Goal: Browse casually: Explore the website without a specific task or goal

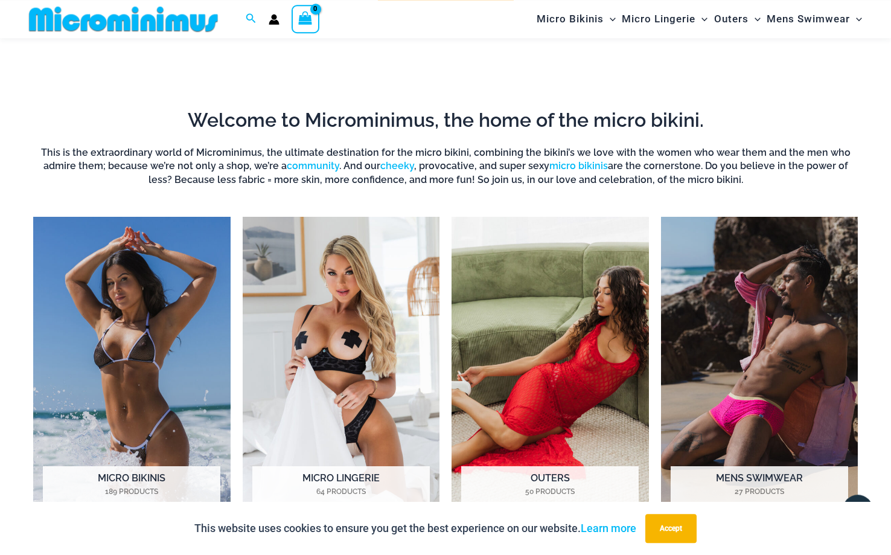
scroll to position [766, 0]
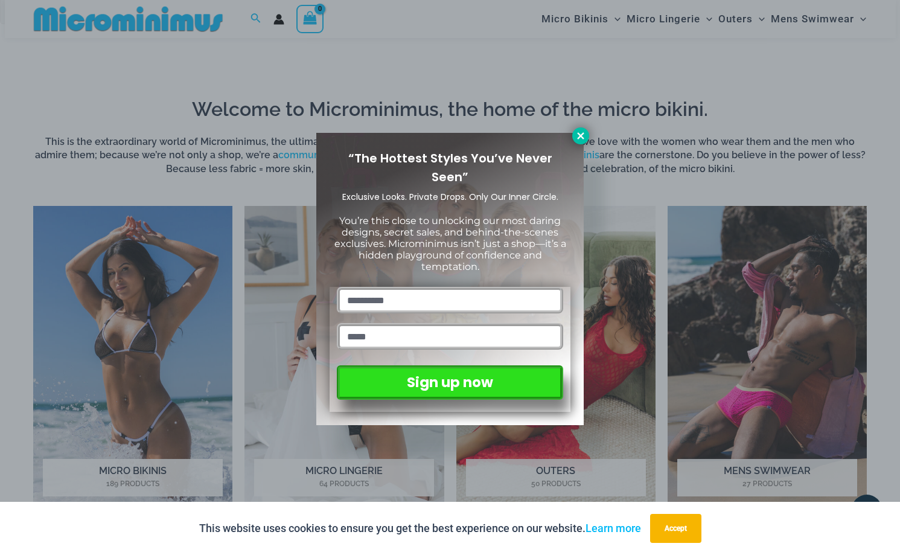
click at [582, 132] on icon at bounding box center [580, 135] width 11 height 11
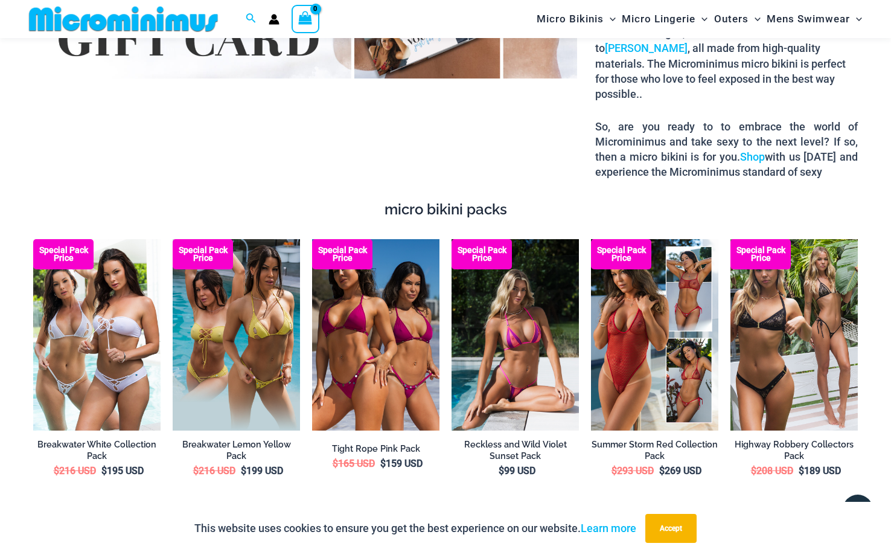
scroll to position [1906, 0]
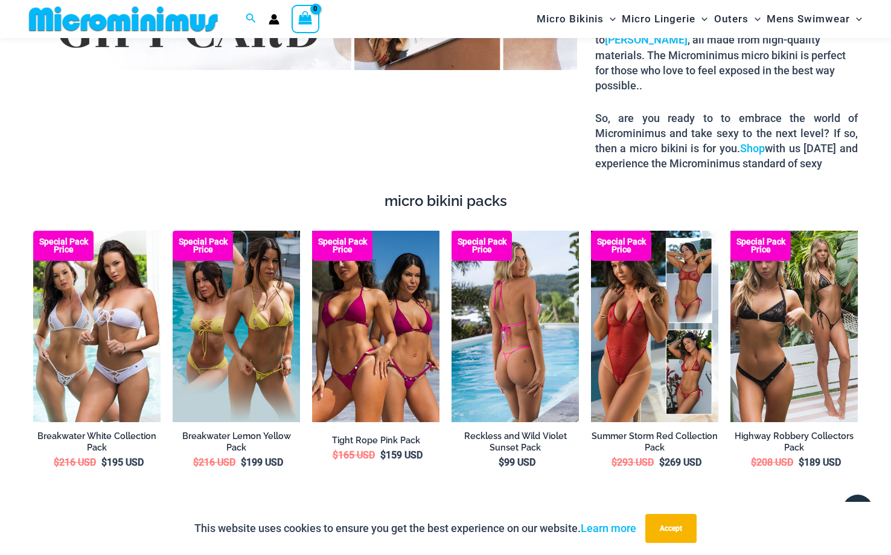
click at [521, 342] on img at bounding box center [514, 326] width 127 height 191
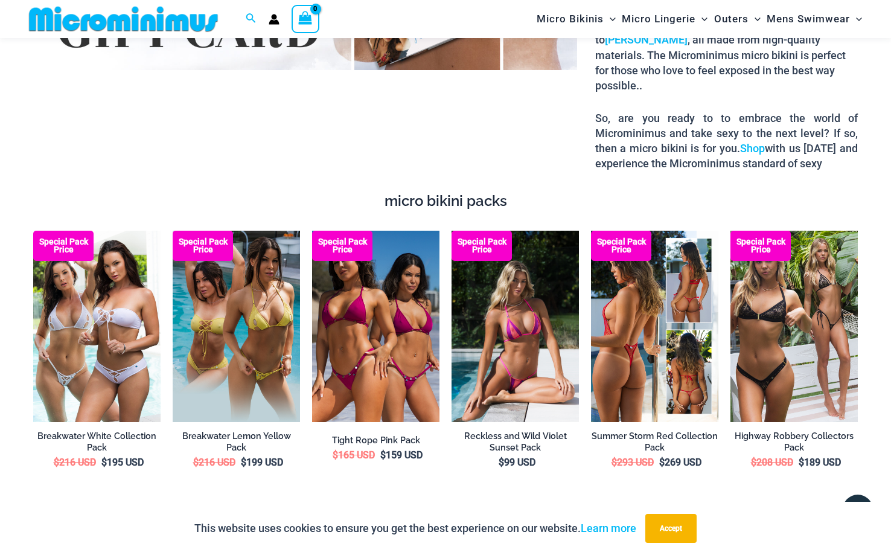
click at [647, 310] on img at bounding box center [654, 326] width 127 height 191
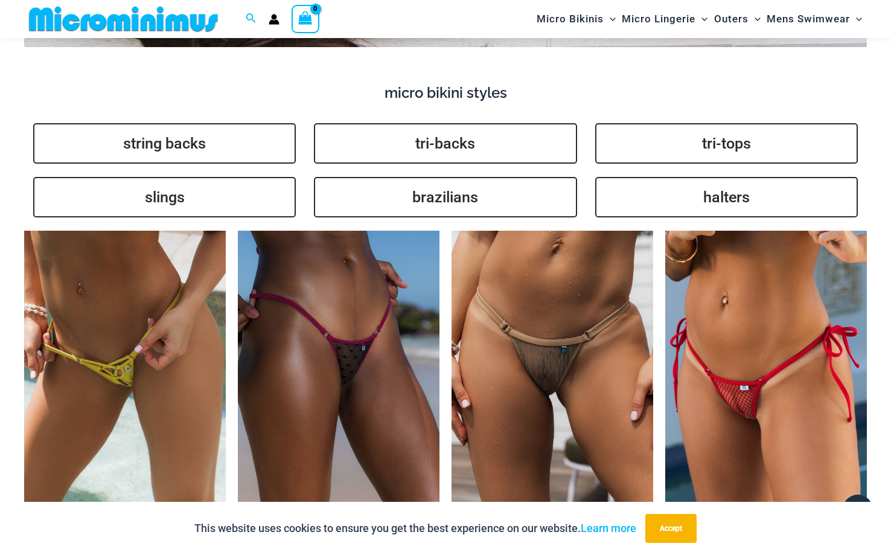
scroll to position [2737, 0]
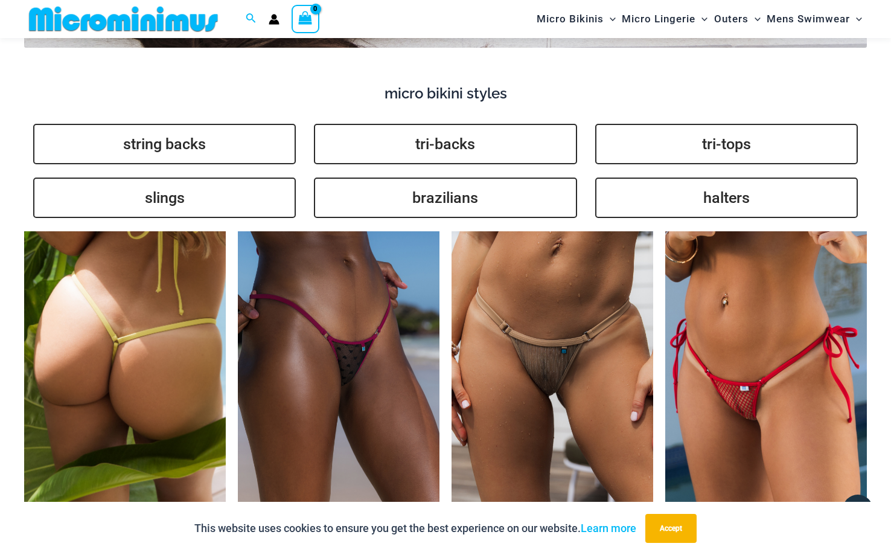
click at [113, 355] on img at bounding box center [125, 382] width 202 height 302
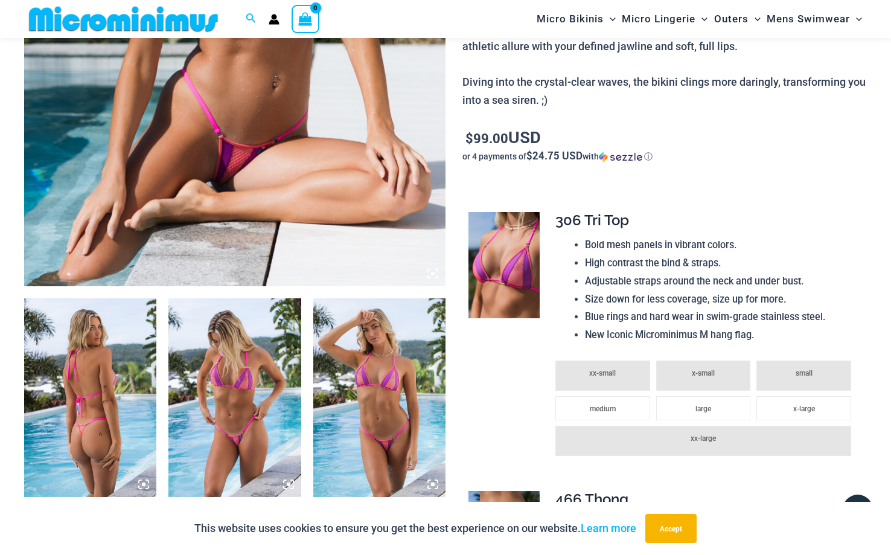
scroll to position [475, 0]
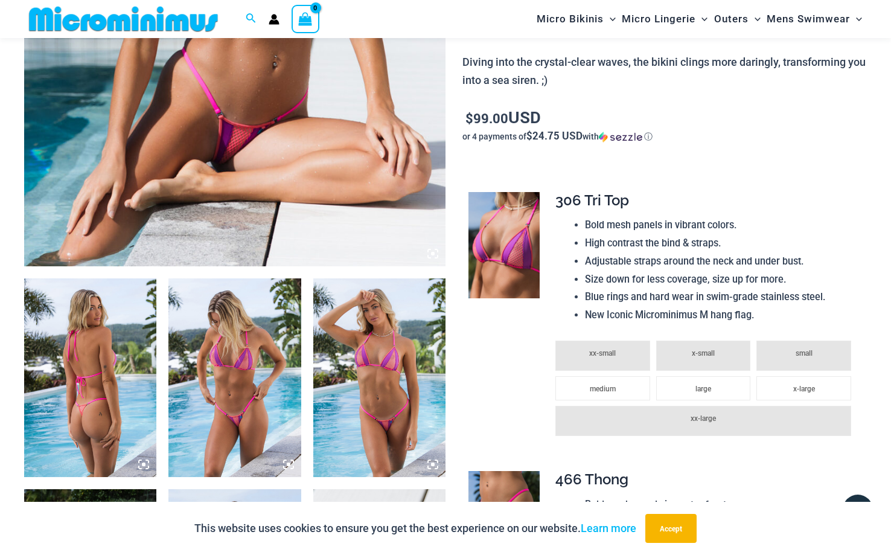
click at [100, 387] on img at bounding box center [90, 377] width 132 height 199
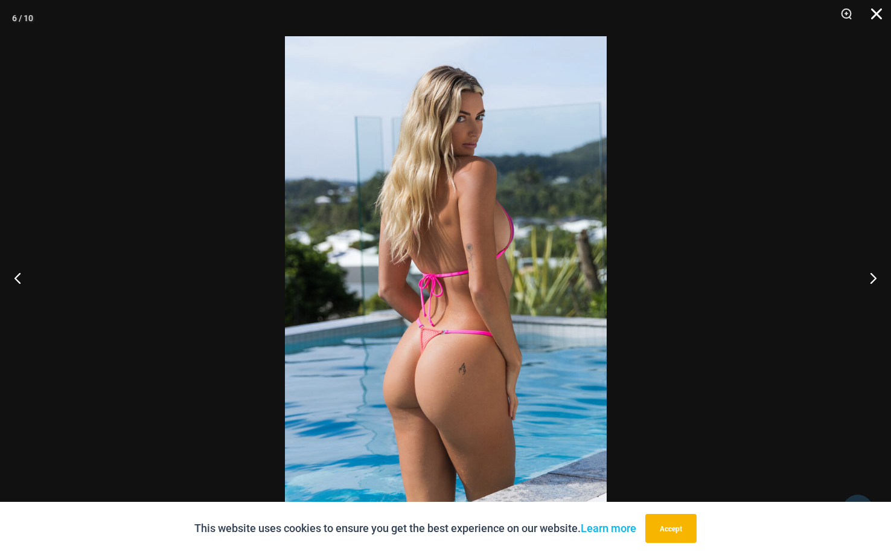
click at [879, 14] on button "Close" at bounding box center [872, 18] width 30 height 36
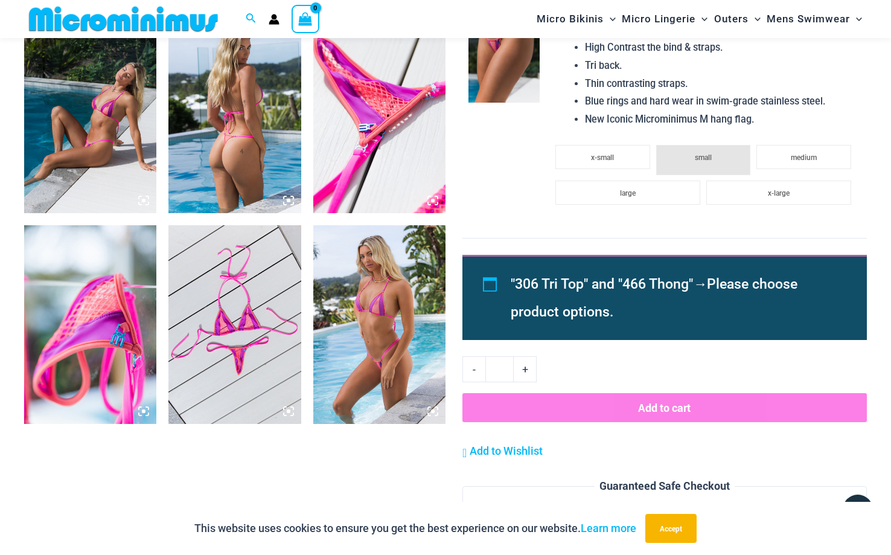
scroll to position [981, 0]
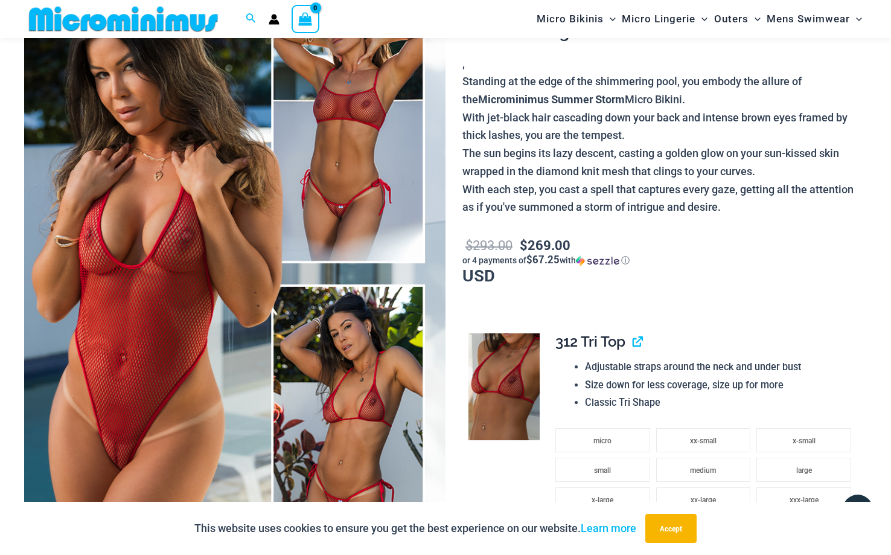
scroll to position [150, 0]
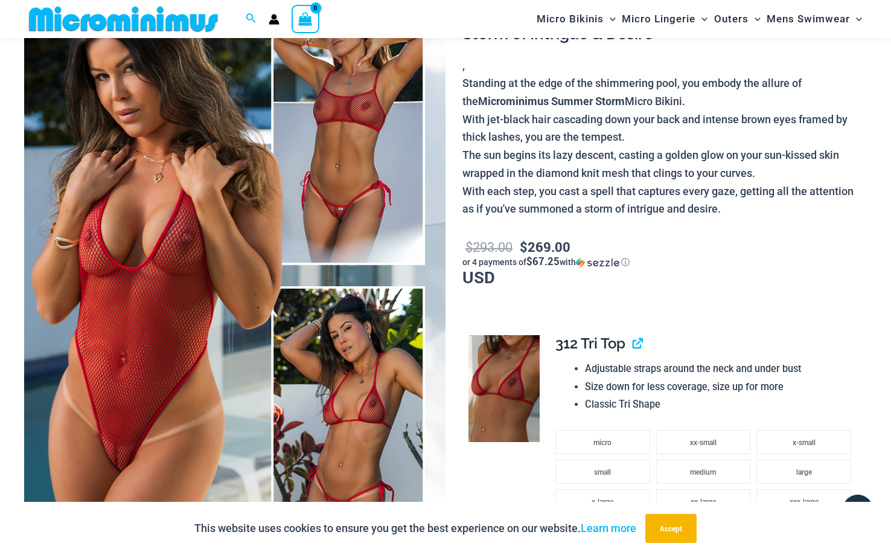
click at [141, 245] on img at bounding box center [234, 276] width 421 height 632
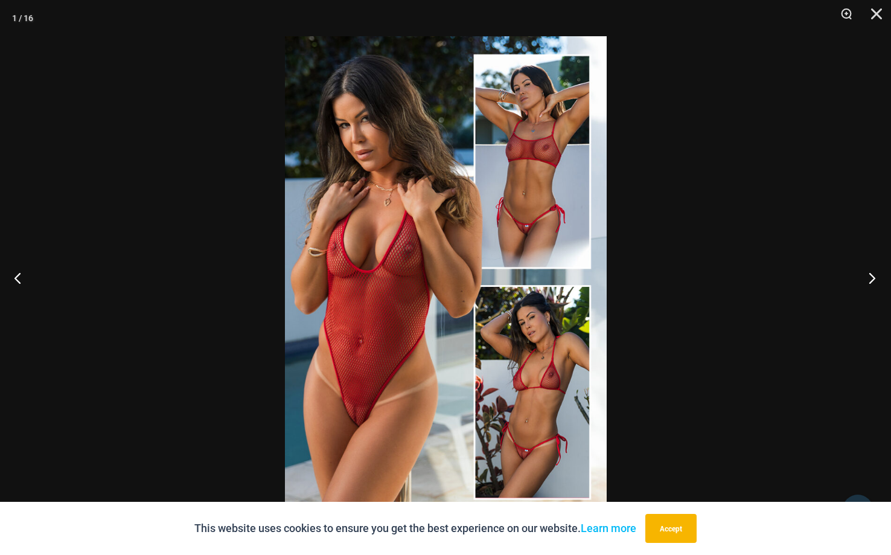
click at [873, 278] on button "Next" at bounding box center [867, 277] width 45 height 60
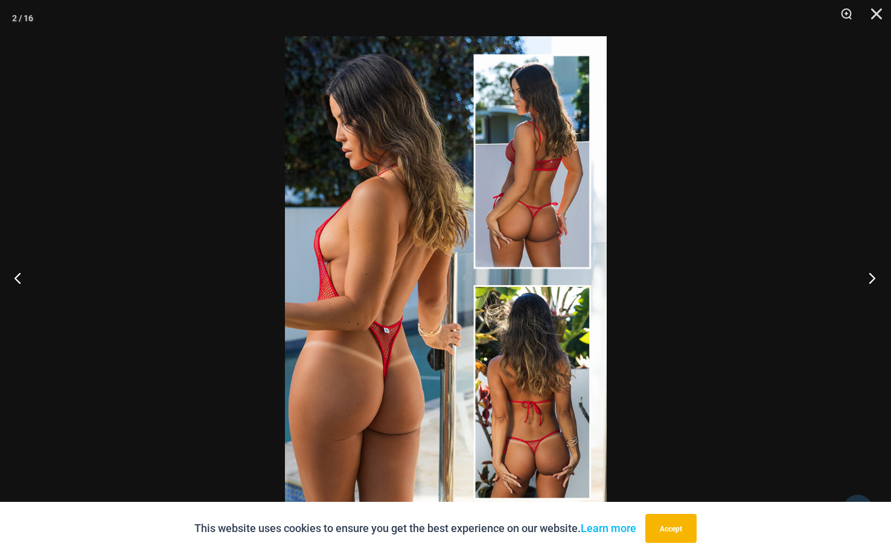
click at [873, 278] on button "Next" at bounding box center [867, 277] width 45 height 60
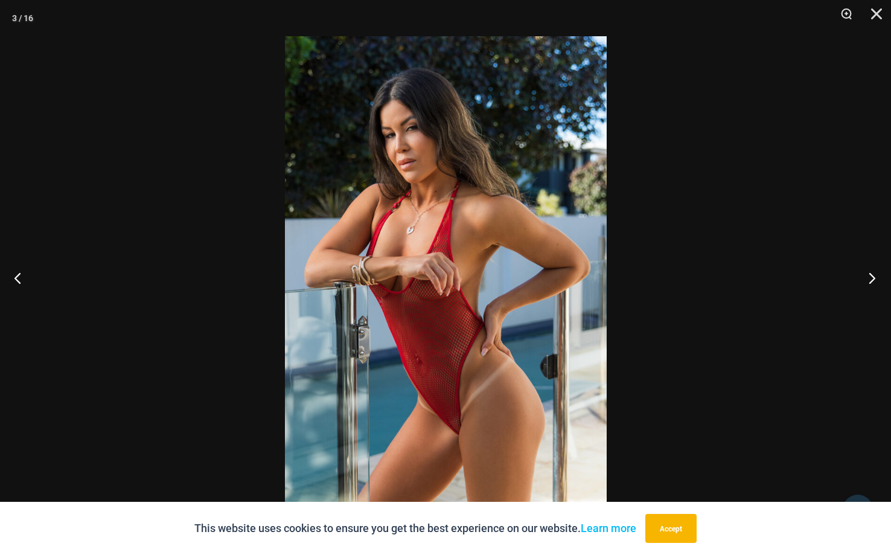
click at [873, 279] on button "Next" at bounding box center [867, 277] width 45 height 60
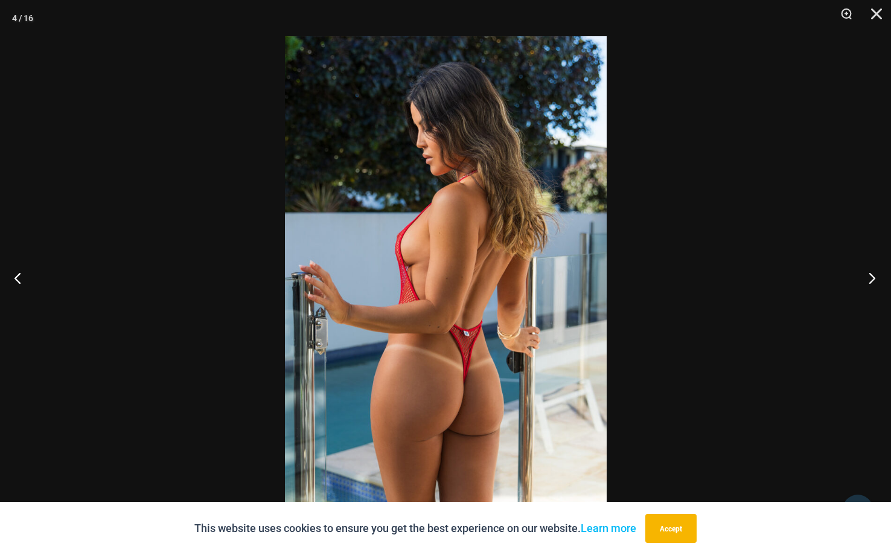
click at [873, 276] on button "Next" at bounding box center [867, 277] width 45 height 60
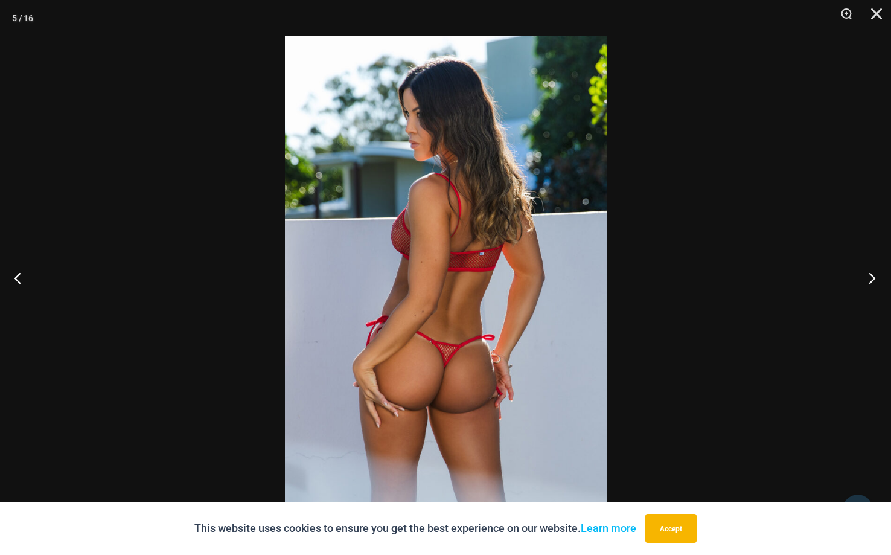
click at [873, 276] on button "Next" at bounding box center [867, 277] width 45 height 60
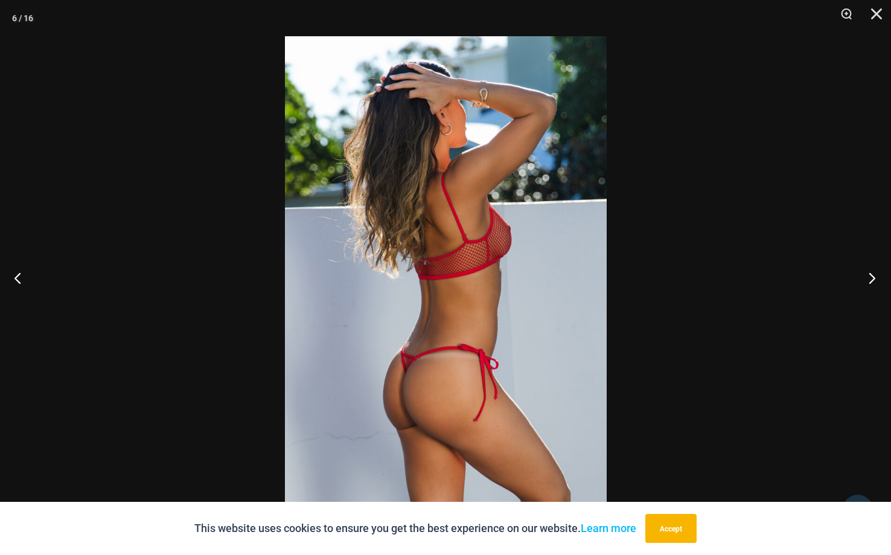
click at [874, 278] on button "Next" at bounding box center [867, 277] width 45 height 60
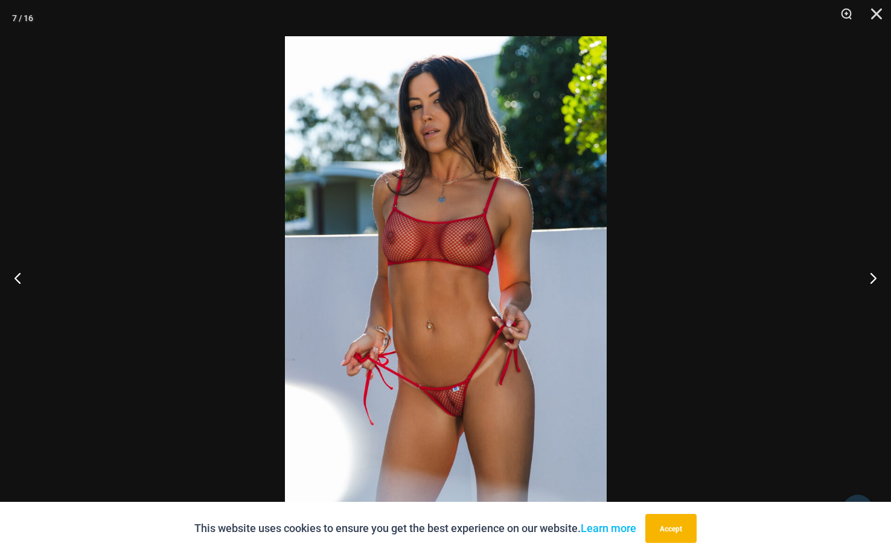
click at [460, 412] on img at bounding box center [446, 277] width 322 height 482
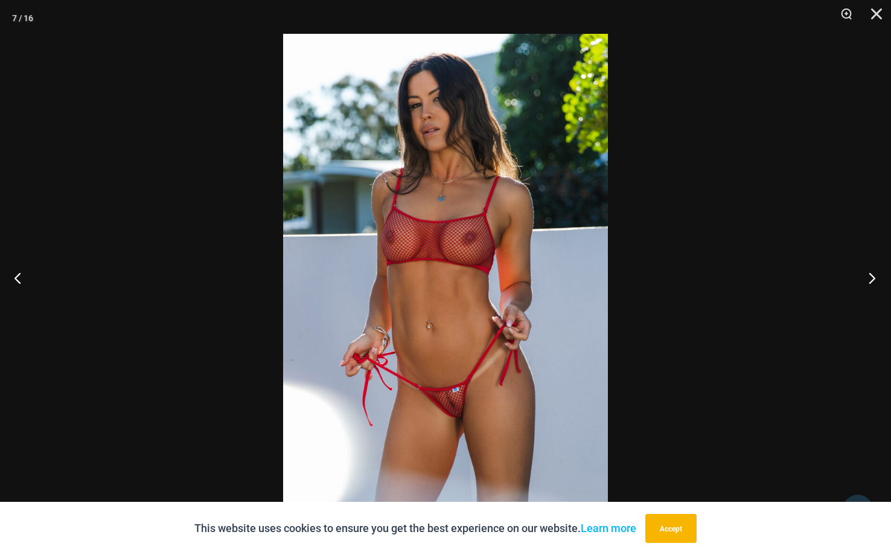
click at [871, 274] on button "Next" at bounding box center [867, 277] width 45 height 60
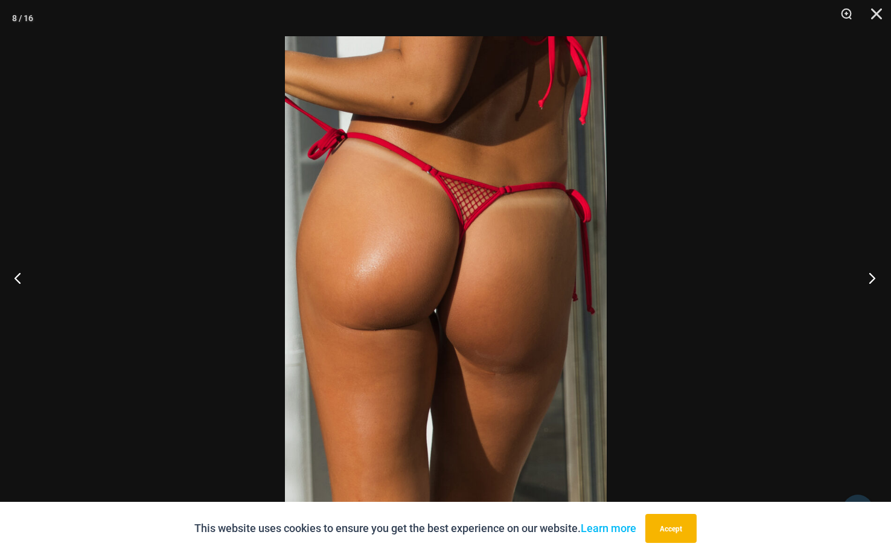
click at [871, 274] on button "Next" at bounding box center [867, 277] width 45 height 60
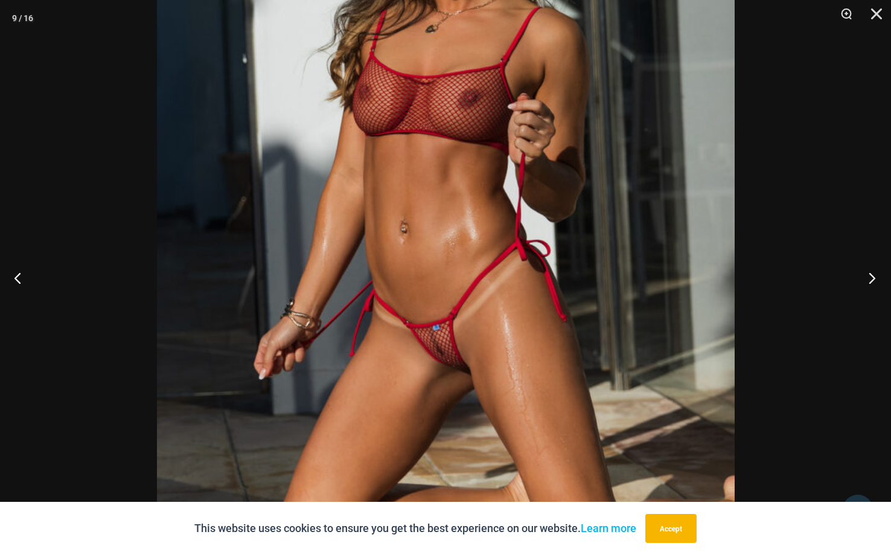
click at [874, 276] on button "Next" at bounding box center [867, 277] width 45 height 60
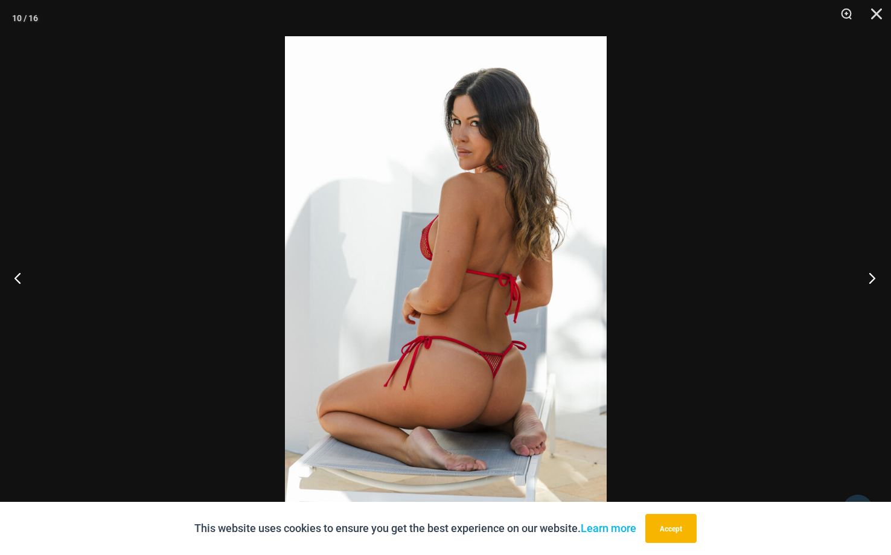
click at [874, 276] on button "Next" at bounding box center [867, 277] width 45 height 60
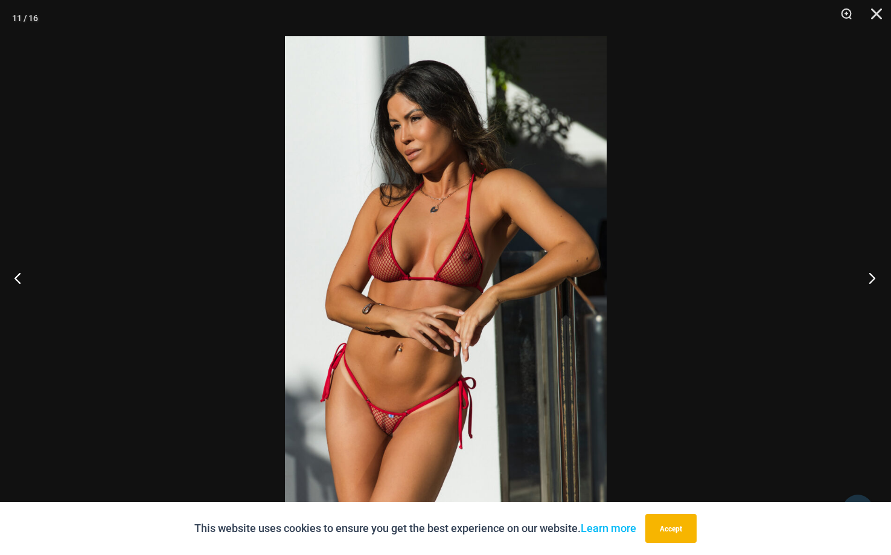
click at [875, 279] on button "Next" at bounding box center [867, 277] width 45 height 60
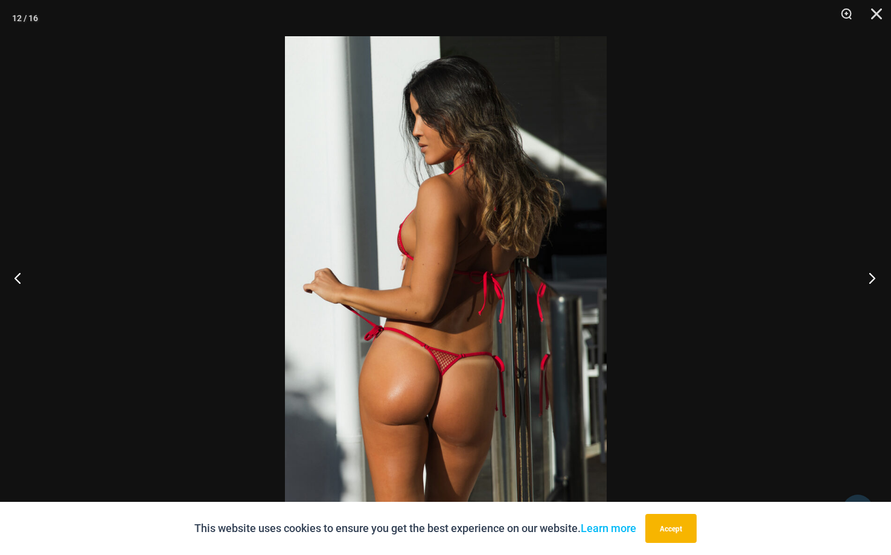
click at [875, 279] on button "Next" at bounding box center [867, 277] width 45 height 60
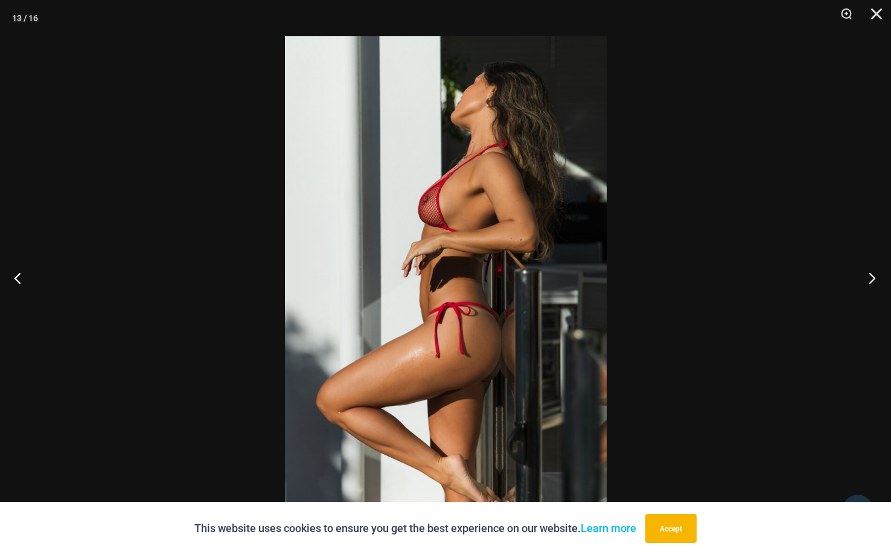
click at [875, 279] on button "Next" at bounding box center [867, 277] width 45 height 60
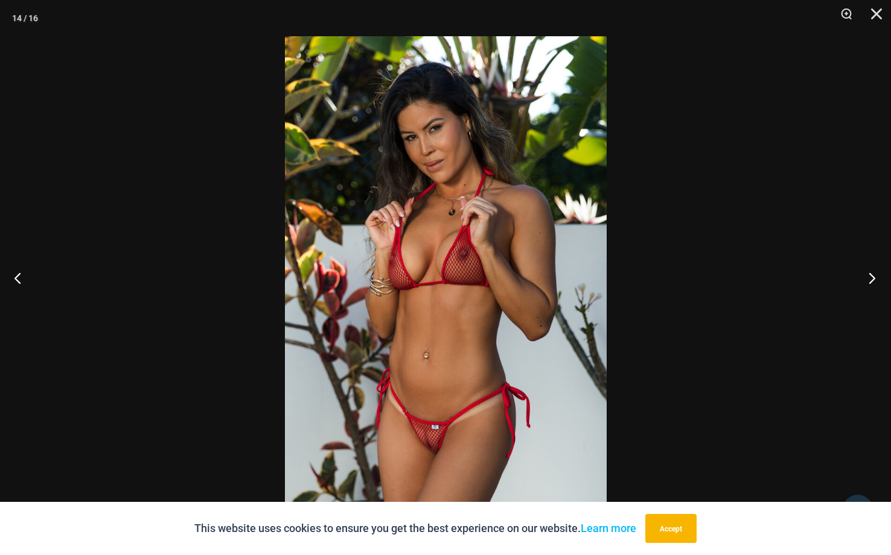
click at [875, 279] on button "Next" at bounding box center [867, 277] width 45 height 60
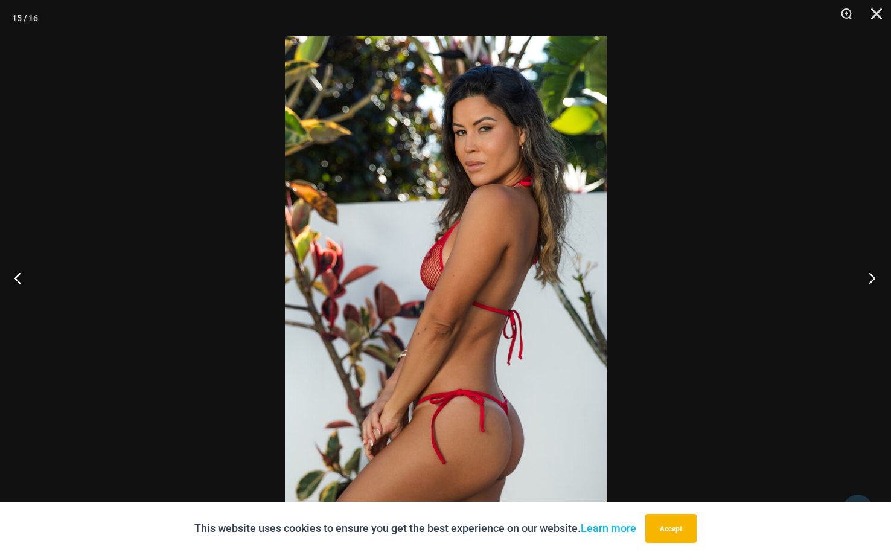
click at [876, 279] on button "Next" at bounding box center [867, 277] width 45 height 60
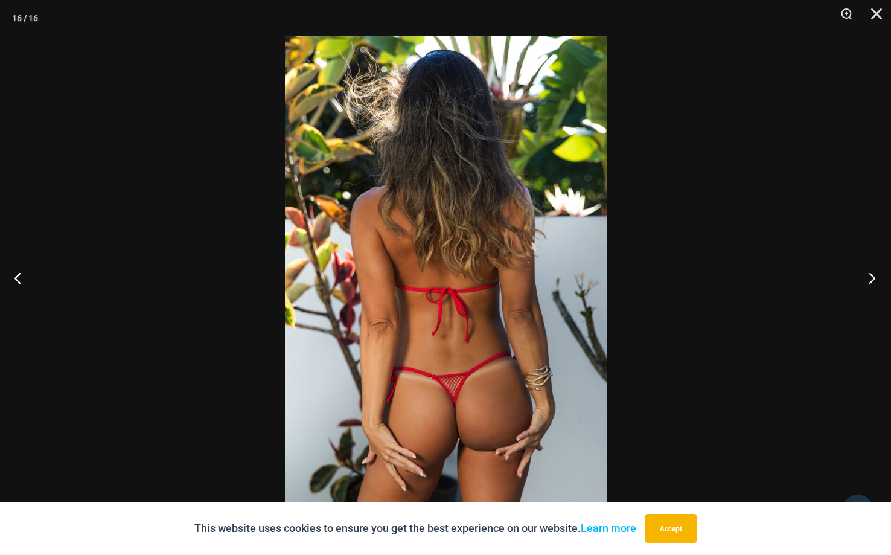
click at [876, 279] on button "Next" at bounding box center [867, 277] width 45 height 60
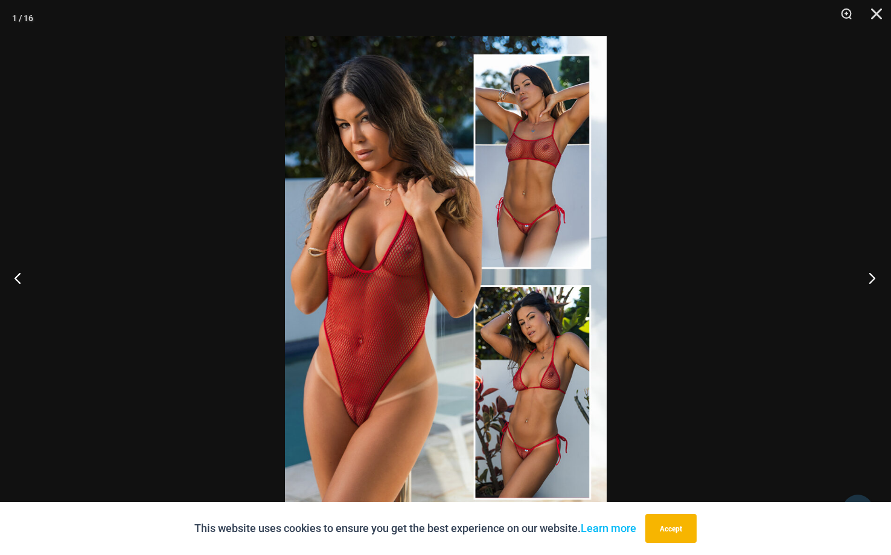
click at [876, 279] on button "Next" at bounding box center [867, 277] width 45 height 60
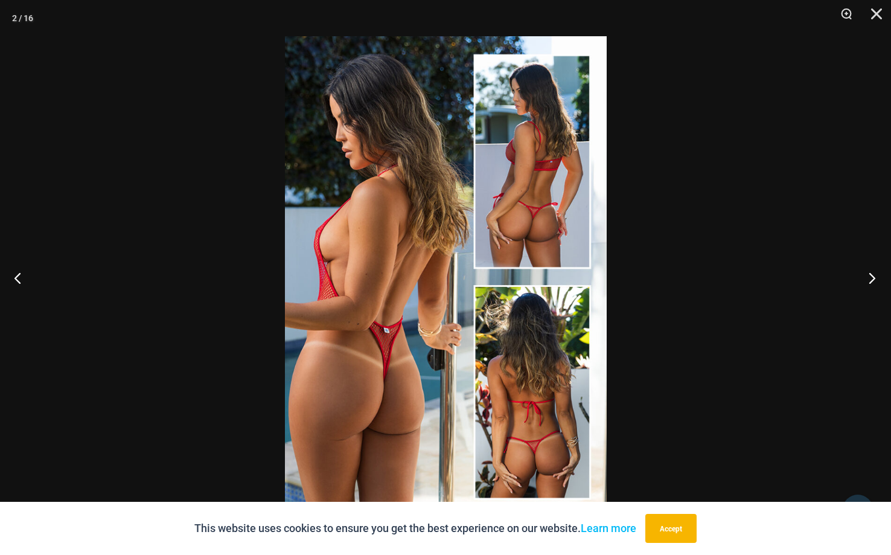
click at [876, 278] on button "Next" at bounding box center [867, 277] width 45 height 60
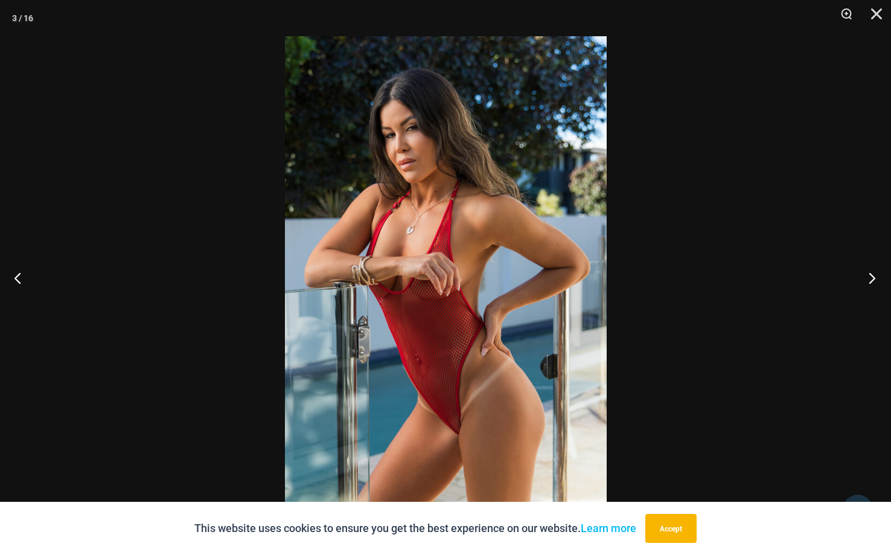
click at [873, 279] on button "Next" at bounding box center [867, 277] width 45 height 60
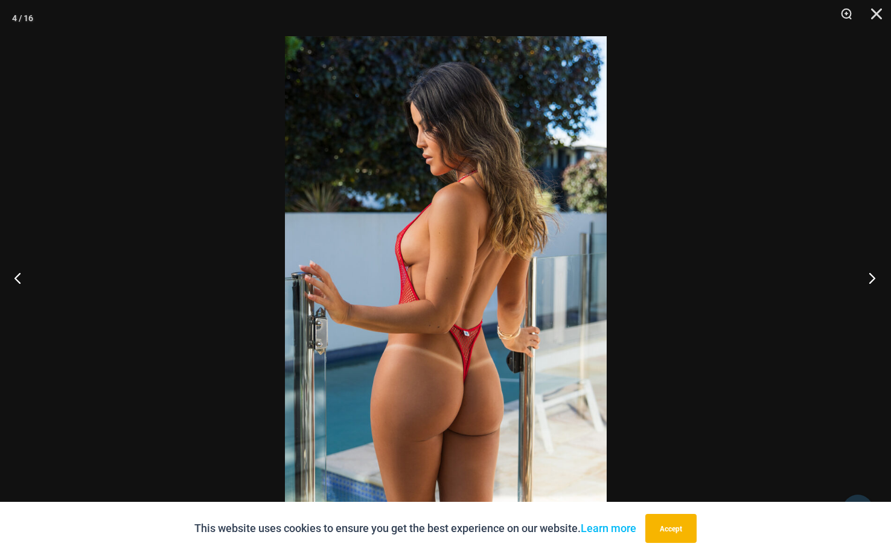
click at [873, 279] on button "Next" at bounding box center [867, 277] width 45 height 60
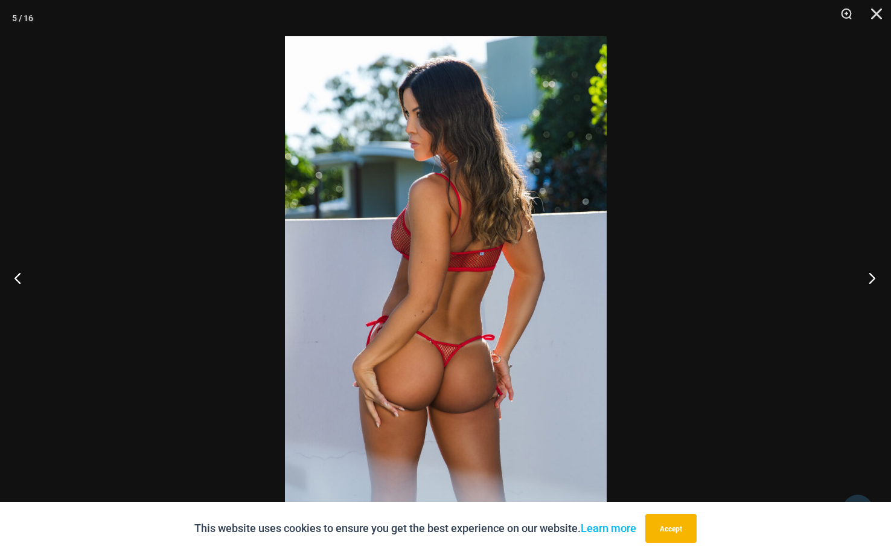
click at [873, 279] on button "Next" at bounding box center [867, 277] width 45 height 60
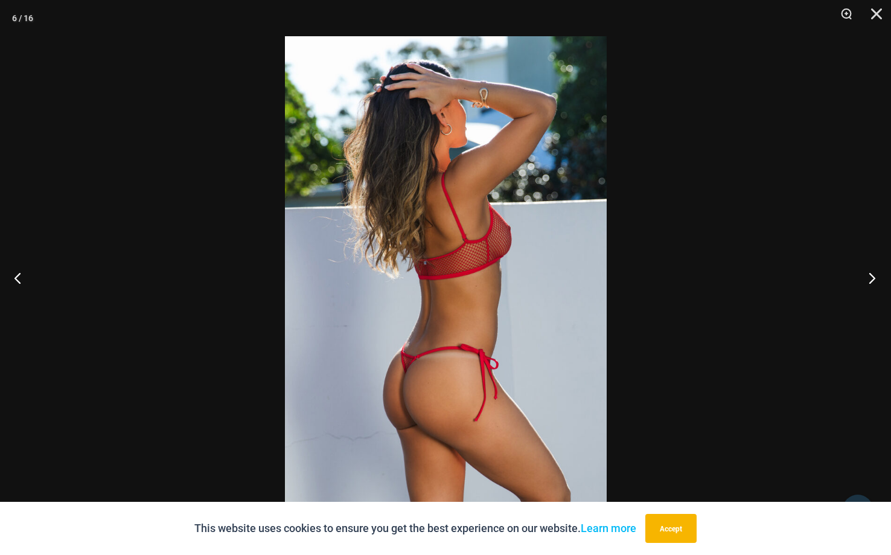
click at [873, 279] on button "Next" at bounding box center [867, 277] width 45 height 60
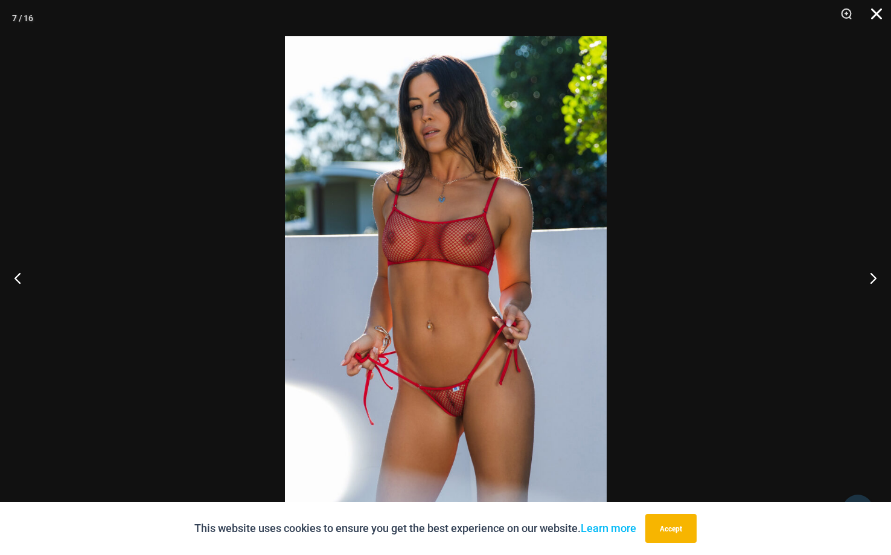
click at [874, 14] on button "Close" at bounding box center [872, 18] width 30 height 36
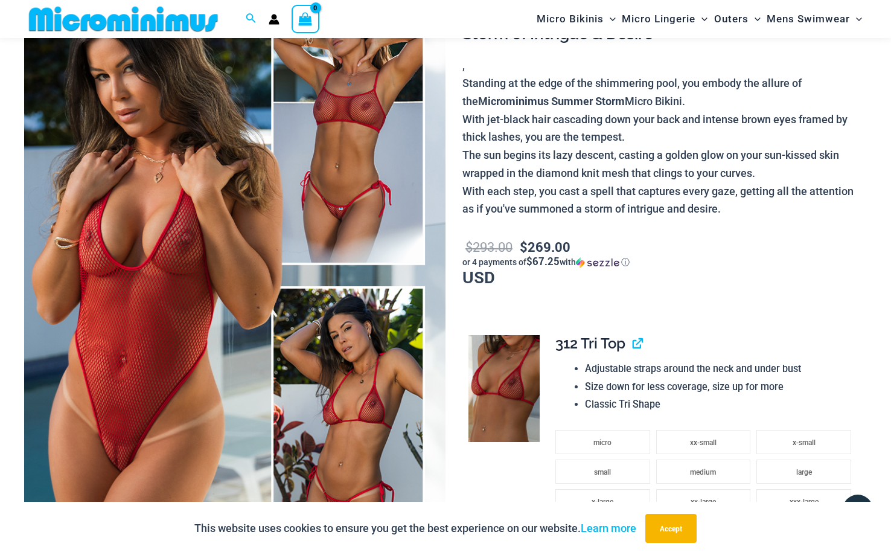
click at [562, 163] on p "Standing at the edge of the shimmering pool, you embody the allure of the Micro…" at bounding box center [664, 146] width 404 height 144
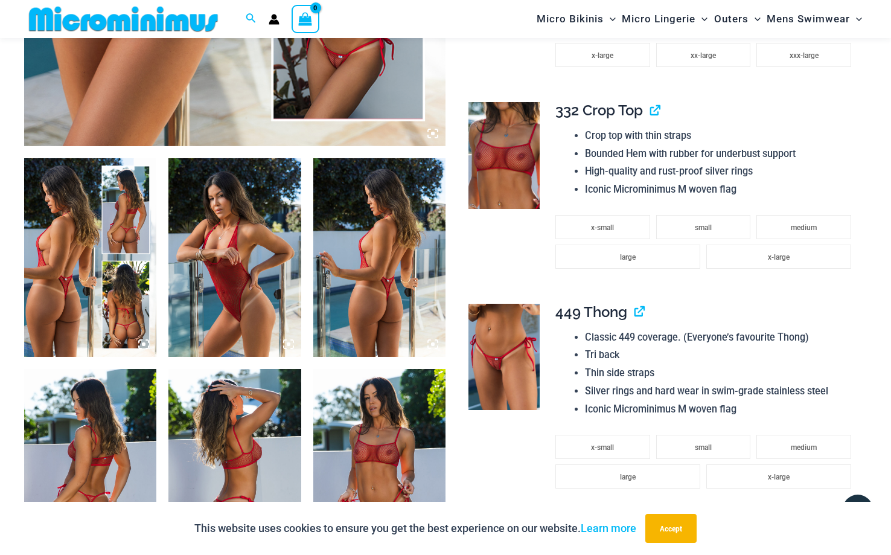
scroll to position [598, 0]
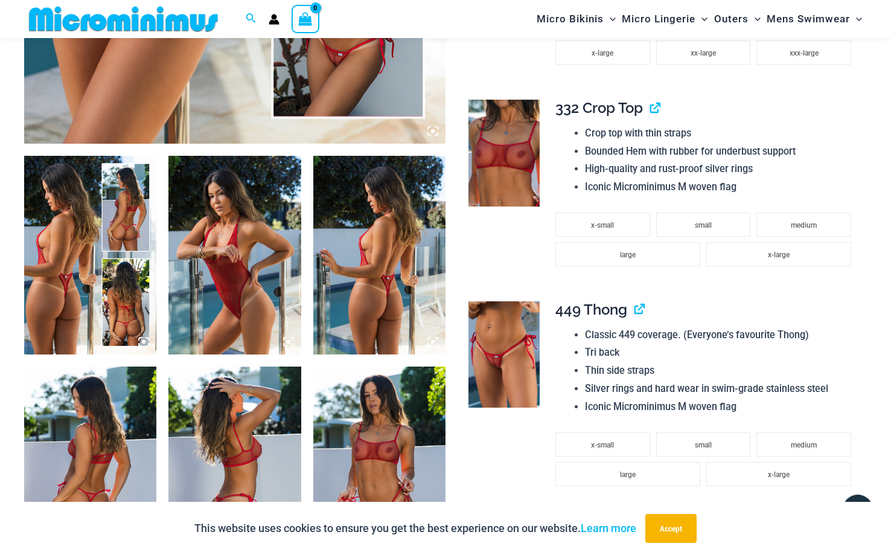
click at [512, 350] on img at bounding box center [503, 354] width 71 height 107
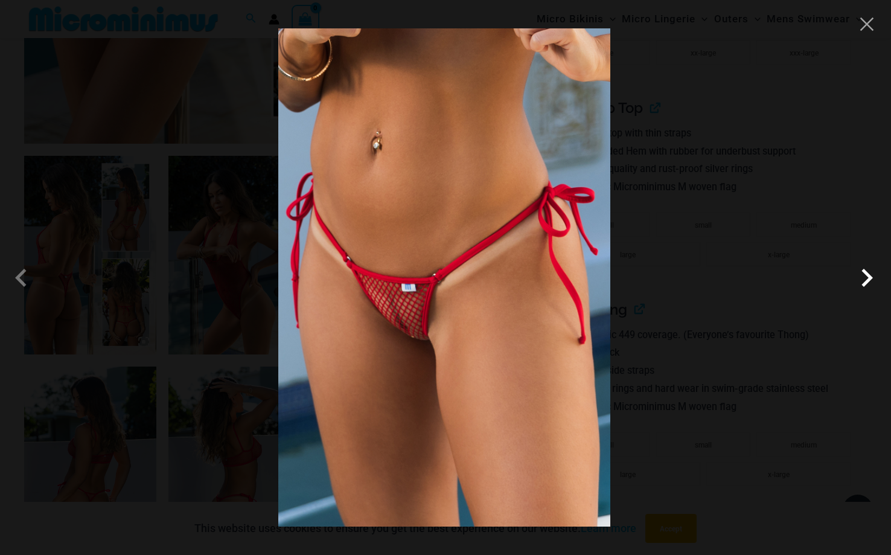
click at [866, 277] on span at bounding box center [866, 277] width 36 height 36
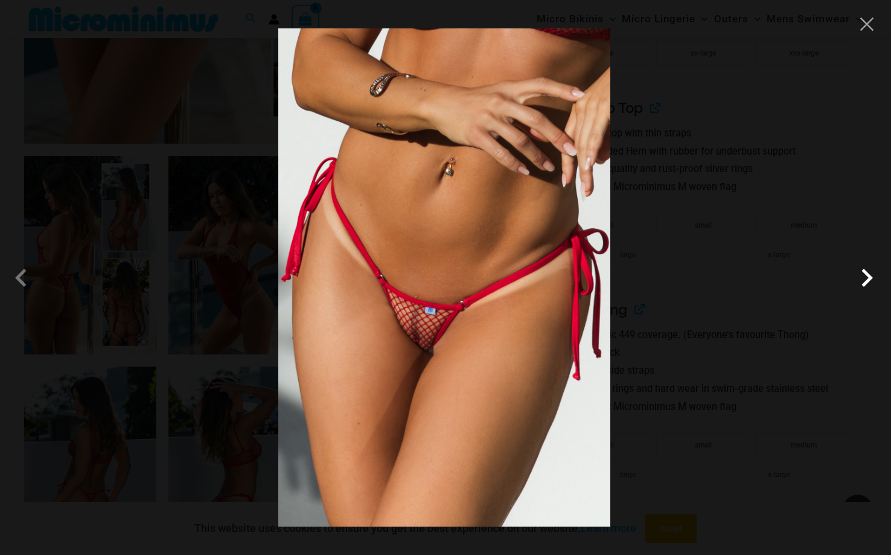
click at [866, 275] on span at bounding box center [866, 277] width 36 height 36
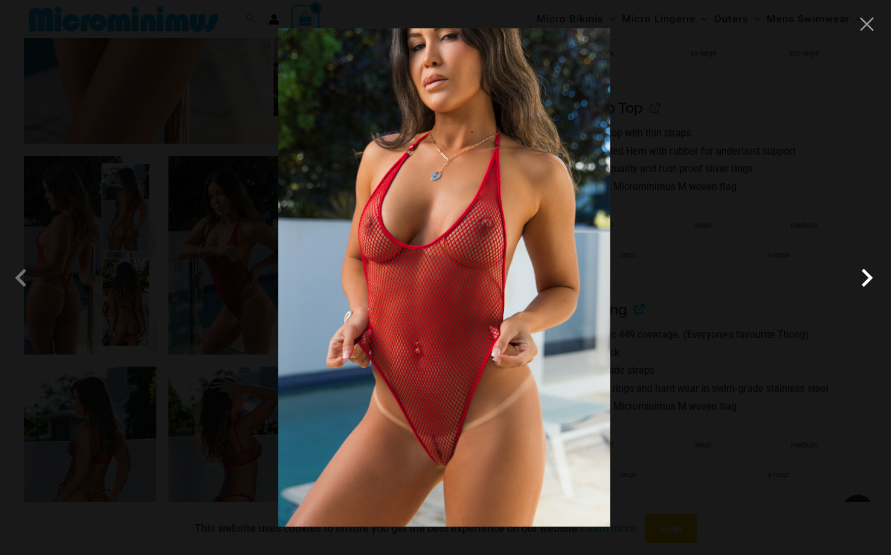
click at [866, 276] on span at bounding box center [866, 277] width 36 height 36
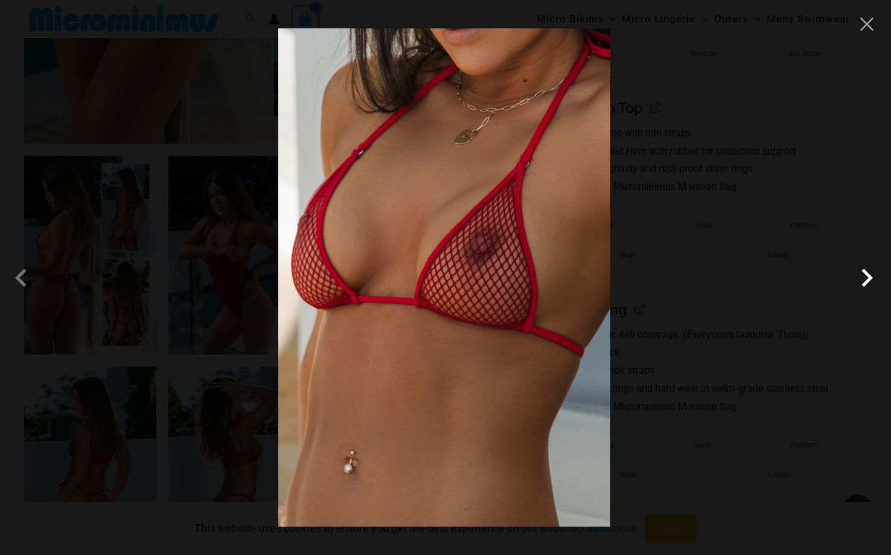
click at [866, 276] on span at bounding box center [866, 277] width 36 height 36
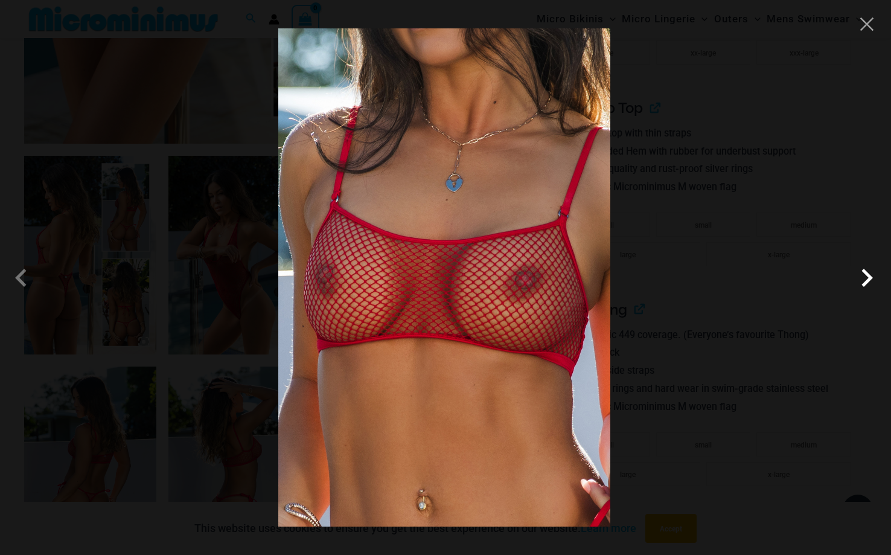
click at [867, 276] on span at bounding box center [866, 277] width 36 height 36
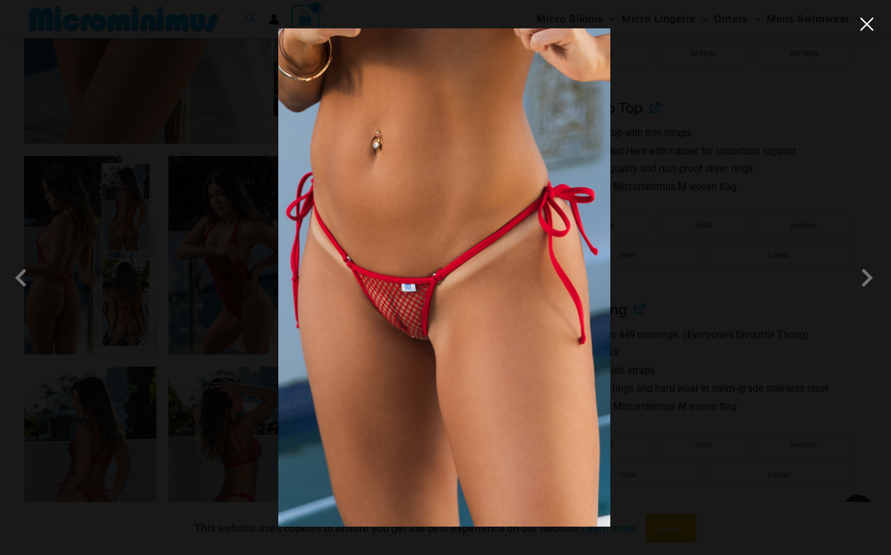
click at [863, 26] on button "Close" at bounding box center [866, 24] width 18 height 18
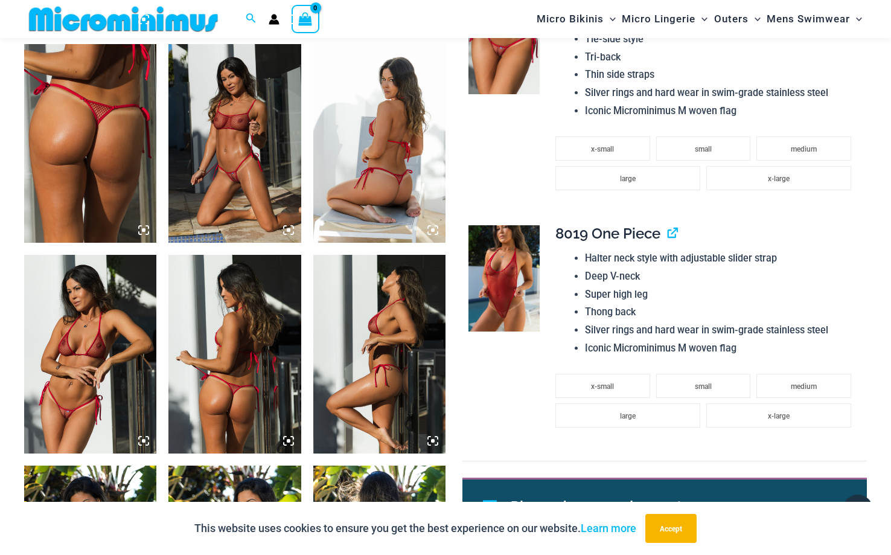
scroll to position [1126, 0]
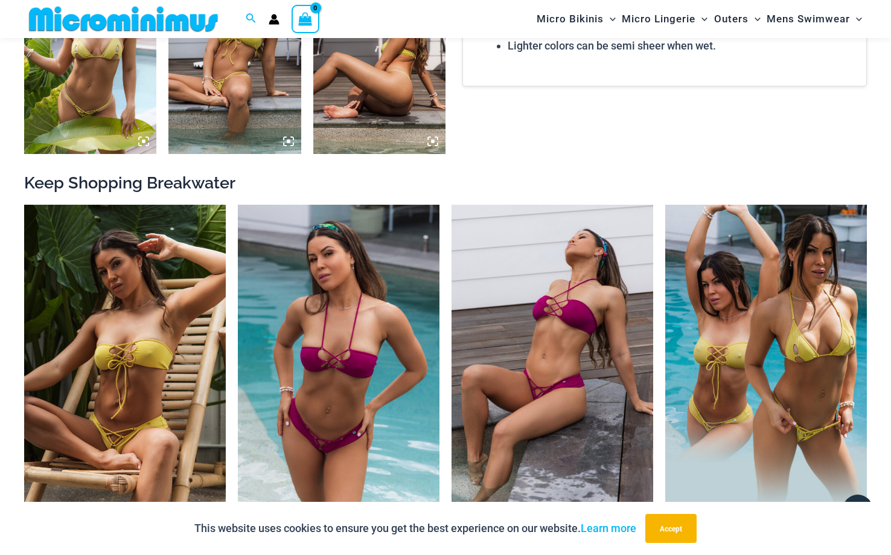
scroll to position [1008, 0]
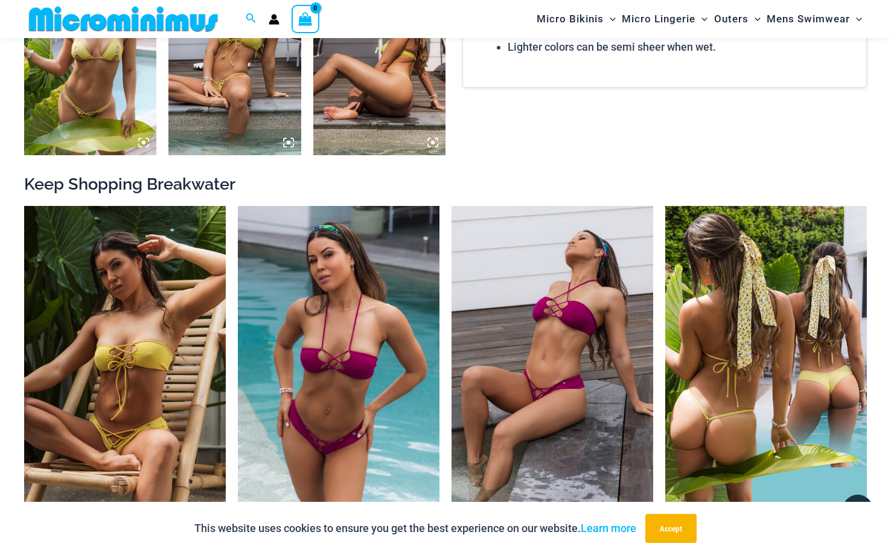
click at [766, 434] on img at bounding box center [766, 357] width 202 height 302
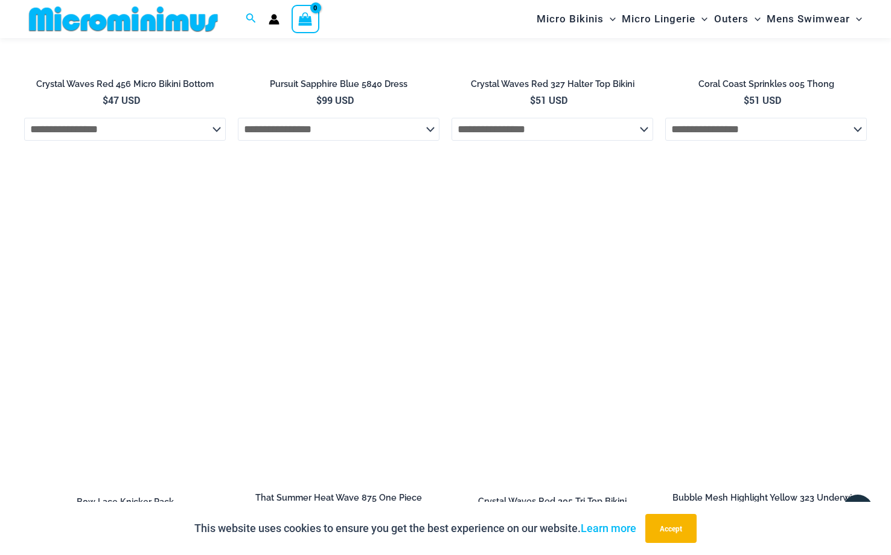
scroll to position [2706, 0]
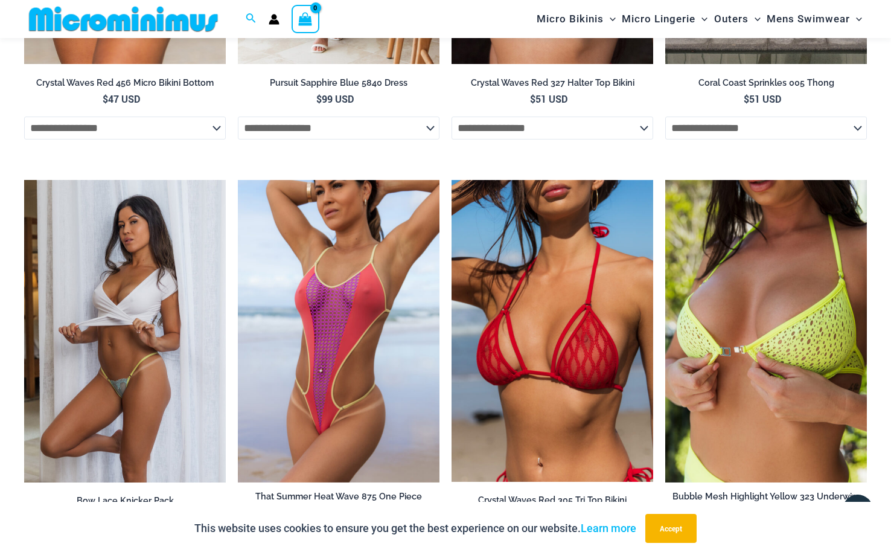
click at [135, 323] on img at bounding box center [125, 331] width 202 height 302
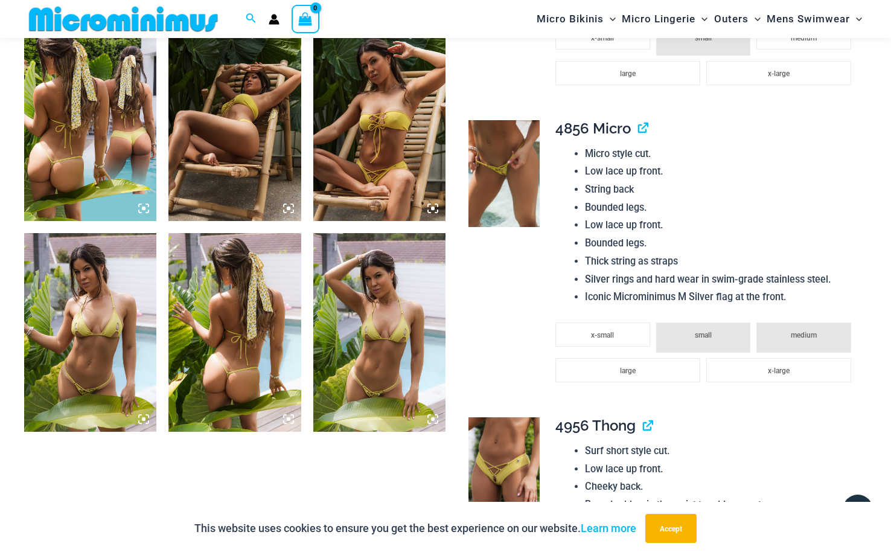
scroll to position [731, 0]
click at [506, 183] on img at bounding box center [503, 174] width 71 height 107
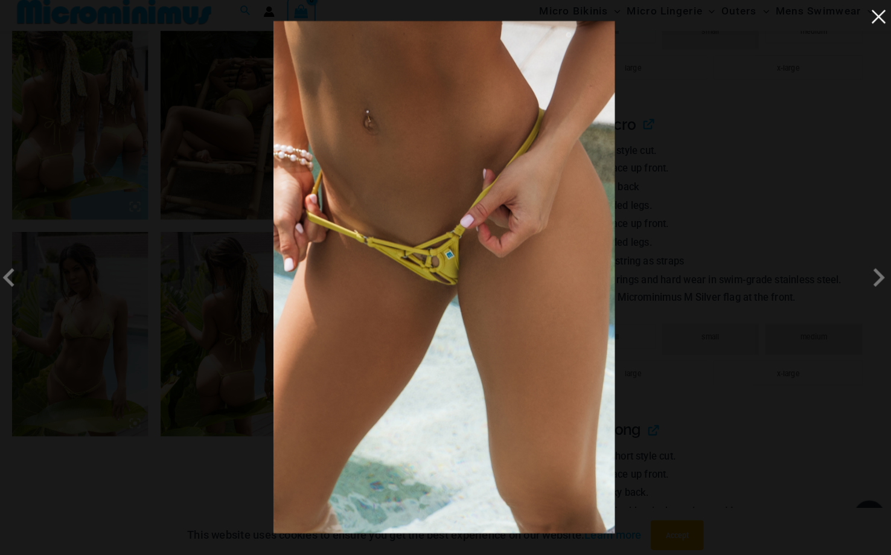
click at [868, 24] on button "Close" at bounding box center [866, 24] width 18 height 18
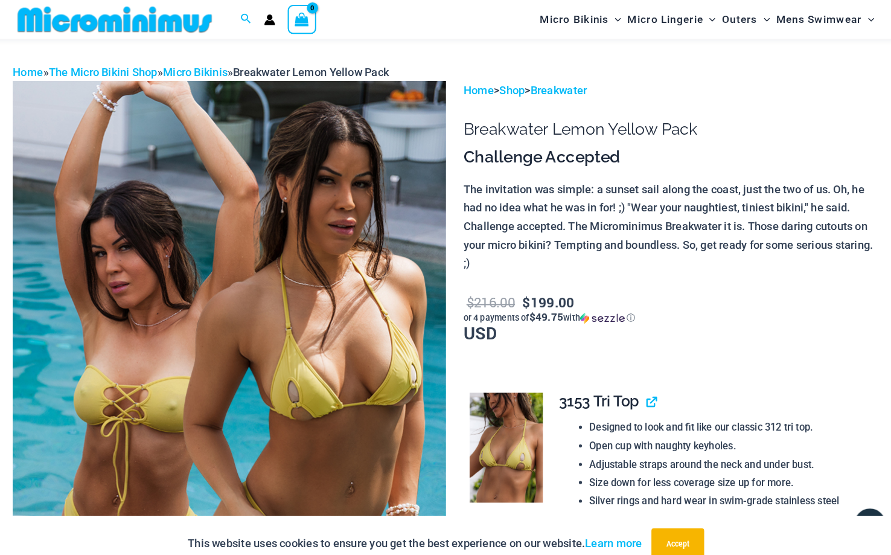
scroll to position [0, 0]
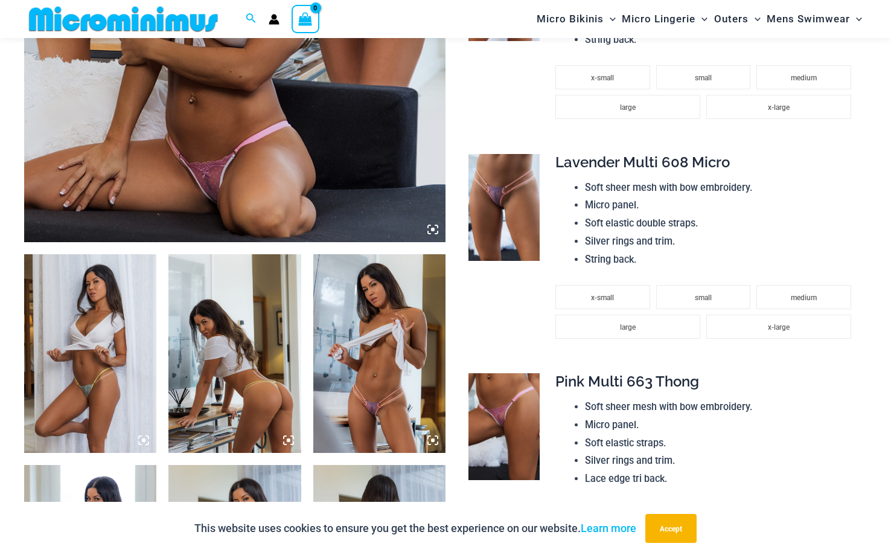
scroll to position [505, 0]
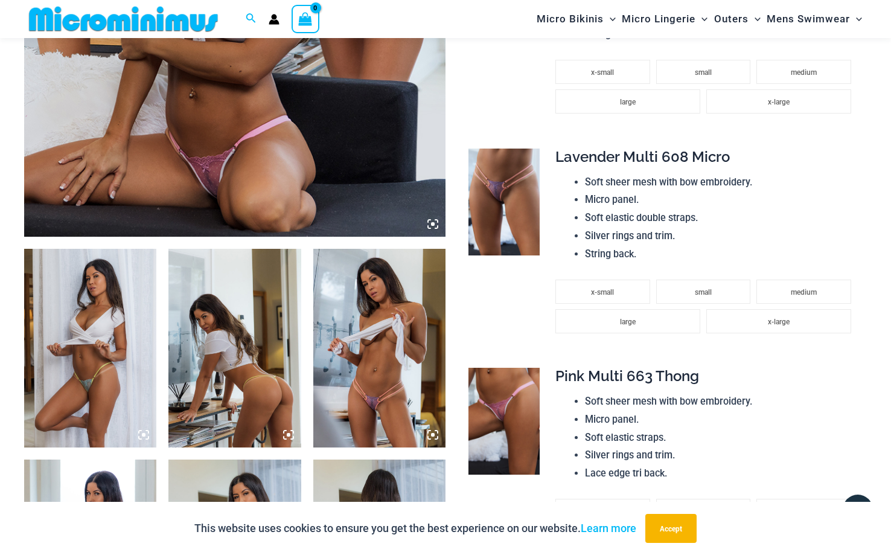
click at [86, 371] on img at bounding box center [90, 348] width 132 height 199
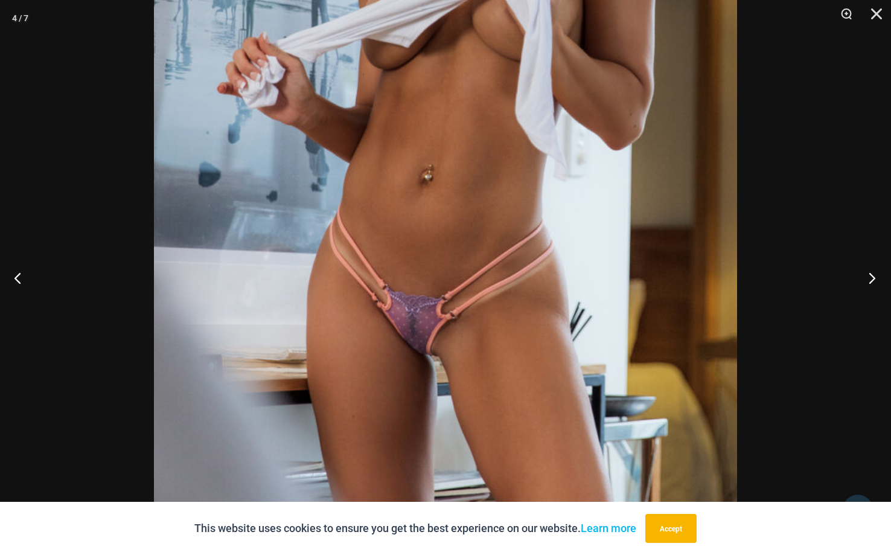
click at [874, 278] on button "Next" at bounding box center [867, 277] width 45 height 60
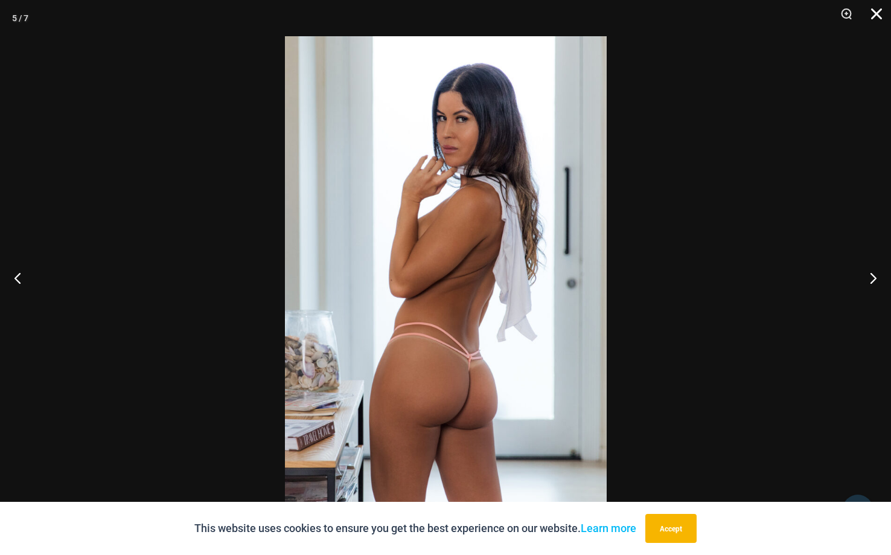
click at [877, 13] on button "Close" at bounding box center [872, 18] width 30 height 36
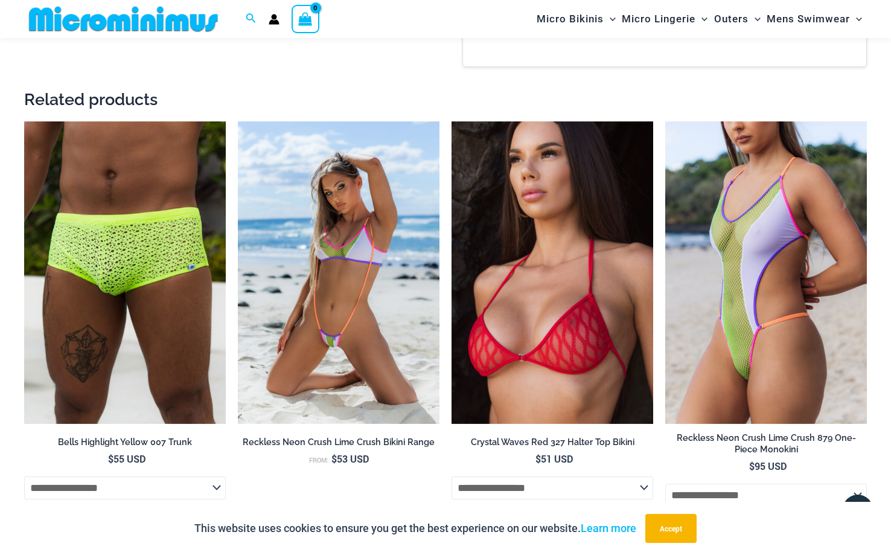
scroll to position [1559, 0]
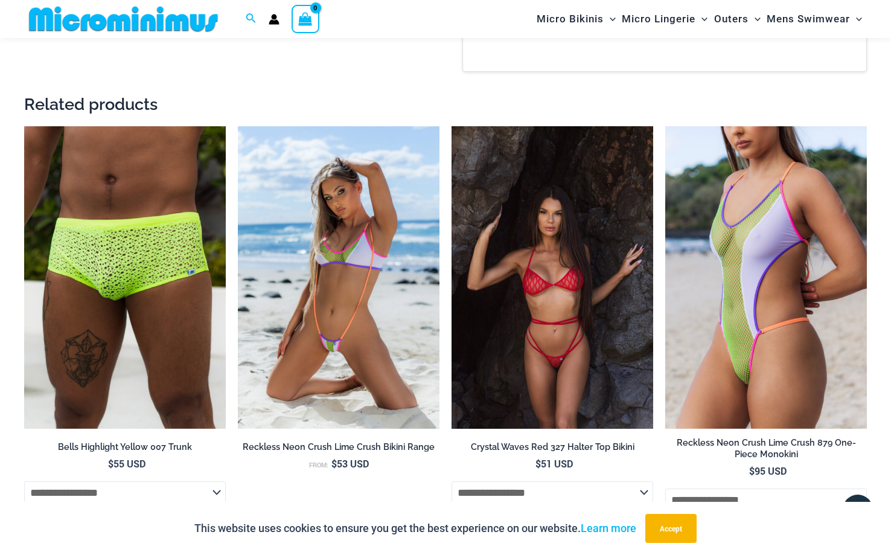
click at [558, 322] on img at bounding box center [552, 277] width 202 height 302
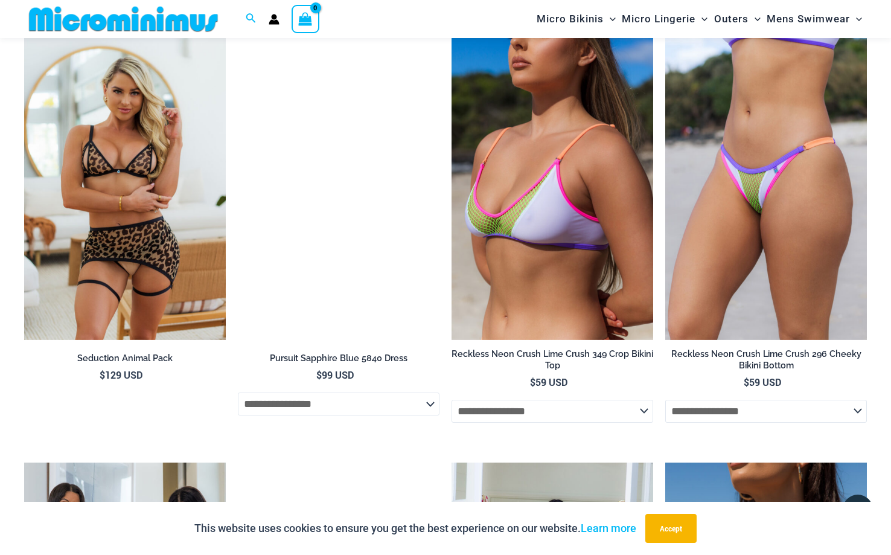
scroll to position [3587, 0]
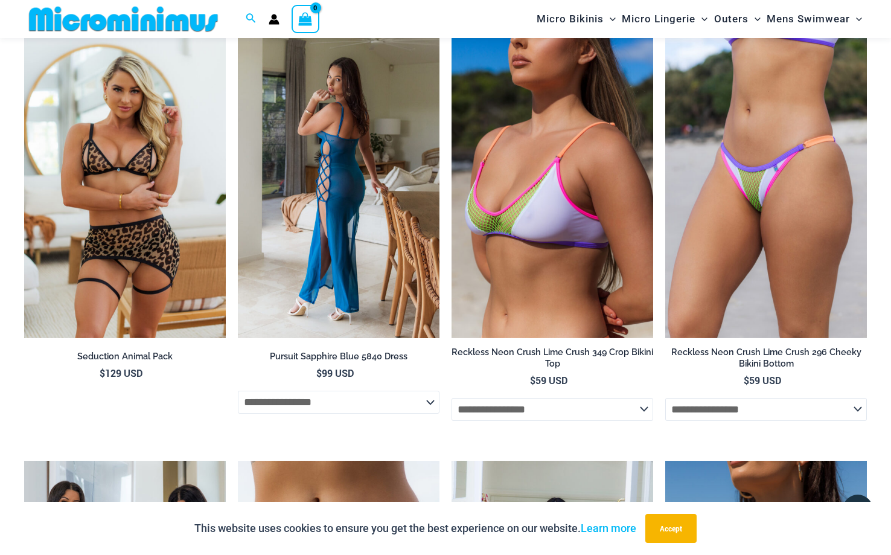
click at [331, 179] on img at bounding box center [339, 187] width 202 height 302
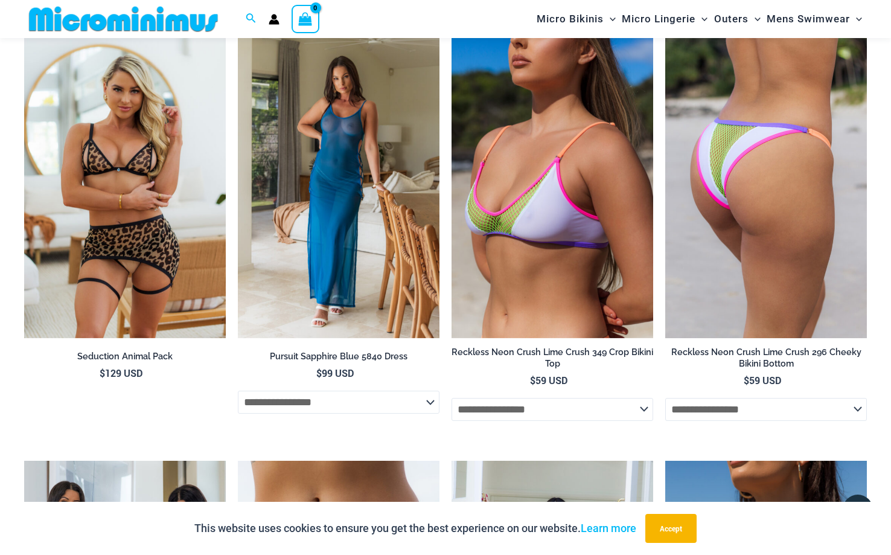
click at [745, 199] on img at bounding box center [766, 187] width 202 height 302
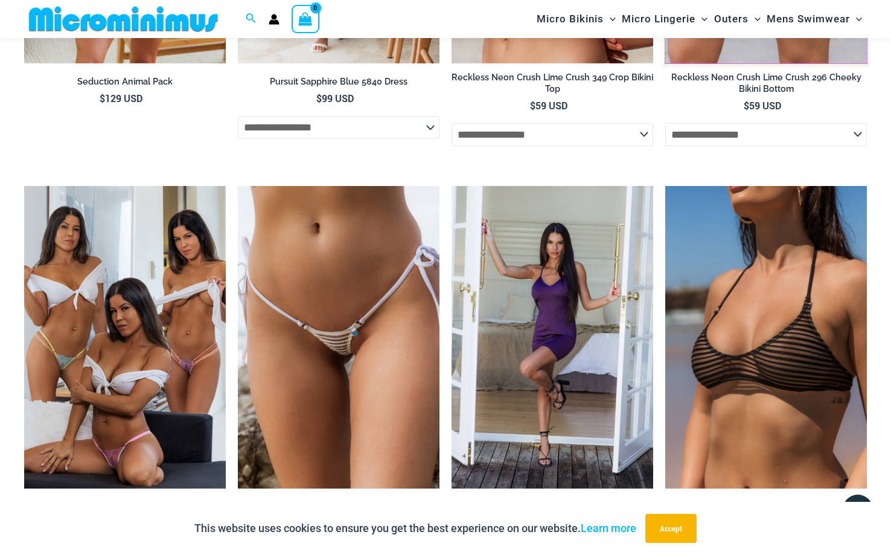
scroll to position [3875, 0]
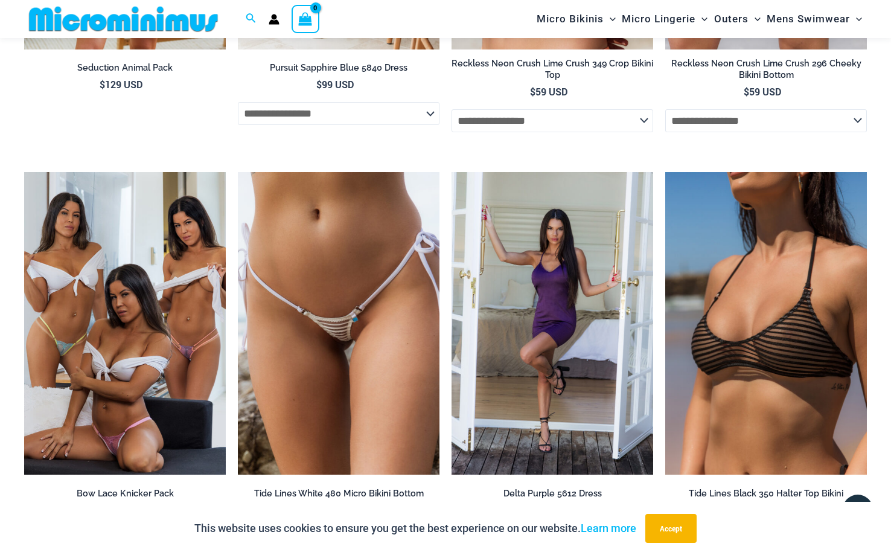
click at [81, 10] on img at bounding box center [123, 18] width 199 height 27
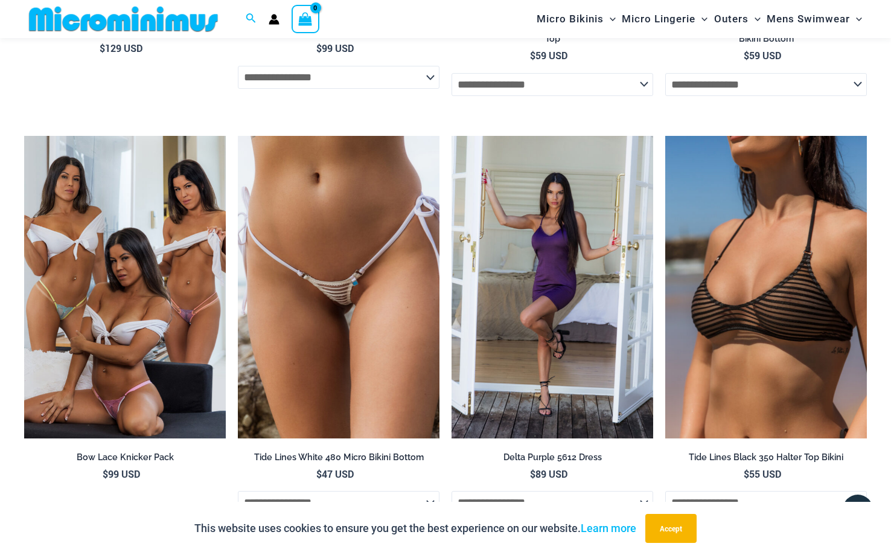
scroll to position [3915, 0]
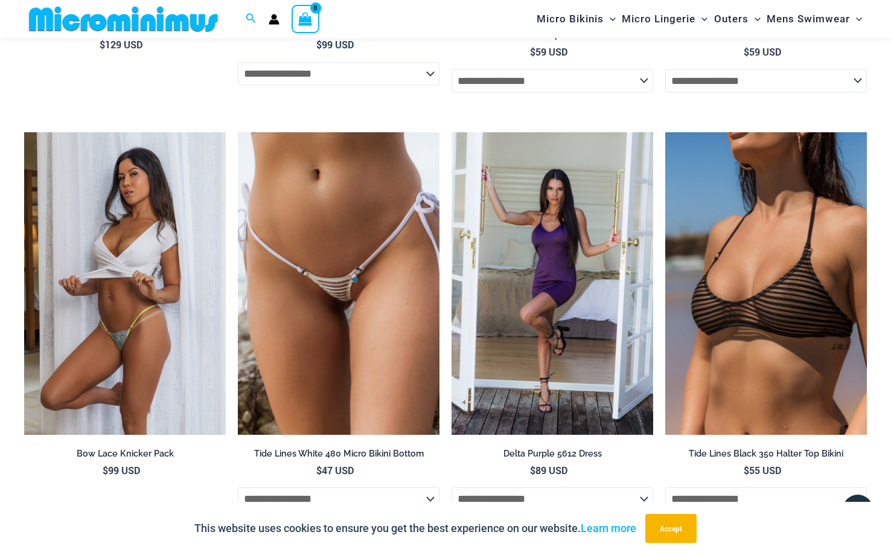
click at [83, 240] on img at bounding box center [125, 283] width 202 height 302
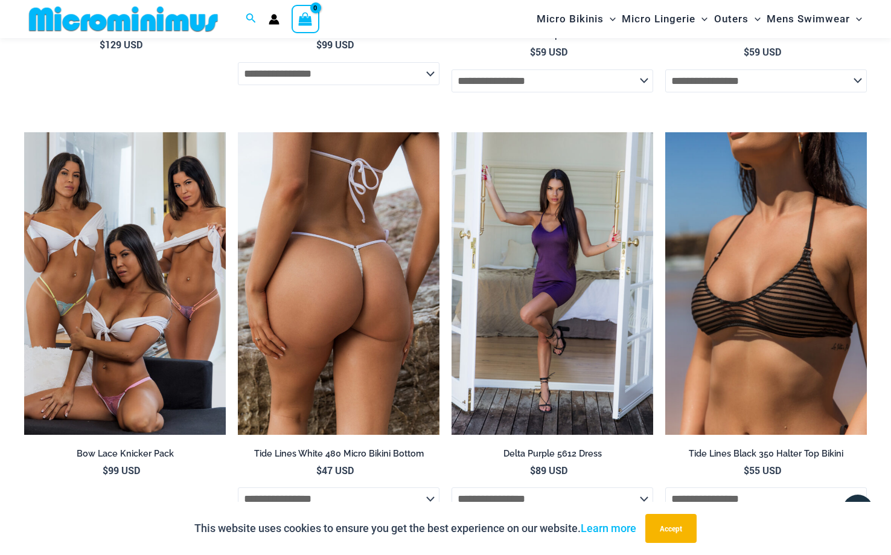
click at [346, 280] on img at bounding box center [339, 283] width 202 height 302
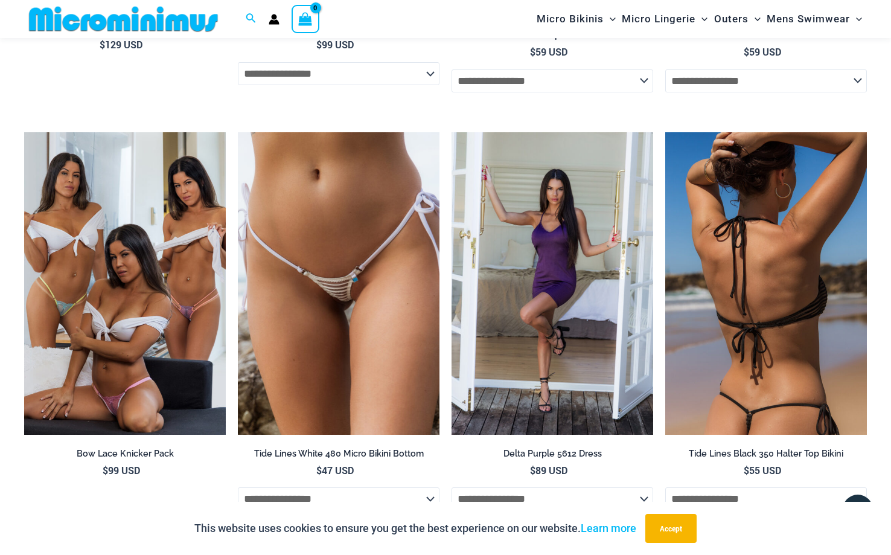
click at [734, 335] on img at bounding box center [766, 283] width 202 height 302
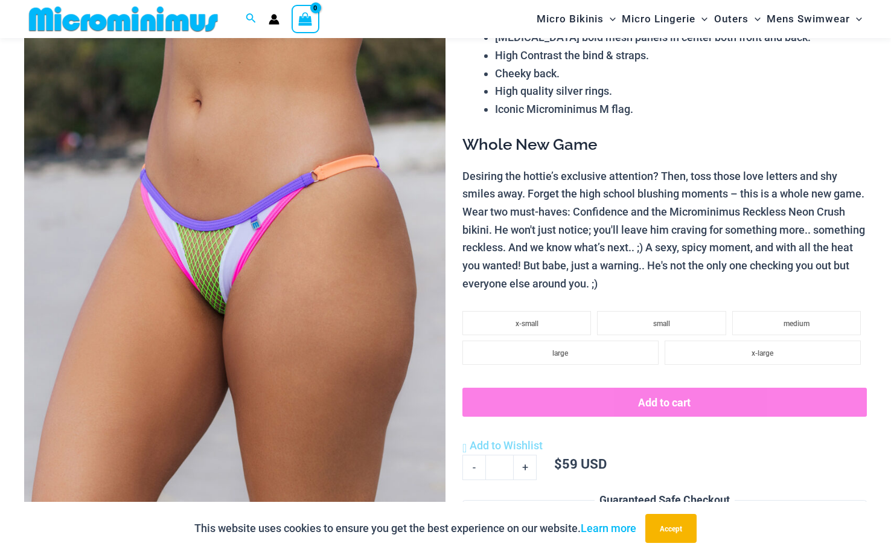
scroll to position [193, 0]
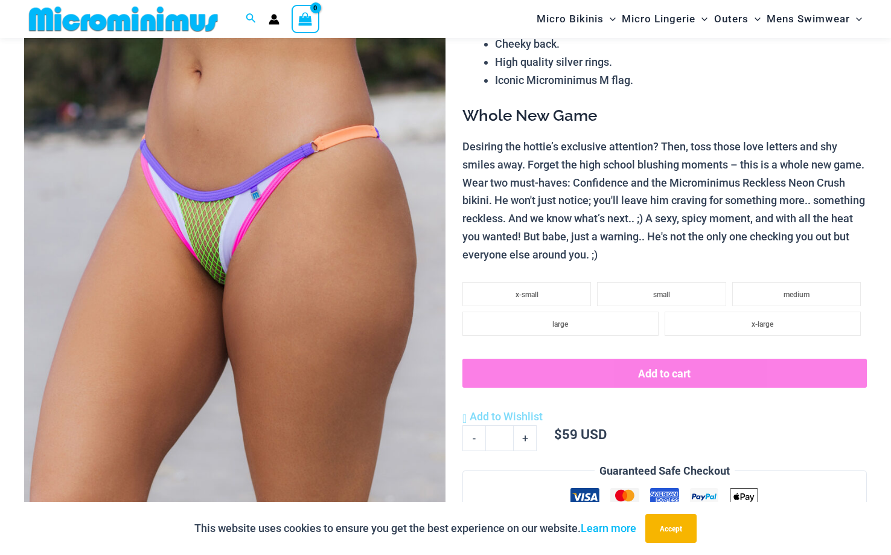
click at [302, 267] on img at bounding box center [234, 233] width 421 height 632
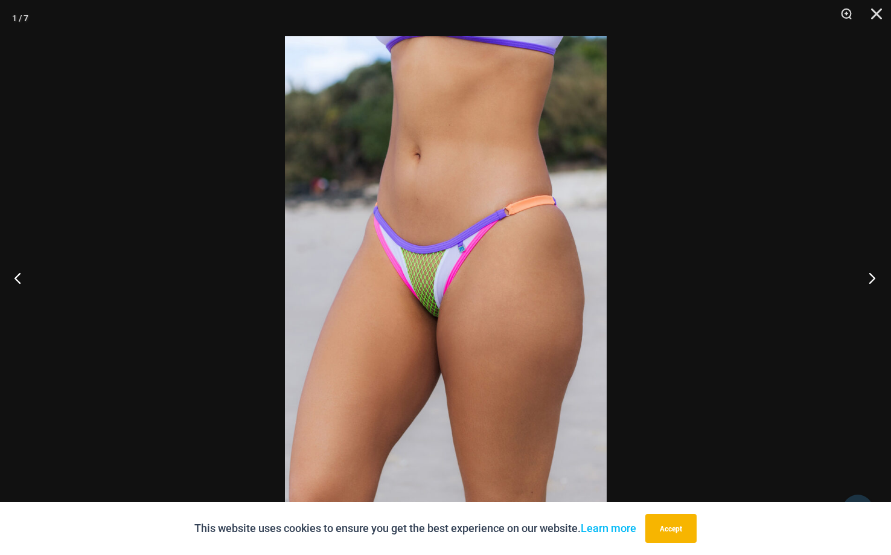
click at [871, 278] on button "Next" at bounding box center [867, 277] width 45 height 60
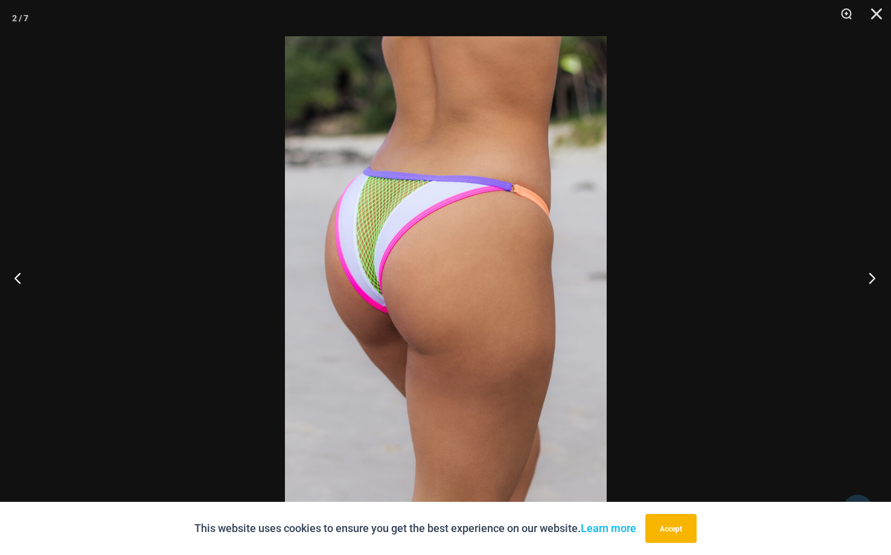
click at [871, 278] on button "Next" at bounding box center [867, 277] width 45 height 60
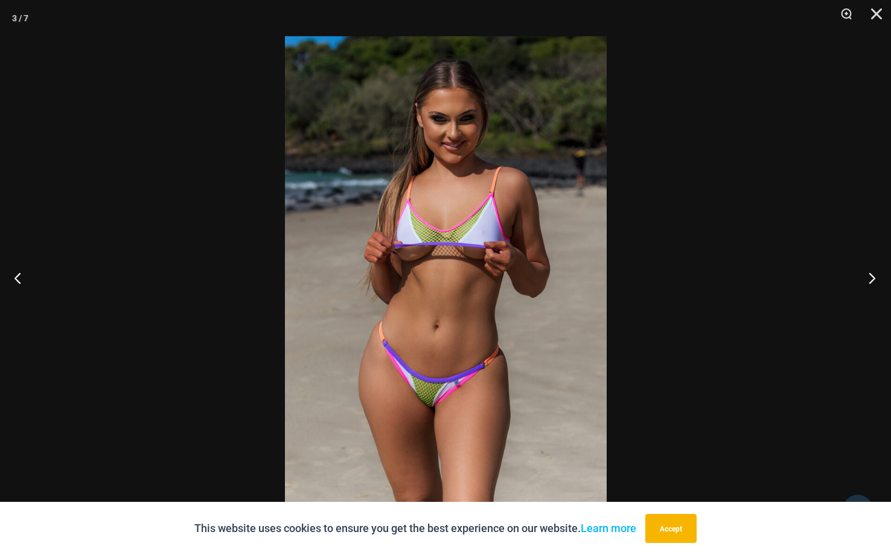
click at [873, 278] on button "Next" at bounding box center [867, 277] width 45 height 60
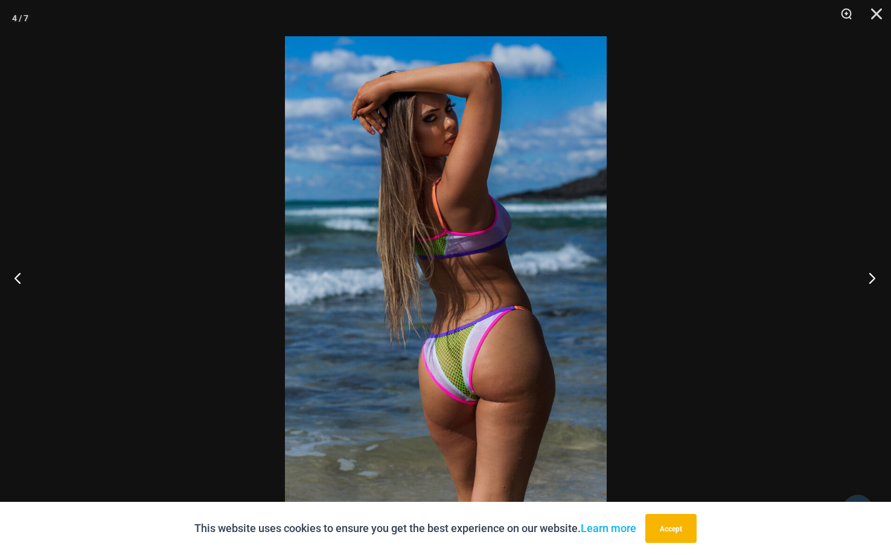
click at [873, 278] on button "Next" at bounding box center [867, 277] width 45 height 60
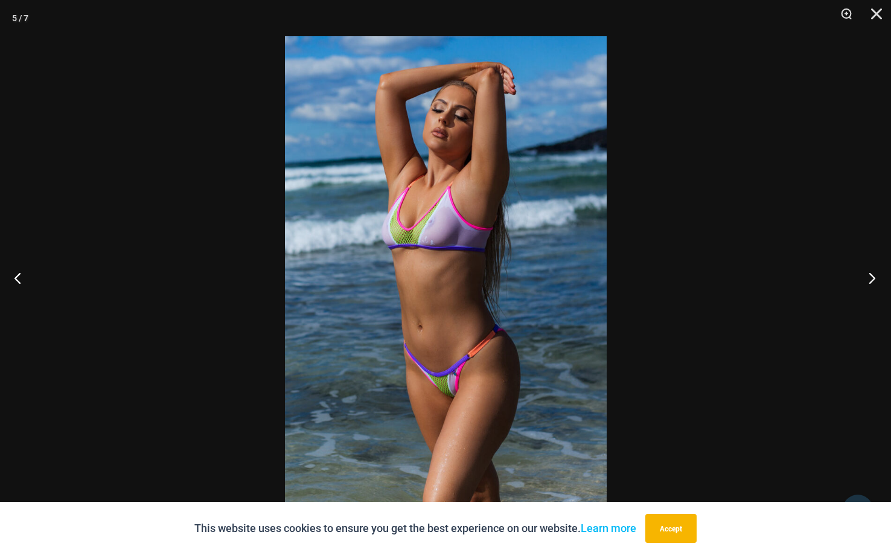
click at [874, 276] on button "Next" at bounding box center [867, 277] width 45 height 60
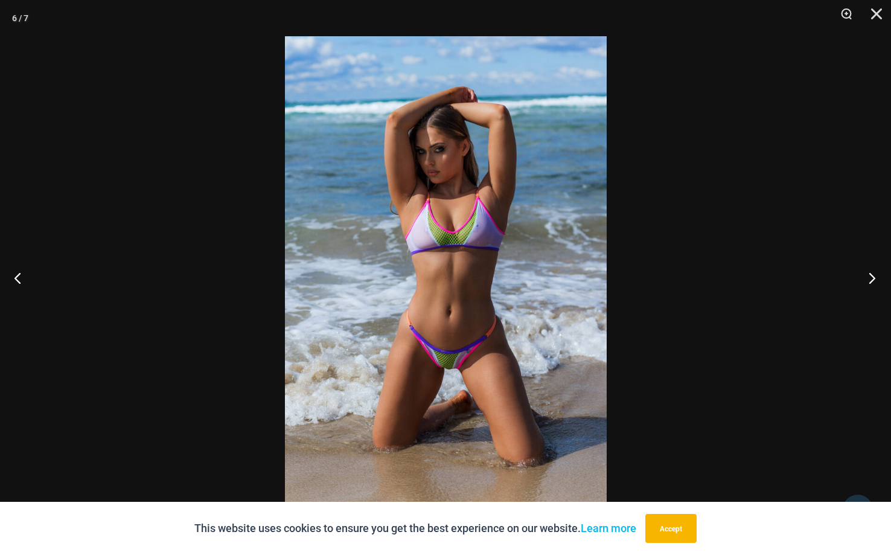
click at [874, 276] on button "Next" at bounding box center [867, 277] width 45 height 60
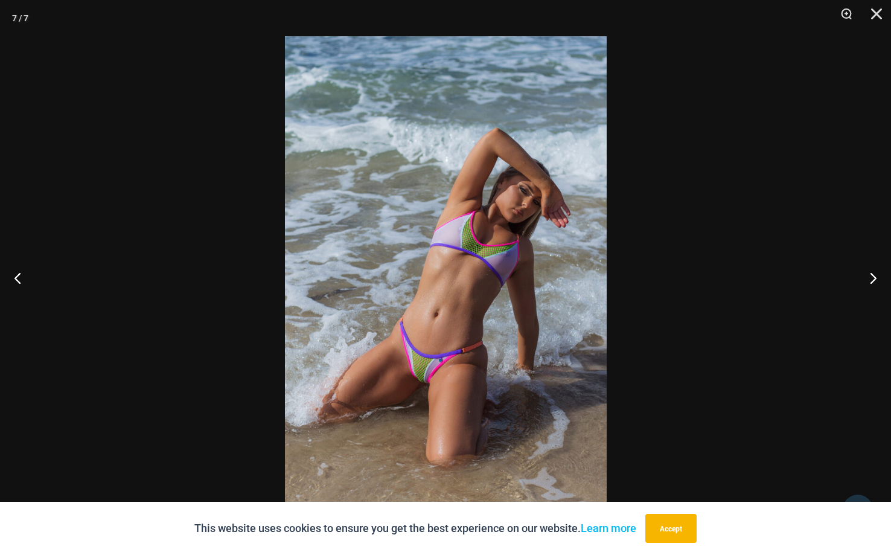
click at [424, 381] on img at bounding box center [446, 277] width 322 height 482
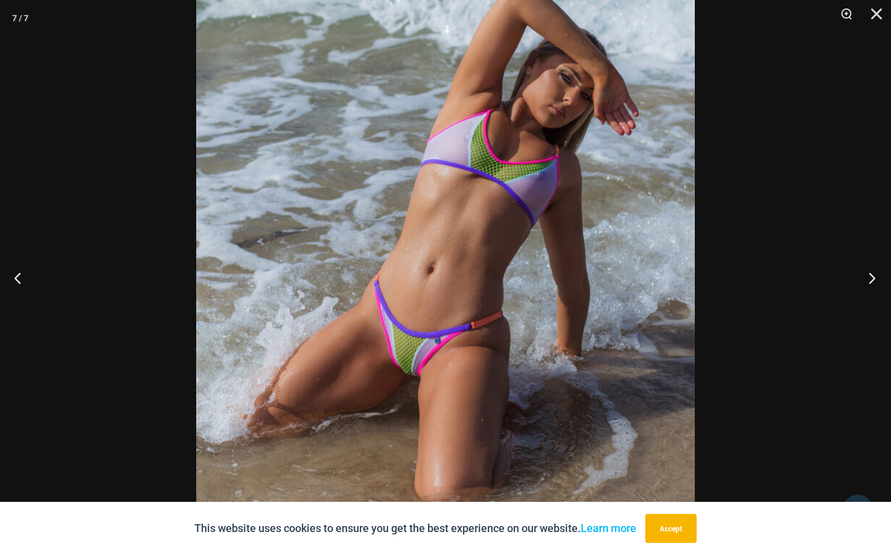
click at [875, 276] on button "Next" at bounding box center [867, 277] width 45 height 60
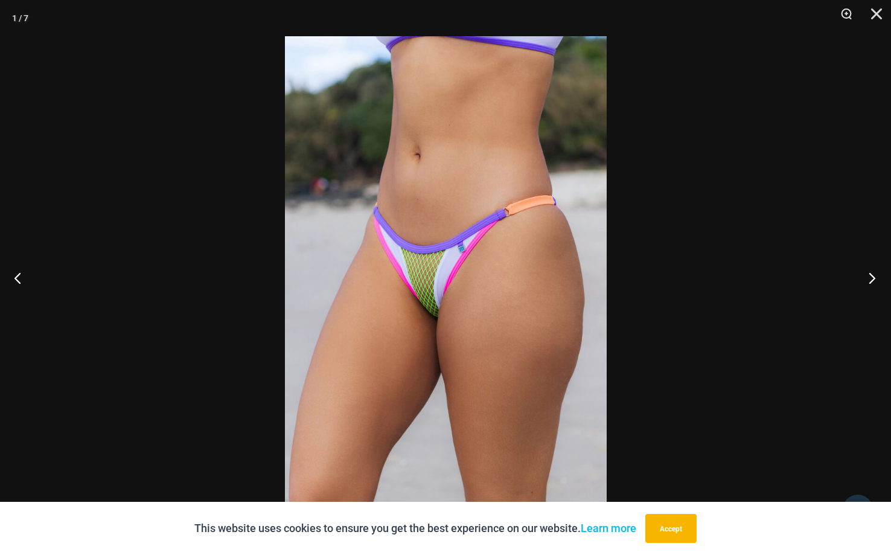
click at [875, 276] on button "Next" at bounding box center [867, 277] width 45 height 60
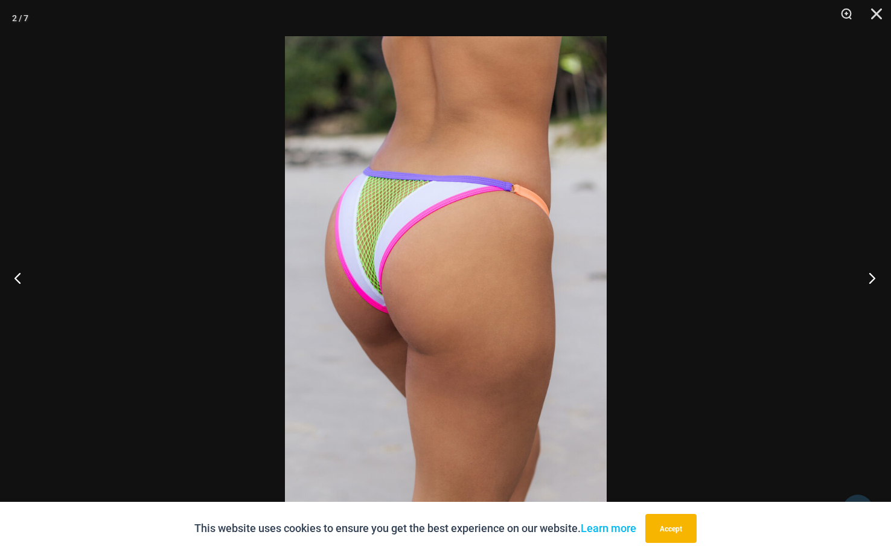
click at [875, 276] on button "Next" at bounding box center [867, 277] width 45 height 60
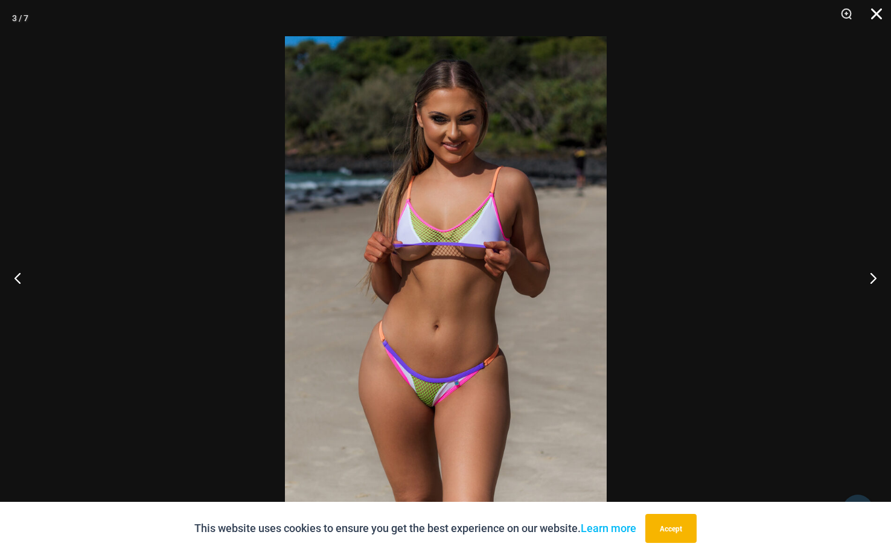
click at [875, 18] on button "Close" at bounding box center [872, 18] width 30 height 36
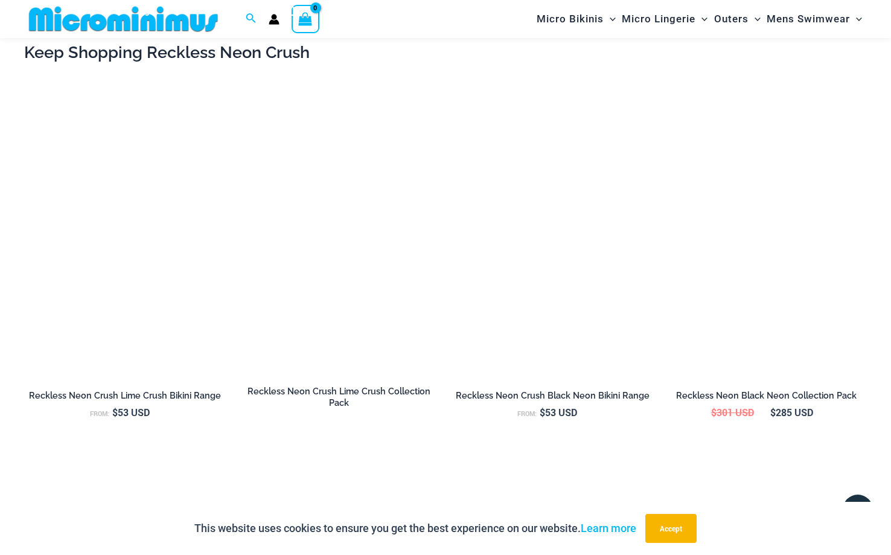
scroll to position [1140, 0]
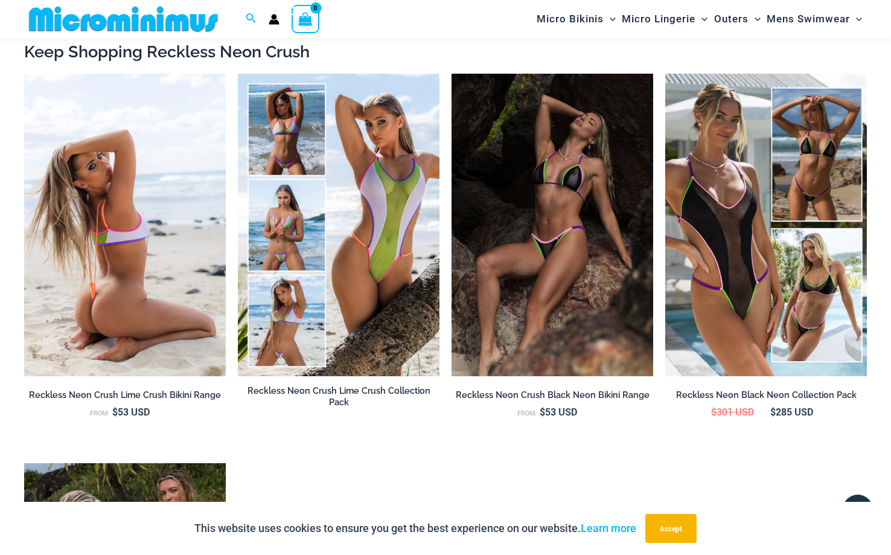
click at [110, 270] on img at bounding box center [125, 225] width 202 height 302
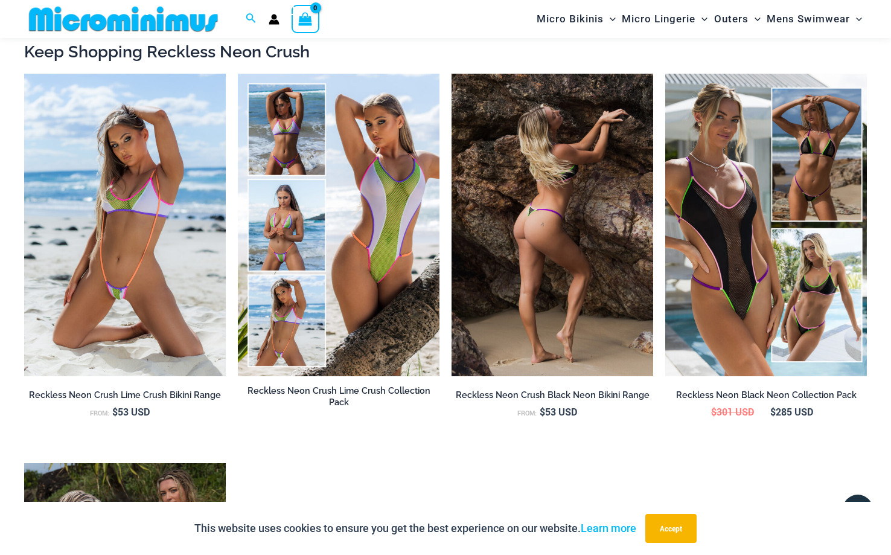
click at [572, 183] on img at bounding box center [552, 225] width 202 height 302
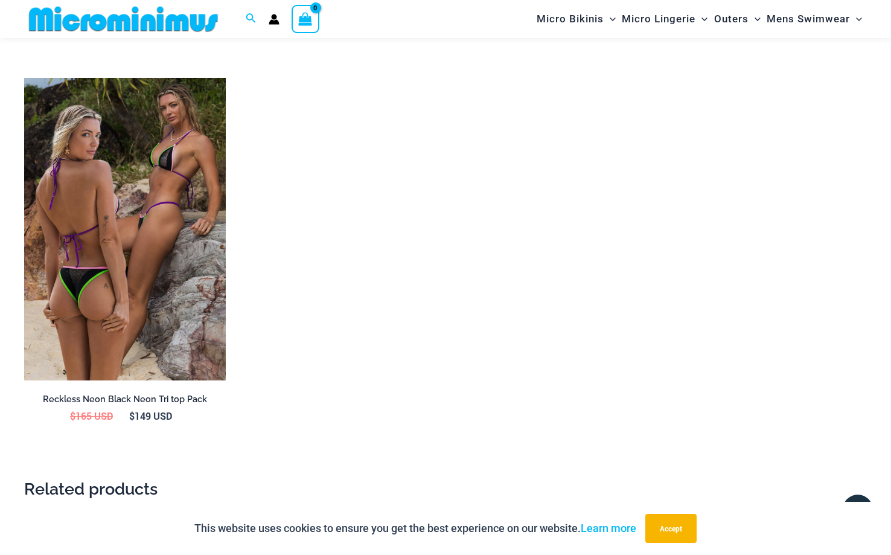
scroll to position [1527, 0]
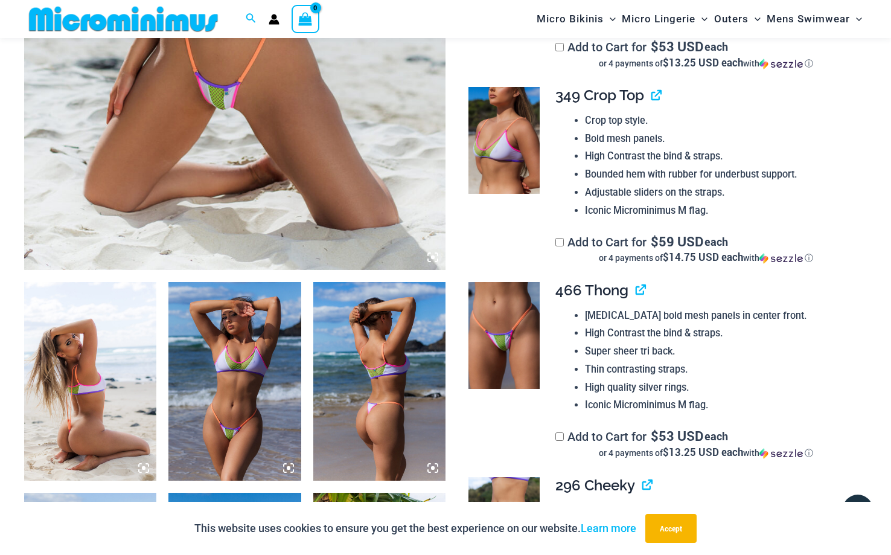
scroll to position [431, 0]
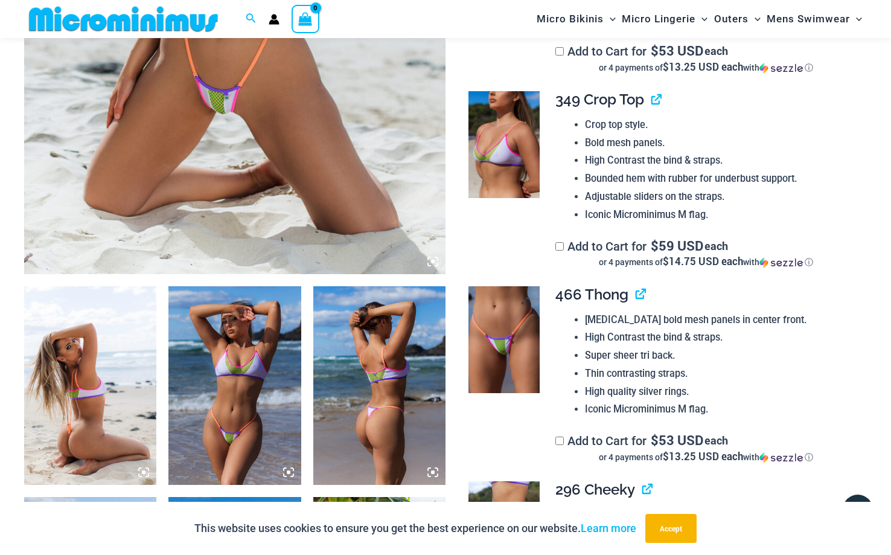
click at [503, 357] on img at bounding box center [503, 339] width 71 height 107
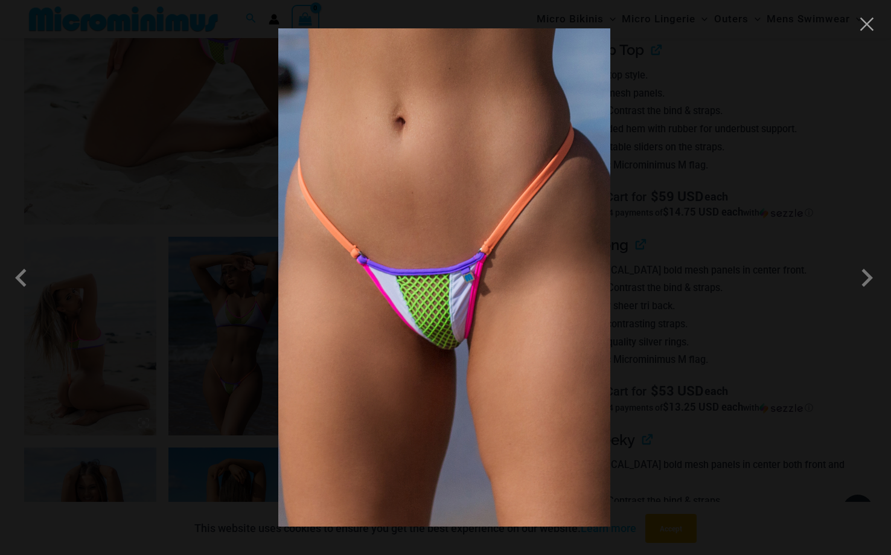
scroll to position [482, 0]
click at [503, 357] on img at bounding box center [444, 277] width 332 height 498
click at [867, 276] on span at bounding box center [866, 277] width 36 height 36
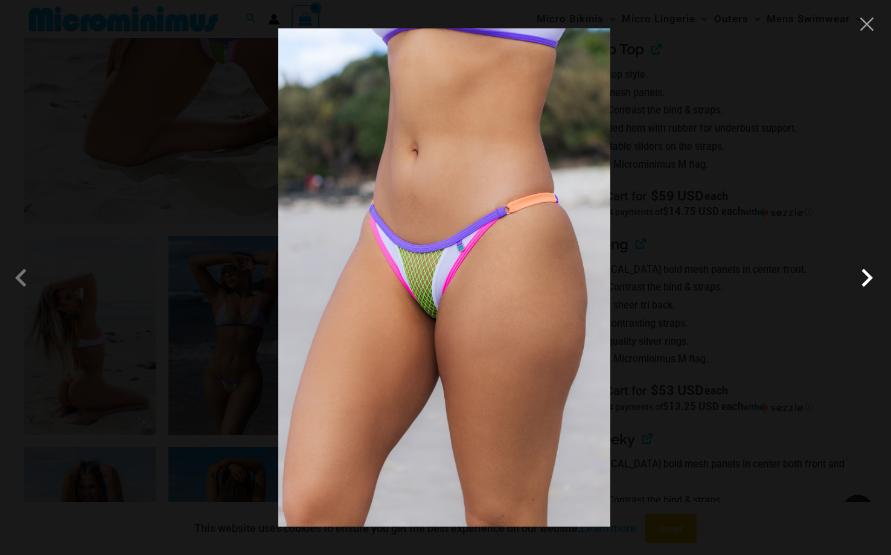
click at [868, 276] on span at bounding box center [866, 277] width 36 height 36
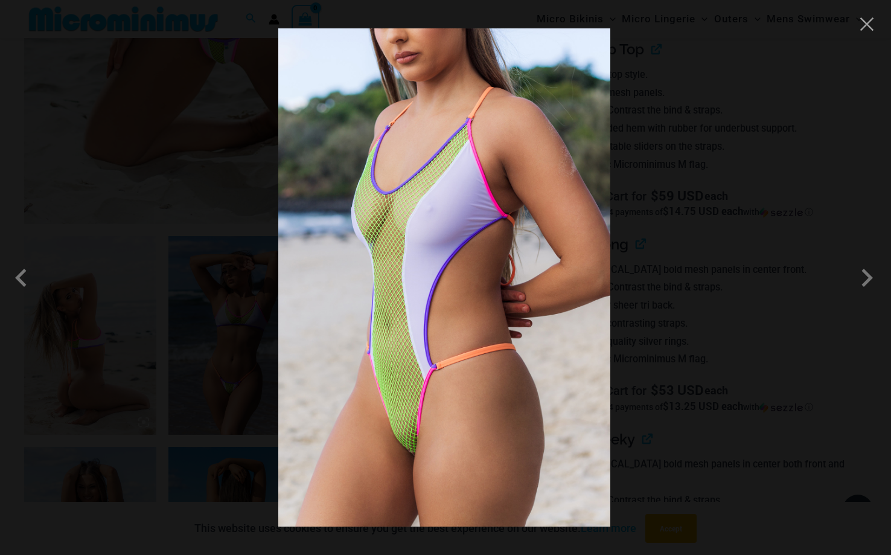
click at [409, 466] on img at bounding box center [444, 277] width 332 height 498
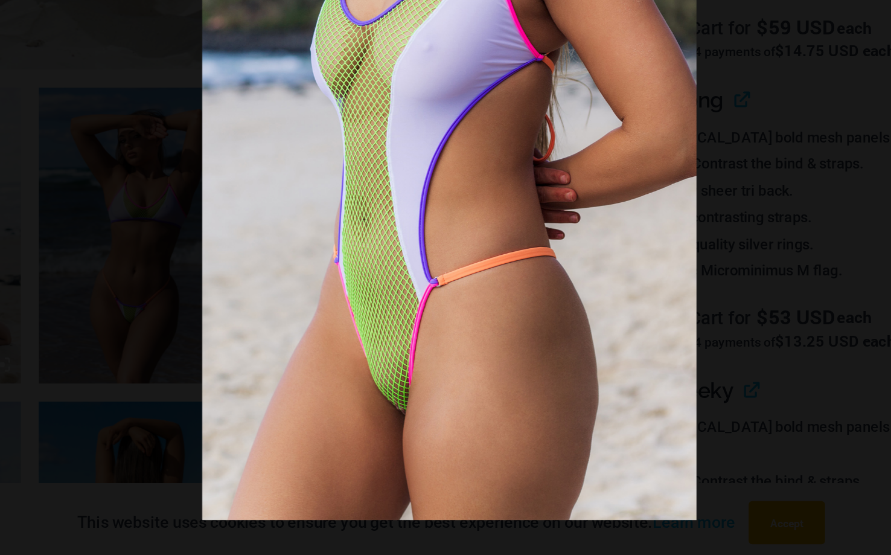
scroll to position [527, 0]
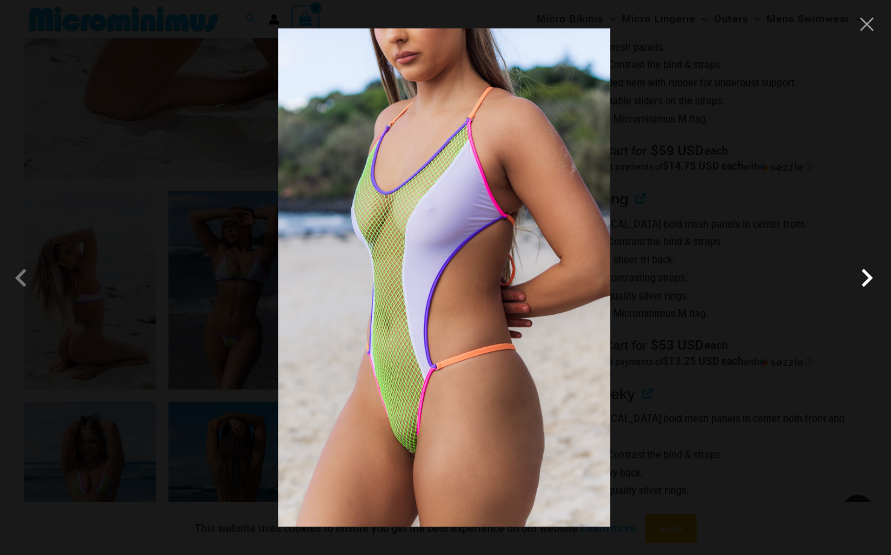
click at [869, 276] on span at bounding box center [866, 277] width 36 height 36
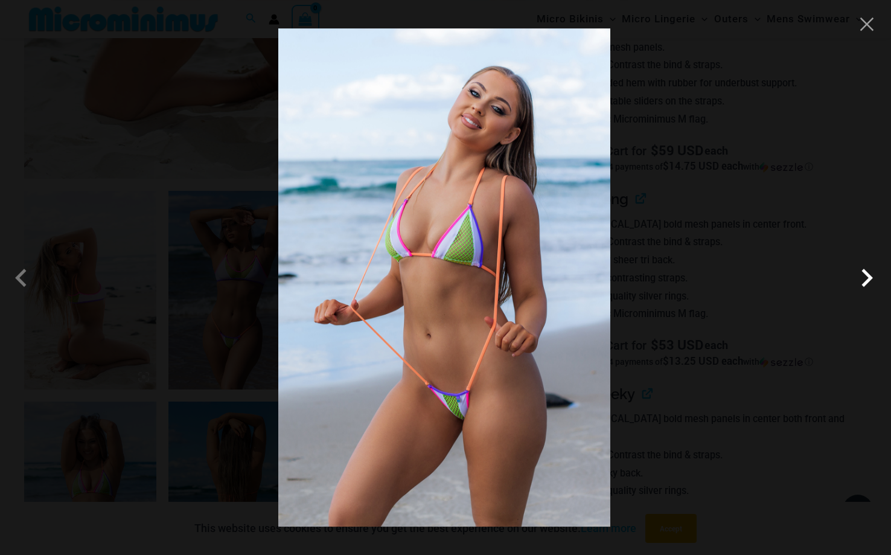
click at [870, 276] on span at bounding box center [866, 277] width 36 height 36
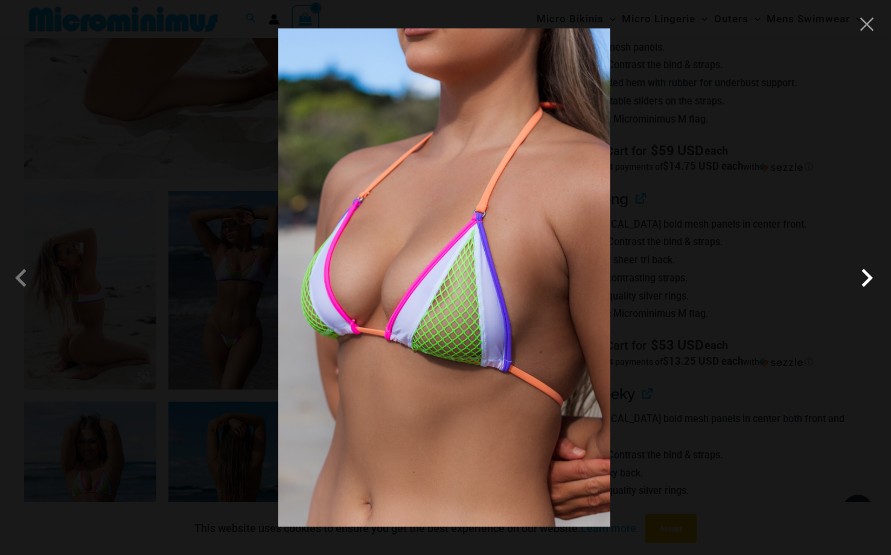
click at [870, 276] on span at bounding box center [866, 277] width 36 height 36
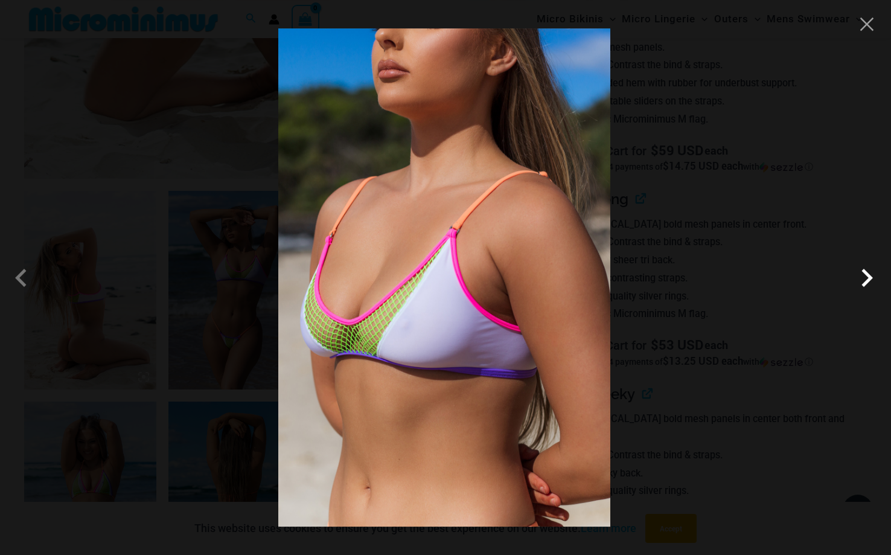
click at [870, 275] on span at bounding box center [866, 277] width 36 height 36
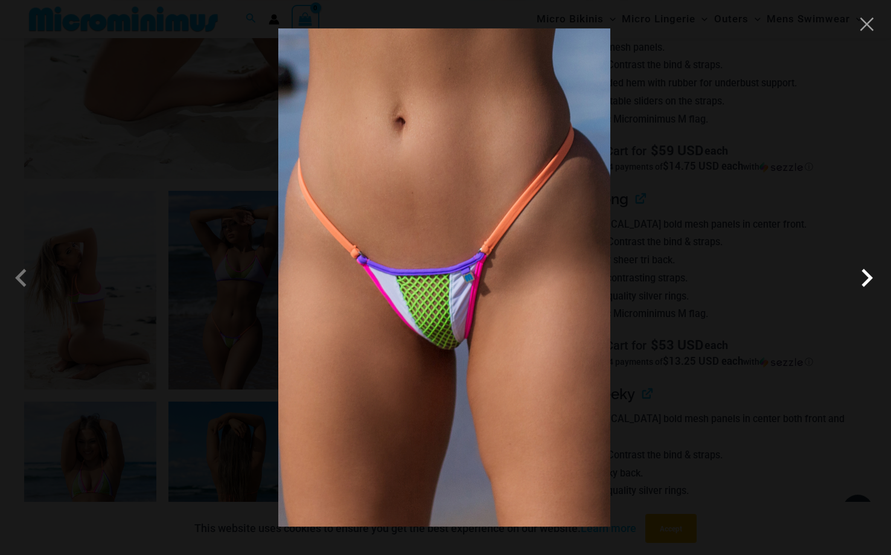
click at [870, 276] on span at bounding box center [866, 277] width 36 height 36
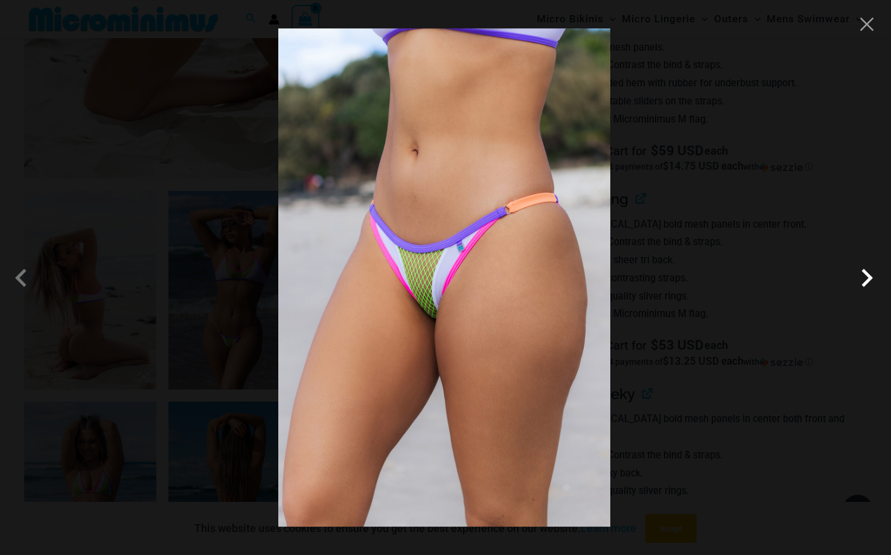
click at [870, 276] on span at bounding box center [866, 277] width 36 height 36
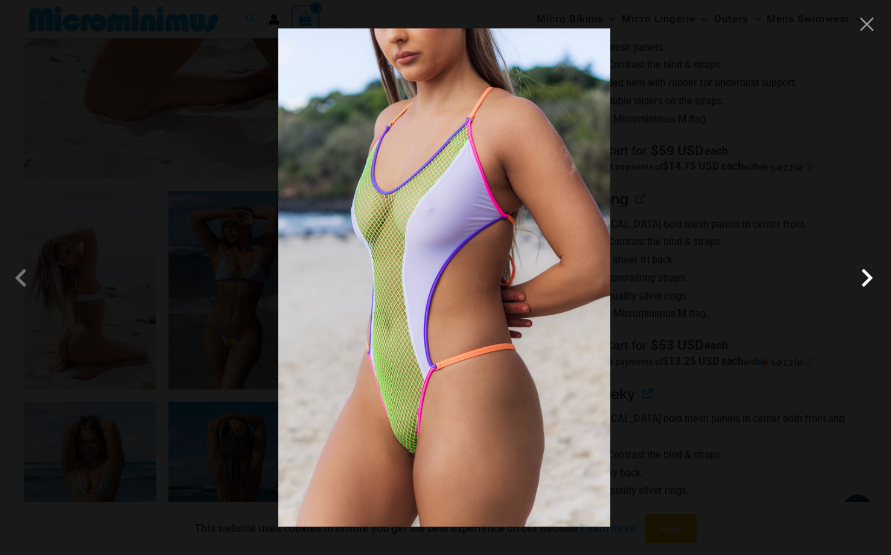
click at [870, 276] on span at bounding box center [866, 277] width 36 height 36
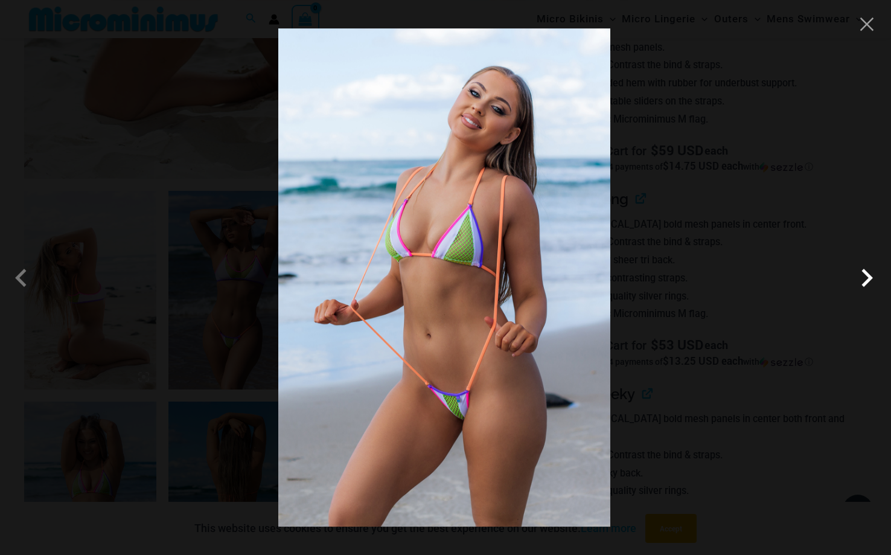
click at [870, 275] on span at bounding box center [866, 277] width 36 height 36
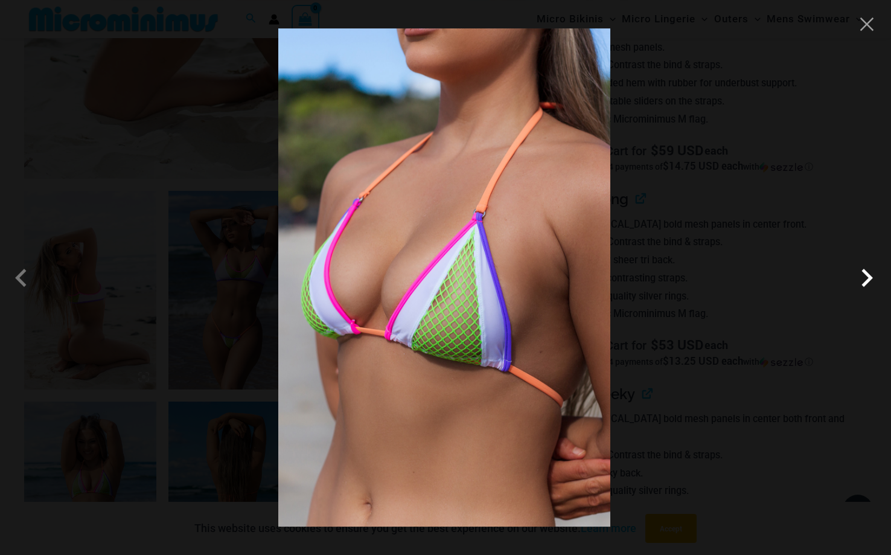
click at [870, 275] on span at bounding box center [866, 277] width 36 height 36
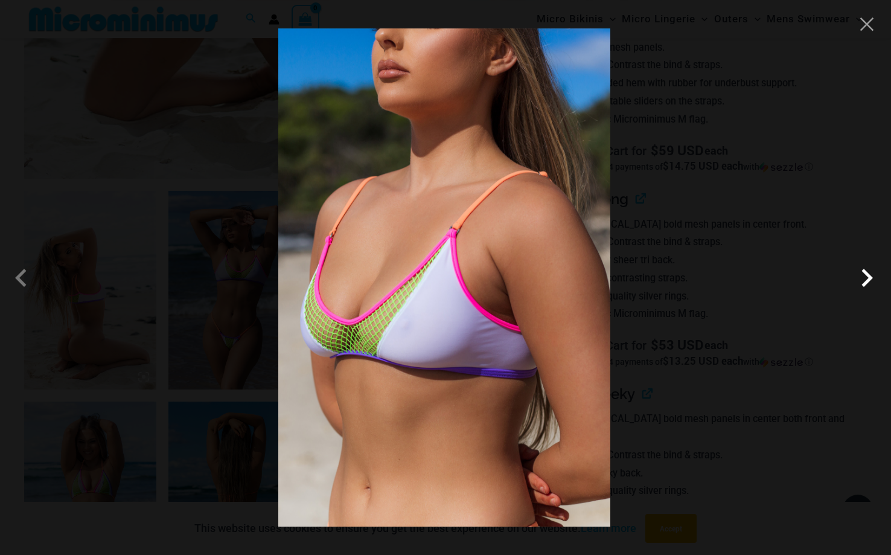
click at [870, 275] on span at bounding box center [866, 277] width 36 height 36
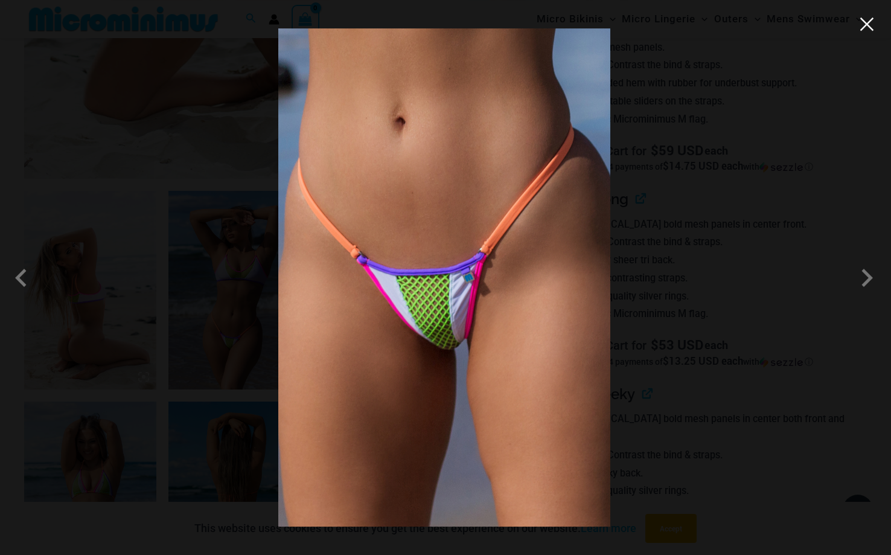
click at [870, 24] on button "Close" at bounding box center [866, 24] width 18 height 18
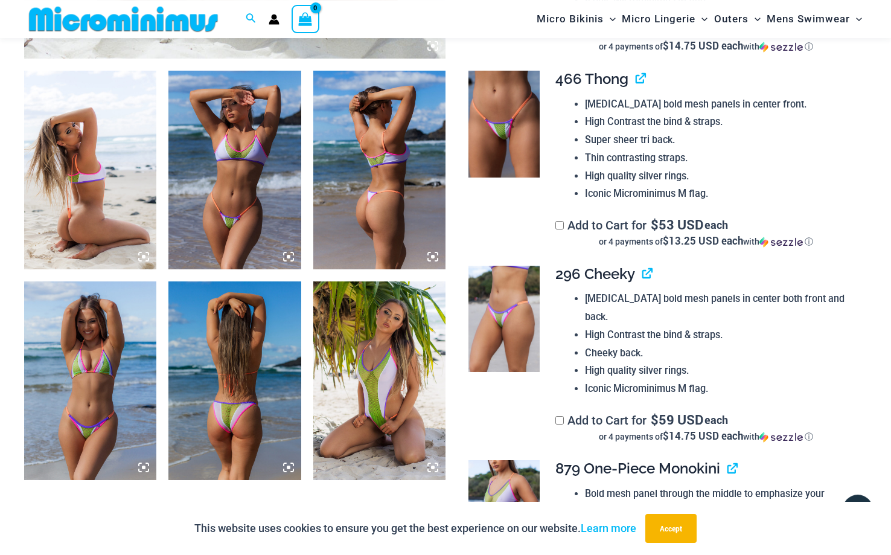
scroll to position [641, 0]
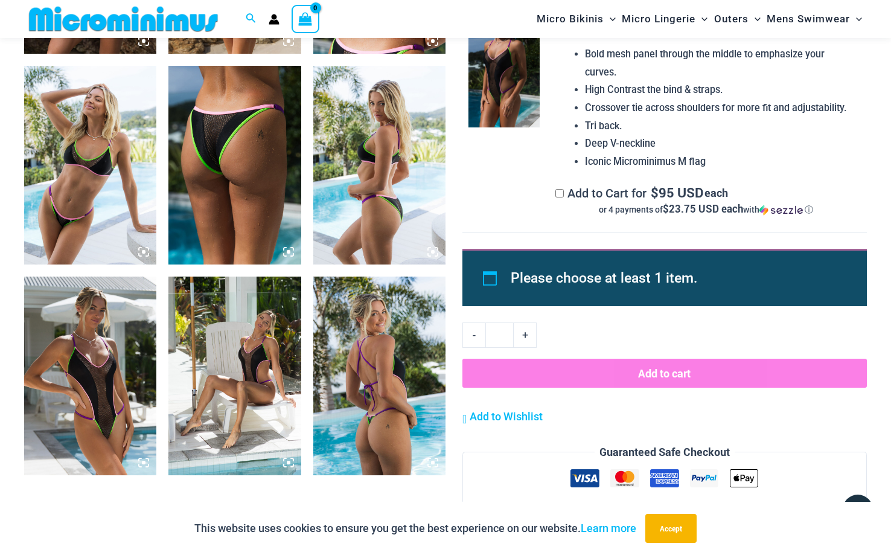
scroll to position [1321, 0]
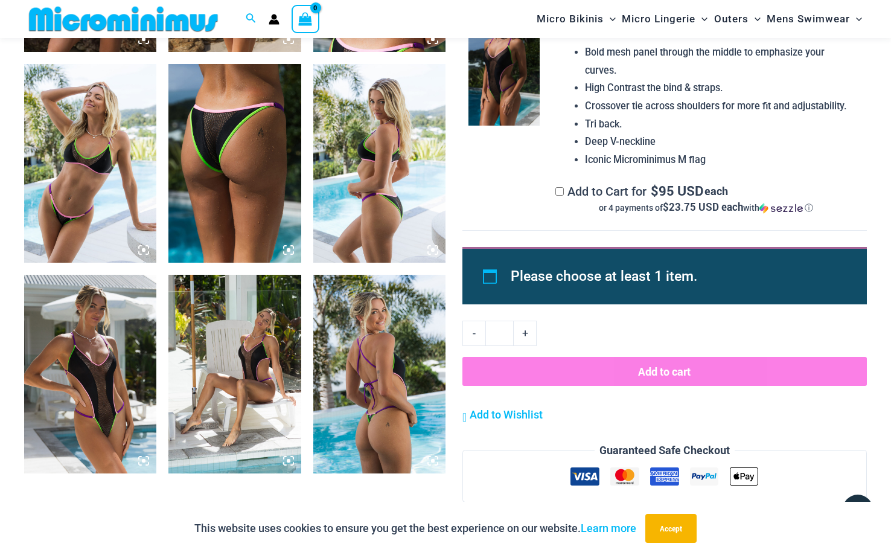
click at [103, 394] on img at bounding box center [90, 374] width 132 height 199
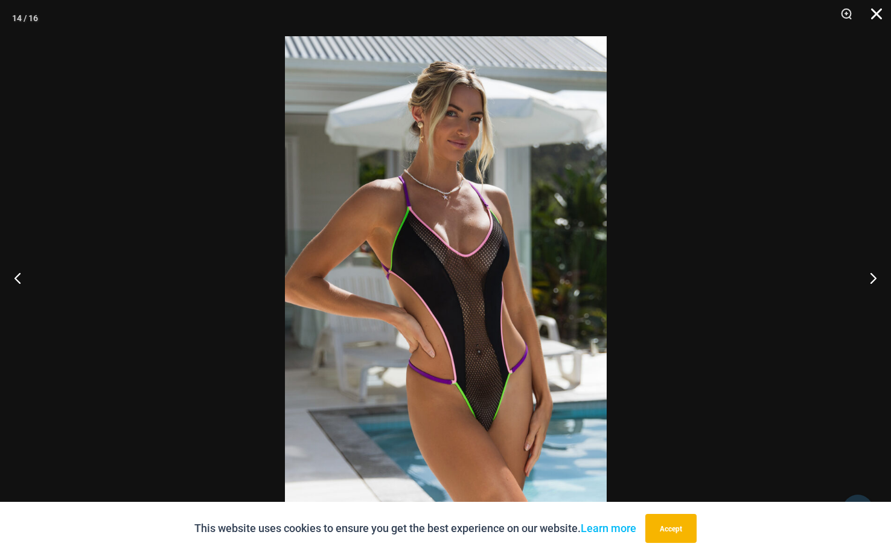
click at [880, 12] on button "Close" at bounding box center [872, 18] width 30 height 36
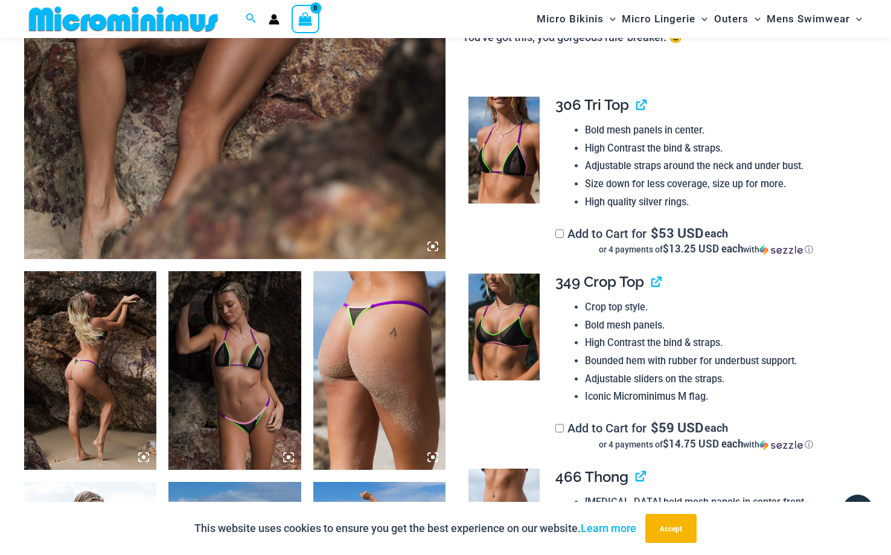
scroll to position [482, 0]
click at [229, 387] on img at bounding box center [234, 371] width 132 height 199
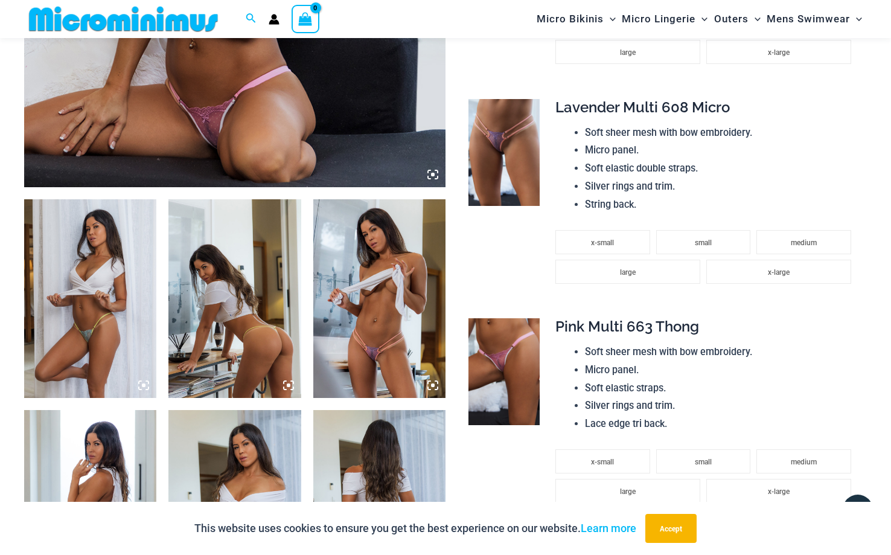
scroll to position [556, 0]
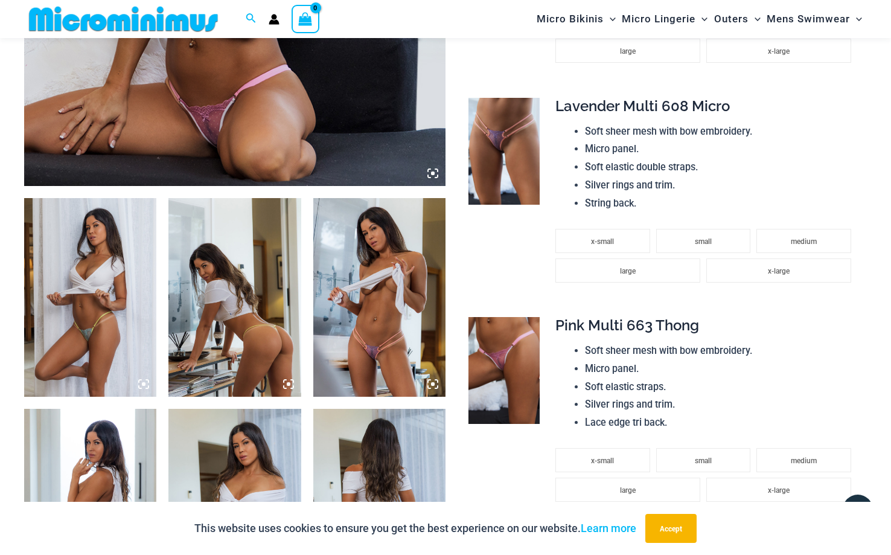
click at [97, 288] on img at bounding box center [90, 297] width 132 height 199
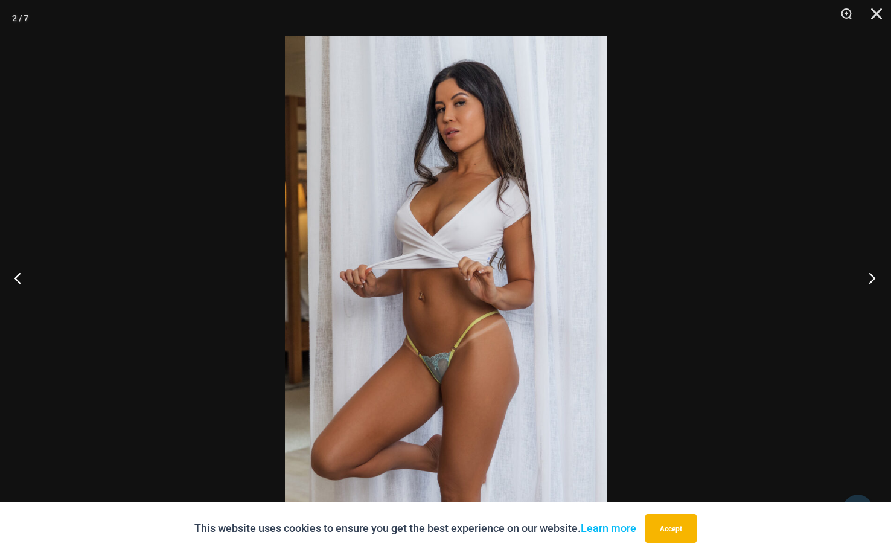
click at [871, 277] on button "Next" at bounding box center [867, 277] width 45 height 60
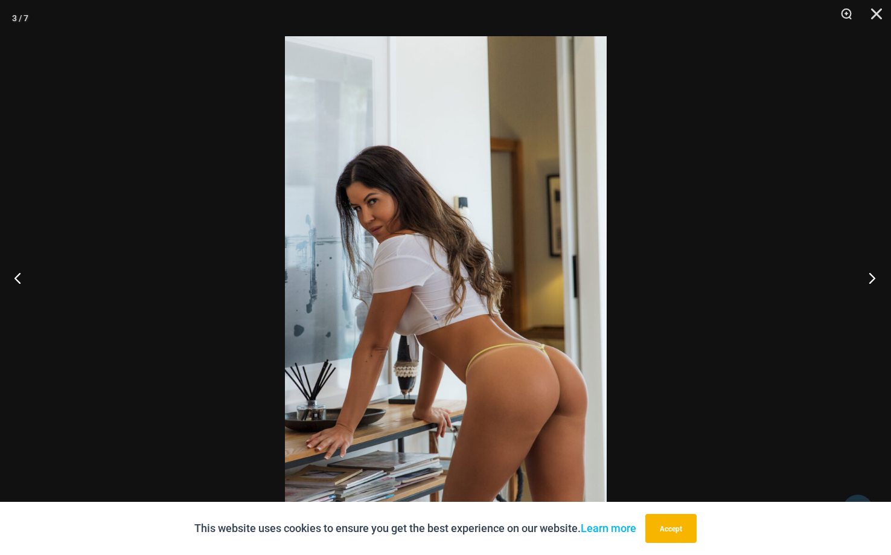
click at [871, 277] on button "Next" at bounding box center [867, 277] width 45 height 60
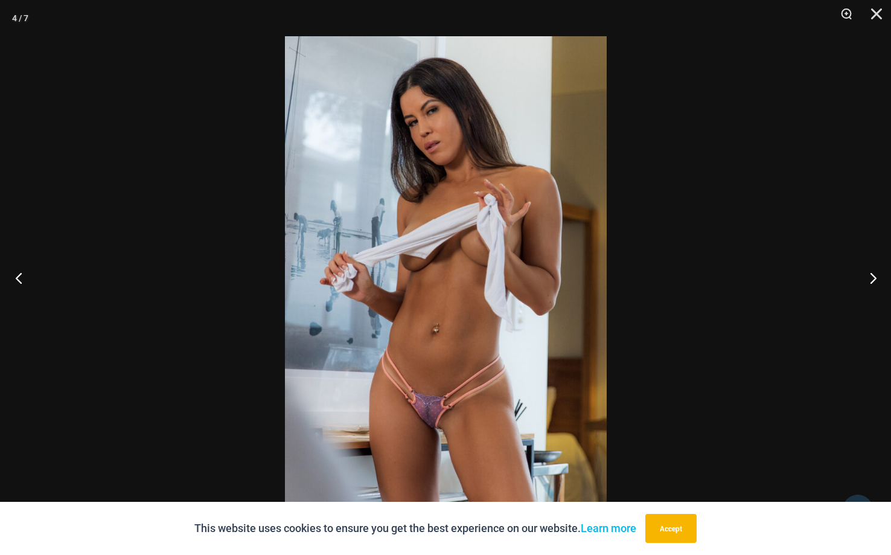
click at [21, 275] on button "Previous" at bounding box center [22, 277] width 45 height 60
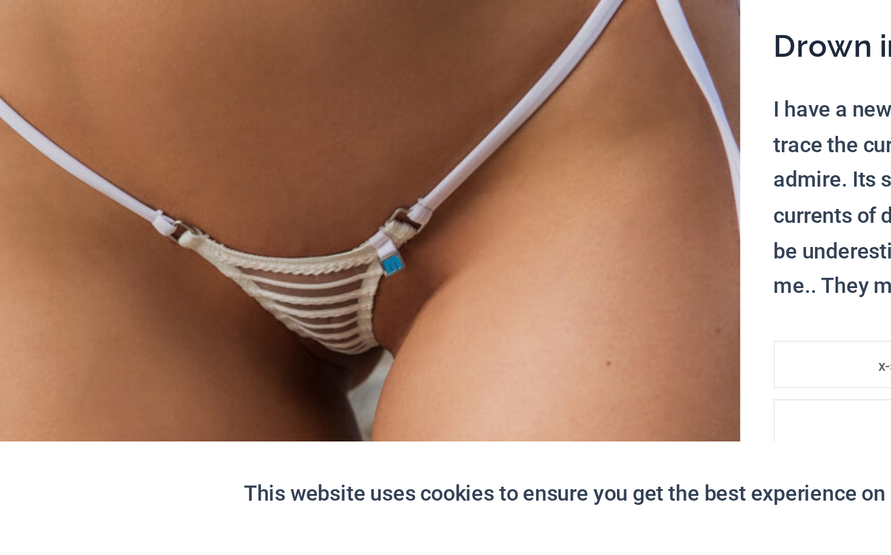
scroll to position [55, 0]
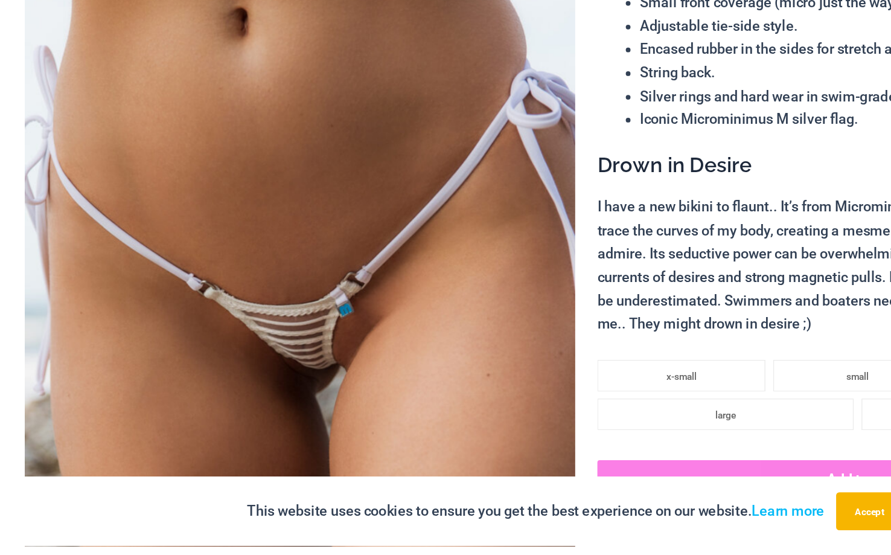
click at [317, 240] on img at bounding box center [234, 382] width 421 height 632
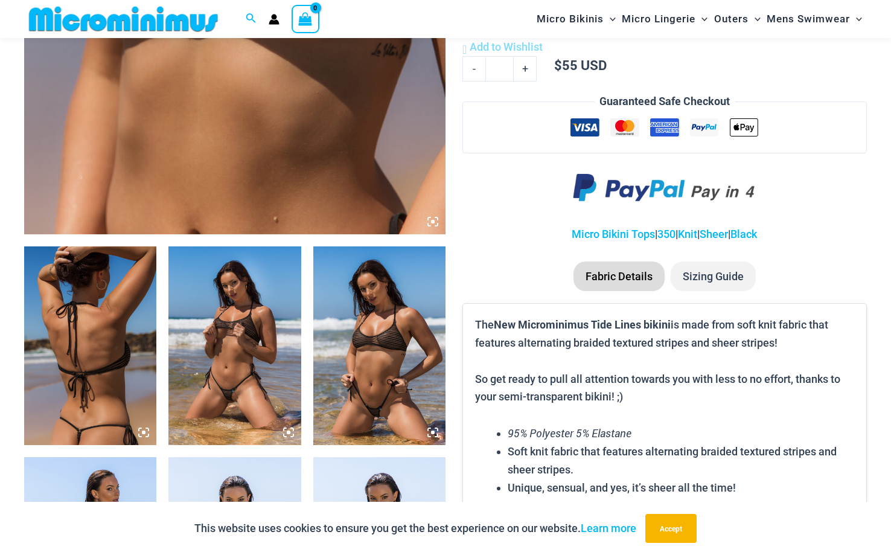
scroll to position [526, 0]
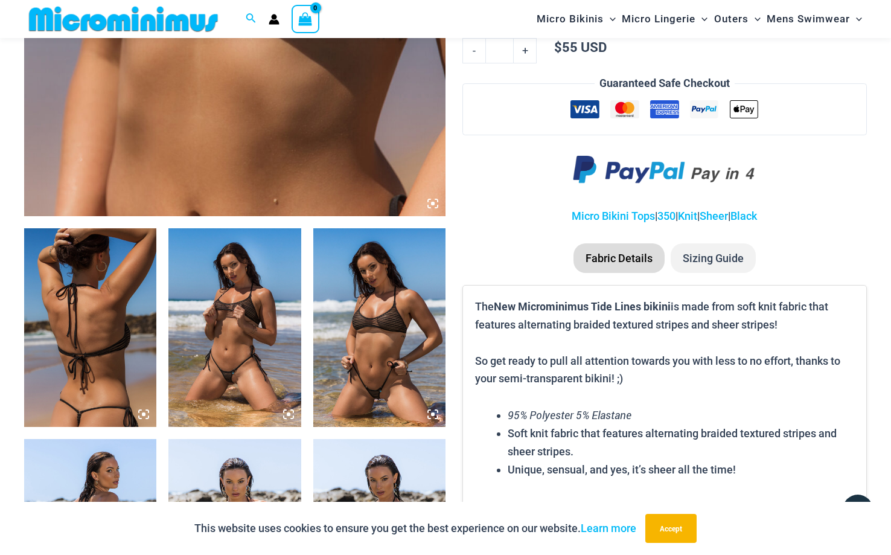
click at [107, 335] on img at bounding box center [90, 327] width 132 height 199
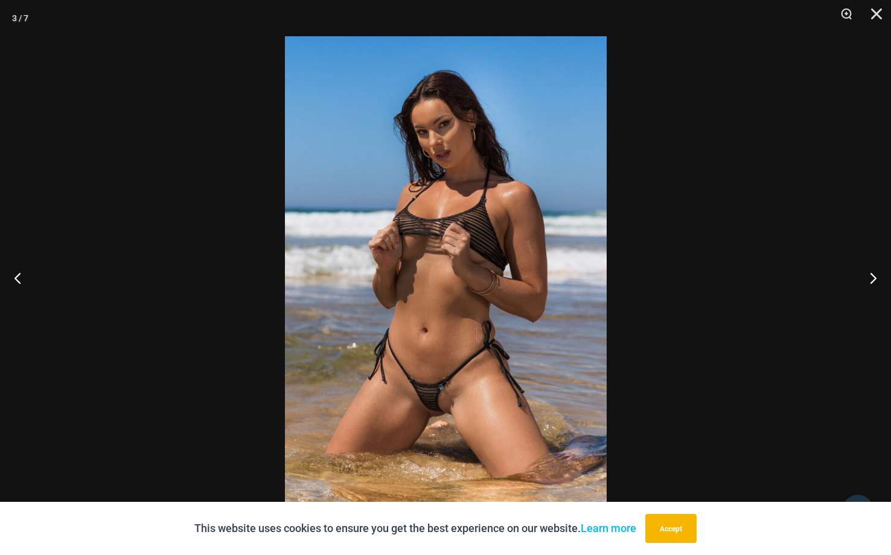
click at [437, 410] on img at bounding box center [446, 277] width 322 height 482
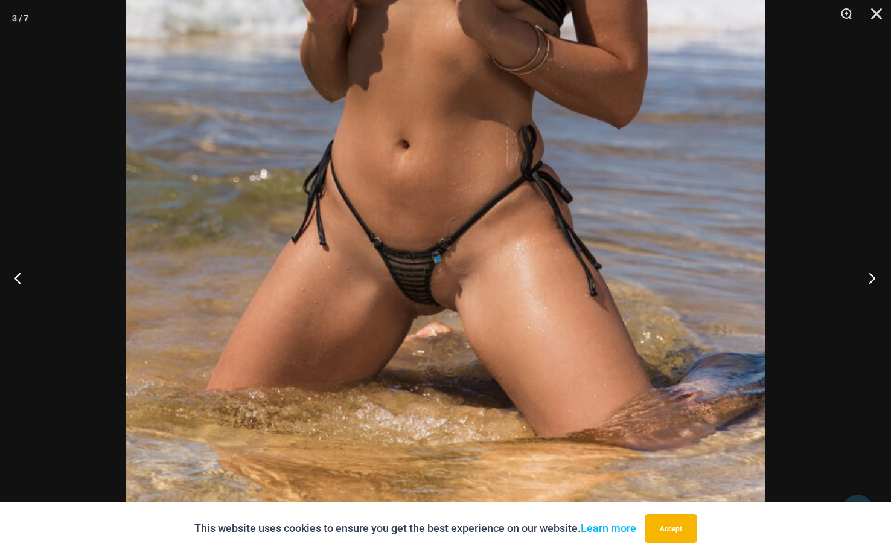
click at [874, 277] on button "Next" at bounding box center [867, 277] width 45 height 60
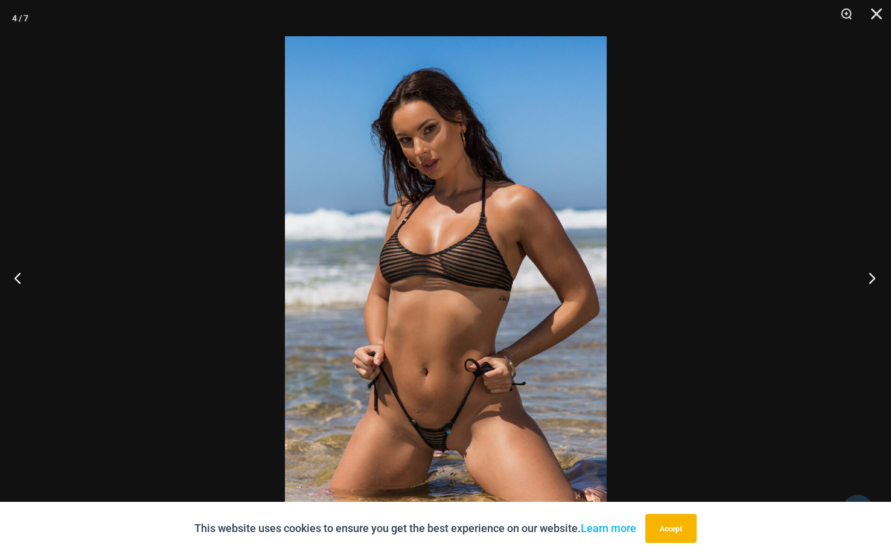
click at [870, 278] on button "Next" at bounding box center [867, 277] width 45 height 60
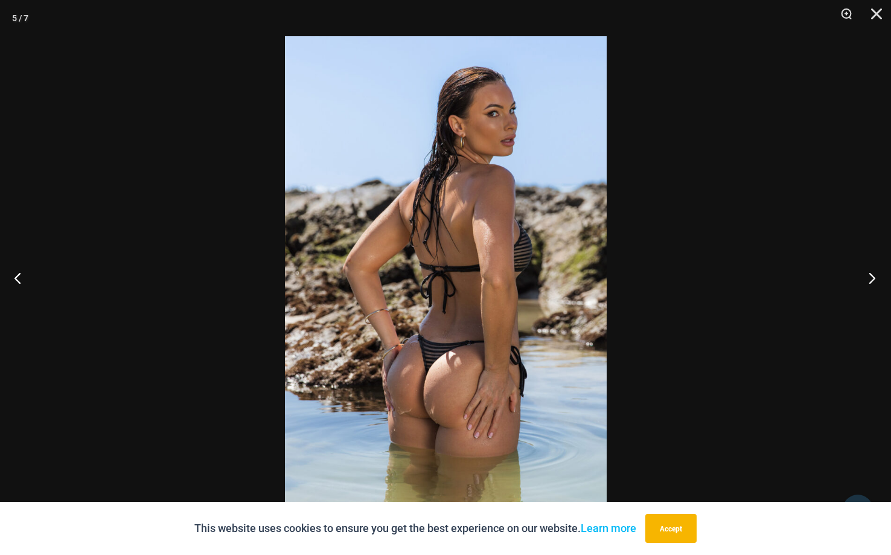
click at [870, 278] on button "Next" at bounding box center [867, 277] width 45 height 60
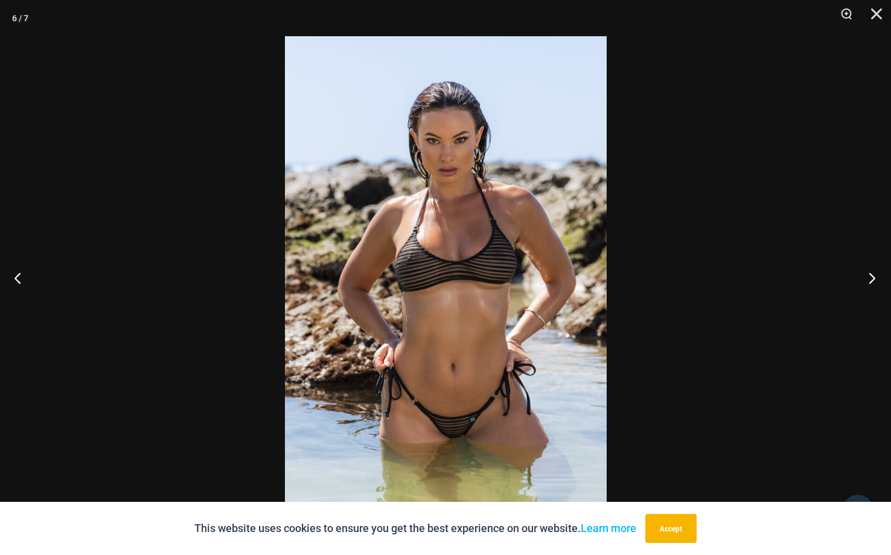
click at [869, 276] on button "Next" at bounding box center [867, 277] width 45 height 60
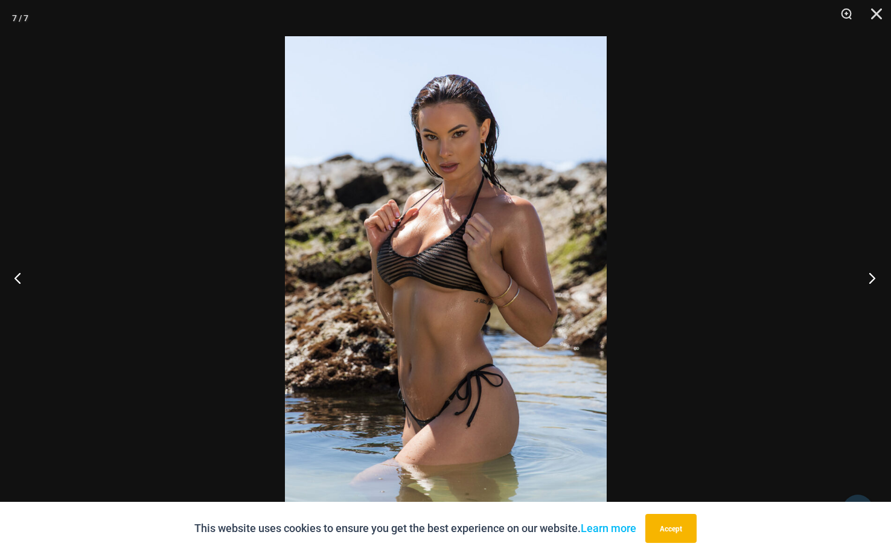
click at [870, 276] on button "Next" at bounding box center [867, 277] width 45 height 60
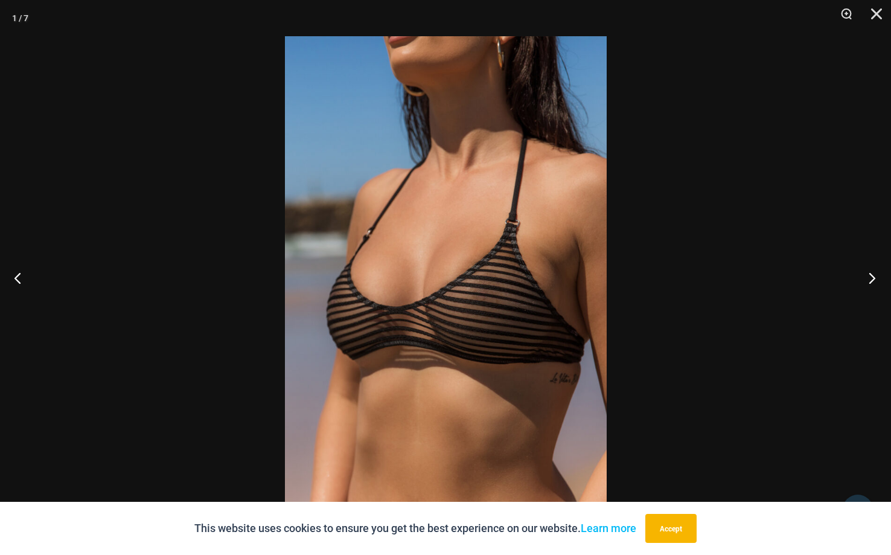
click at [869, 276] on button "Next" at bounding box center [867, 277] width 45 height 60
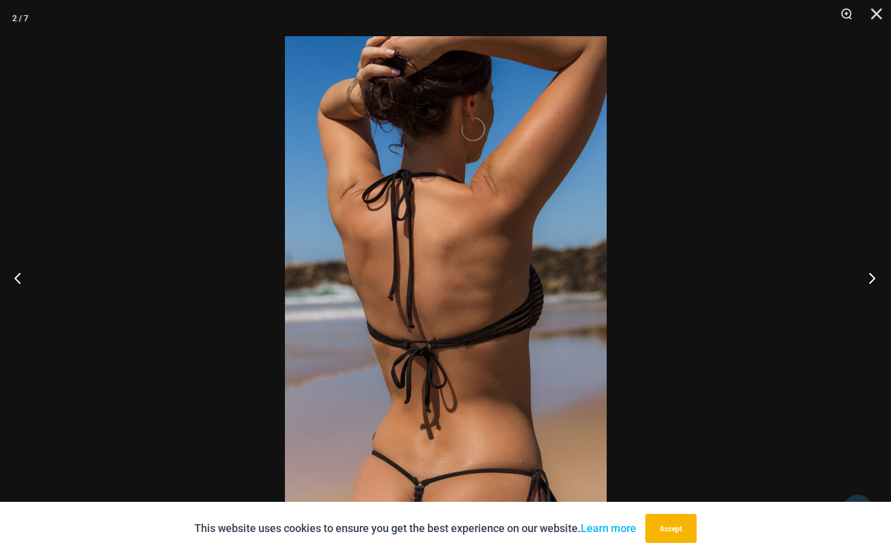
click at [869, 276] on button "Next" at bounding box center [867, 277] width 45 height 60
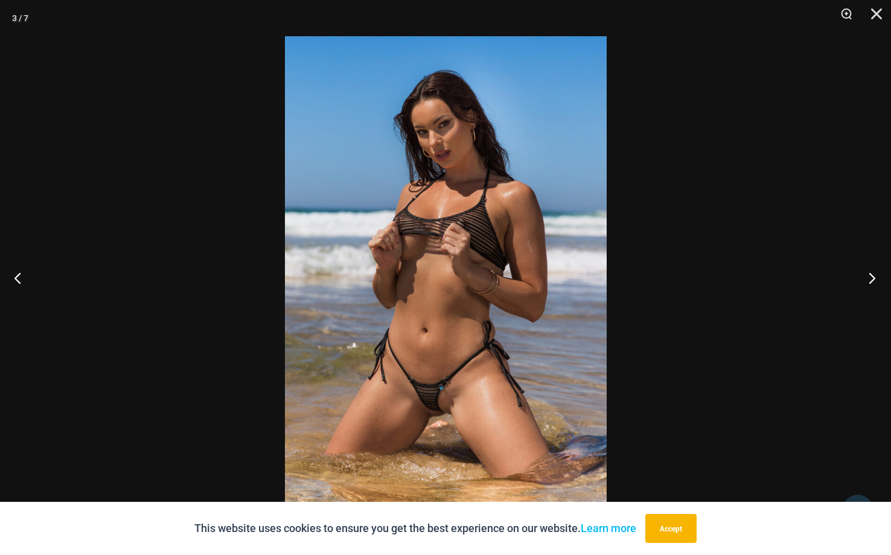
click at [870, 276] on button "Next" at bounding box center [867, 277] width 45 height 60
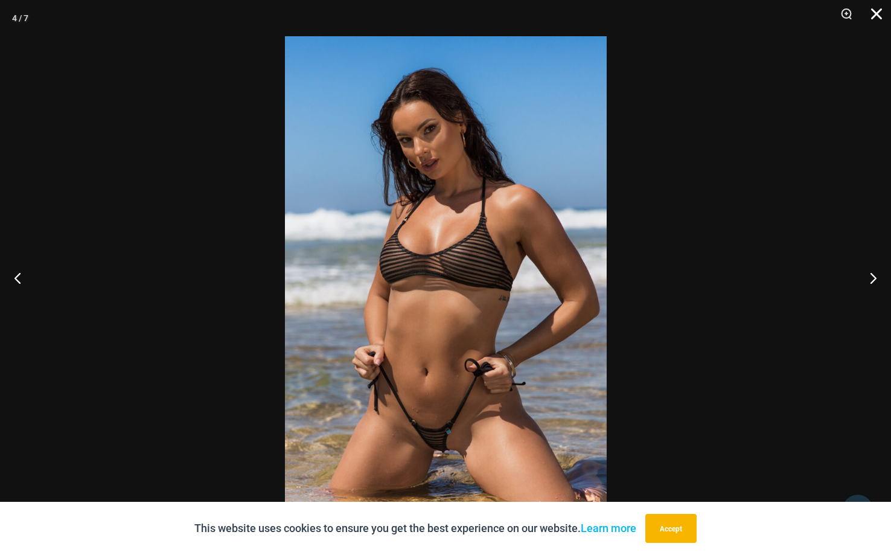
click at [880, 11] on button "Close" at bounding box center [872, 18] width 30 height 36
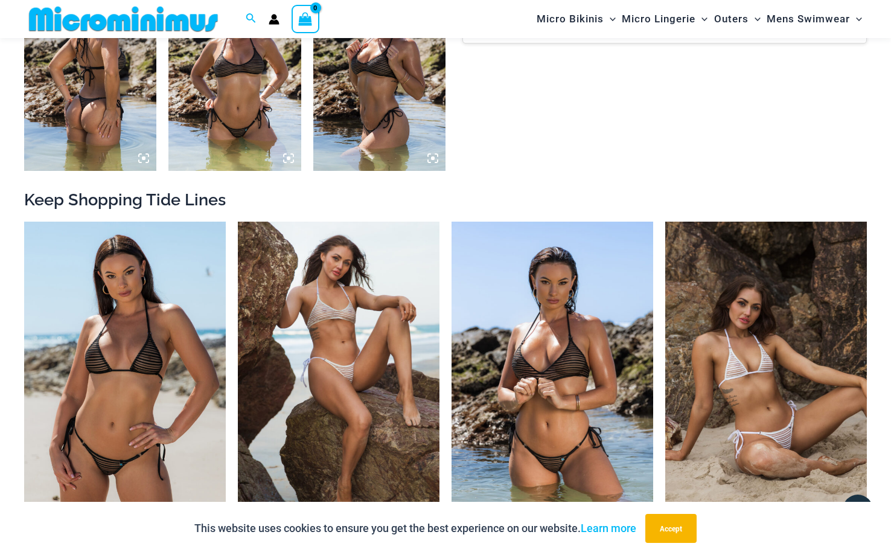
scroll to position [996, 0]
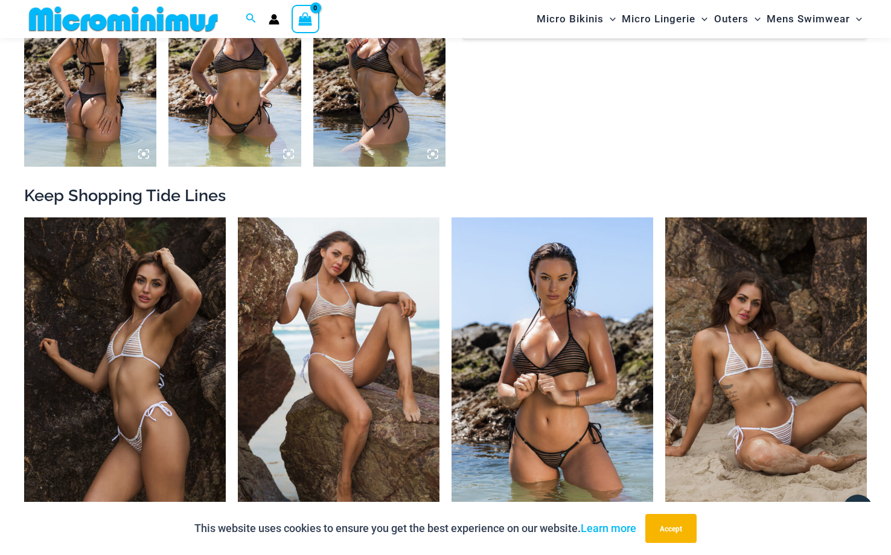
click at [144, 384] on img at bounding box center [125, 368] width 202 height 302
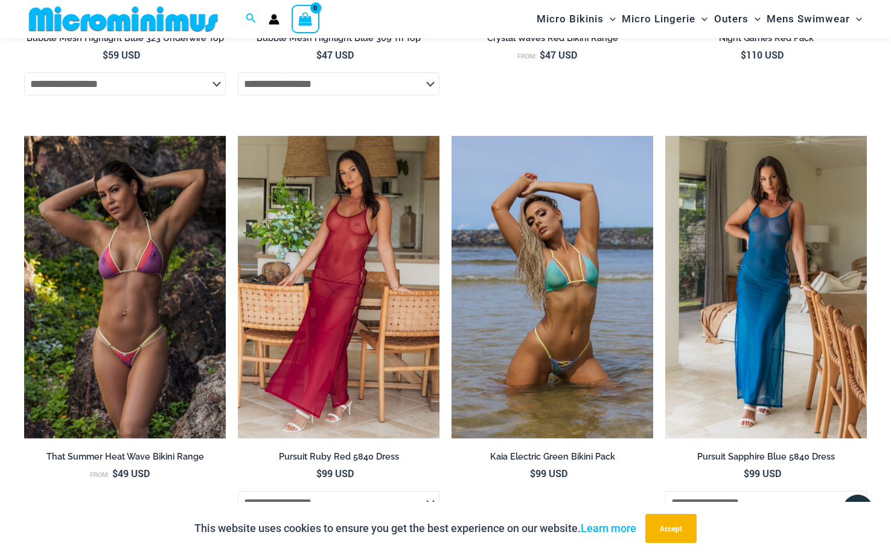
scroll to position [3202, 0]
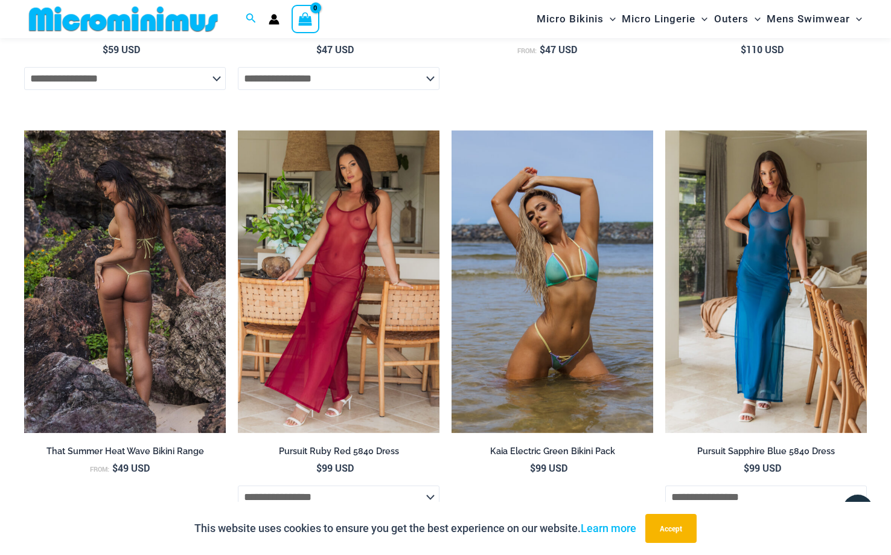
click at [132, 285] on img at bounding box center [125, 281] width 202 height 302
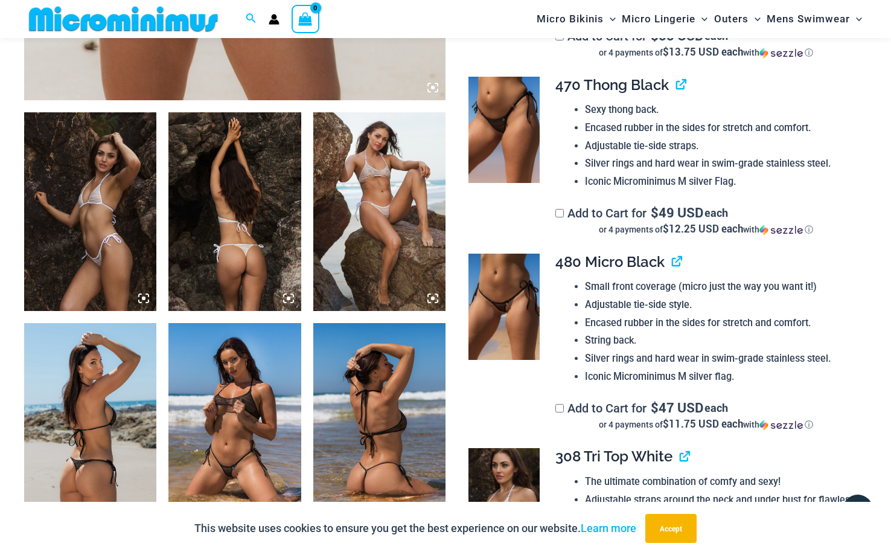
scroll to position [646, 0]
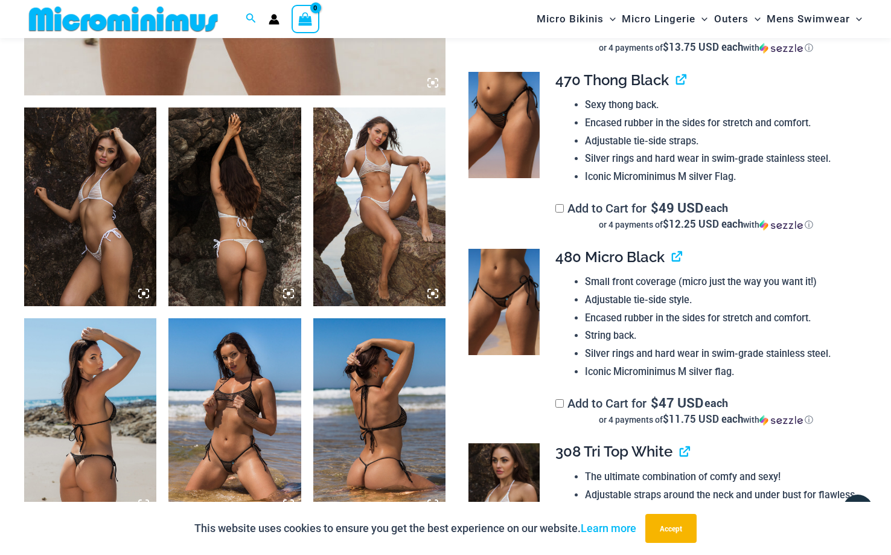
click at [109, 244] on img at bounding box center [90, 206] width 132 height 199
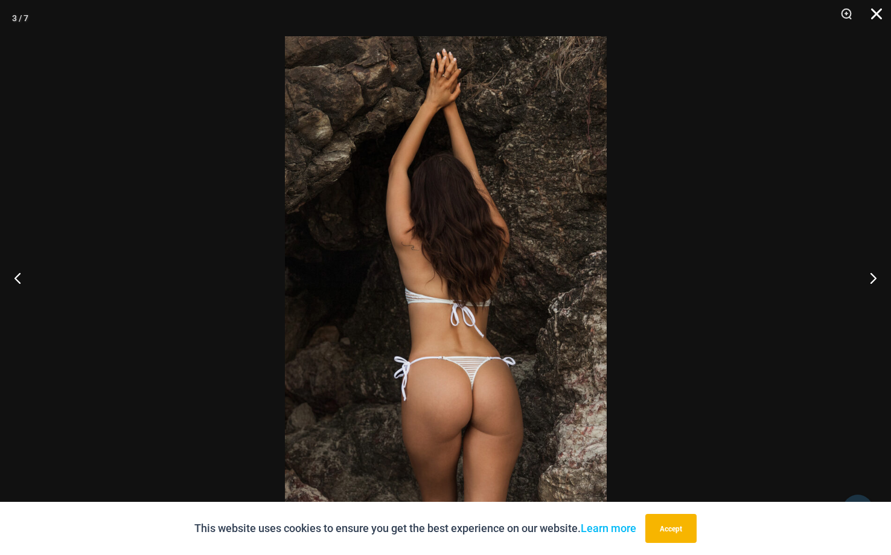
click at [878, 11] on button "Close" at bounding box center [872, 18] width 30 height 36
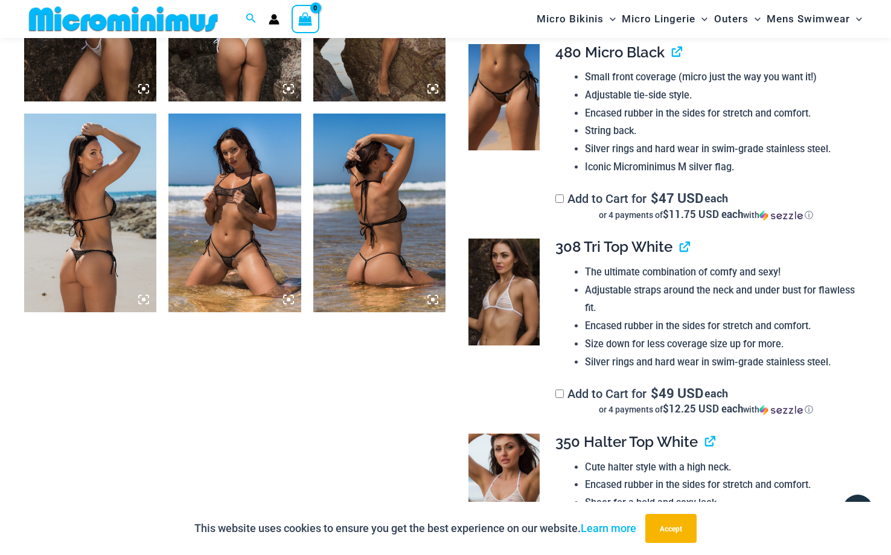
scroll to position [851, 0]
click at [503, 471] on img at bounding box center [503, 486] width 71 height 107
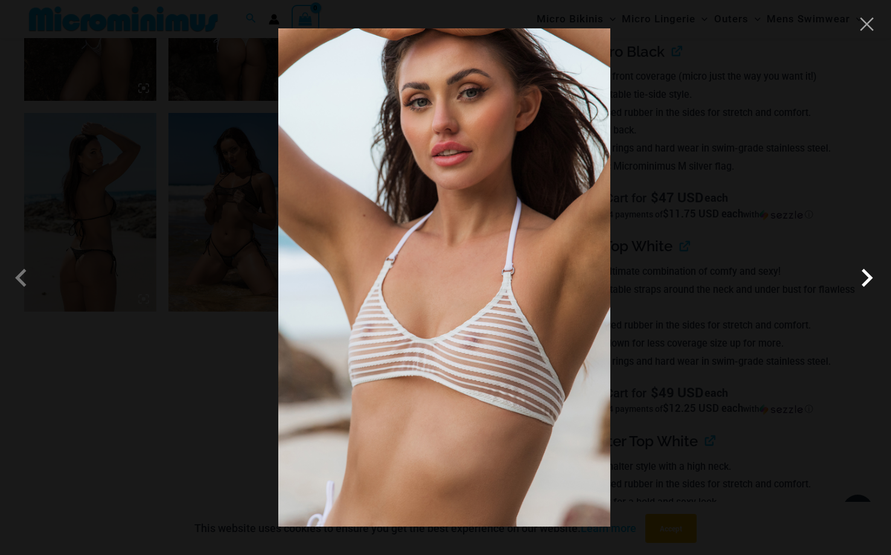
click at [865, 279] on span at bounding box center [866, 277] width 36 height 36
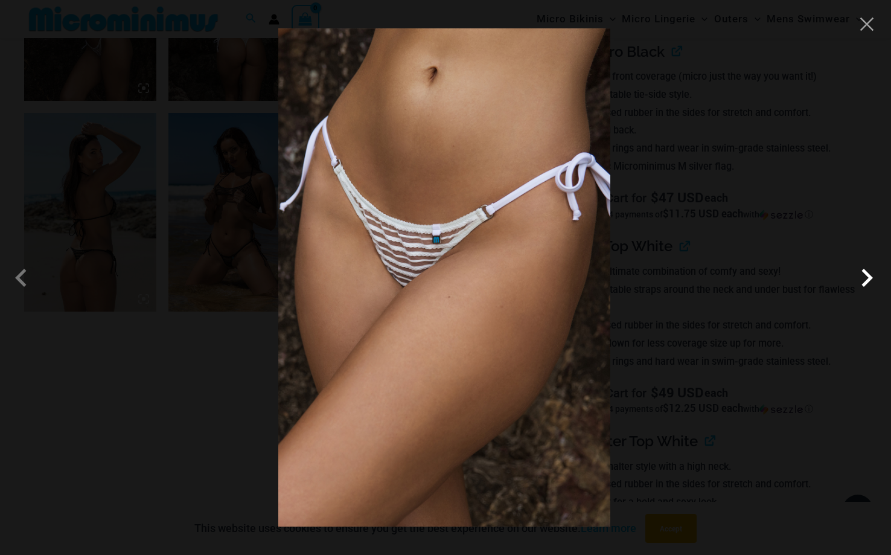
click at [865, 279] on span at bounding box center [866, 277] width 36 height 36
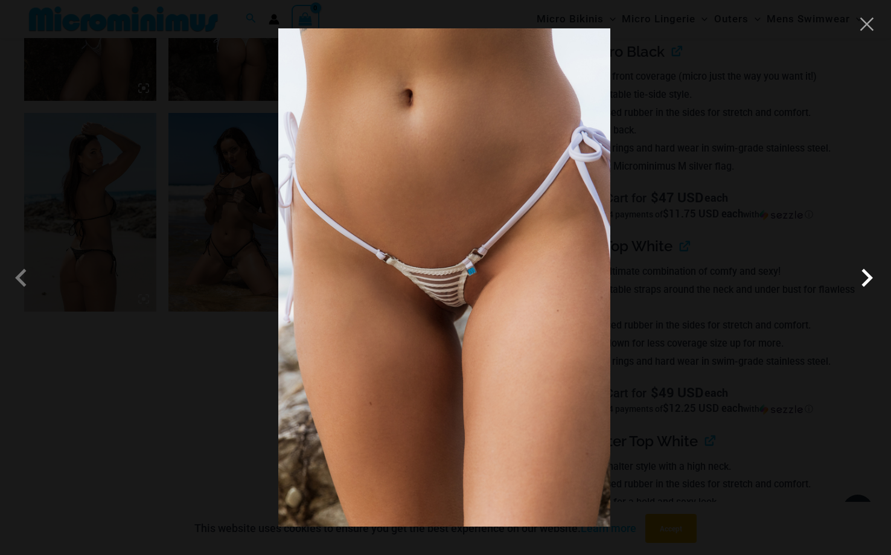
click at [865, 279] on span at bounding box center [866, 277] width 36 height 36
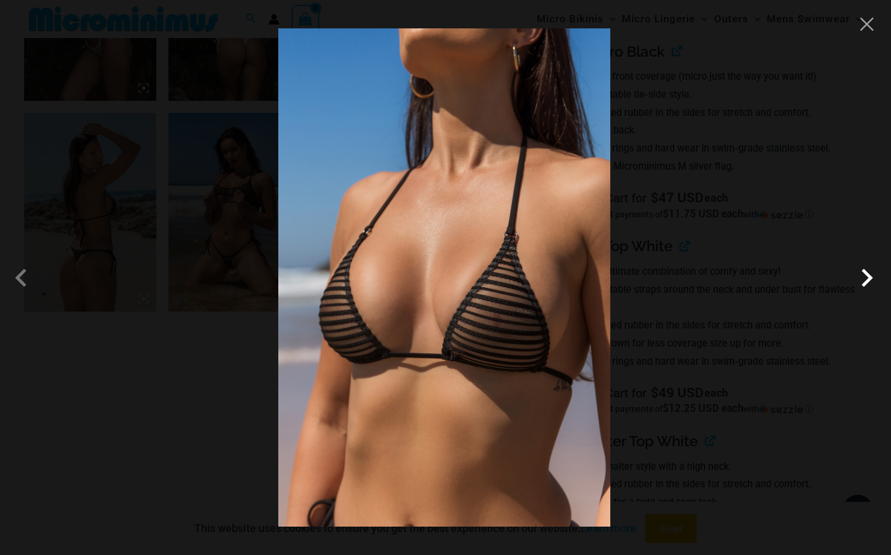
click at [865, 279] on span at bounding box center [866, 277] width 36 height 36
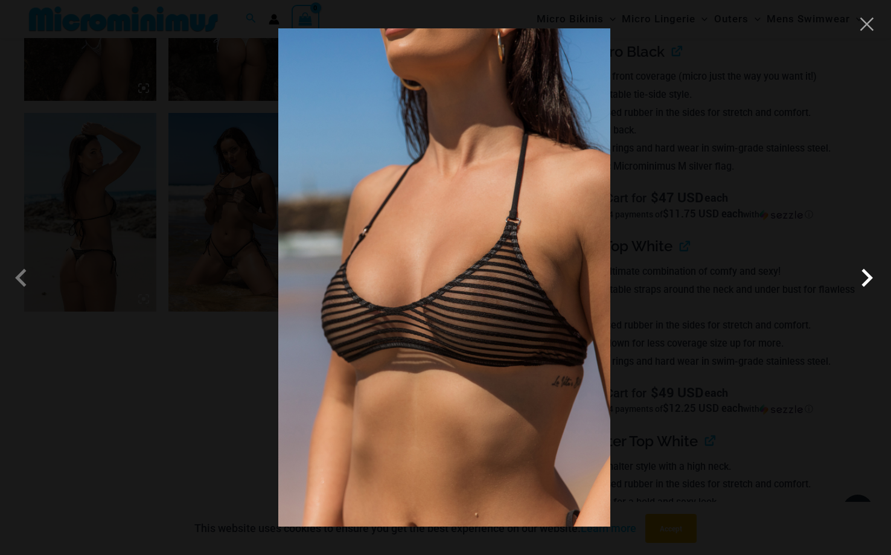
click at [865, 279] on span at bounding box center [866, 277] width 36 height 36
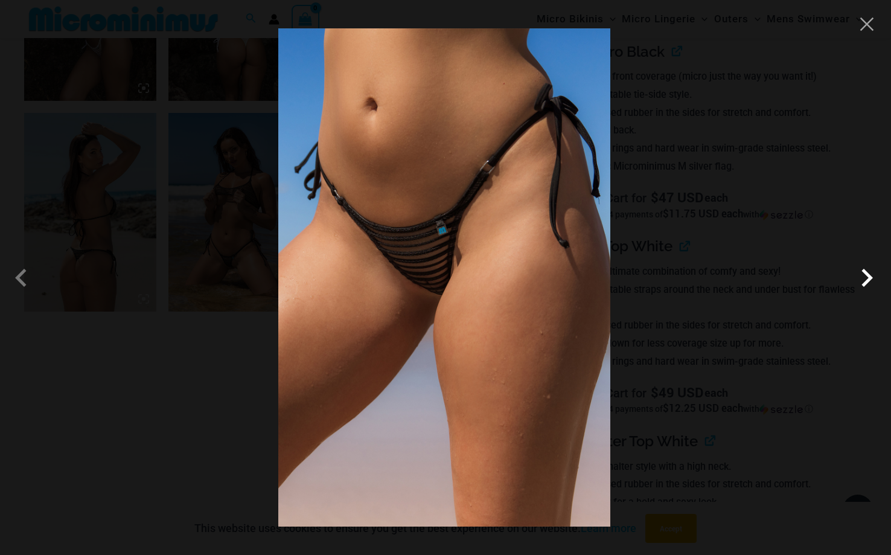
click at [865, 279] on span at bounding box center [866, 277] width 36 height 36
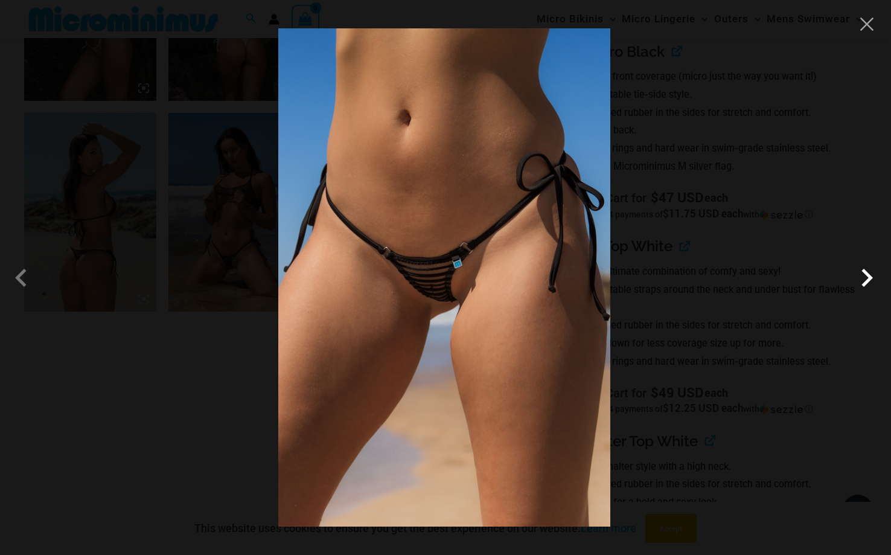
click at [865, 279] on span at bounding box center [866, 277] width 36 height 36
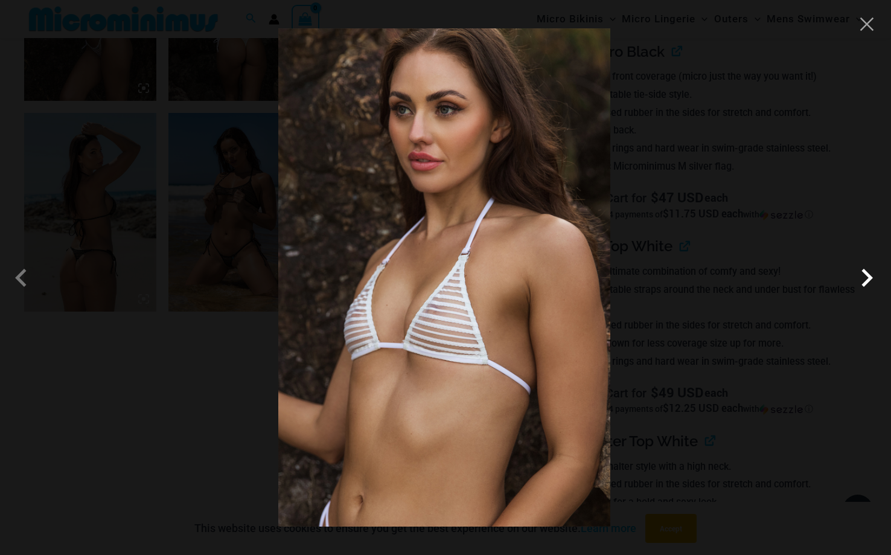
click at [864, 279] on span at bounding box center [866, 277] width 36 height 36
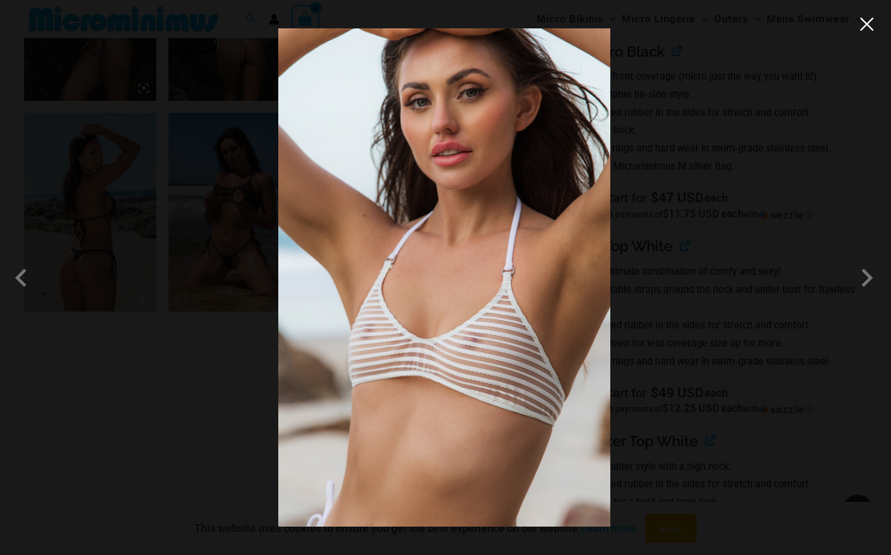
click at [874, 23] on button "Close" at bounding box center [866, 24] width 18 height 18
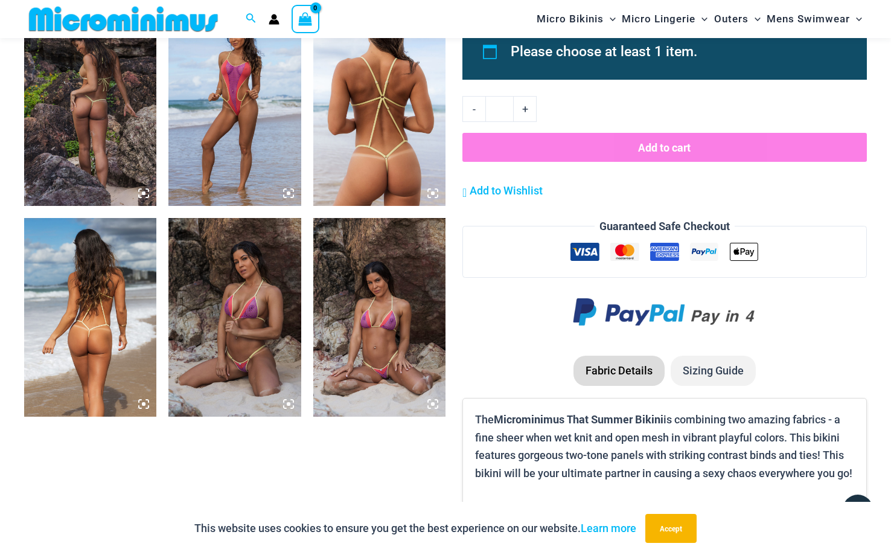
scroll to position [766, 0]
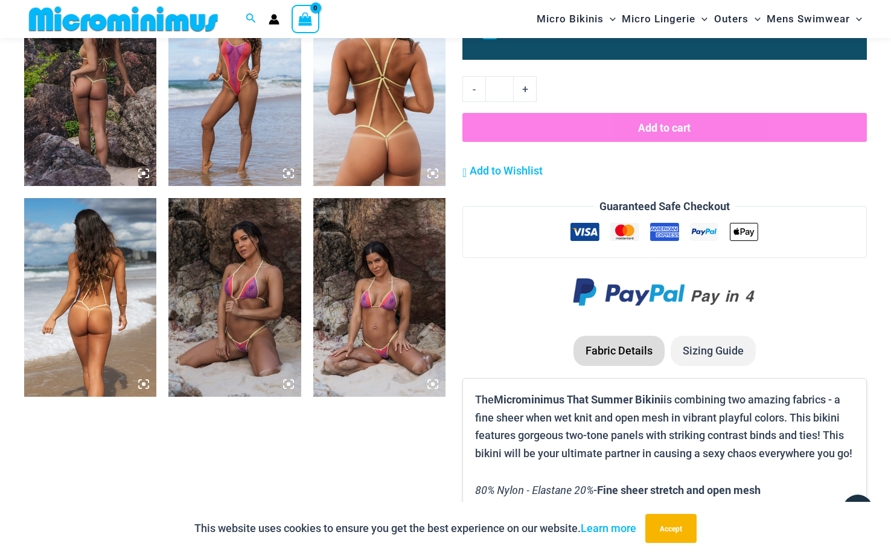
click at [258, 339] on img at bounding box center [234, 297] width 132 height 199
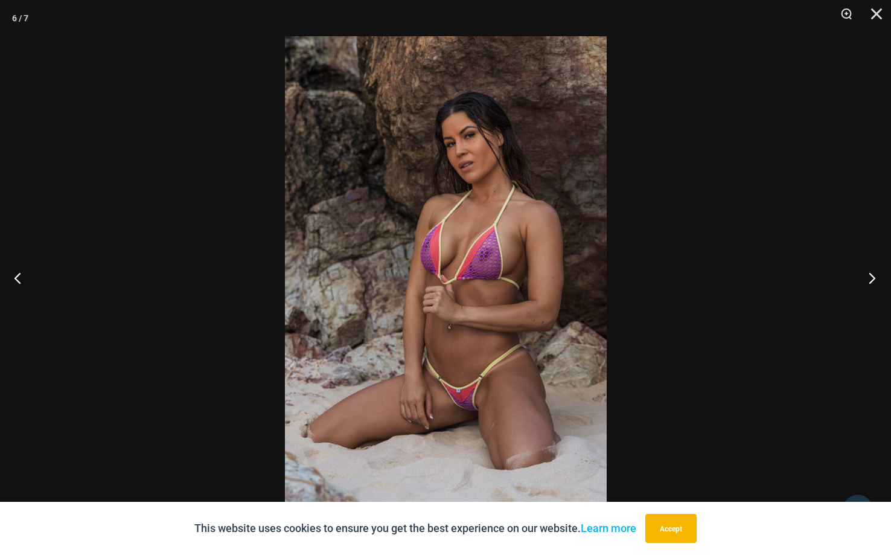
click at [873, 278] on button "Next" at bounding box center [867, 277] width 45 height 60
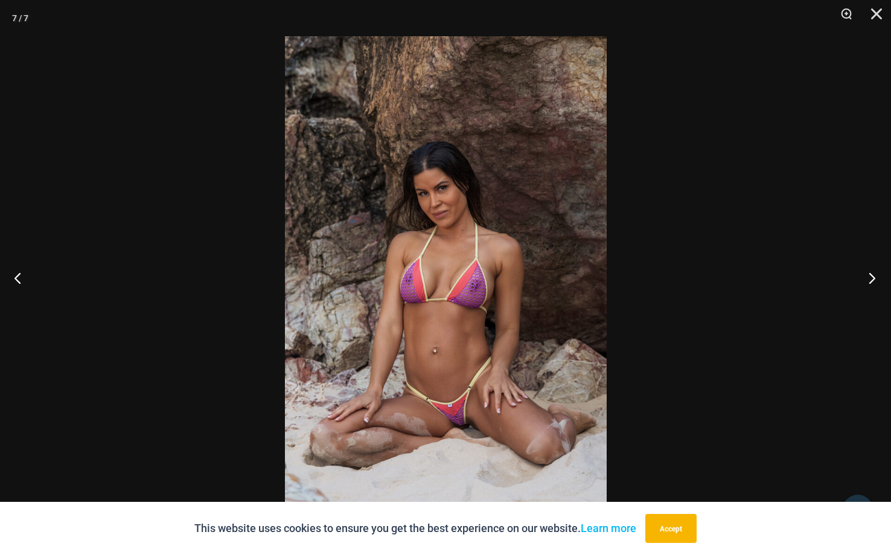
click at [873, 278] on button "Next" at bounding box center [867, 277] width 45 height 60
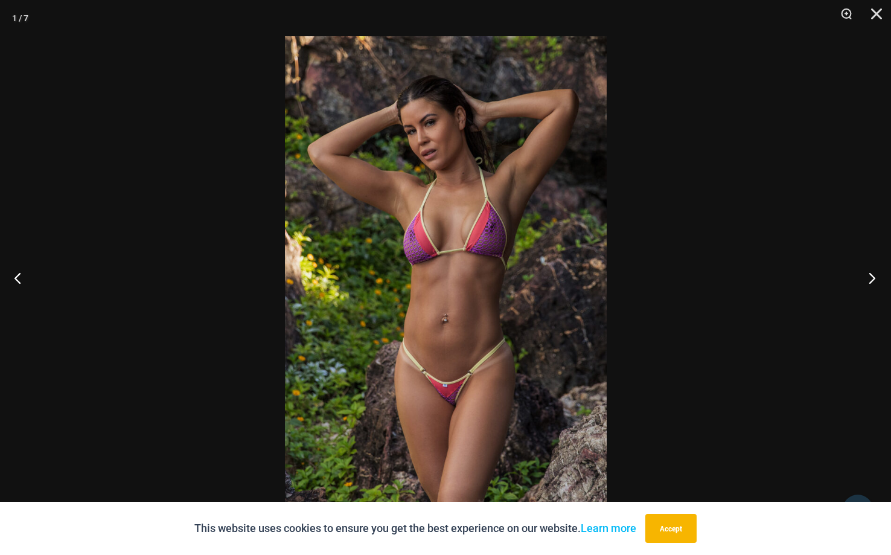
click at [873, 279] on button "Next" at bounding box center [867, 277] width 45 height 60
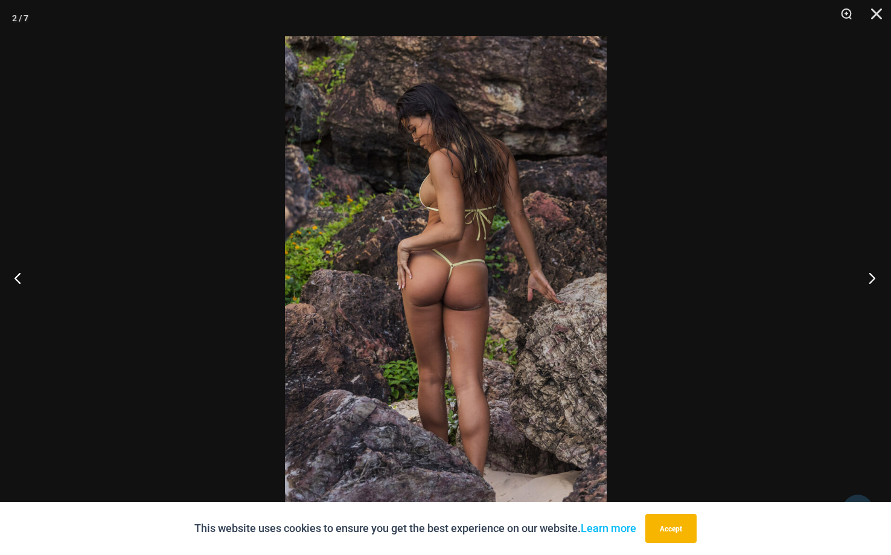
click at [873, 279] on button "Next" at bounding box center [867, 277] width 45 height 60
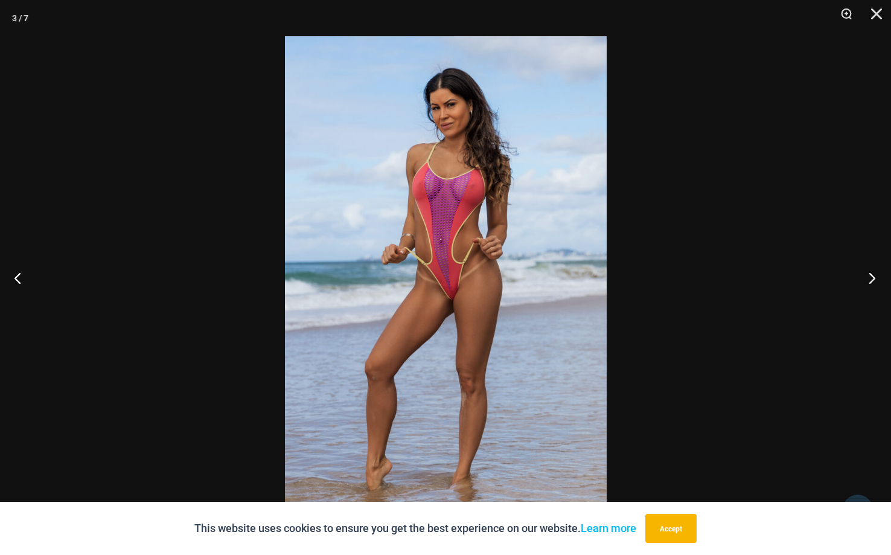
click at [873, 279] on button "Next" at bounding box center [867, 277] width 45 height 60
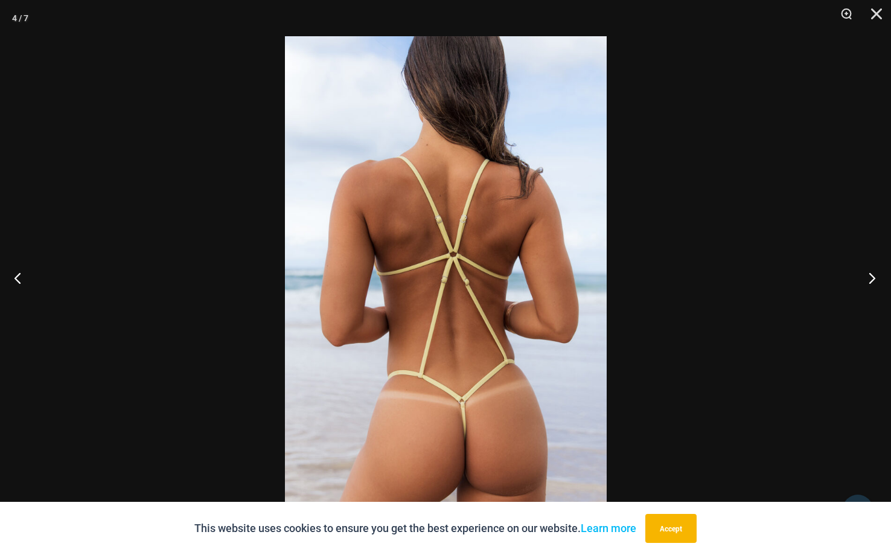
click at [873, 279] on button "Next" at bounding box center [867, 277] width 45 height 60
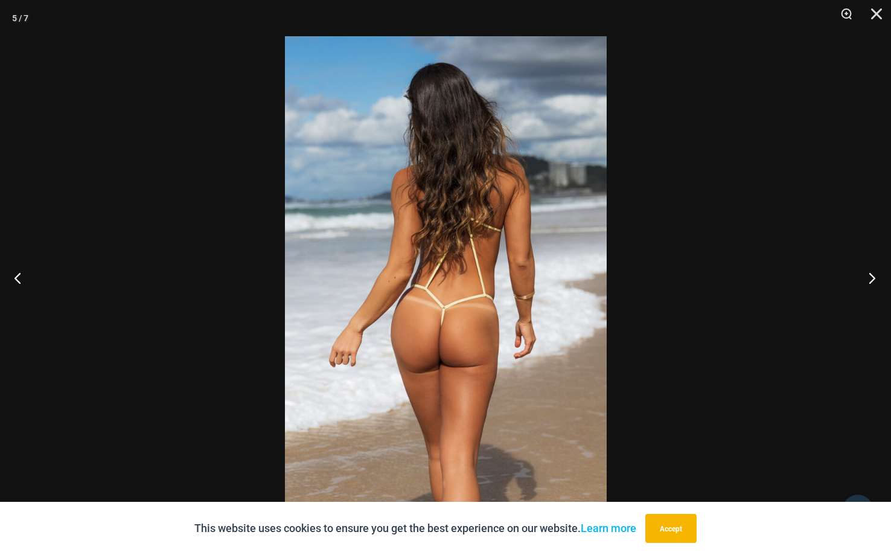
click at [873, 280] on button "Next" at bounding box center [867, 277] width 45 height 60
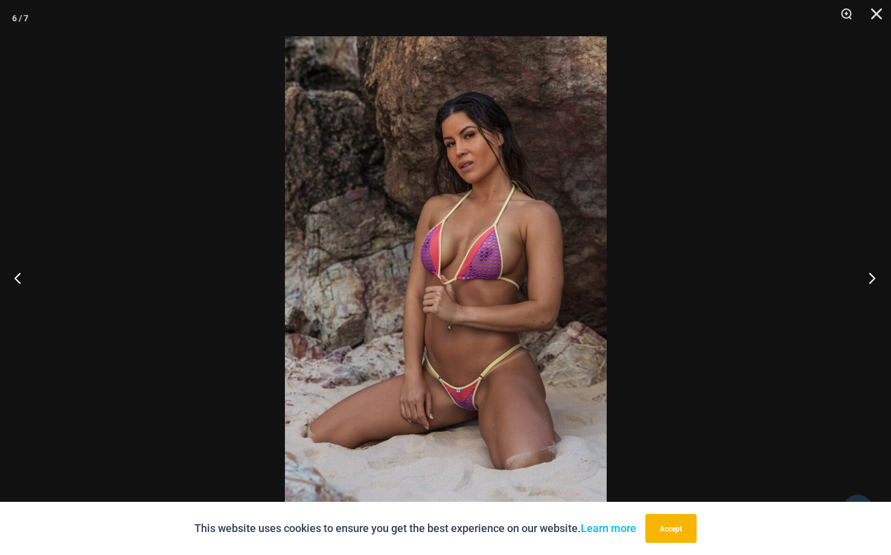
click at [873, 280] on button "Next" at bounding box center [867, 277] width 45 height 60
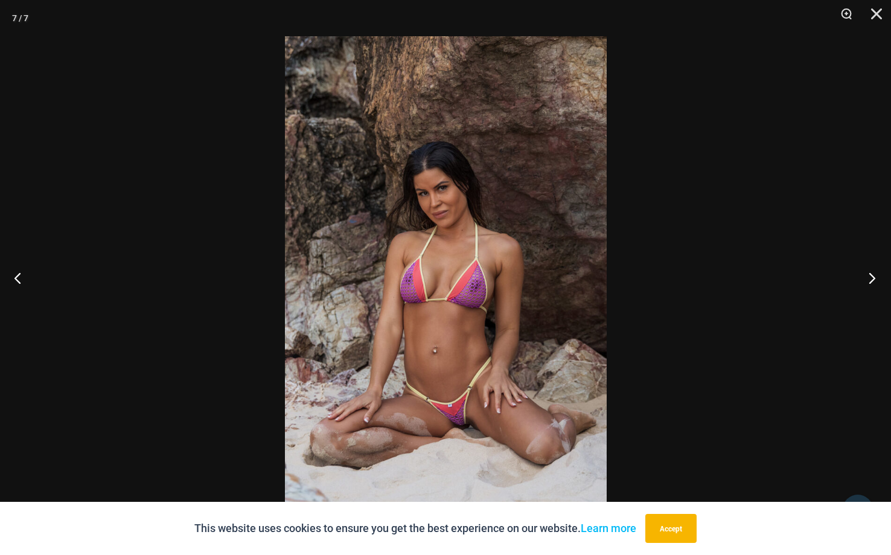
click at [873, 280] on button "Next" at bounding box center [867, 277] width 45 height 60
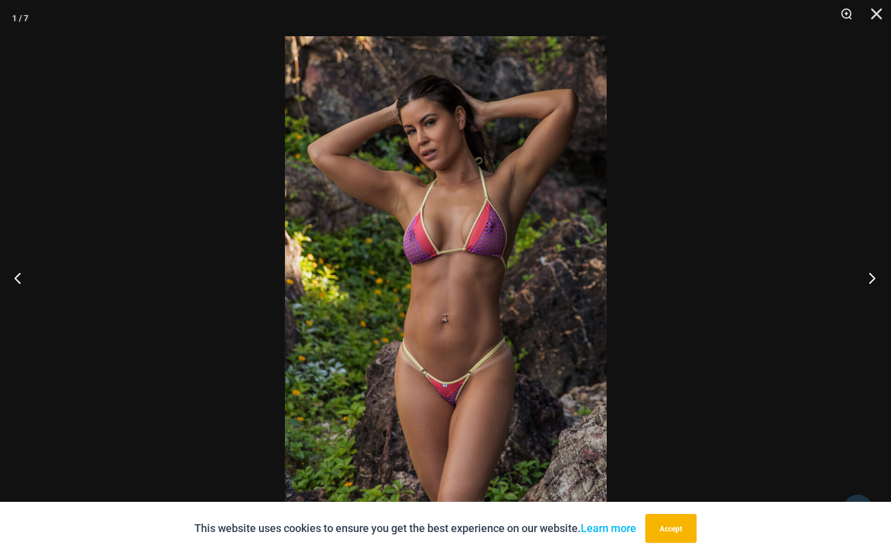
click at [873, 280] on button "Next" at bounding box center [867, 277] width 45 height 60
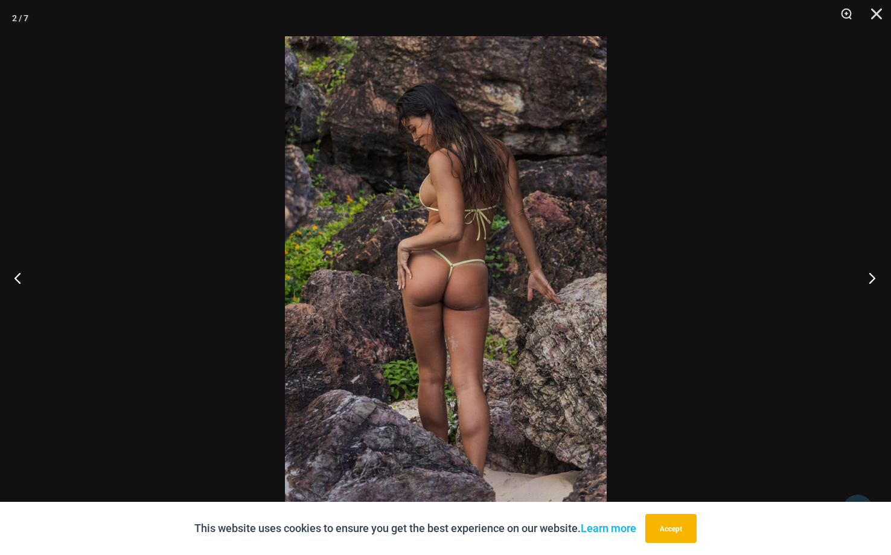
click at [873, 280] on button "Next" at bounding box center [867, 277] width 45 height 60
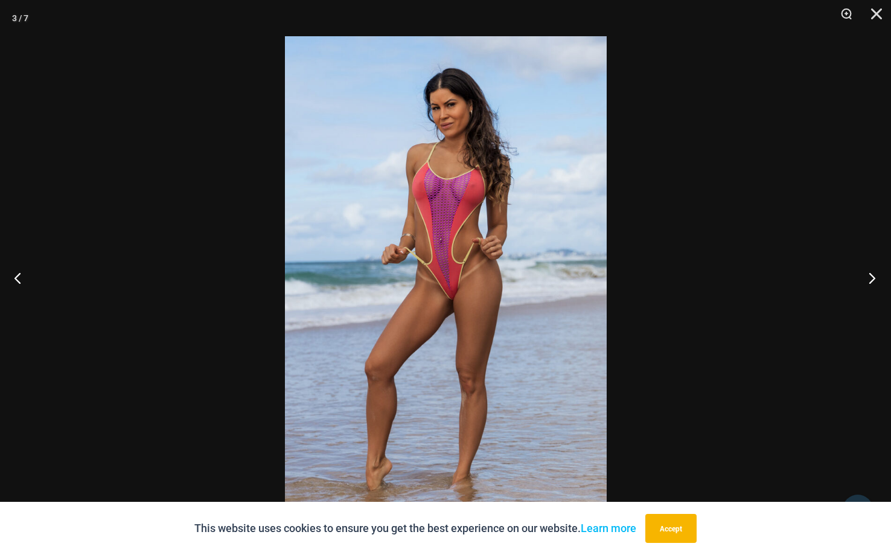
click at [873, 280] on button "Next" at bounding box center [867, 277] width 45 height 60
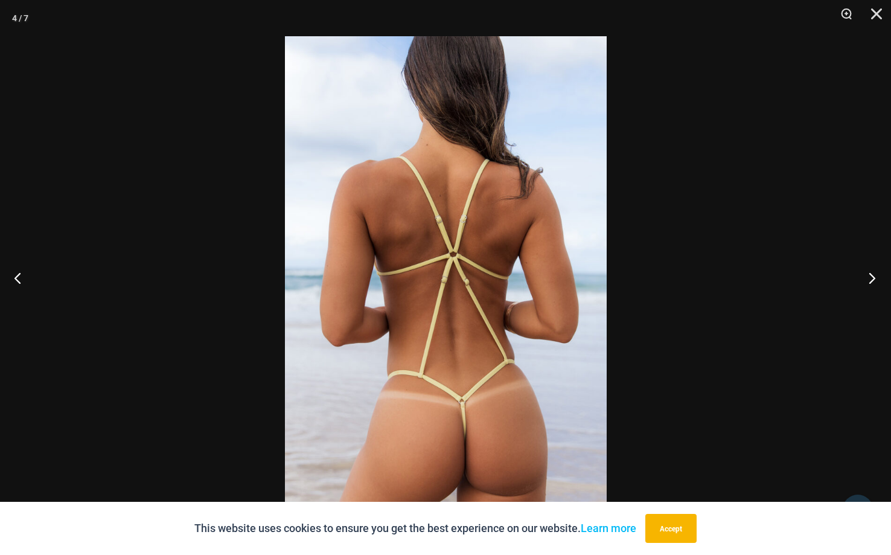
click at [873, 280] on button "Next" at bounding box center [867, 277] width 45 height 60
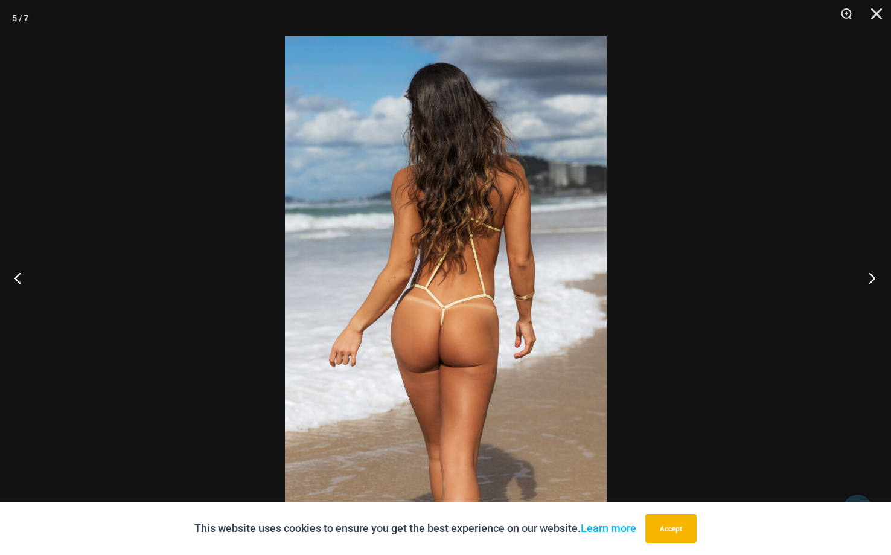
click at [873, 280] on button "Next" at bounding box center [867, 277] width 45 height 60
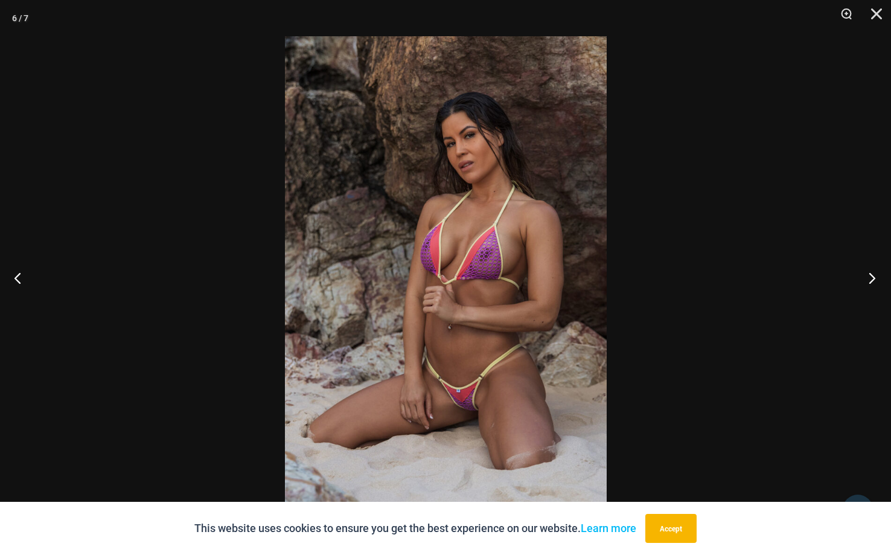
click at [873, 280] on button "Next" at bounding box center [867, 277] width 45 height 60
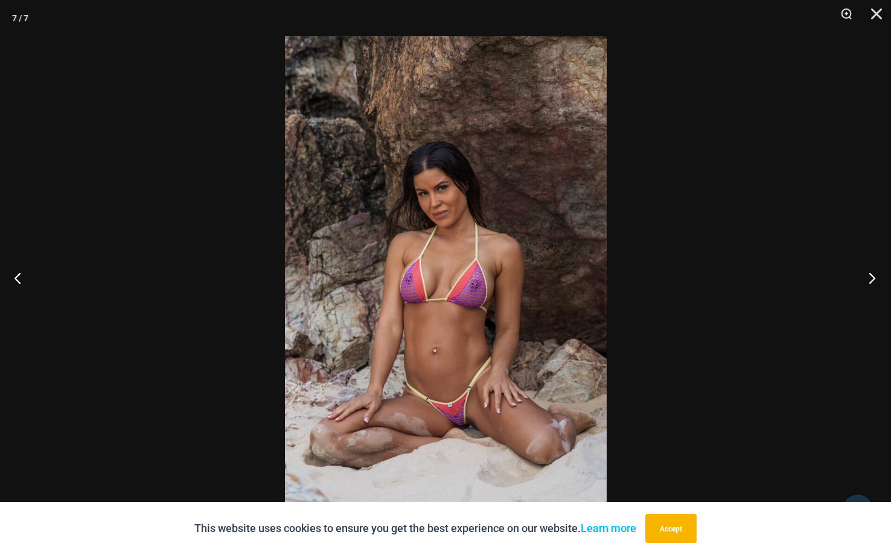
click at [874, 279] on button "Next" at bounding box center [867, 277] width 45 height 60
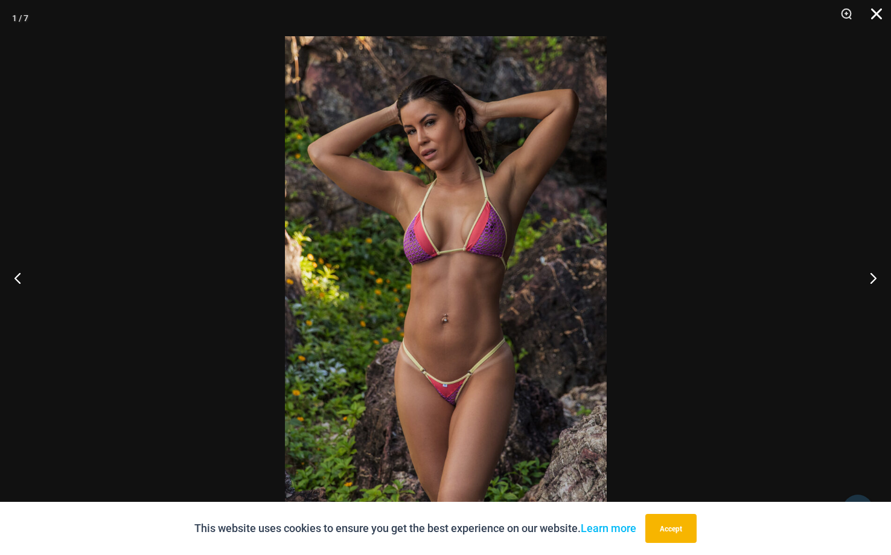
click at [877, 10] on button "Close" at bounding box center [872, 18] width 30 height 36
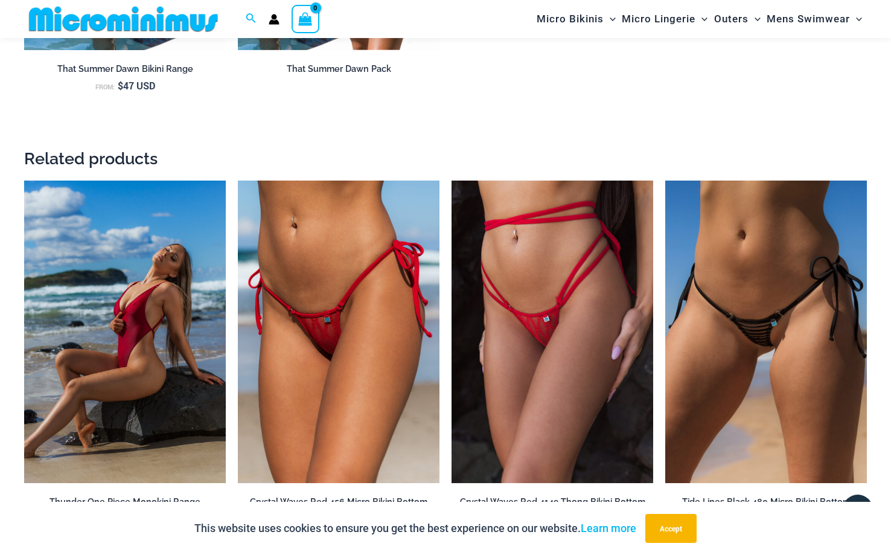
scroll to position [1604, 0]
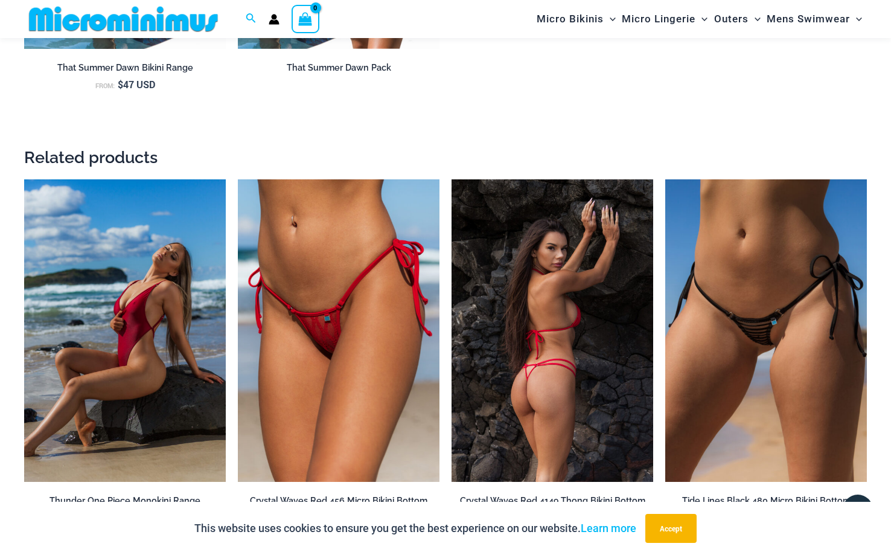
click at [559, 316] on img at bounding box center [552, 330] width 202 height 302
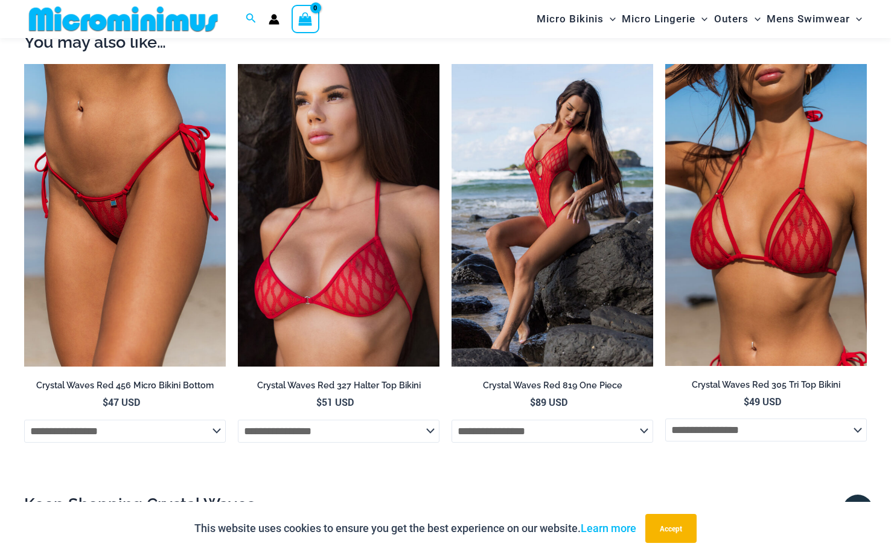
scroll to position [1171, 0]
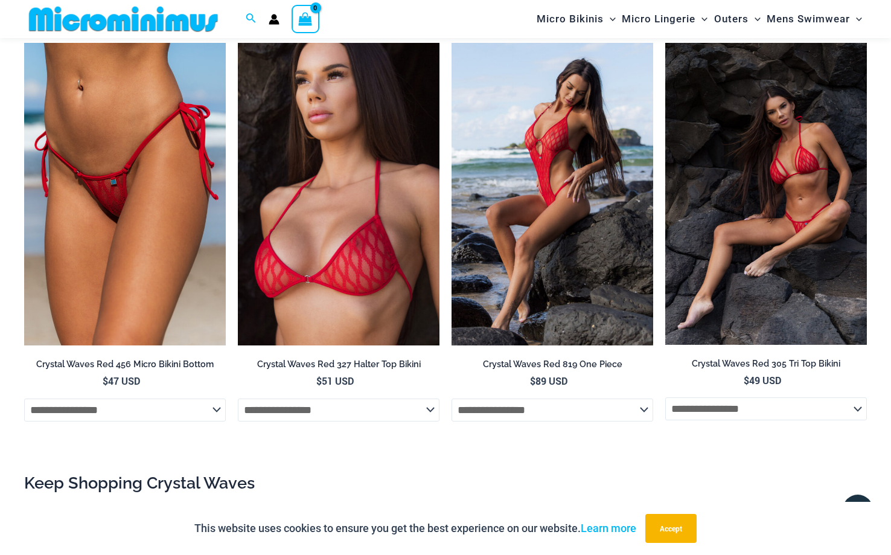
click at [742, 285] on img at bounding box center [766, 194] width 202 height 302
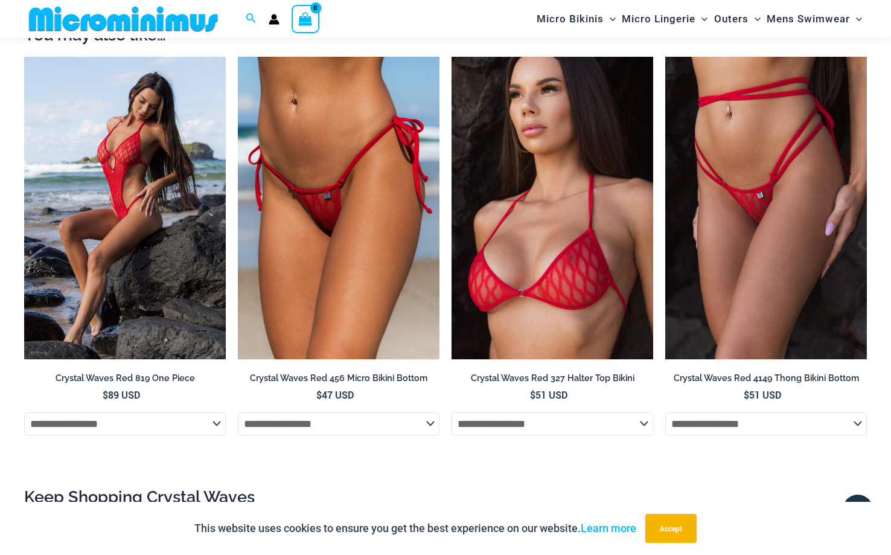
scroll to position [1162, 0]
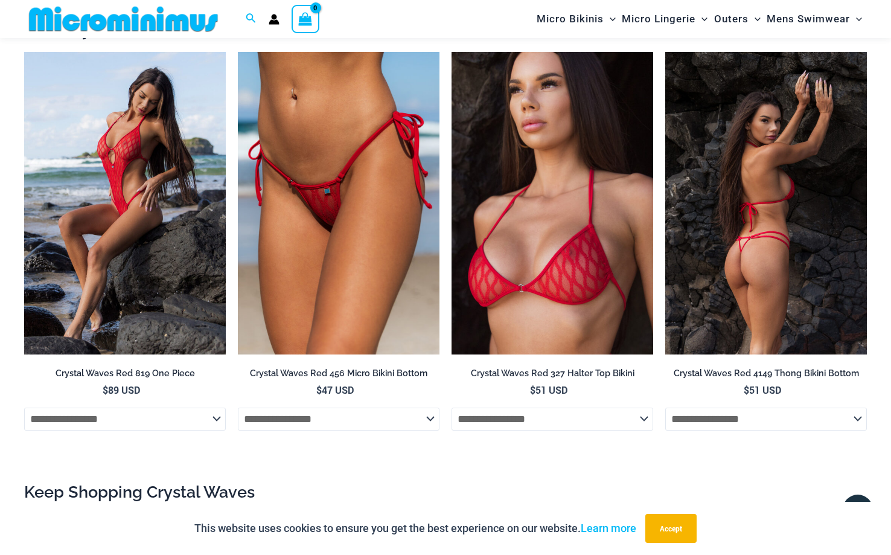
click at [731, 273] on img at bounding box center [766, 203] width 202 height 302
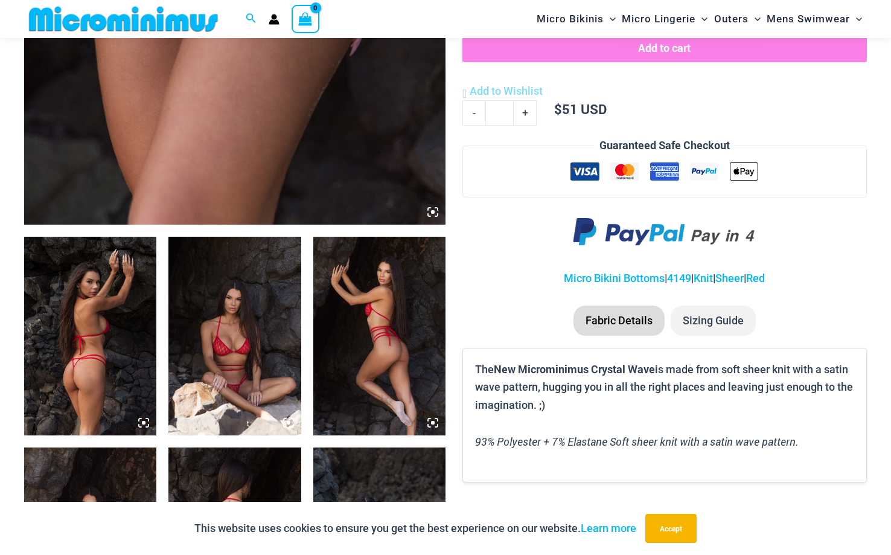
scroll to position [552, 0]
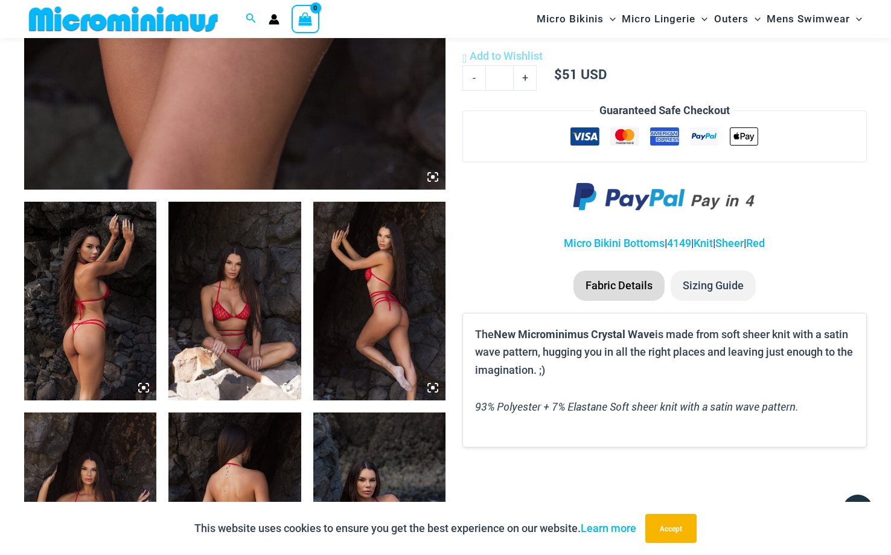
click at [82, 324] on img at bounding box center [90, 301] width 132 height 199
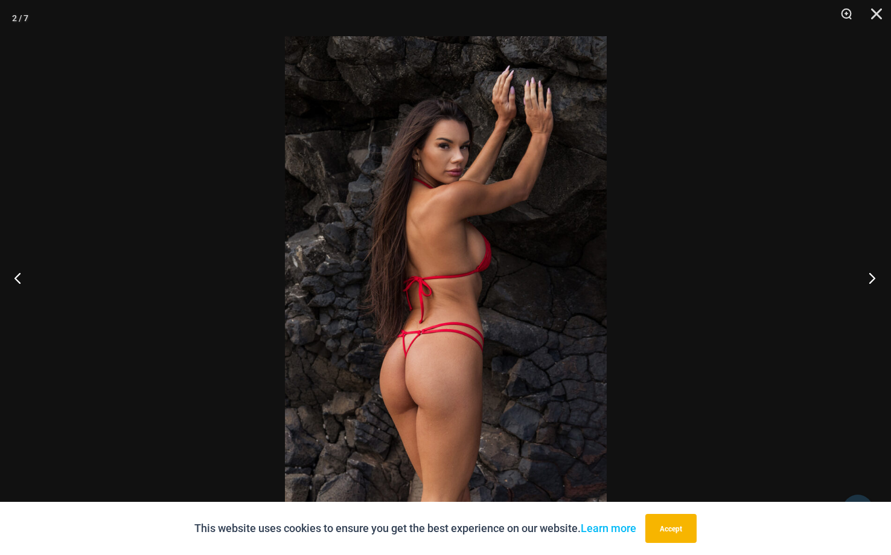
click at [873, 274] on button "Next" at bounding box center [867, 277] width 45 height 60
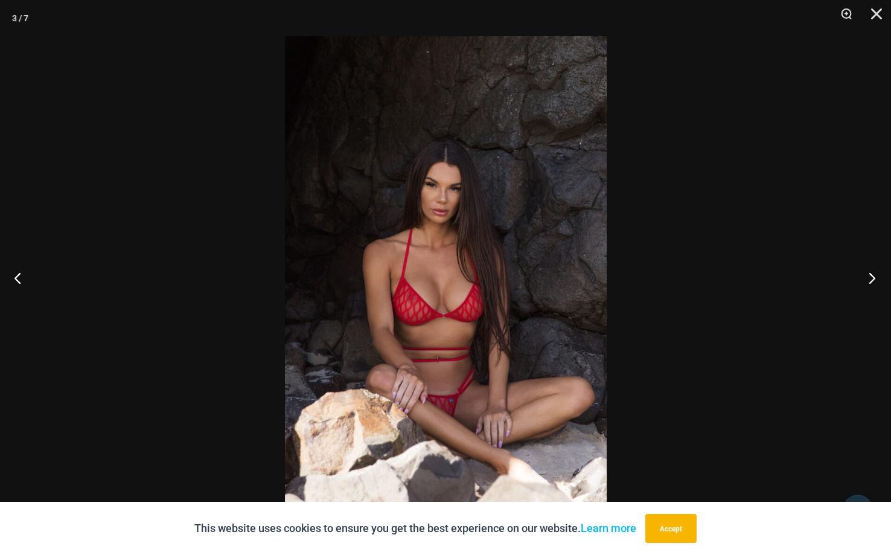
click at [873, 274] on button "Next" at bounding box center [867, 277] width 45 height 60
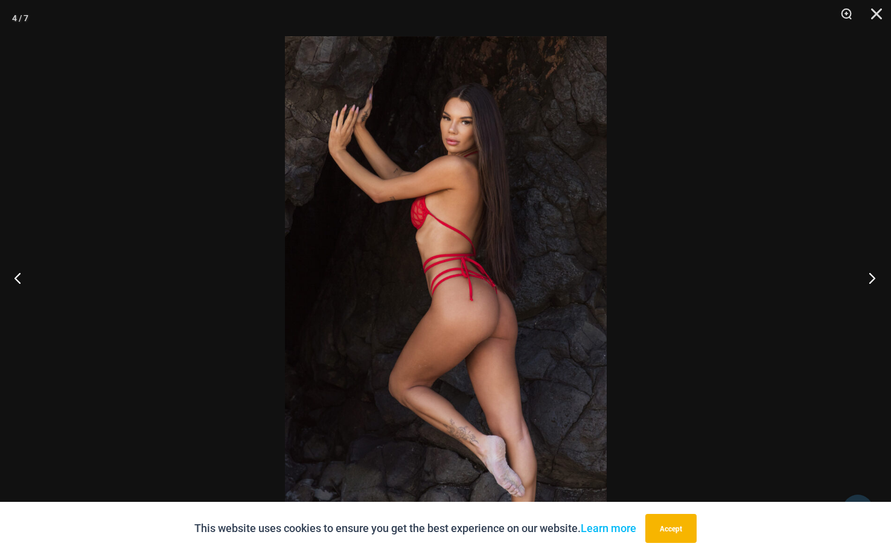
click at [873, 274] on button "Next" at bounding box center [867, 277] width 45 height 60
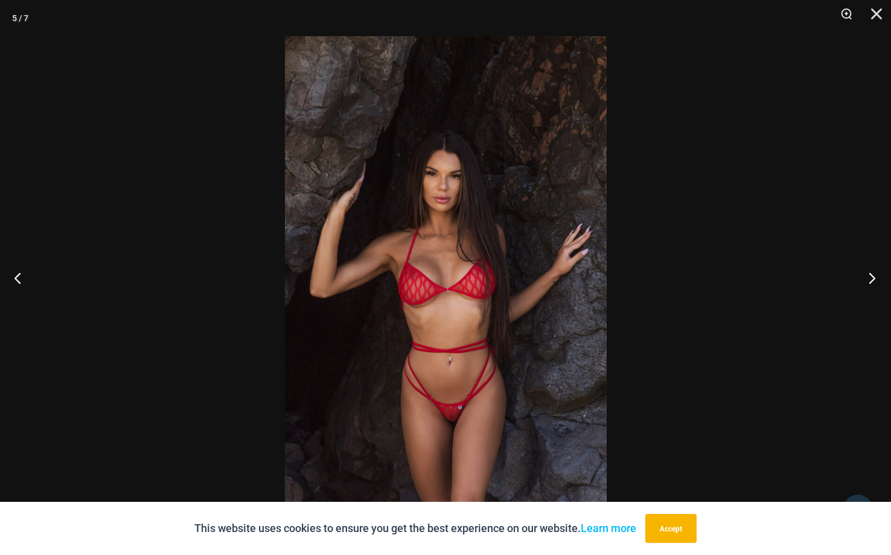
click at [873, 274] on button "Next" at bounding box center [867, 277] width 45 height 60
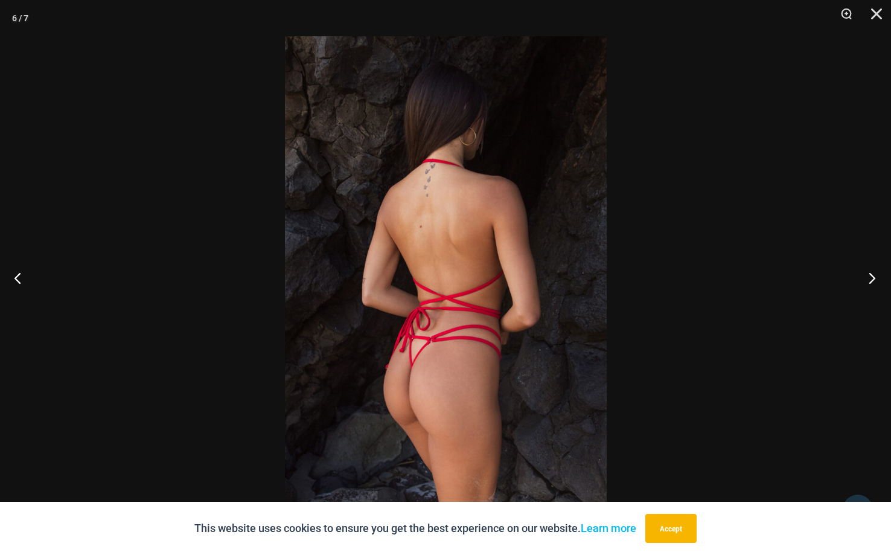
click at [873, 274] on button "Next" at bounding box center [867, 277] width 45 height 60
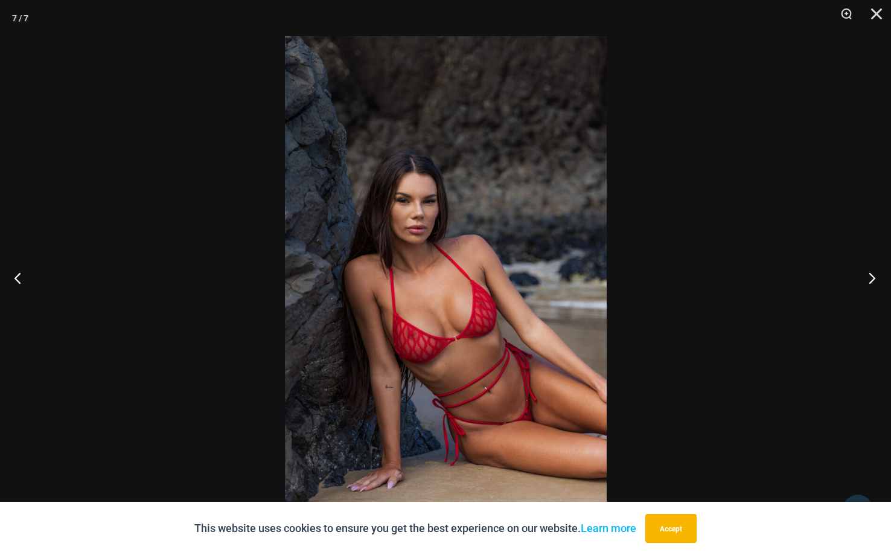
click at [873, 274] on button "Next" at bounding box center [867, 277] width 45 height 60
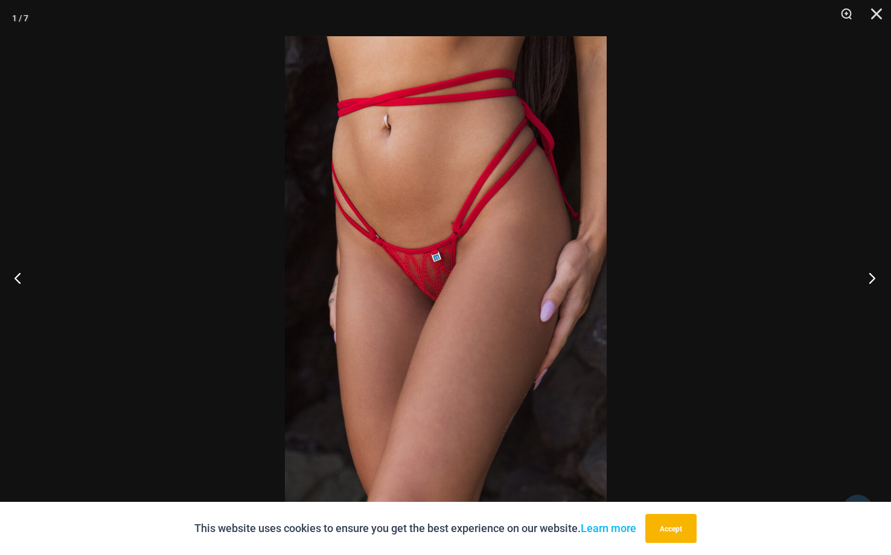
click at [873, 274] on button "Next" at bounding box center [867, 277] width 45 height 60
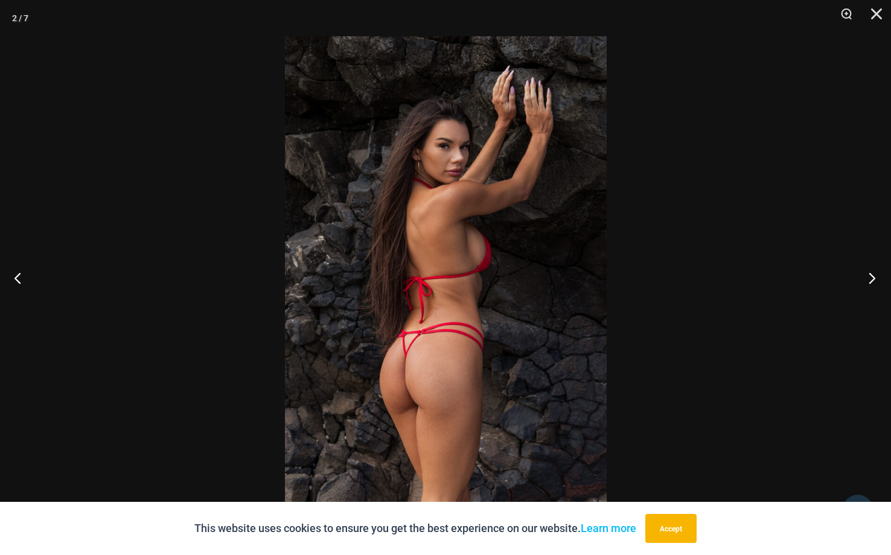
click at [873, 274] on button "Next" at bounding box center [867, 277] width 45 height 60
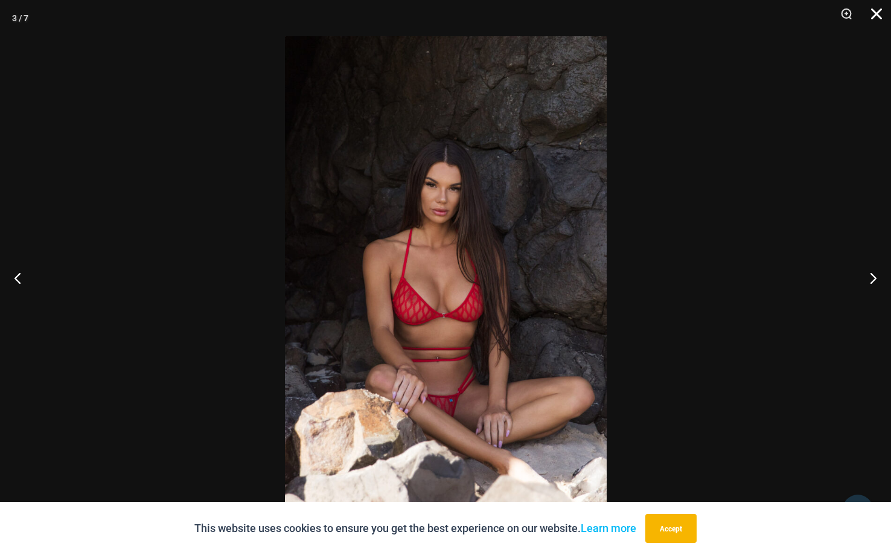
click at [878, 7] on button "Close" at bounding box center [872, 18] width 30 height 36
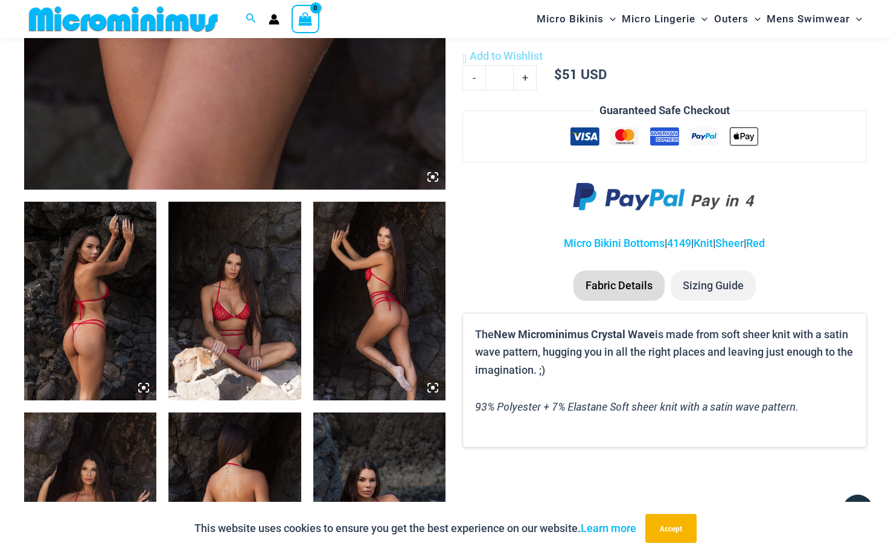
click at [434, 390] on icon at bounding box center [432, 387] width 11 height 11
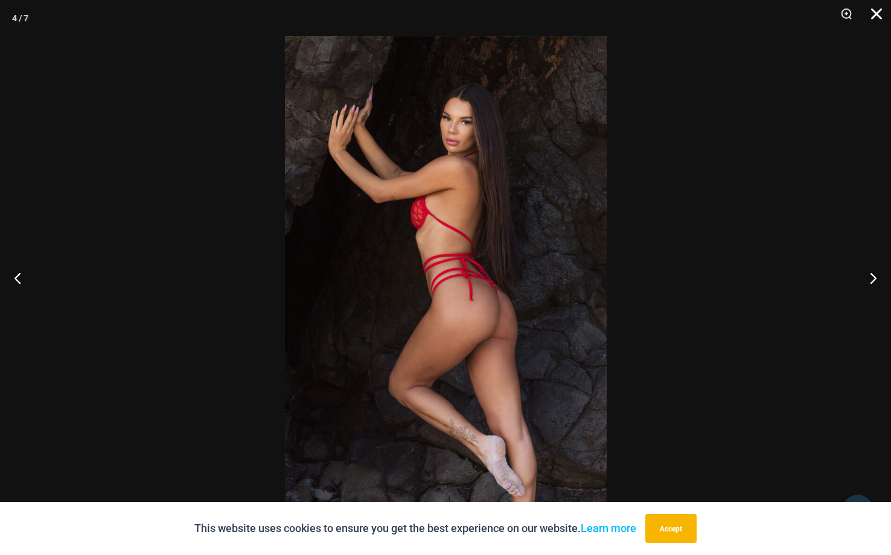
click at [878, 14] on button "Close" at bounding box center [872, 18] width 30 height 36
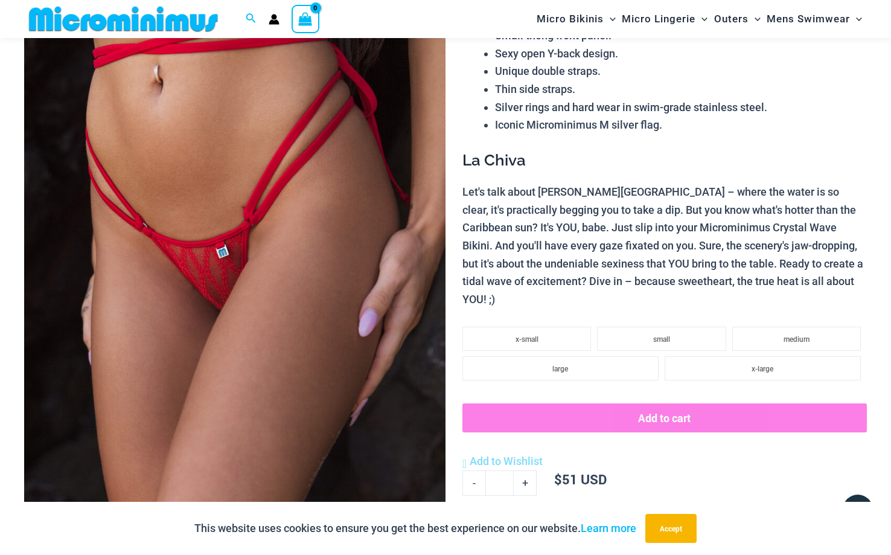
scroll to position [0, 0]
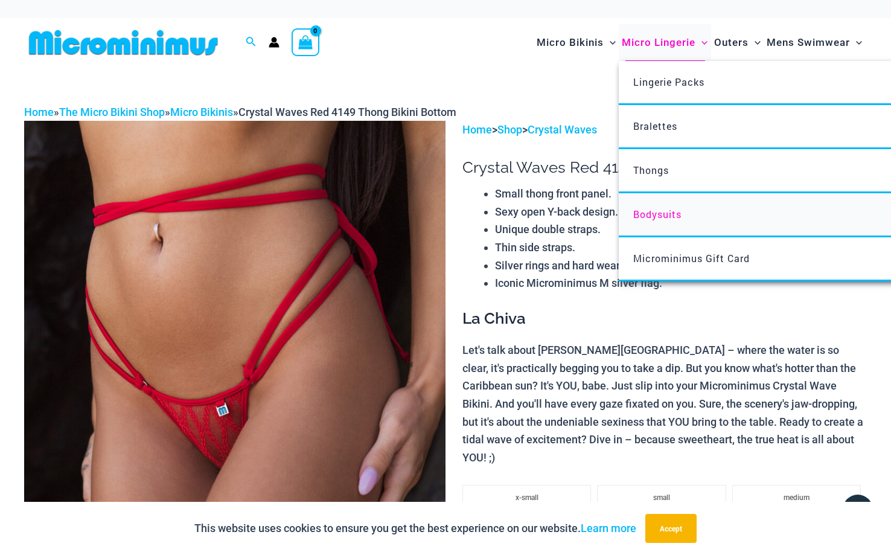
click at [670, 218] on span "Bodysuits" at bounding box center [657, 214] width 48 height 13
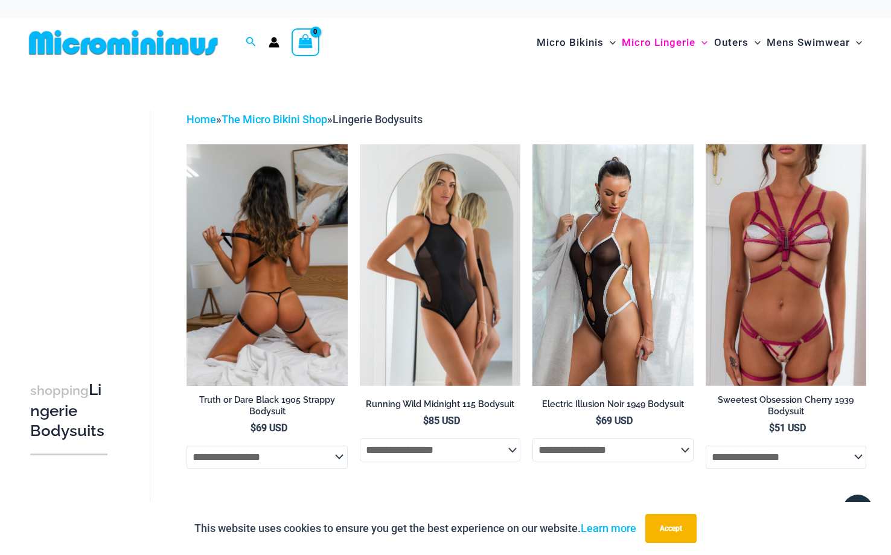
click at [297, 278] on img at bounding box center [266, 264] width 161 height 241
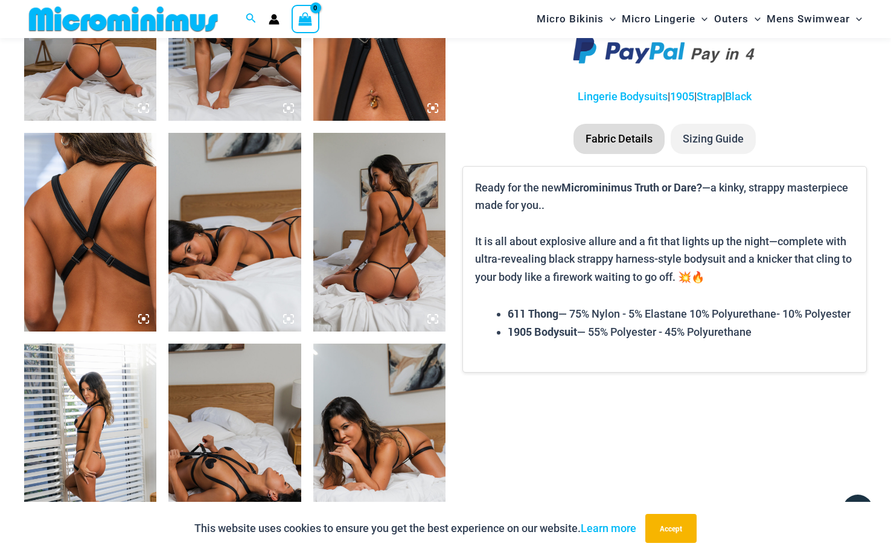
scroll to position [852, 0]
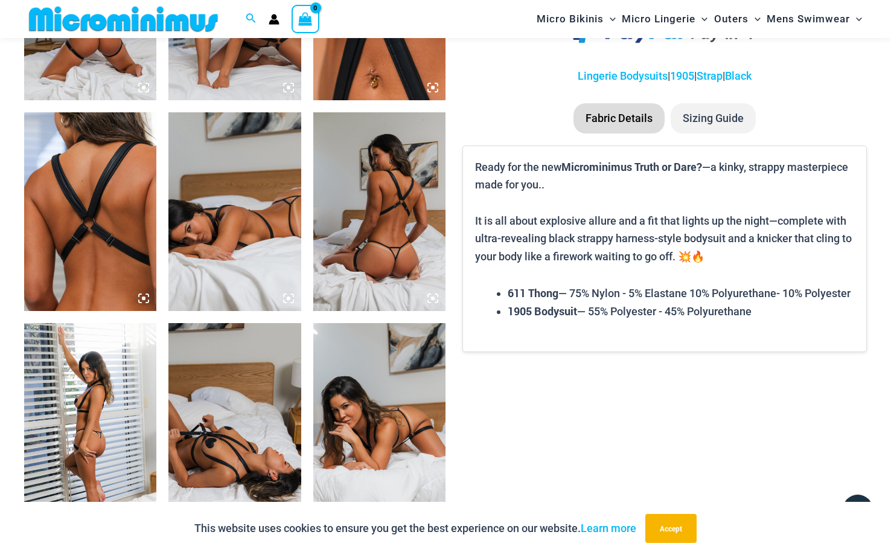
click at [121, 256] on img at bounding box center [90, 211] width 132 height 199
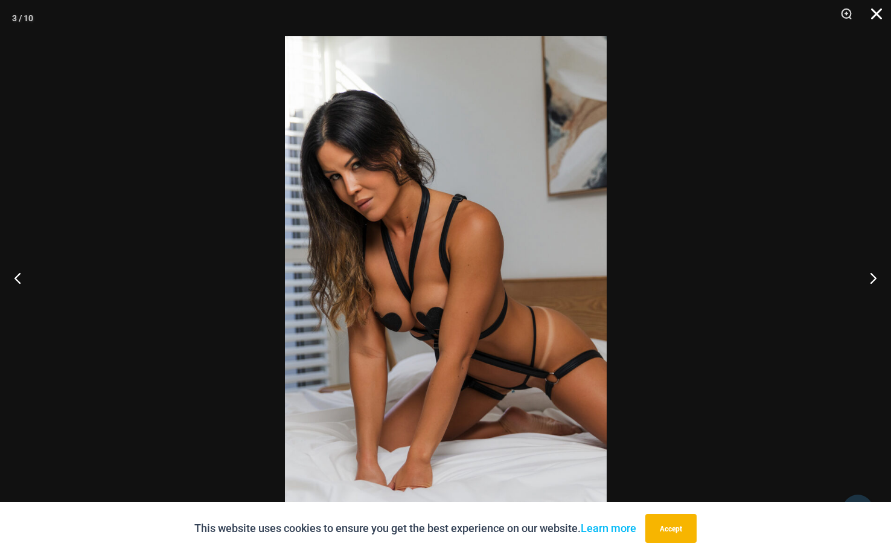
click at [874, 16] on button "Close" at bounding box center [872, 18] width 30 height 36
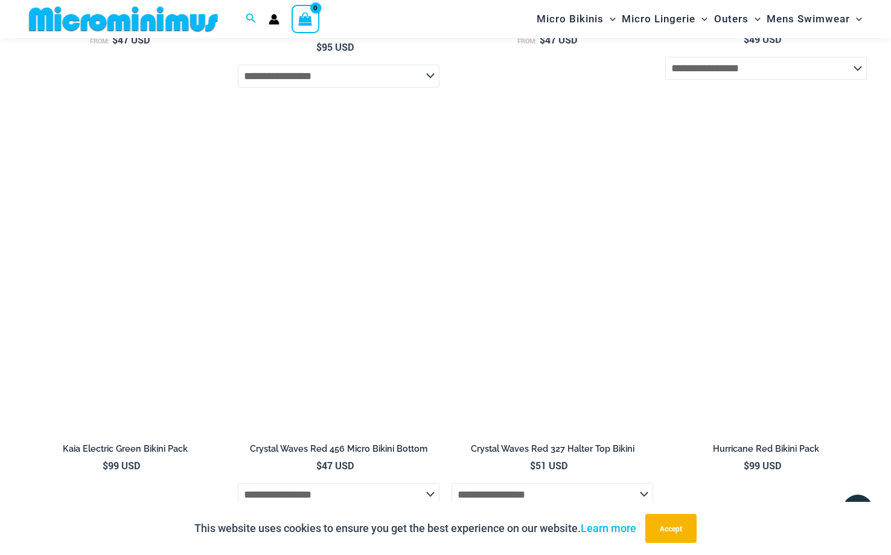
scroll to position [3424, 0]
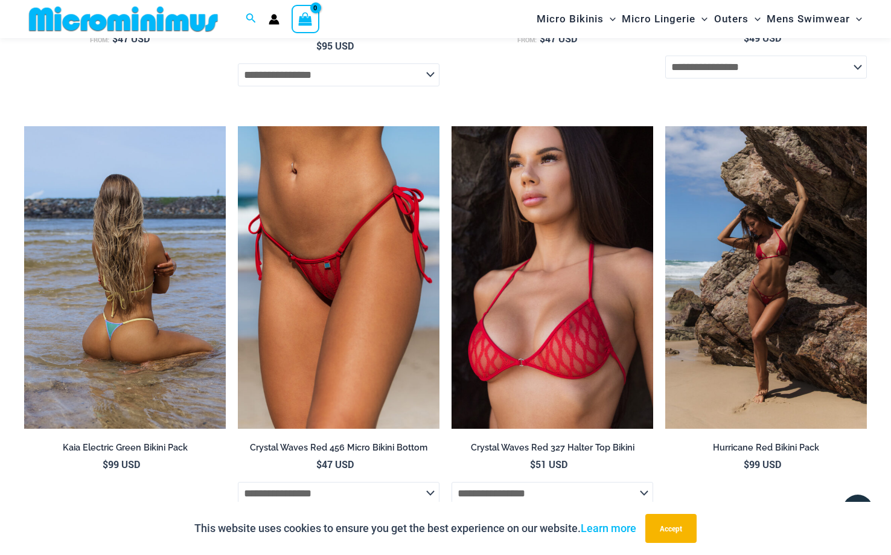
click at [140, 284] on img at bounding box center [125, 277] width 202 height 302
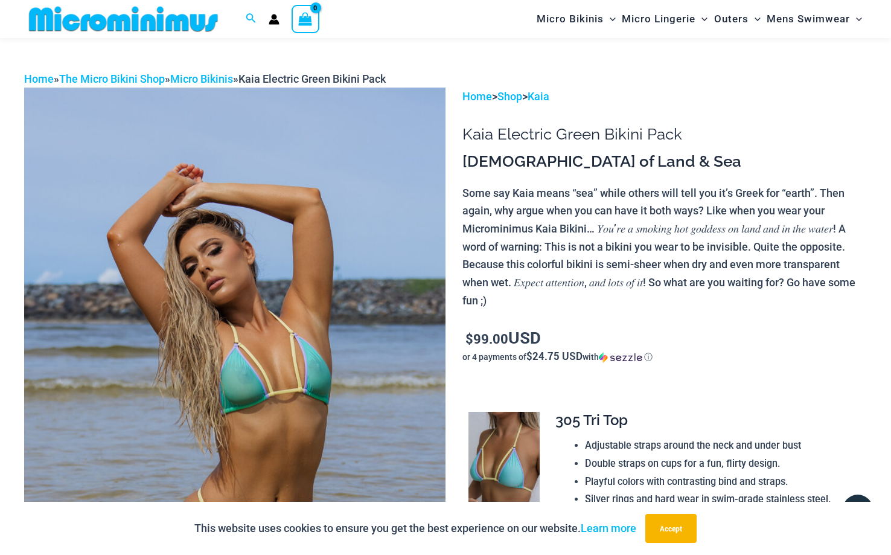
scroll to position [8, 0]
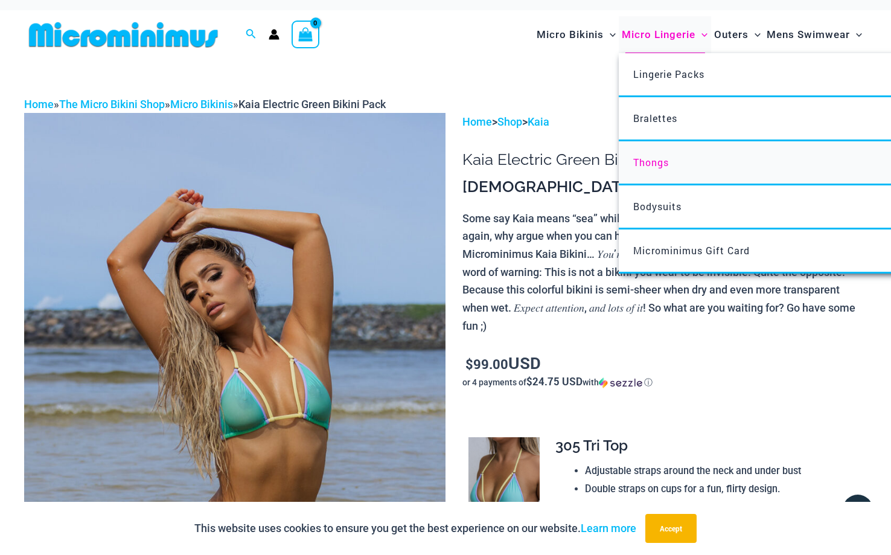
click at [660, 167] on span "Thongs" at bounding box center [651, 162] width 36 height 13
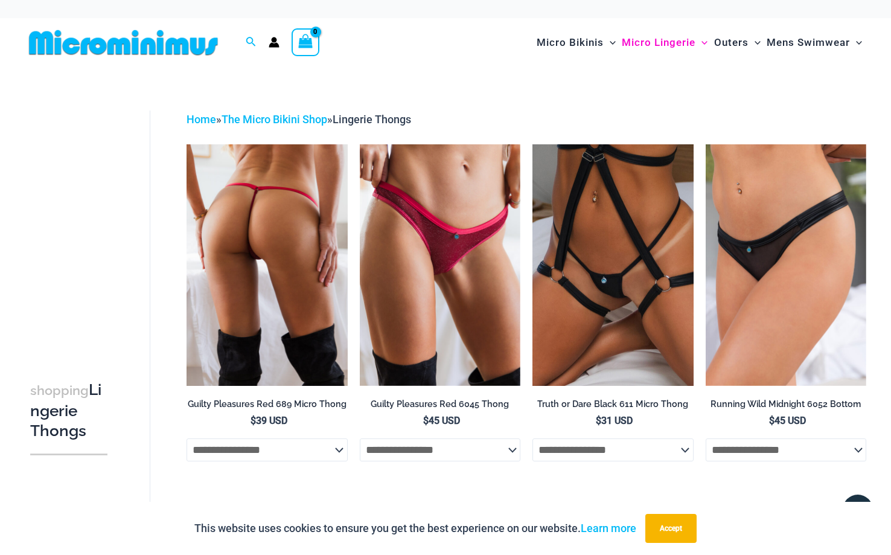
click at [260, 253] on img at bounding box center [266, 264] width 161 height 241
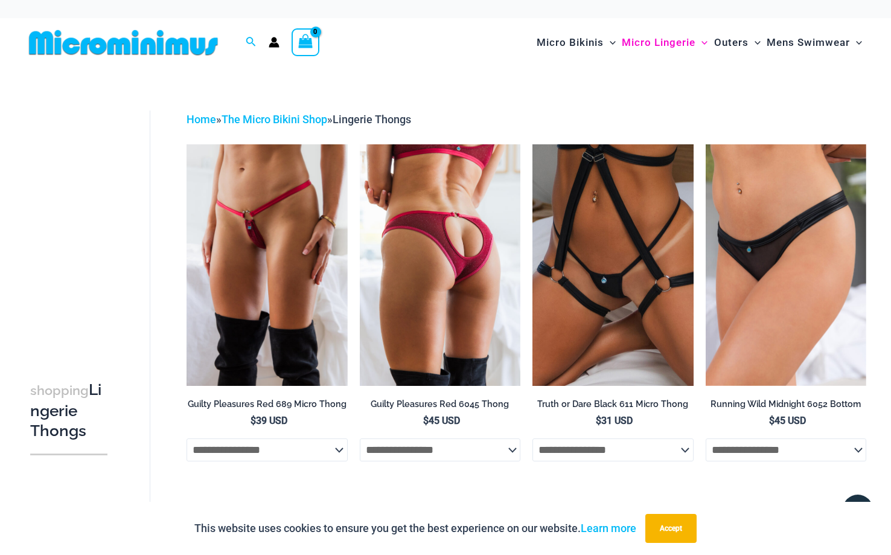
click at [472, 248] on img at bounding box center [440, 264] width 161 height 241
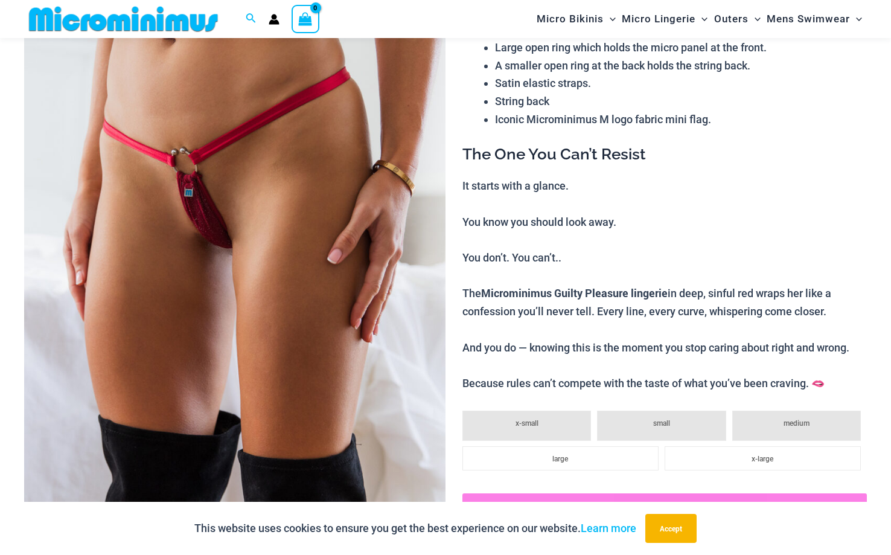
scroll to position [162, 0]
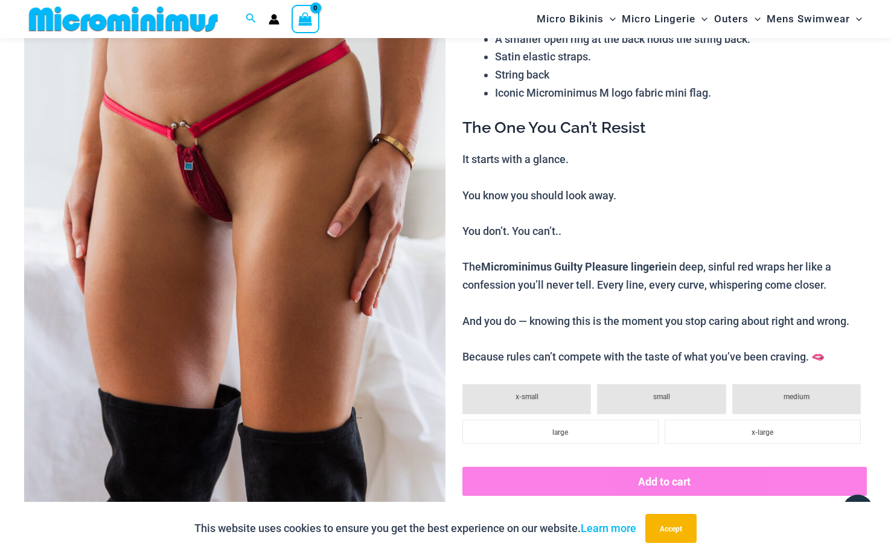
click at [302, 322] on img at bounding box center [234, 264] width 421 height 632
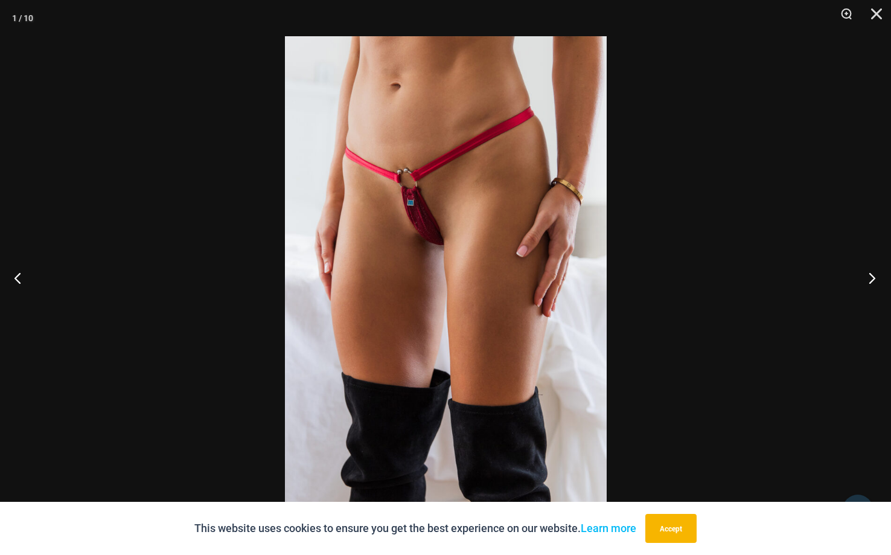
click at [872, 280] on button "Next" at bounding box center [867, 277] width 45 height 60
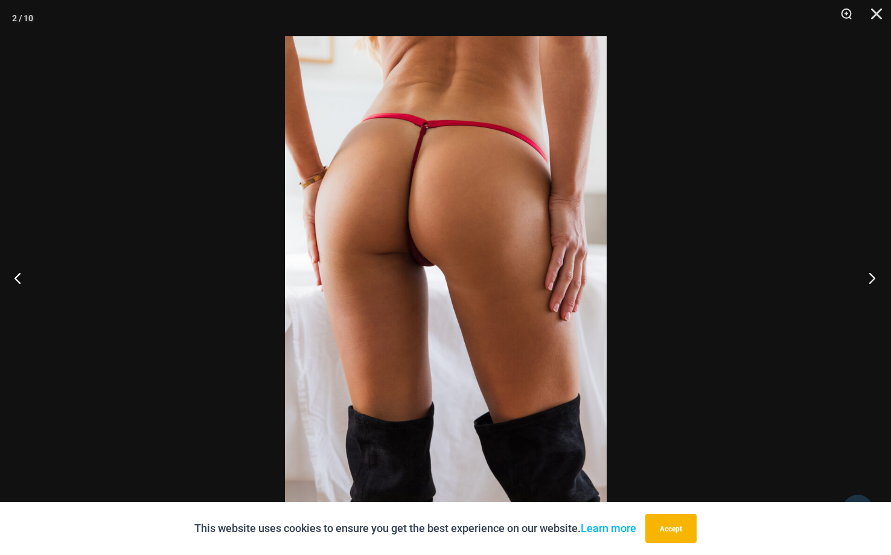
click at [872, 280] on button "Next" at bounding box center [867, 277] width 45 height 60
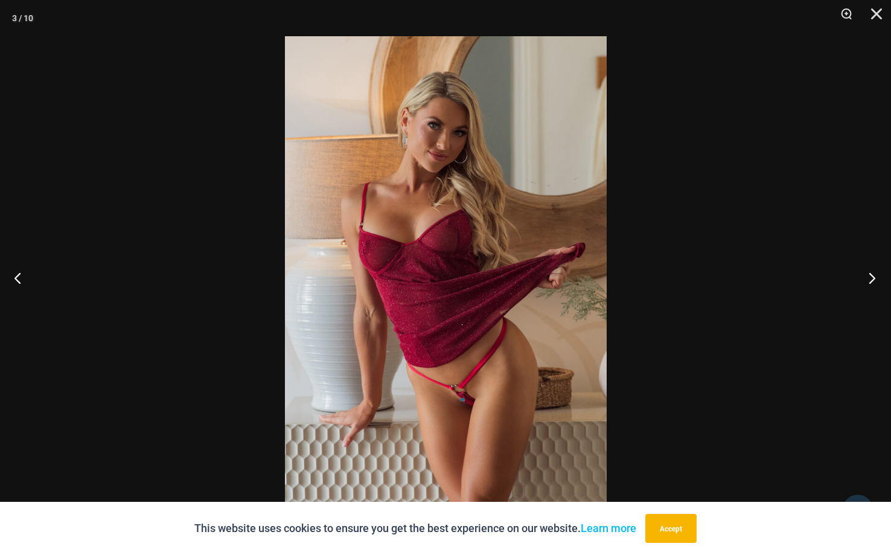
click at [872, 280] on button "Next" at bounding box center [867, 277] width 45 height 60
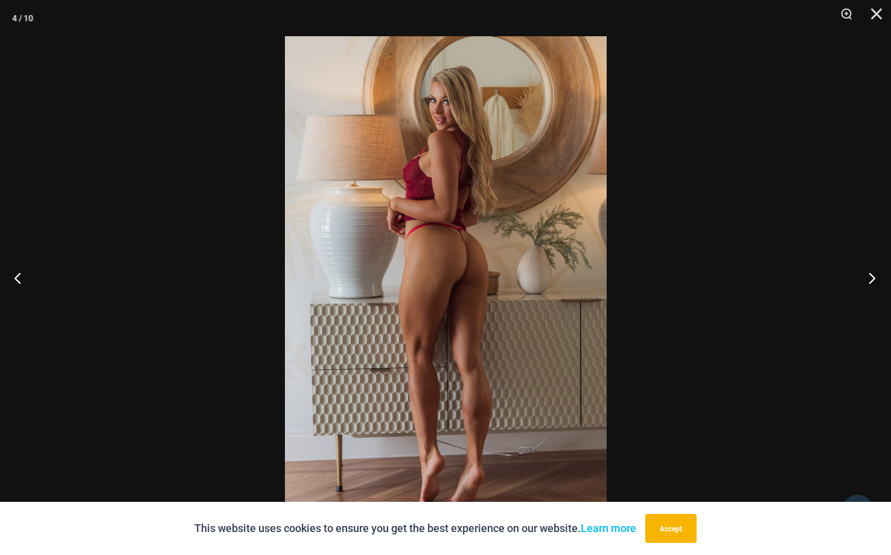
click at [872, 280] on button "Next" at bounding box center [867, 277] width 45 height 60
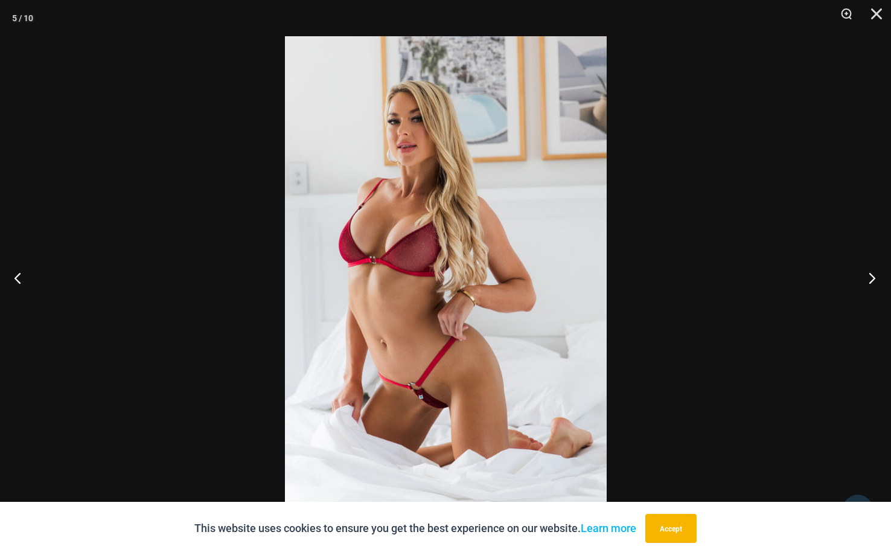
click at [872, 280] on button "Next" at bounding box center [867, 277] width 45 height 60
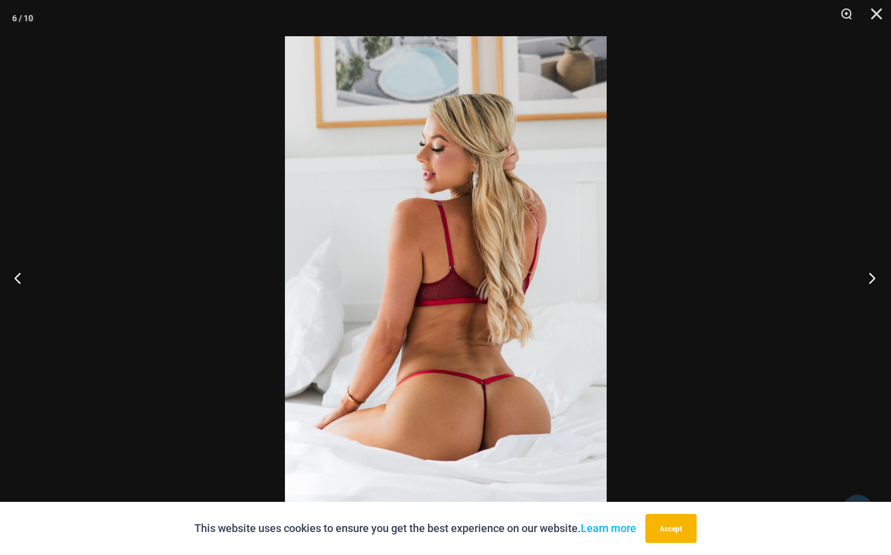
click at [872, 280] on button "Next" at bounding box center [867, 277] width 45 height 60
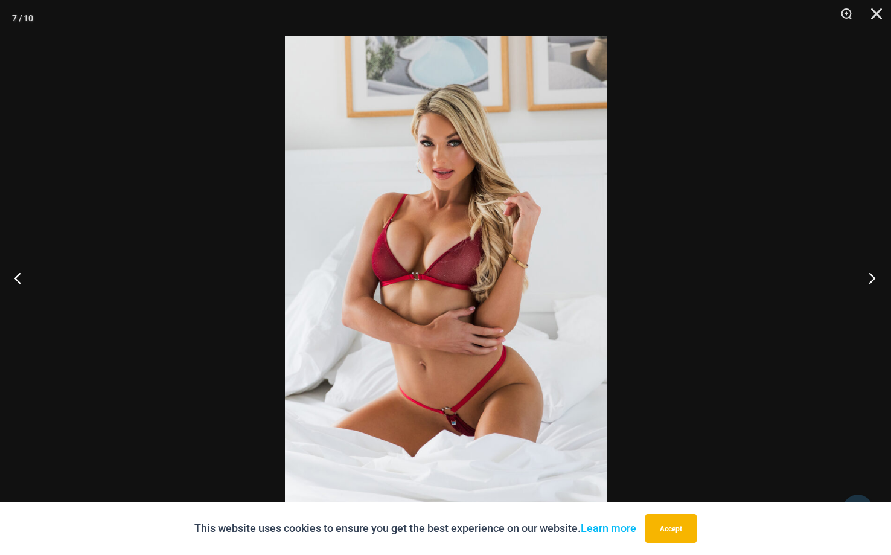
click at [872, 280] on button "Next" at bounding box center [867, 277] width 45 height 60
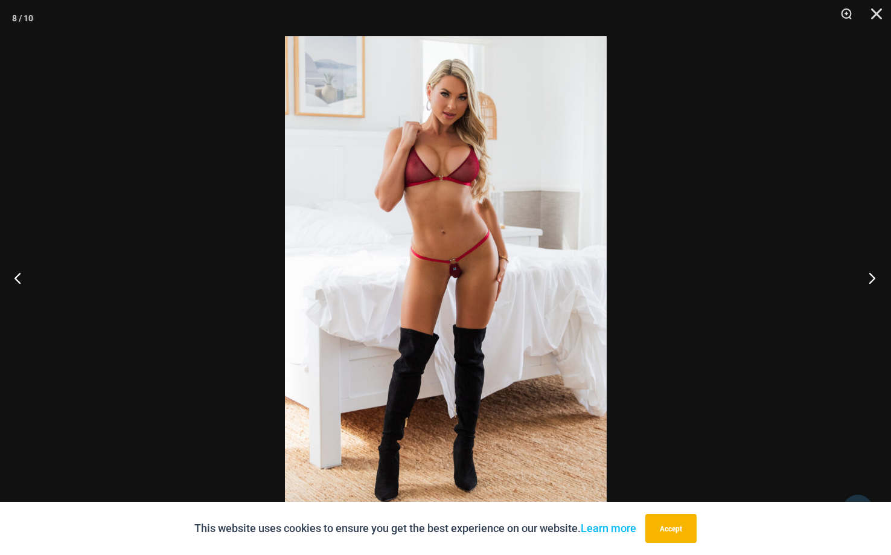
click at [872, 280] on button "Next" at bounding box center [867, 277] width 45 height 60
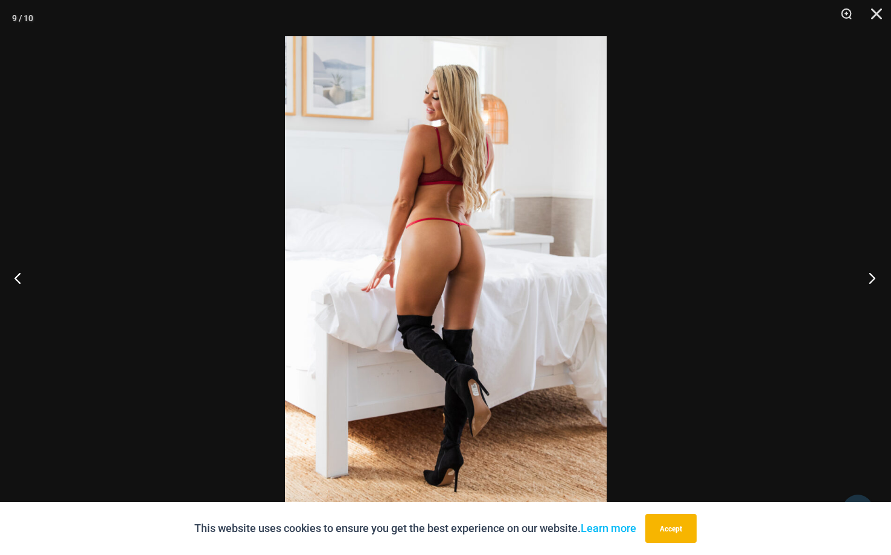
click at [872, 280] on button "Next" at bounding box center [867, 277] width 45 height 60
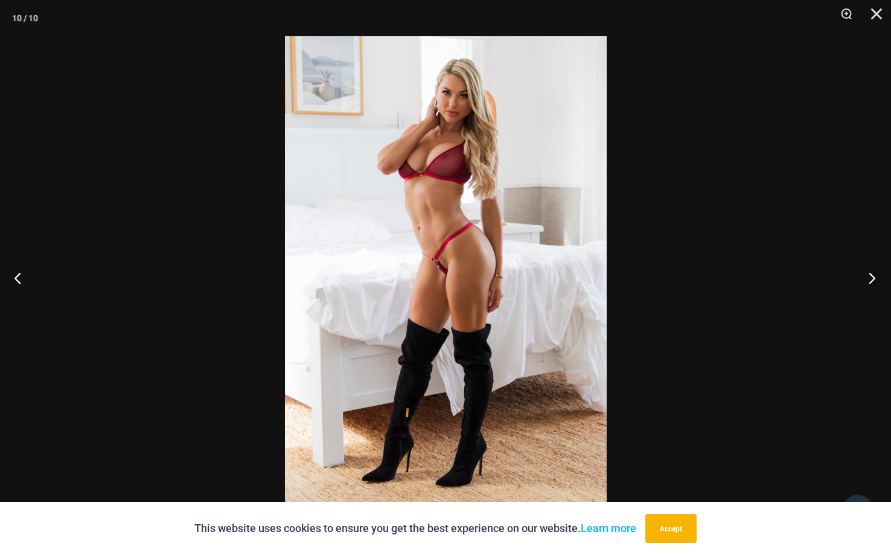
click at [872, 280] on button "Next" at bounding box center [867, 277] width 45 height 60
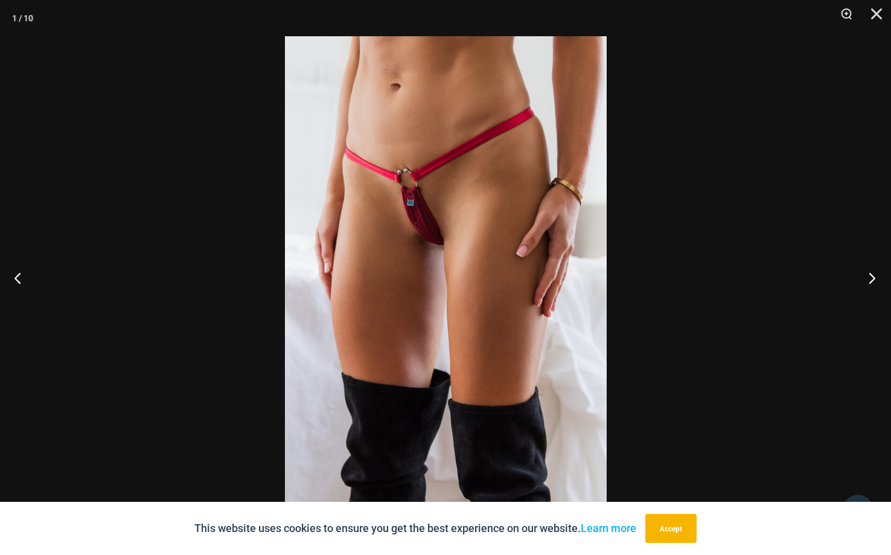
click at [872, 280] on button "Next" at bounding box center [867, 277] width 45 height 60
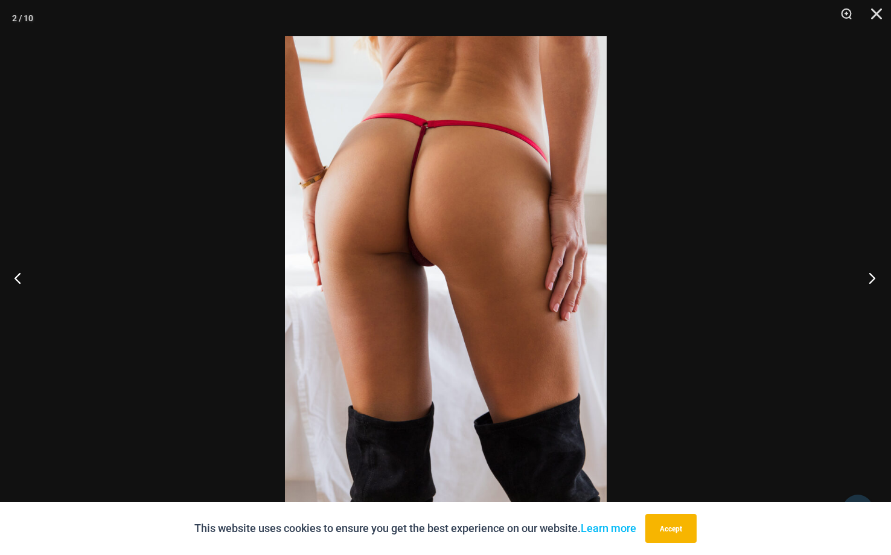
click at [872, 280] on button "Next" at bounding box center [867, 277] width 45 height 60
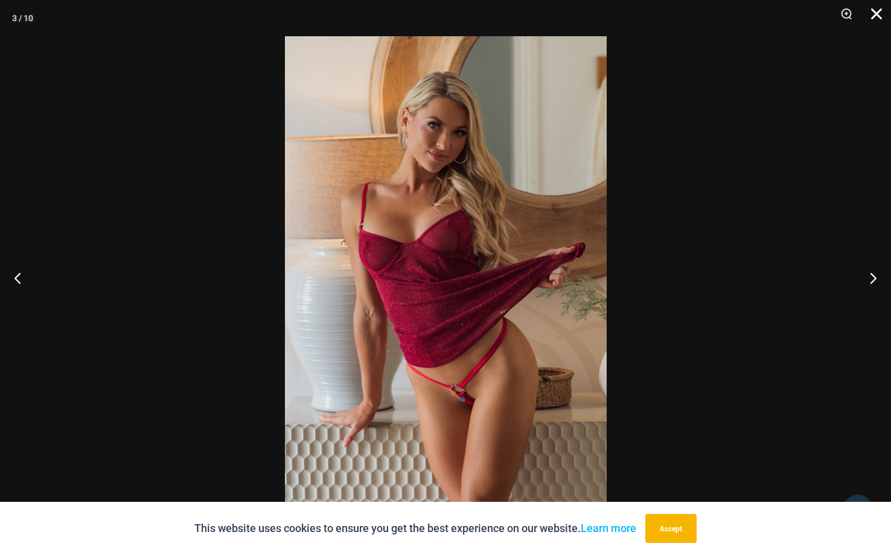
click at [881, 11] on button "Close" at bounding box center [872, 18] width 30 height 36
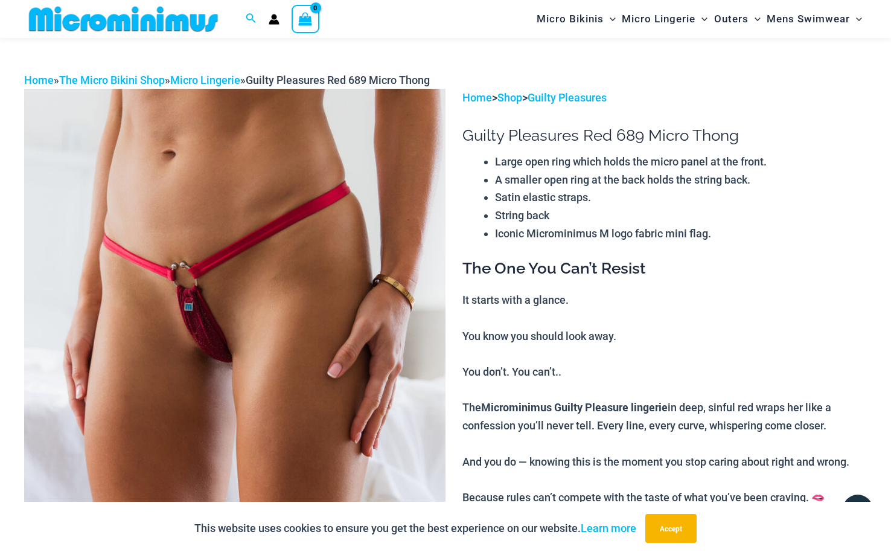
scroll to position [0, 0]
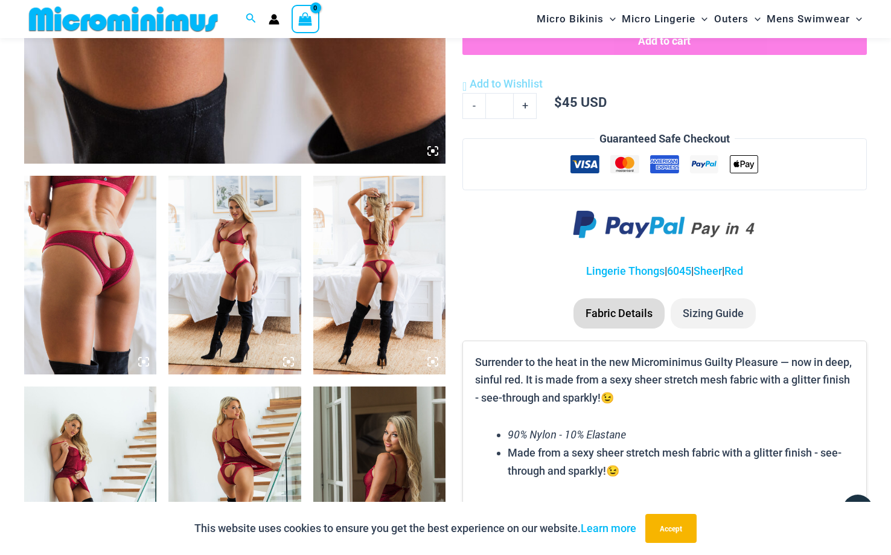
scroll to position [590, 0]
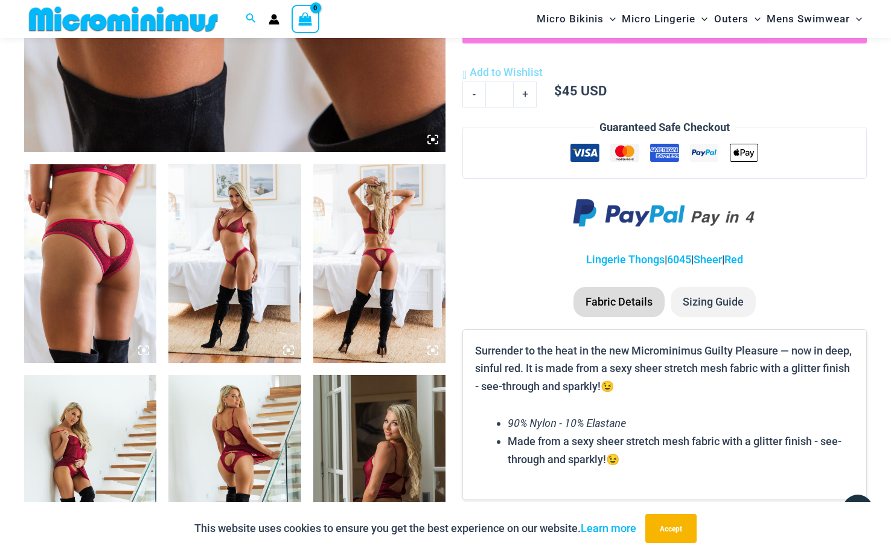
click at [71, 280] on img at bounding box center [90, 263] width 132 height 199
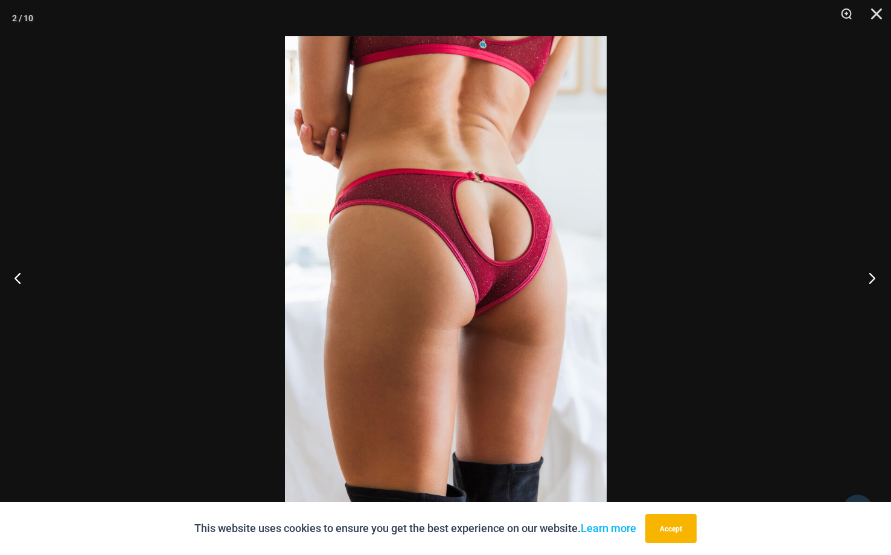
click at [873, 278] on button "Next" at bounding box center [867, 277] width 45 height 60
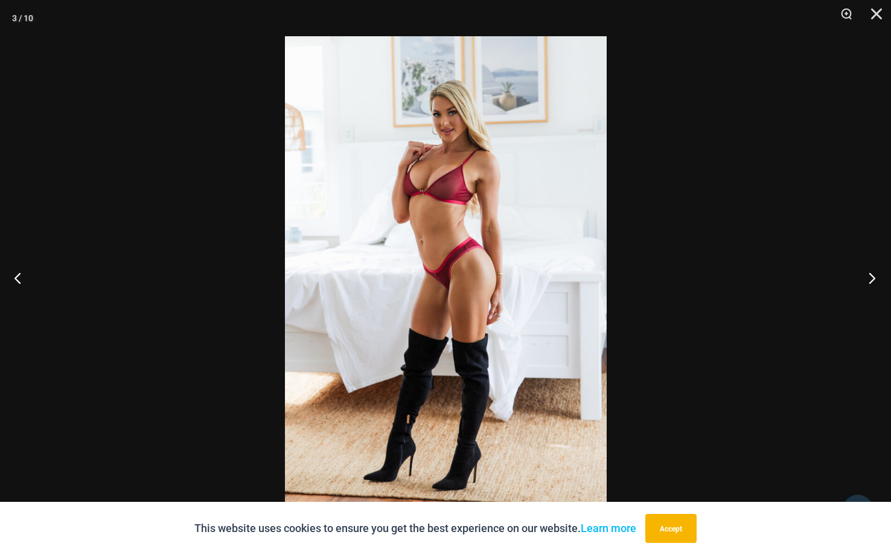
click at [873, 278] on button "Next" at bounding box center [867, 277] width 45 height 60
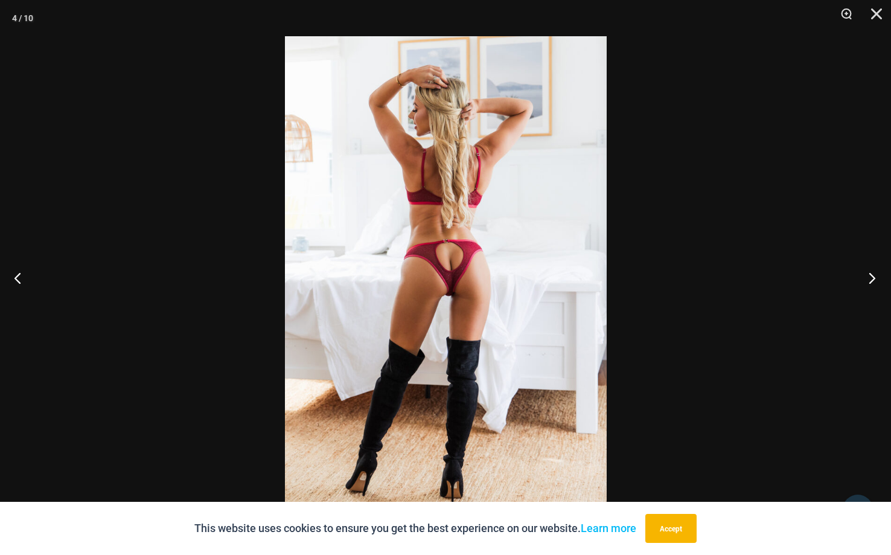
click at [873, 278] on button "Next" at bounding box center [867, 277] width 45 height 60
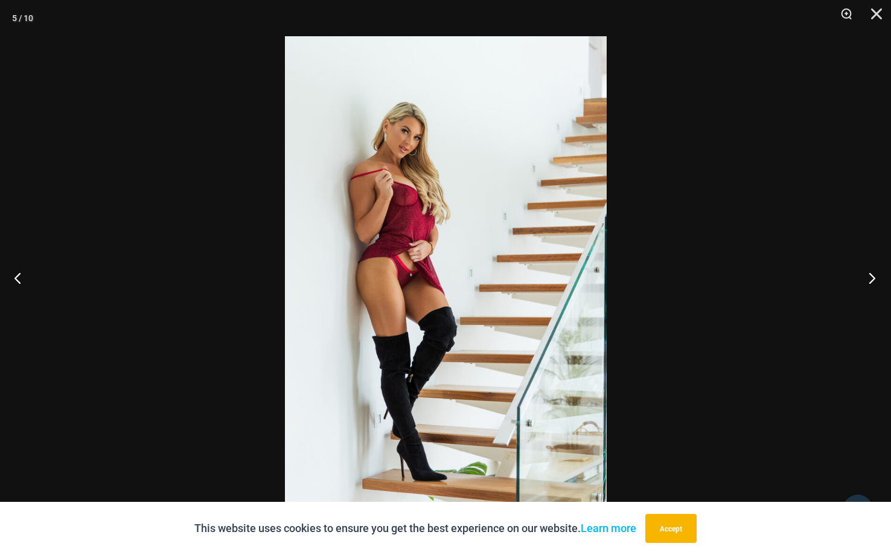
click at [873, 278] on button "Next" at bounding box center [867, 277] width 45 height 60
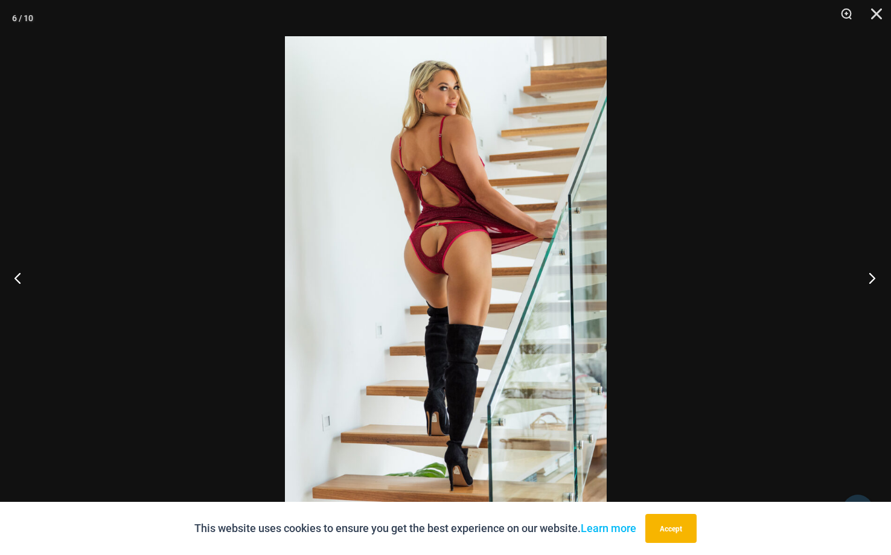
click at [873, 278] on button "Next" at bounding box center [867, 277] width 45 height 60
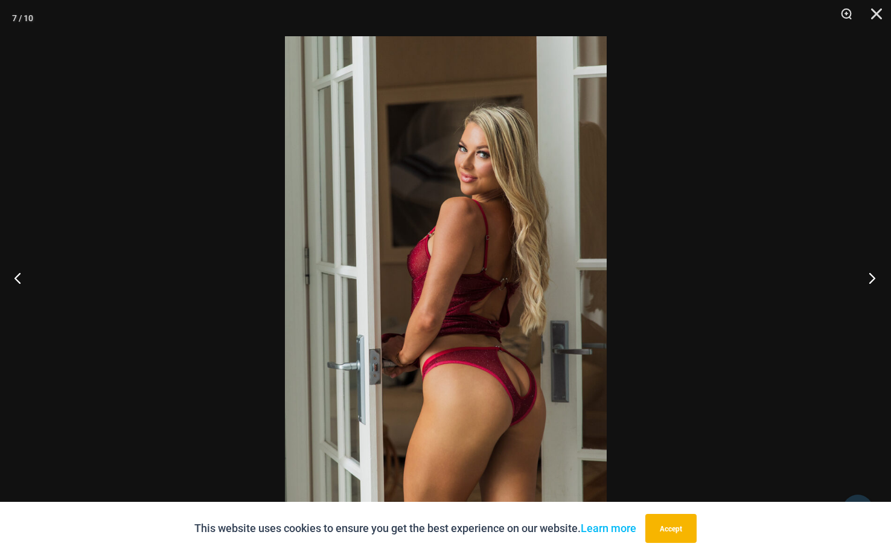
click at [873, 278] on button "Next" at bounding box center [867, 277] width 45 height 60
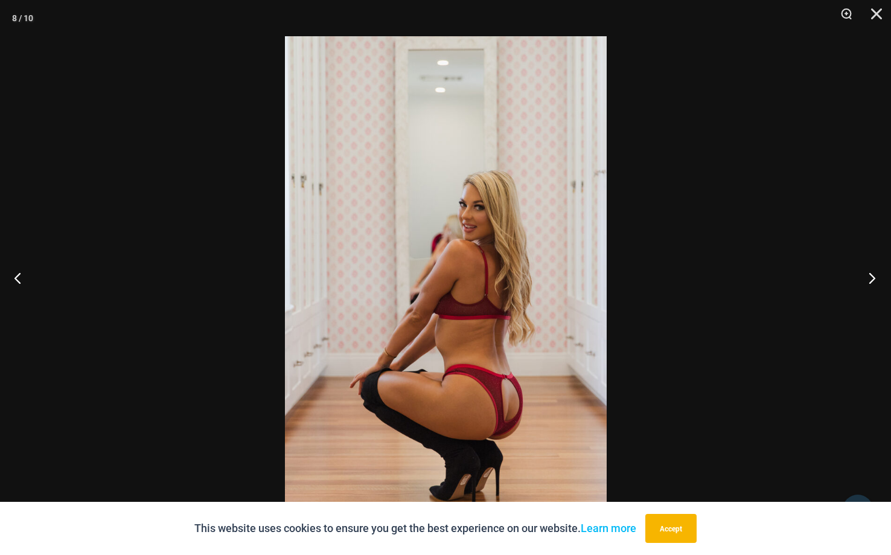
click at [873, 278] on button "Next" at bounding box center [867, 277] width 45 height 60
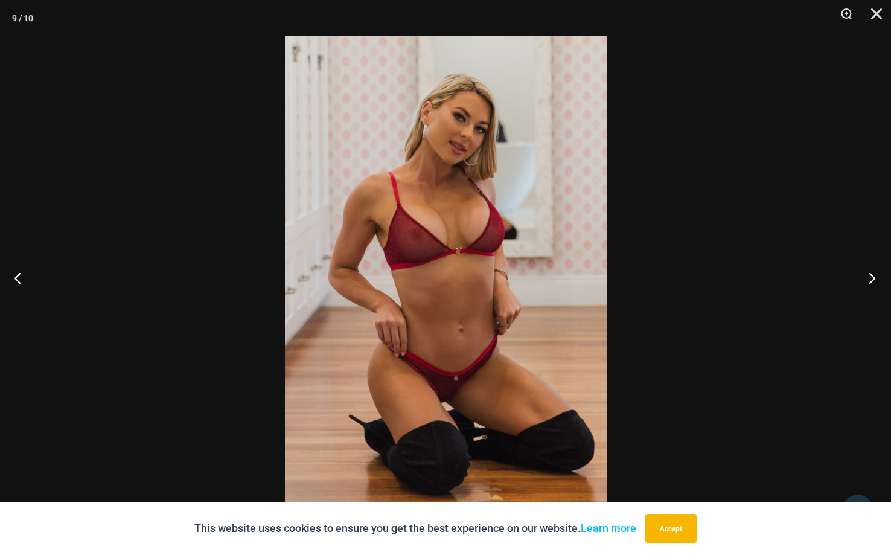
click at [873, 278] on button "Next" at bounding box center [867, 277] width 45 height 60
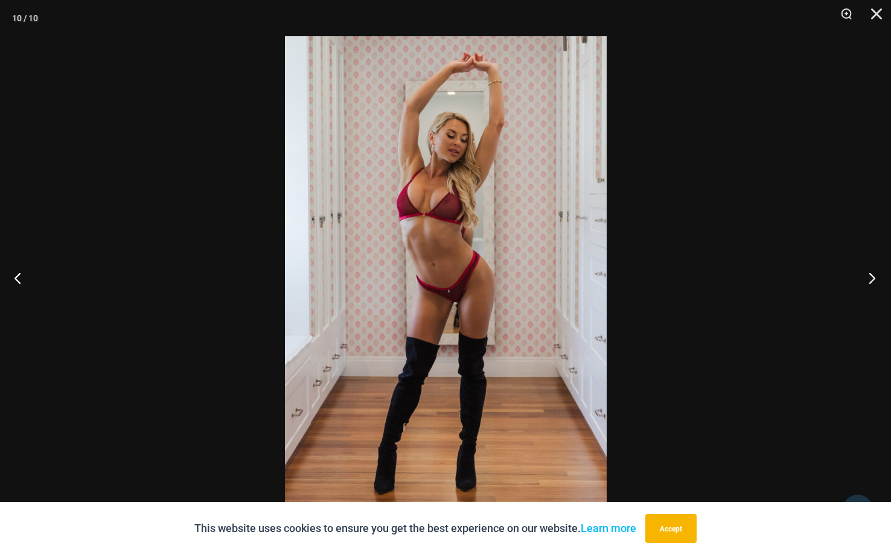
click at [873, 278] on button "Next" at bounding box center [867, 277] width 45 height 60
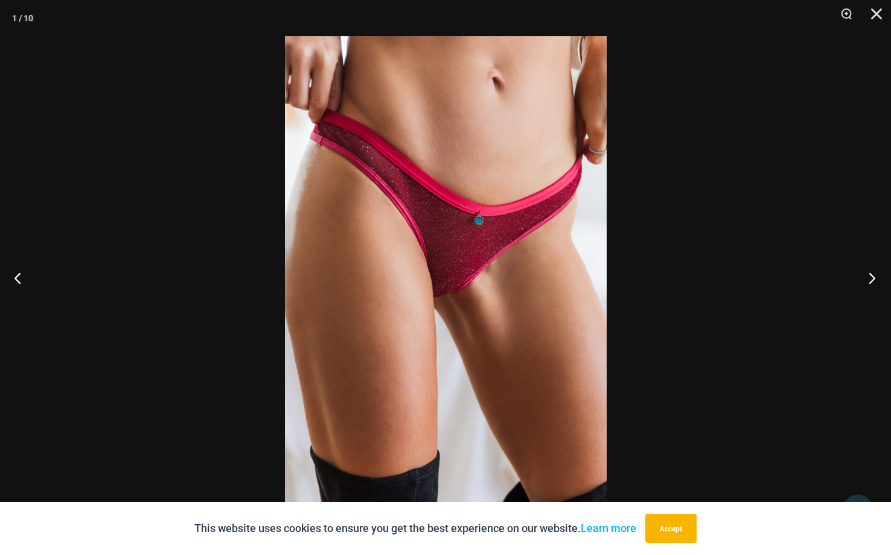
click at [873, 278] on button "Next" at bounding box center [867, 277] width 45 height 60
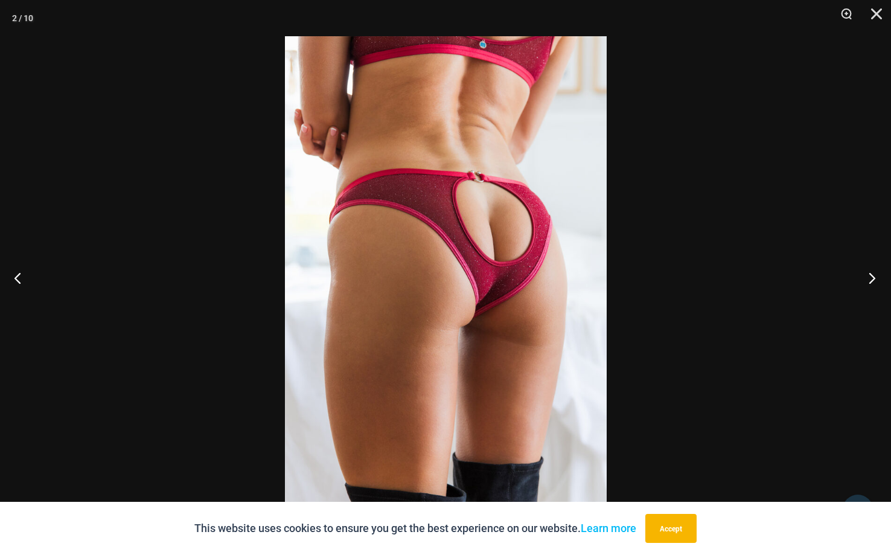
click at [873, 278] on button "Next" at bounding box center [867, 277] width 45 height 60
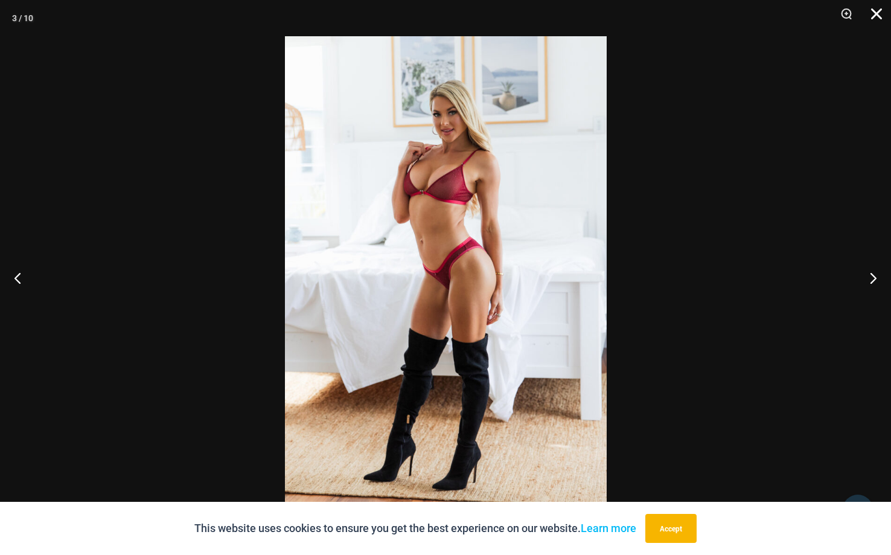
click at [874, 11] on button "Close" at bounding box center [872, 18] width 30 height 36
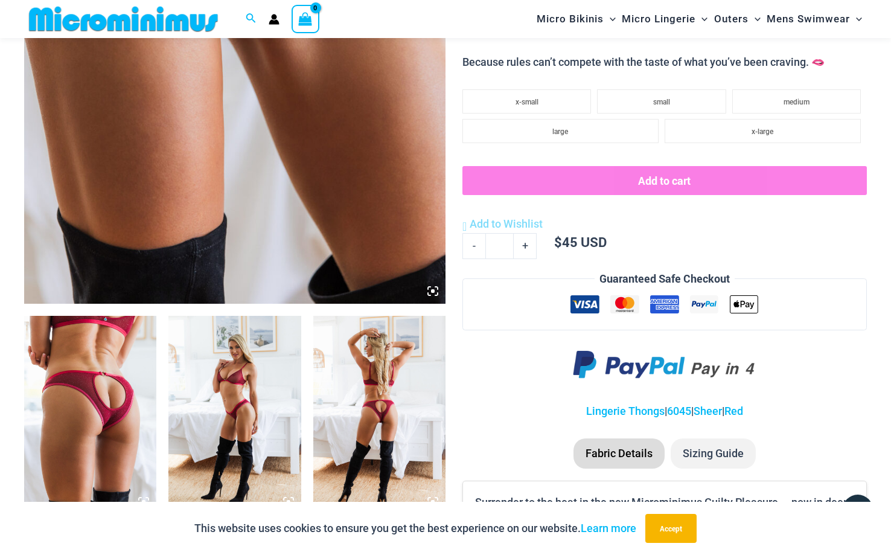
scroll to position [0, 0]
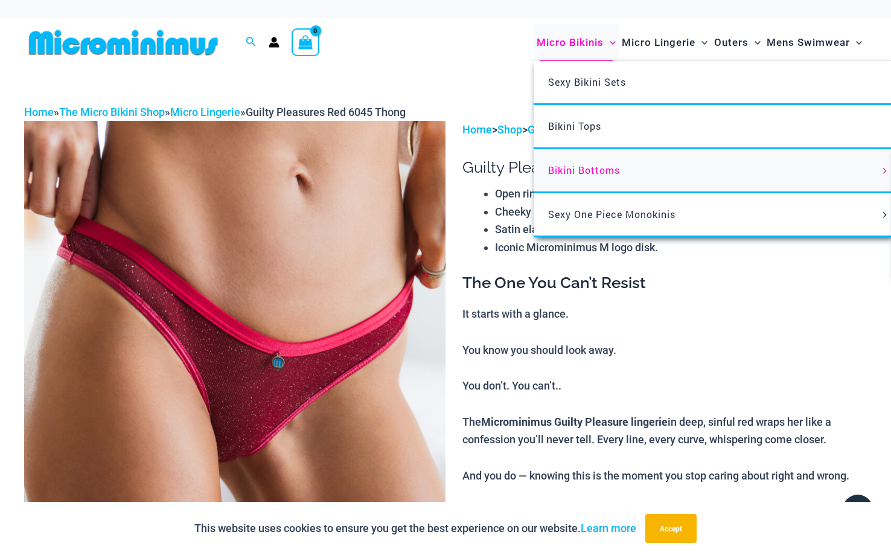
click at [586, 174] on span "Bikini Bottoms" at bounding box center [584, 170] width 72 height 13
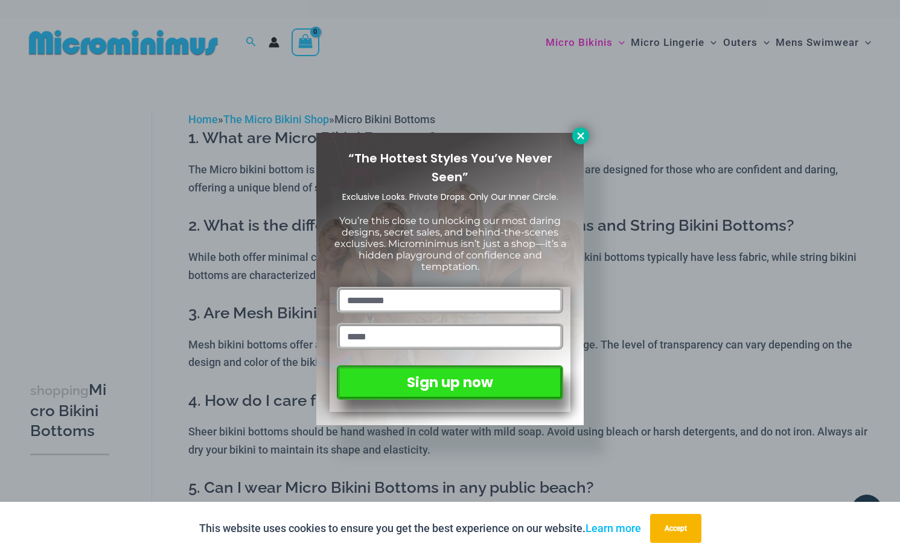
click at [582, 134] on icon at bounding box center [580, 135] width 7 height 7
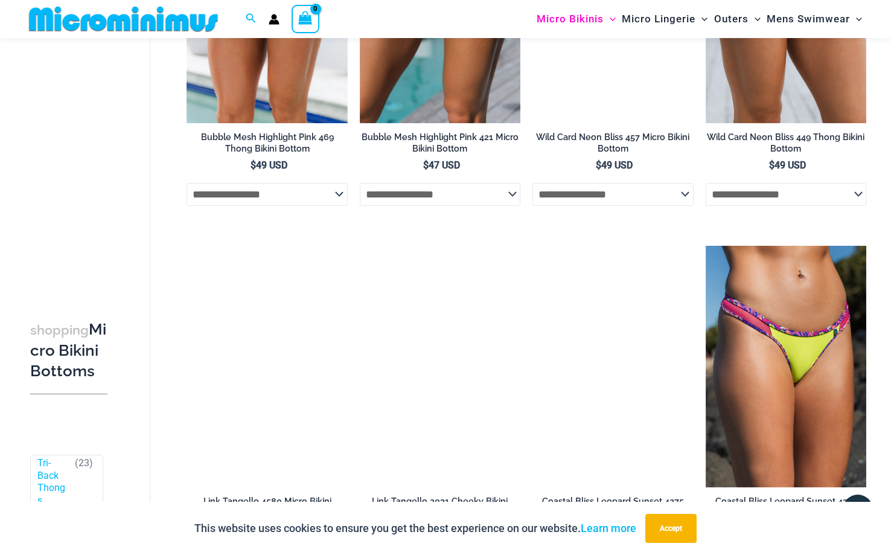
scroll to position [1187, 0]
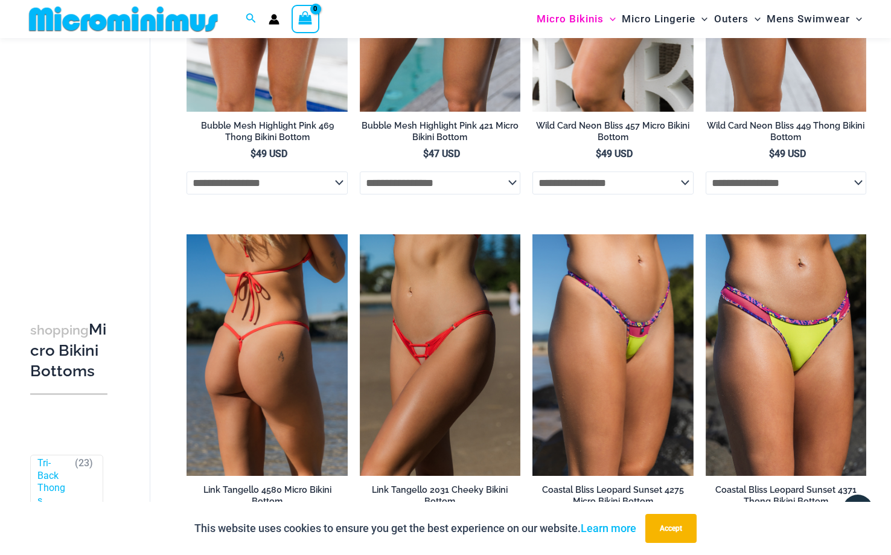
click at [265, 343] on img at bounding box center [266, 354] width 161 height 241
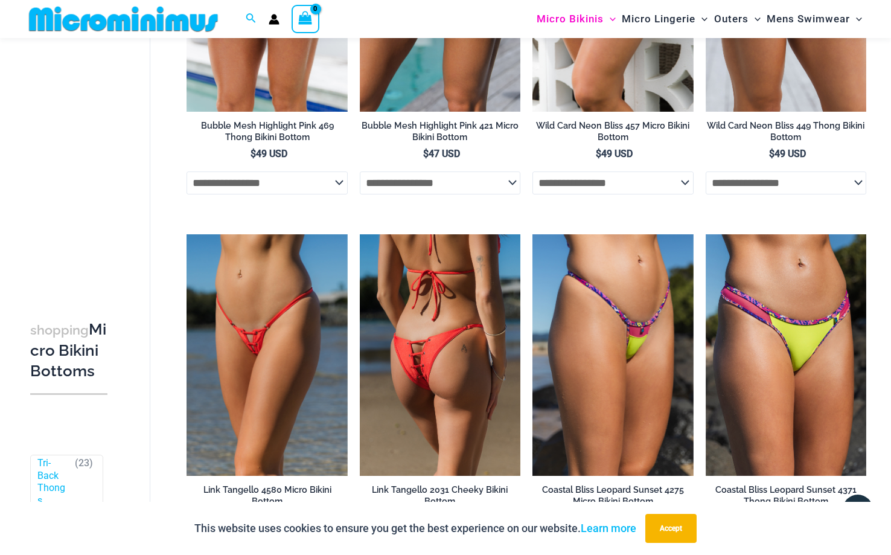
click at [447, 310] on img at bounding box center [440, 354] width 161 height 241
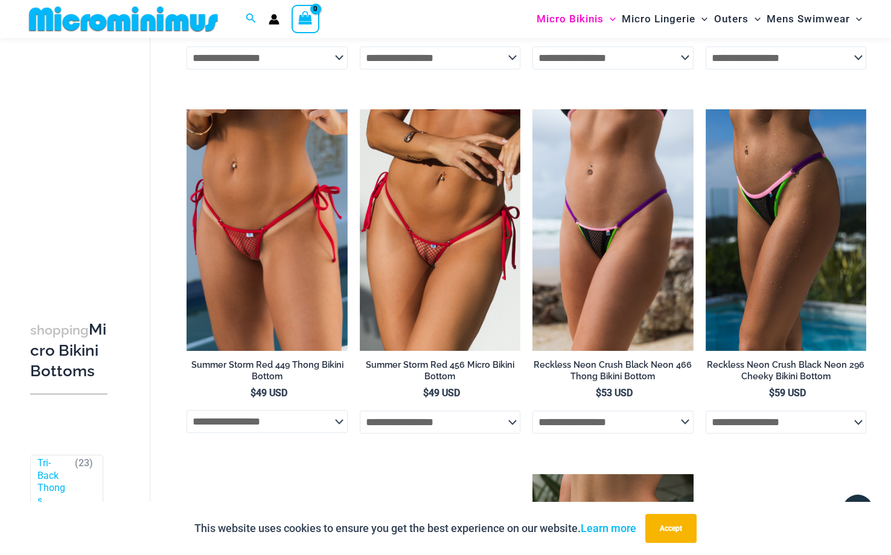
scroll to position [1677, 0]
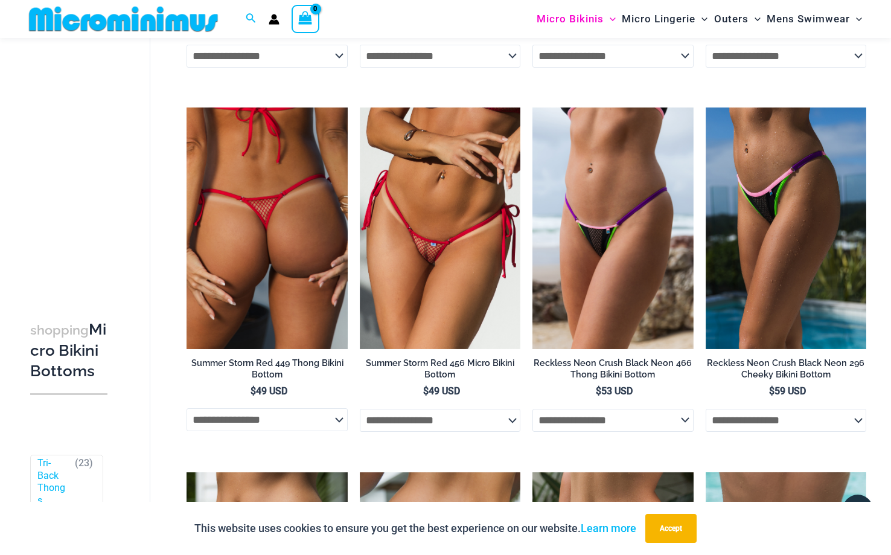
click at [260, 278] on img at bounding box center [266, 227] width 161 height 241
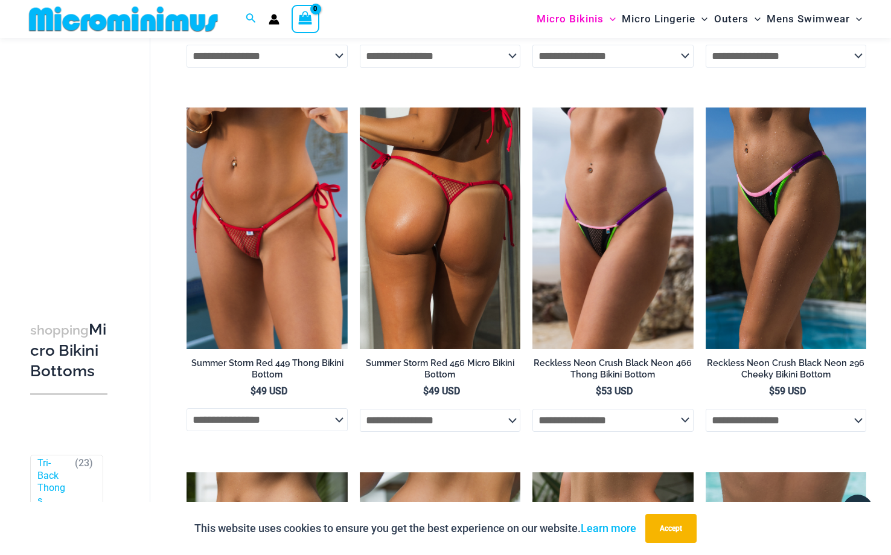
click at [433, 203] on img at bounding box center [440, 227] width 161 height 241
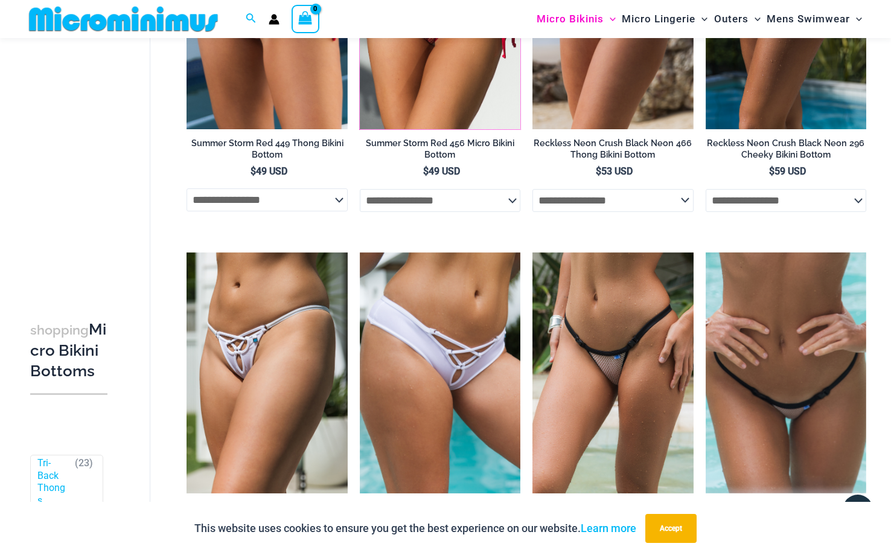
scroll to position [2015, 0]
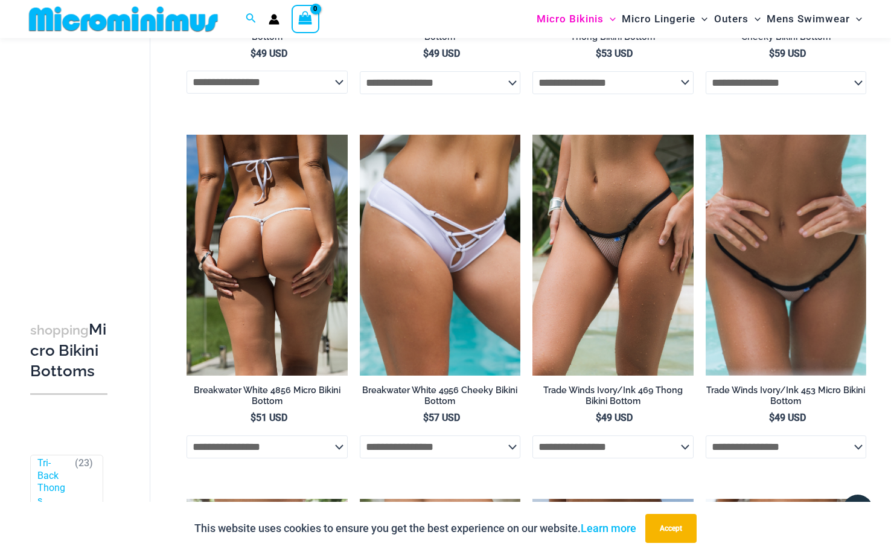
click at [279, 229] on img at bounding box center [266, 255] width 161 height 241
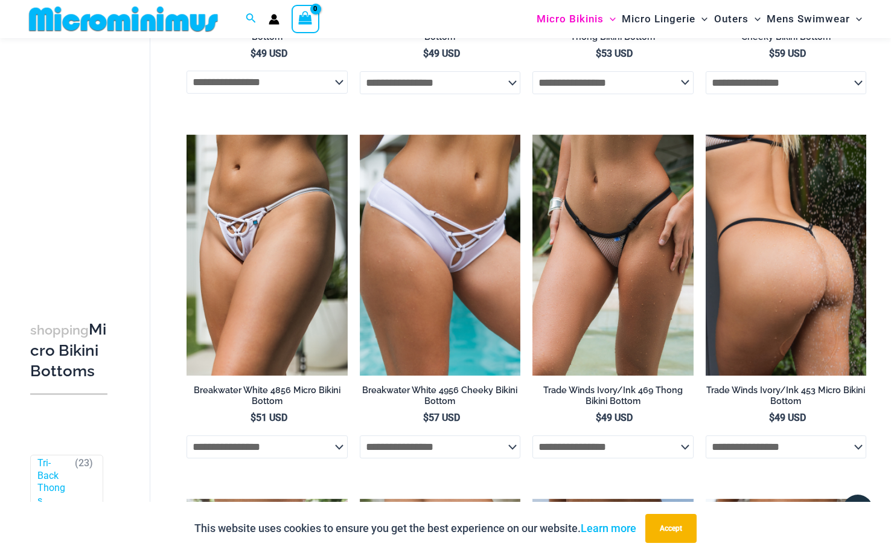
click at [768, 268] on img at bounding box center [785, 255] width 161 height 241
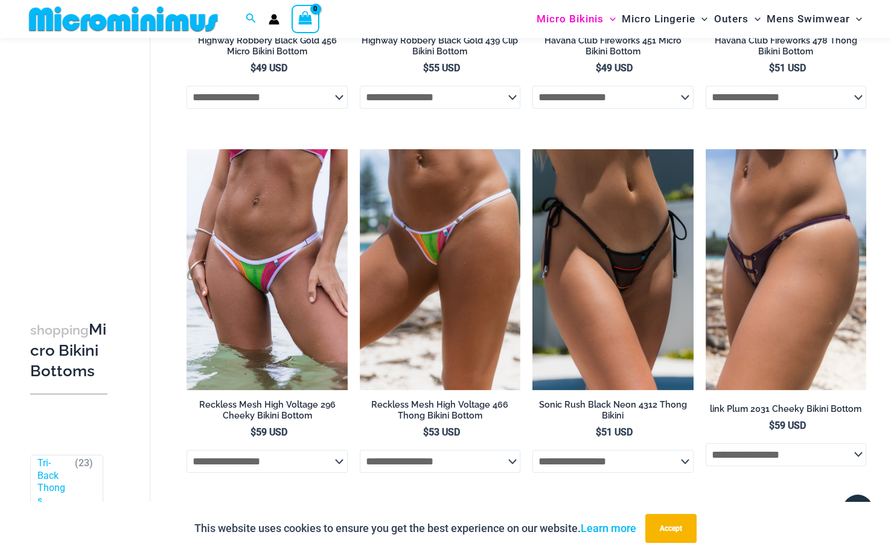
scroll to position [2731, 0]
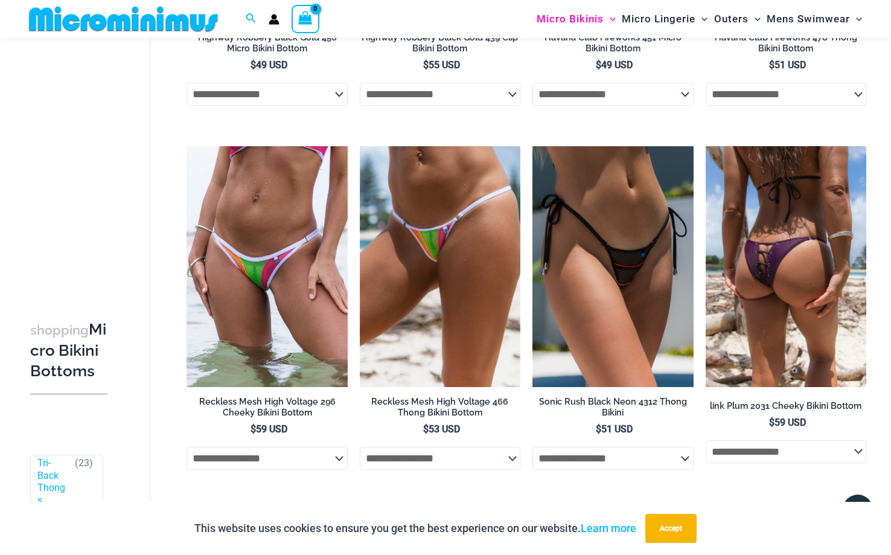
click at [785, 364] on img at bounding box center [785, 266] width 161 height 241
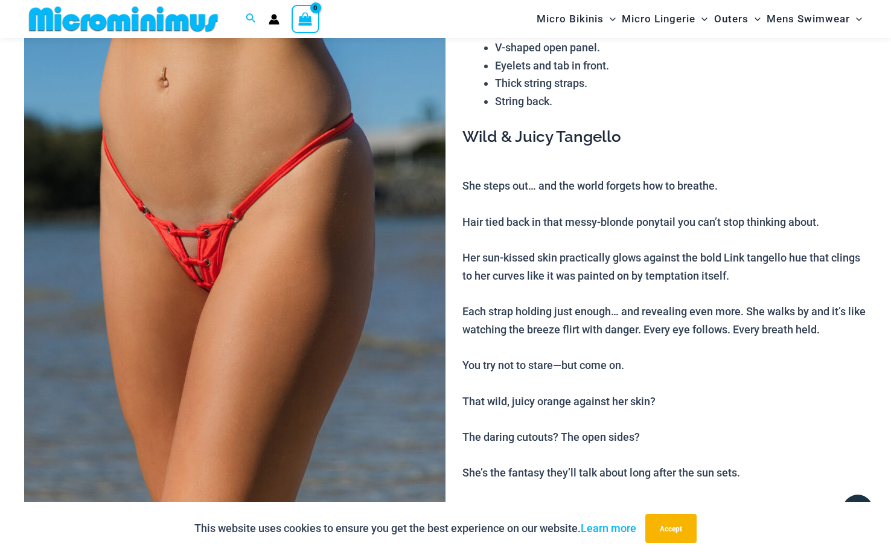
scroll to position [136, 0]
click at [335, 247] on img at bounding box center [234, 290] width 421 height 632
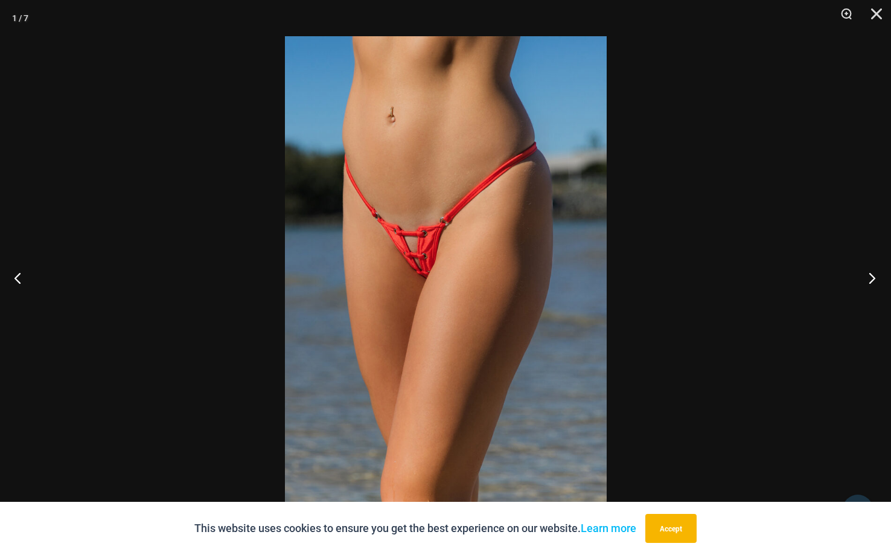
click at [873, 280] on button "Next" at bounding box center [867, 277] width 45 height 60
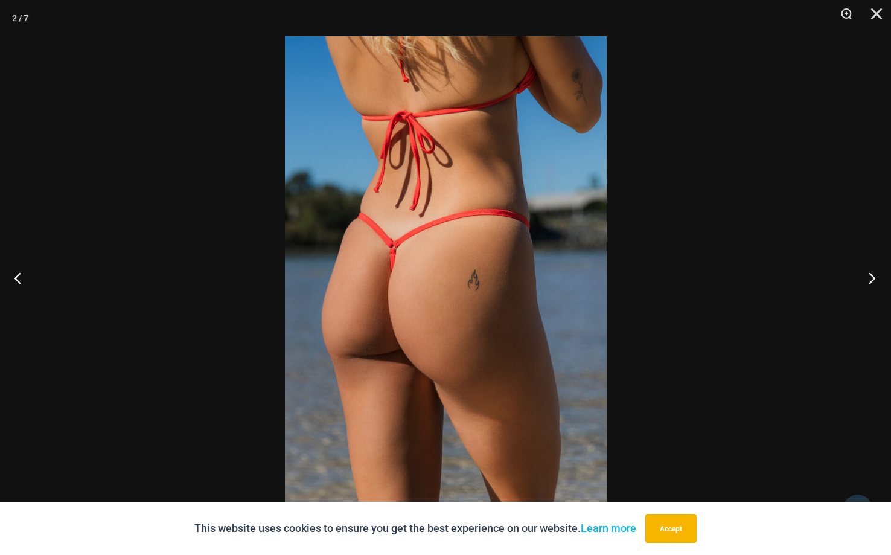
click at [873, 280] on button "Next" at bounding box center [867, 277] width 45 height 60
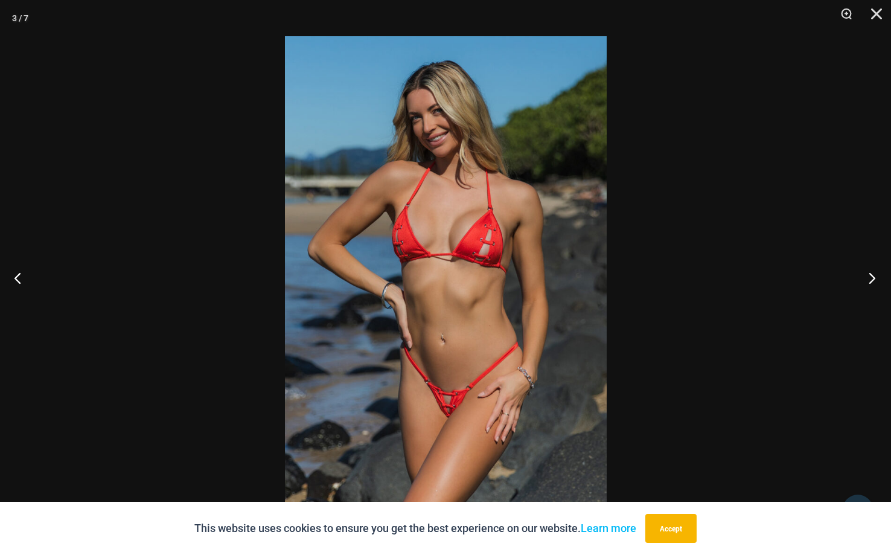
click at [873, 280] on button "Next" at bounding box center [867, 277] width 45 height 60
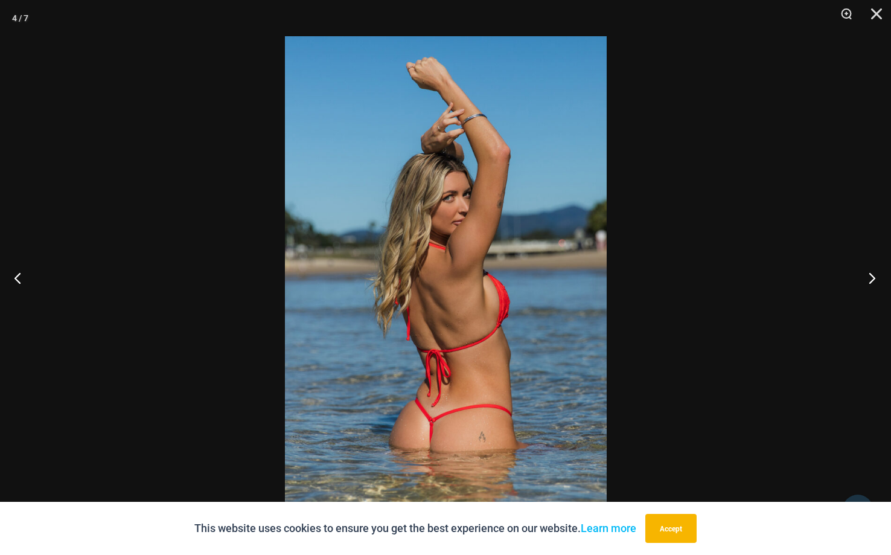
click at [873, 280] on button "Next" at bounding box center [867, 277] width 45 height 60
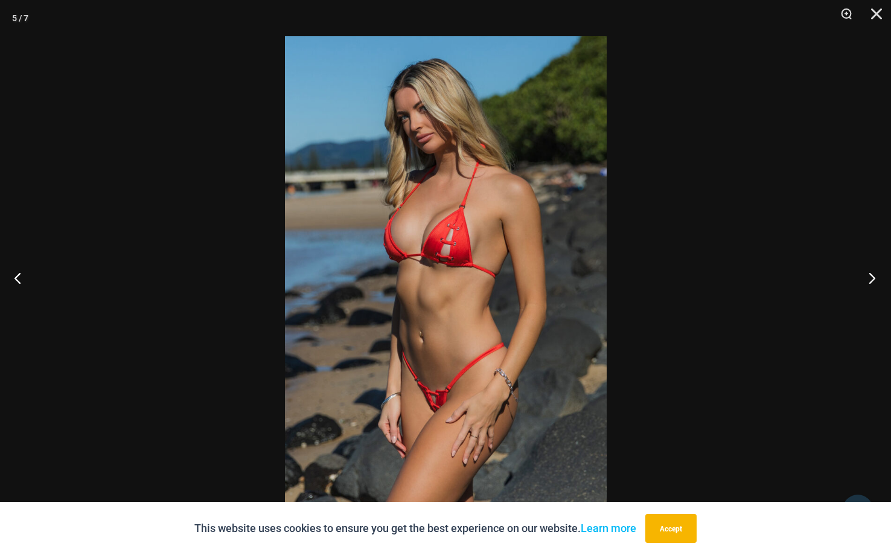
click at [873, 280] on button "Next" at bounding box center [867, 277] width 45 height 60
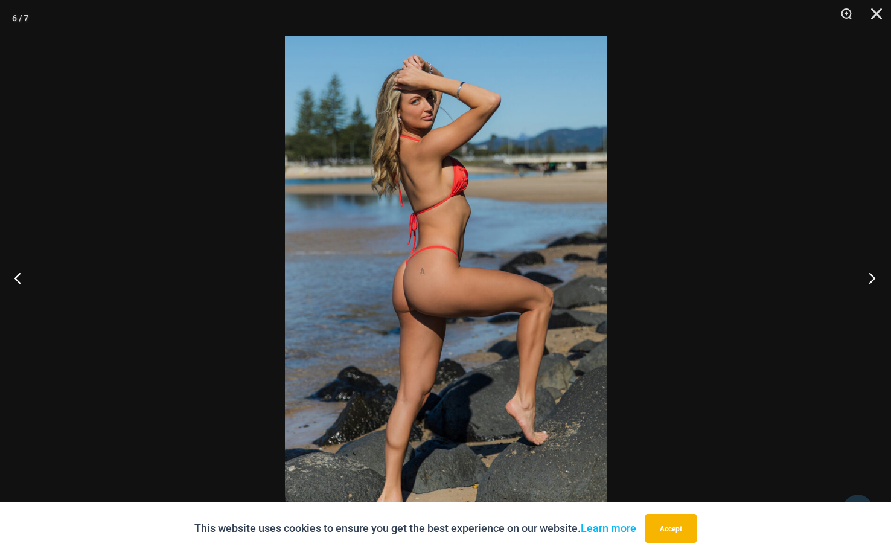
click at [873, 280] on button "Next" at bounding box center [867, 277] width 45 height 60
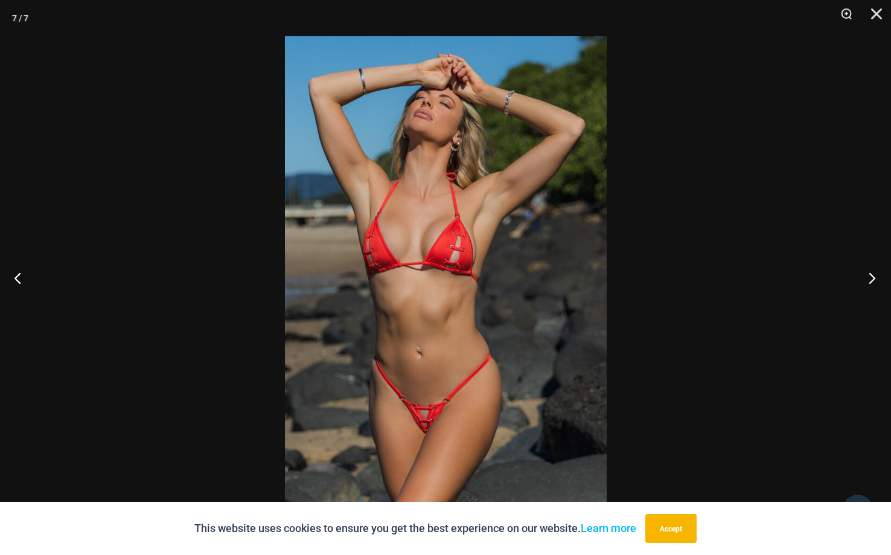
click at [873, 280] on button "Next" at bounding box center [867, 277] width 45 height 60
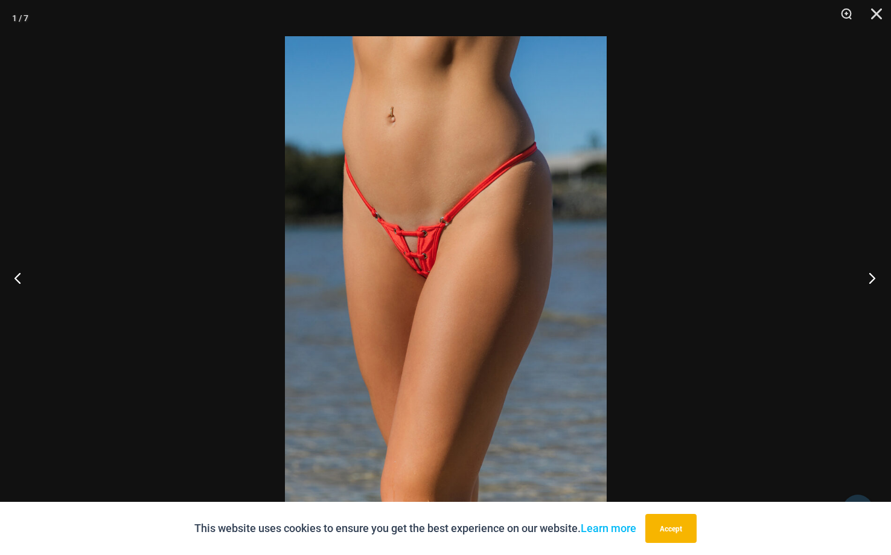
click at [873, 280] on button "Next" at bounding box center [867, 277] width 45 height 60
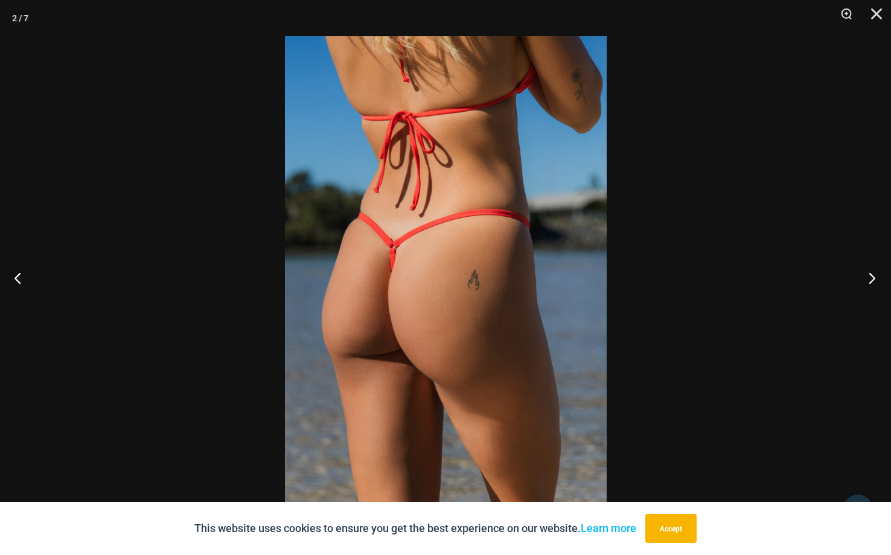
click at [873, 280] on button "Next" at bounding box center [867, 277] width 45 height 60
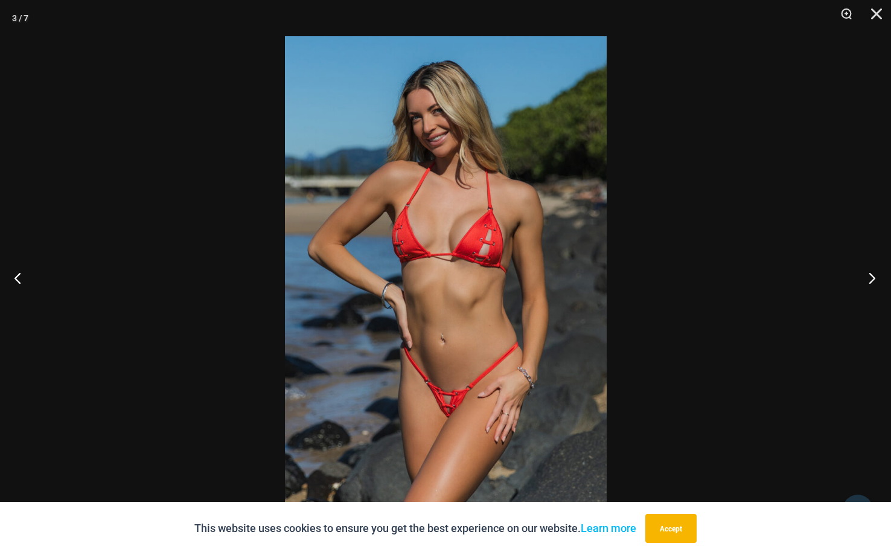
click at [873, 280] on button "Next" at bounding box center [867, 277] width 45 height 60
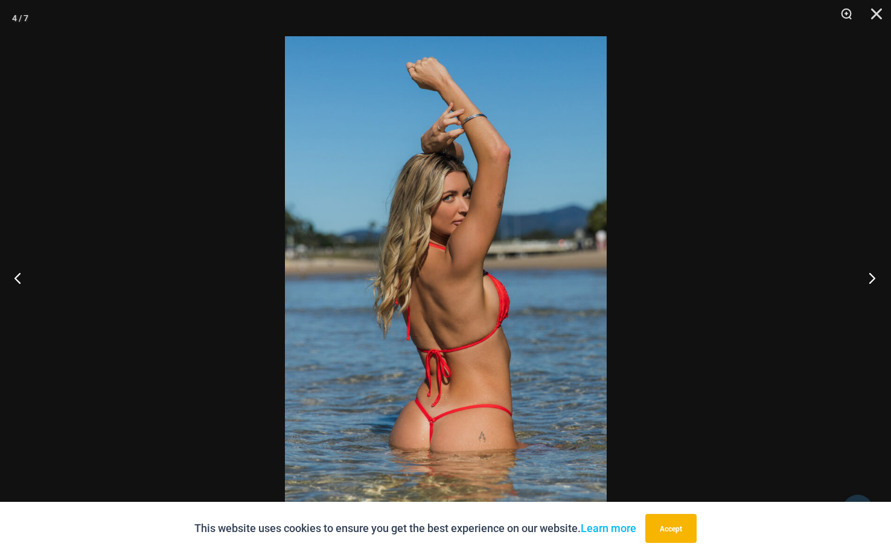
click at [873, 280] on button "Next" at bounding box center [867, 277] width 45 height 60
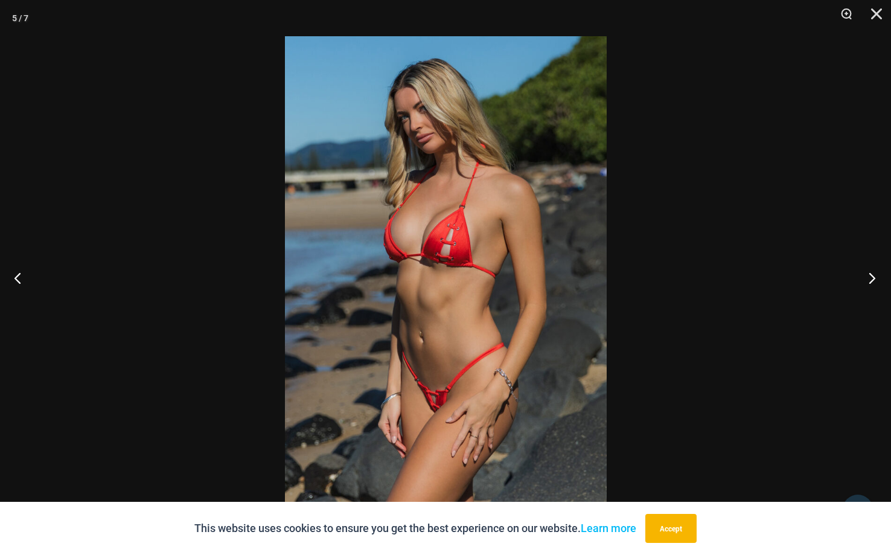
click at [873, 280] on button "Next" at bounding box center [867, 277] width 45 height 60
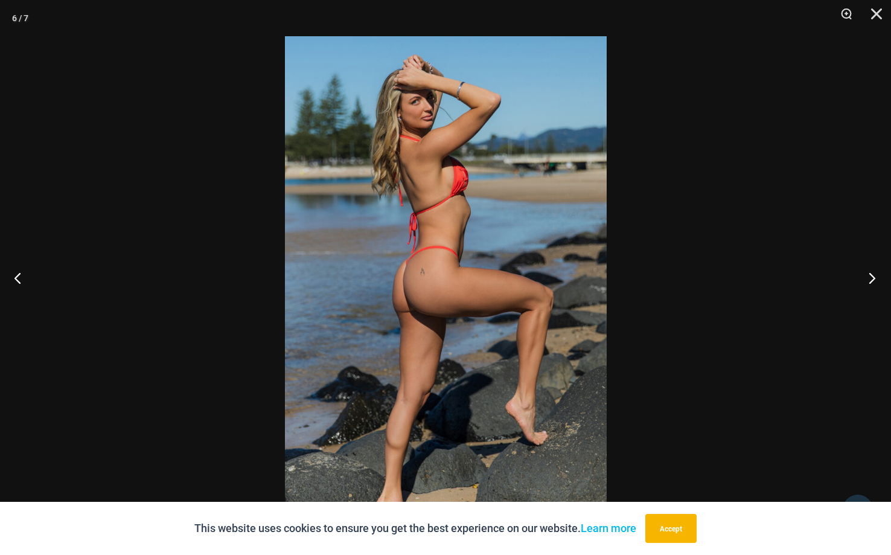
click at [873, 280] on button "Next" at bounding box center [867, 277] width 45 height 60
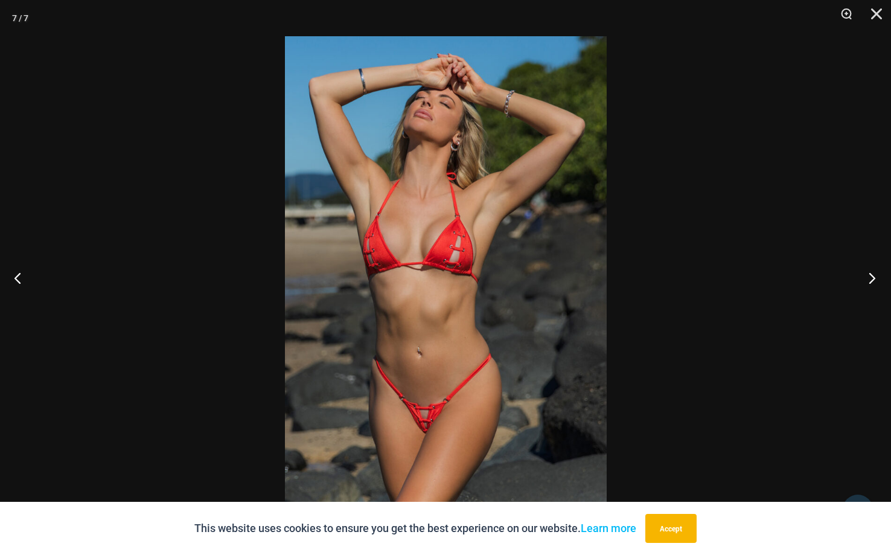
click at [873, 280] on button "Next" at bounding box center [867, 277] width 45 height 60
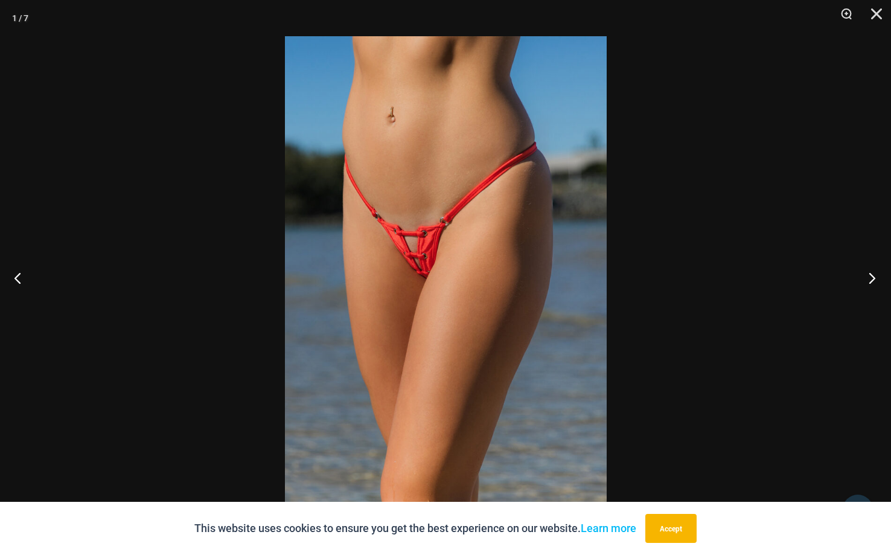
click at [873, 280] on button "Next" at bounding box center [867, 277] width 45 height 60
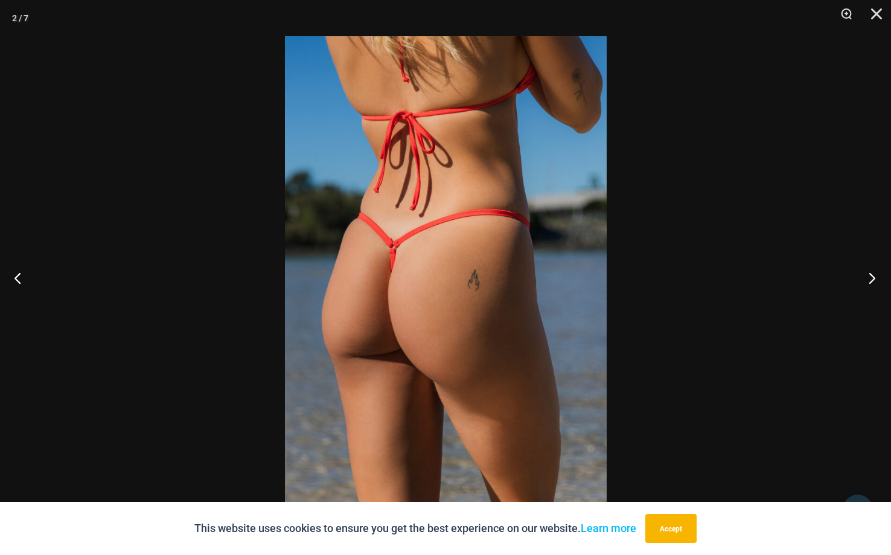
click at [873, 280] on button "Next" at bounding box center [867, 277] width 45 height 60
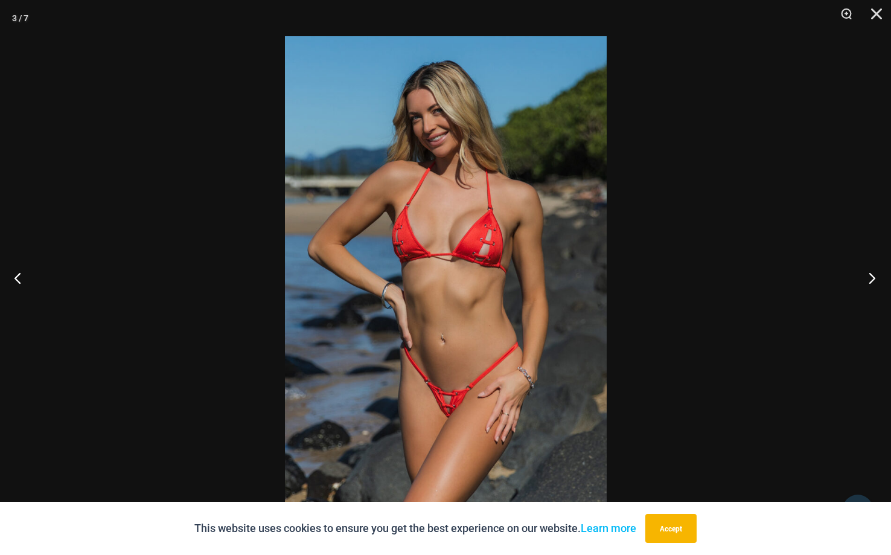
click at [873, 280] on button "Next" at bounding box center [867, 277] width 45 height 60
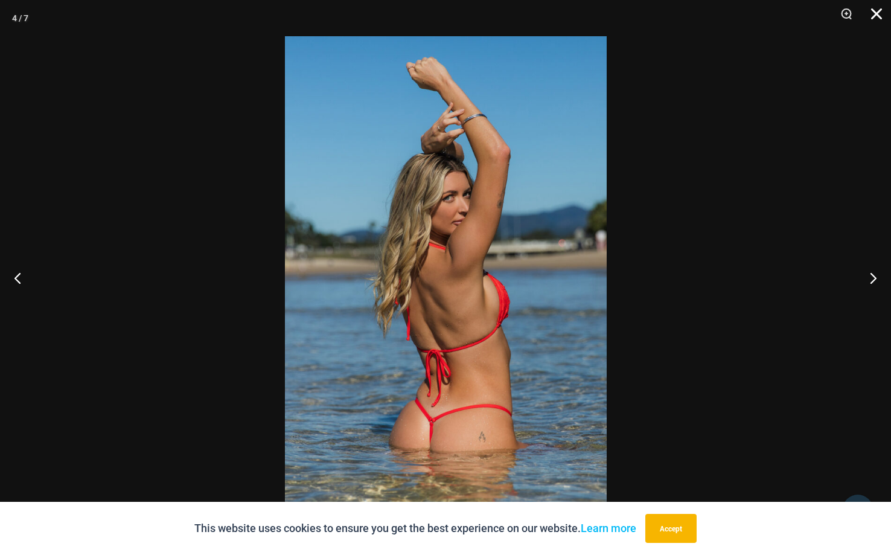
click at [877, 13] on button "Close" at bounding box center [872, 18] width 30 height 36
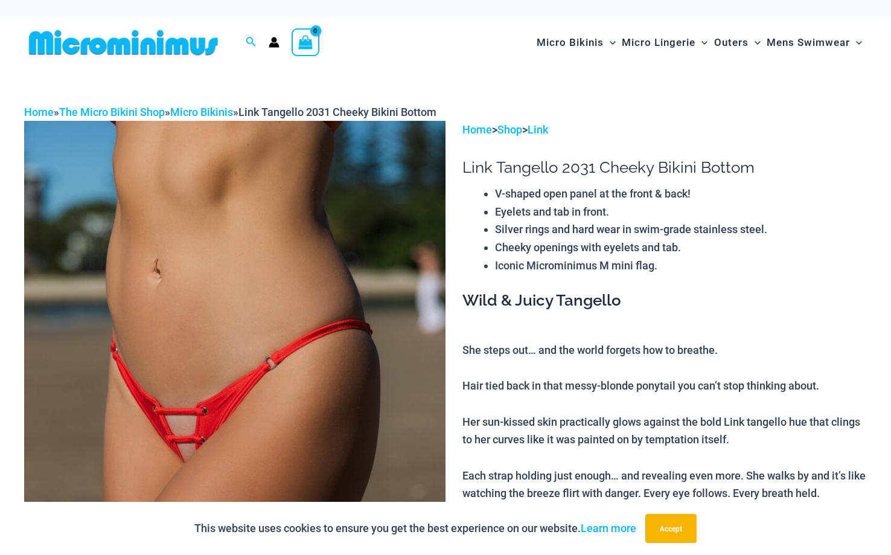
click at [409, 302] on img at bounding box center [234, 437] width 421 height 632
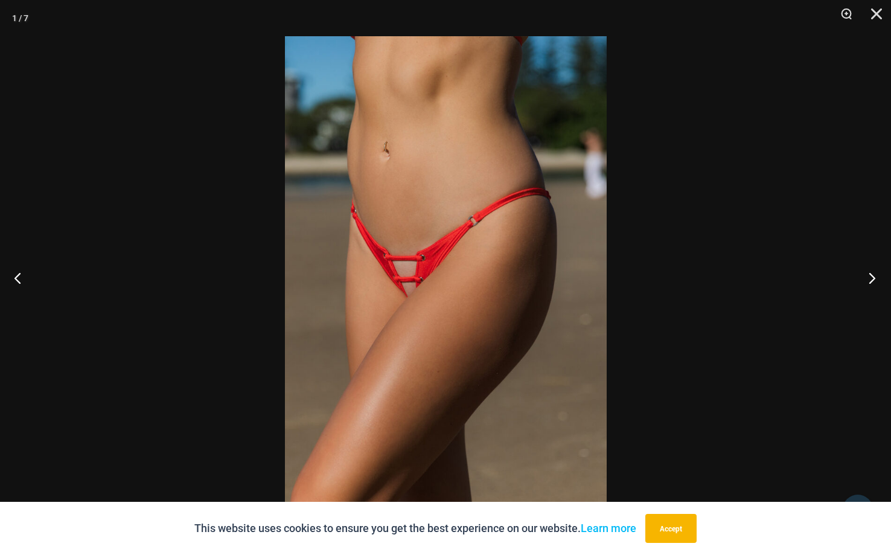
click at [872, 276] on button "Next" at bounding box center [867, 277] width 45 height 60
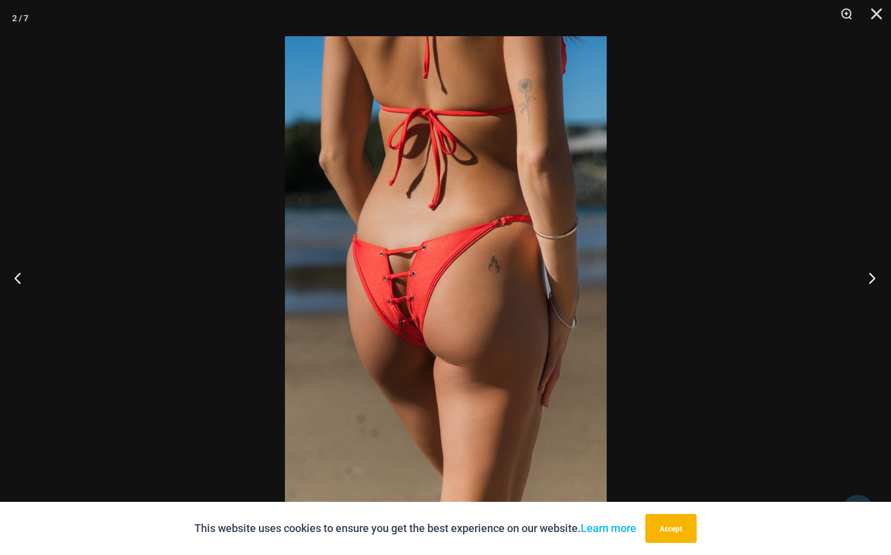
click at [872, 276] on button "Next" at bounding box center [867, 277] width 45 height 60
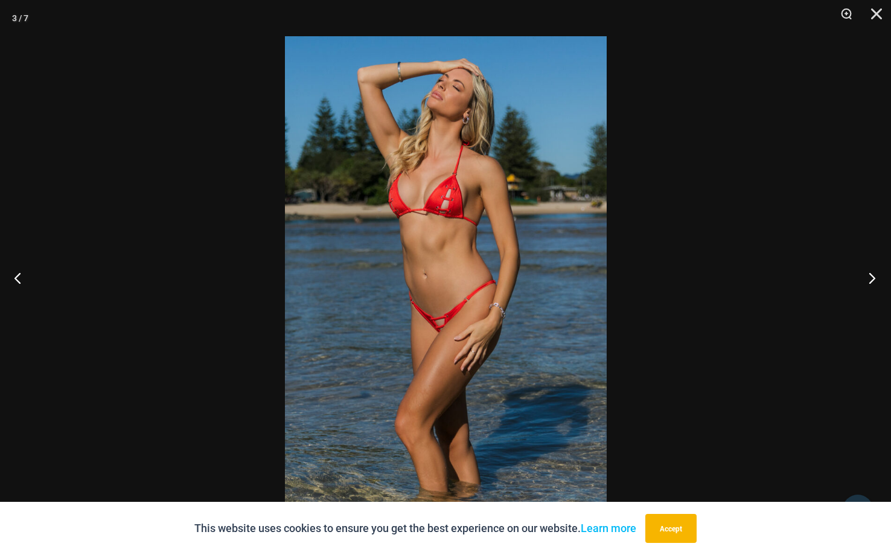
click at [872, 276] on button "Next" at bounding box center [867, 277] width 45 height 60
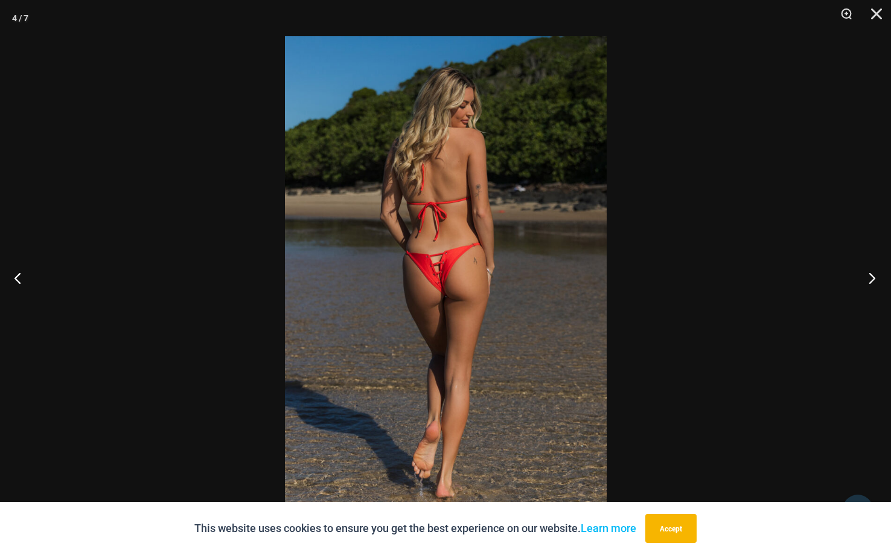
click at [872, 276] on button "Next" at bounding box center [867, 277] width 45 height 60
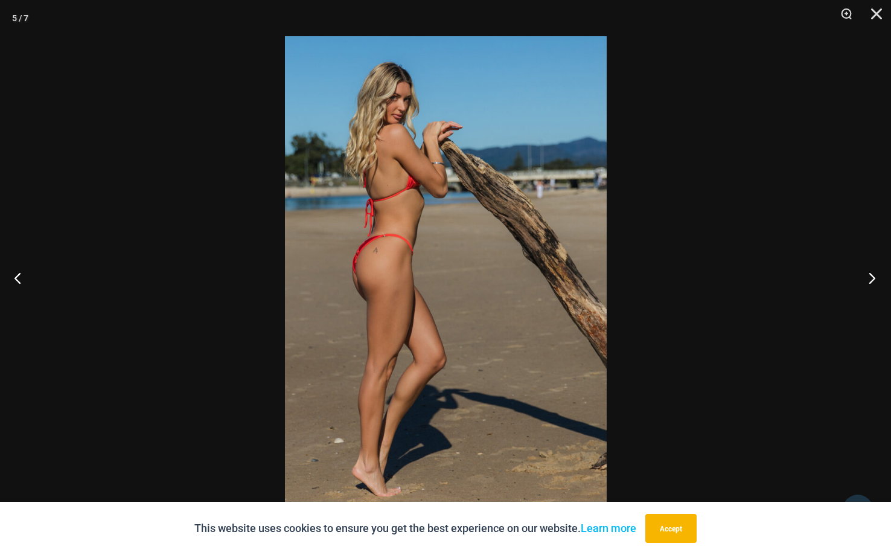
click at [872, 276] on button "Next" at bounding box center [867, 277] width 45 height 60
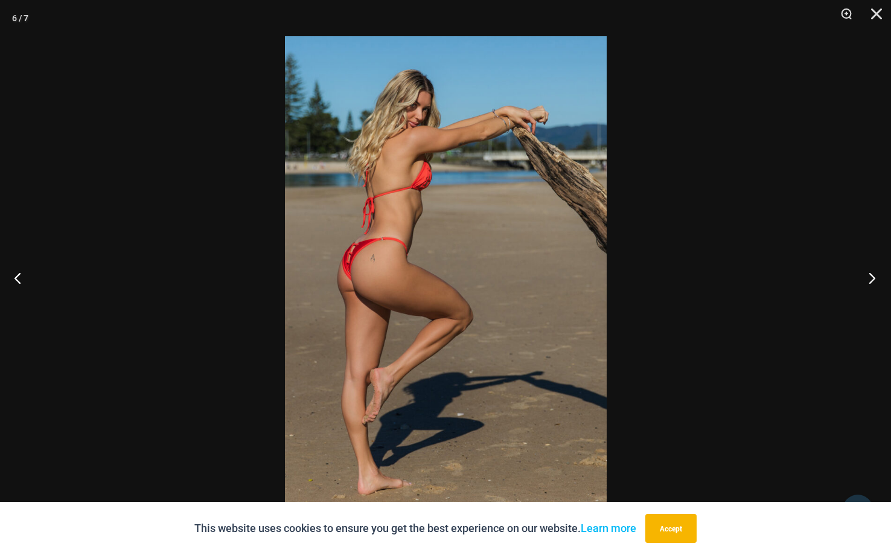
click at [872, 276] on button "Next" at bounding box center [867, 277] width 45 height 60
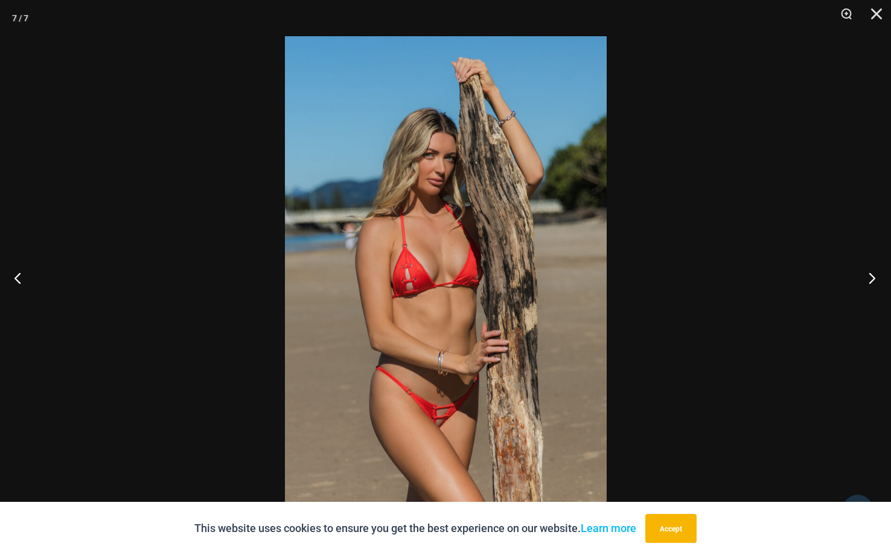
click at [872, 276] on button "Next" at bounding box center [867, 277] width 45 height 60
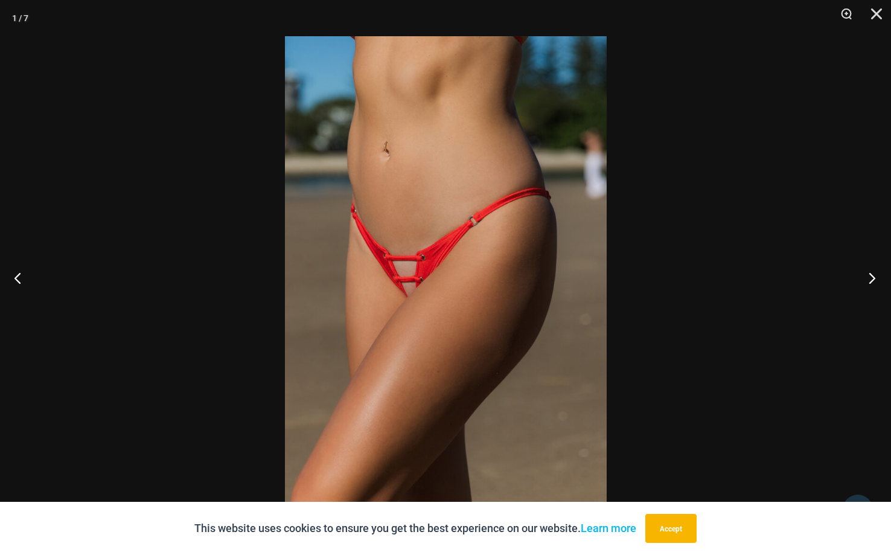
click at [872, 276] on button "Next" at bounding box center [867, 277] width 45 height 60
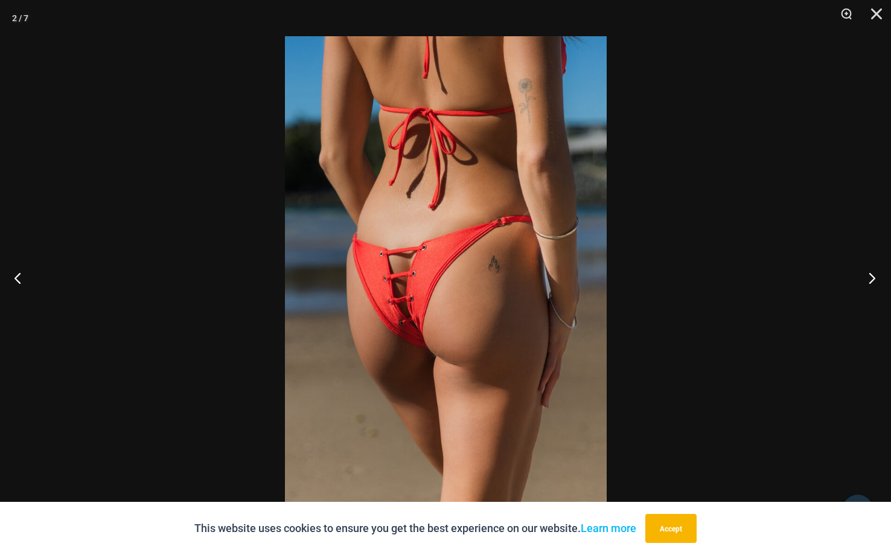
click at [872, 276] on button "Next" at bounding box center [867, 277] width 45 height 60
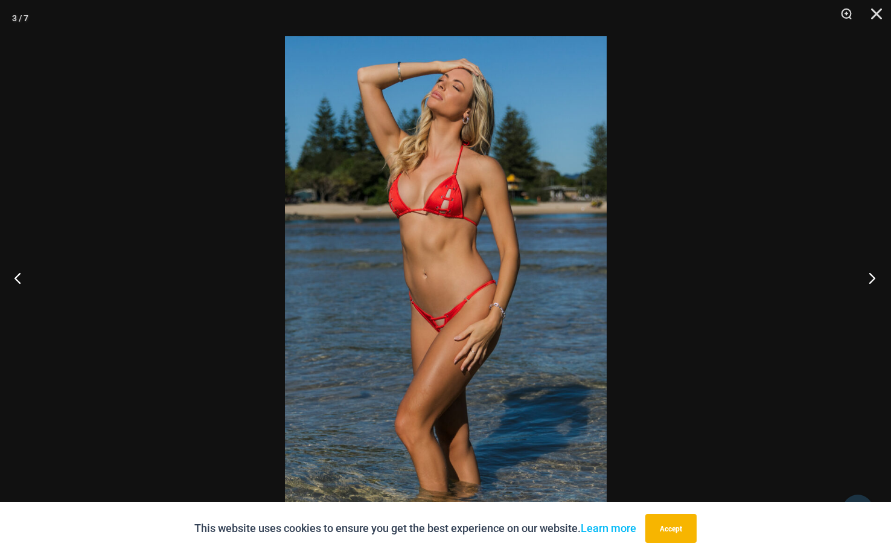
click at [872, 276] on button "Next" at bounding box center [867, 277] width 45 height 60
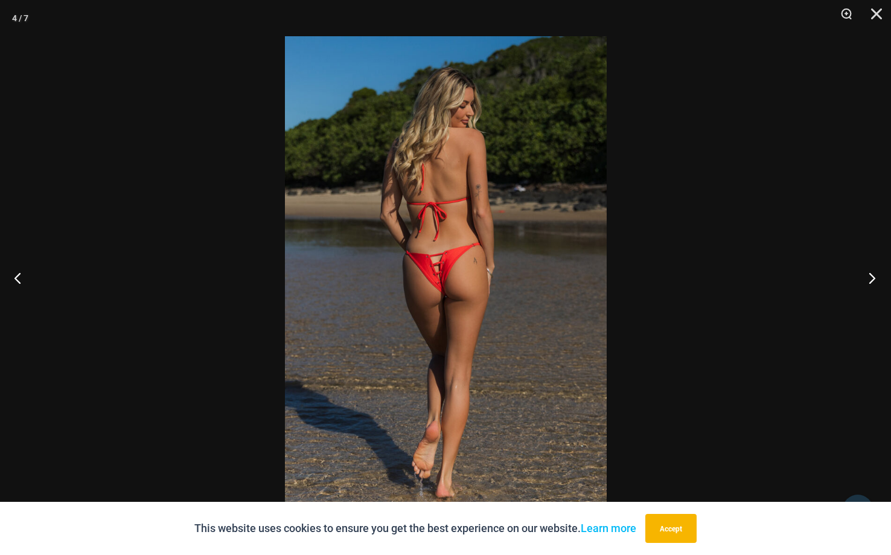
click at [872, 276] on button "Next" at bounding box center [867, 277] width 45 height 60
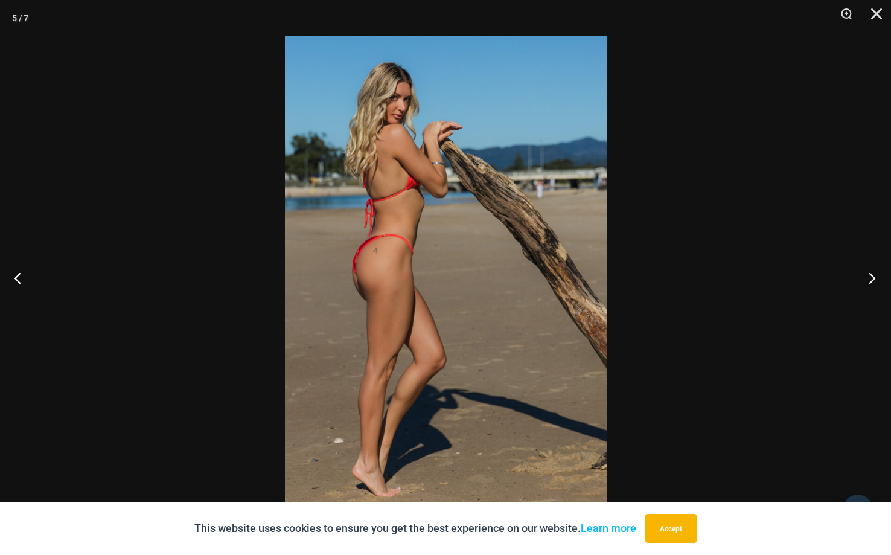
click at [872, 276] on button "Next" at bounding box center [867, 277] width 45 height 60
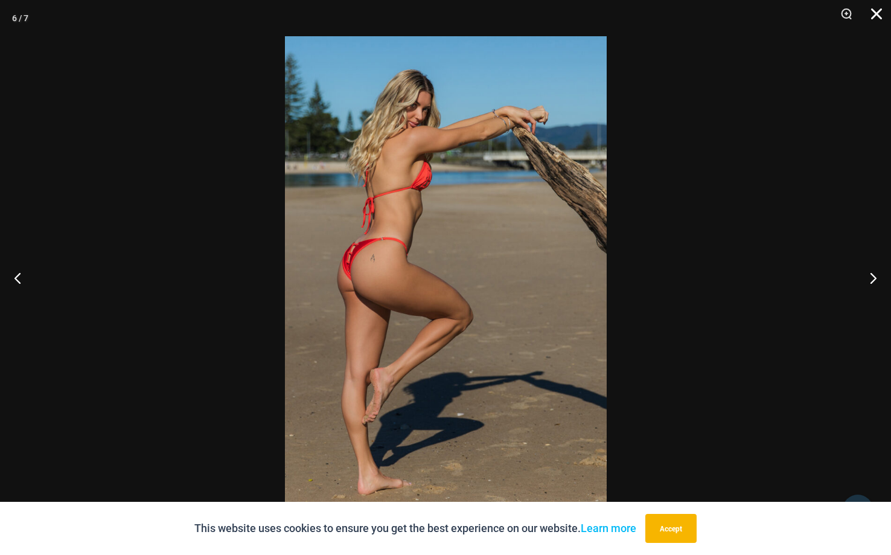
click at [876, 13] on button "Close" at bounding box center [872, 18] width 30 height 36
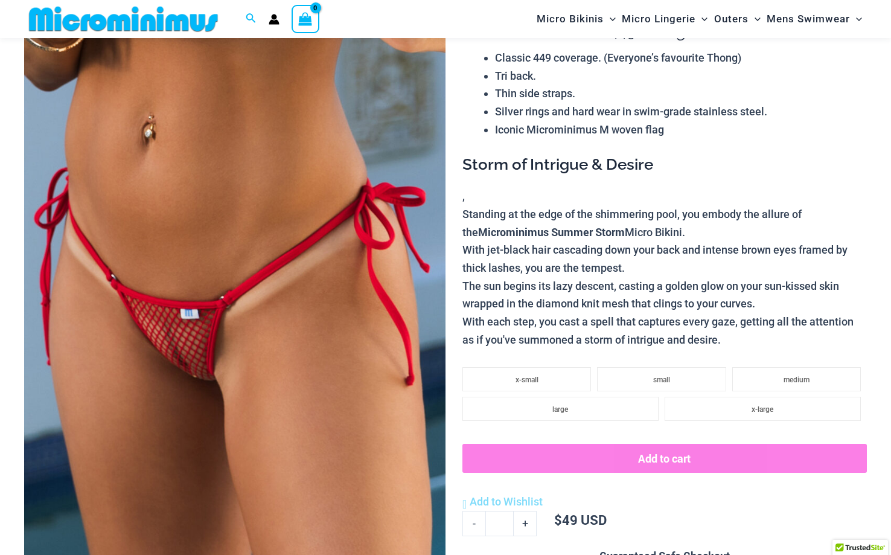
scroll to position [126, 0]
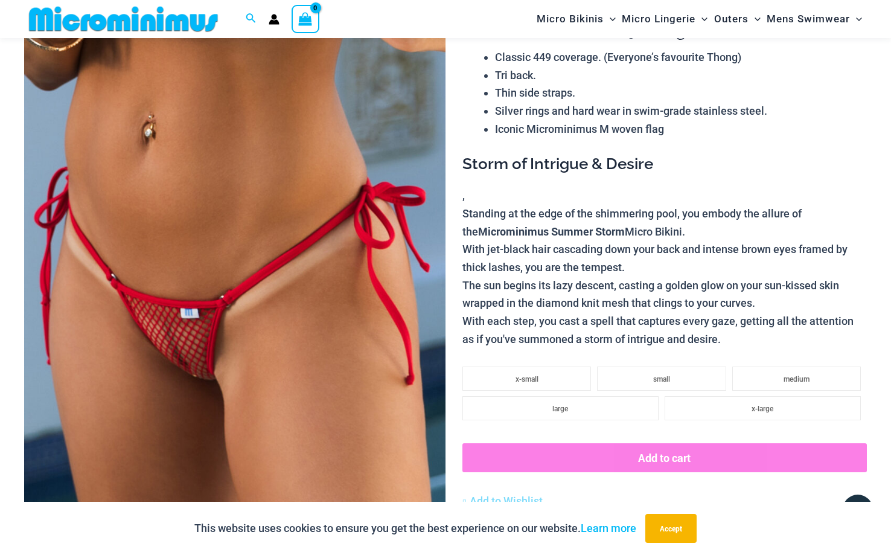
click at [376, 293] on img at bounding box center [234, 300] width 421 height 632
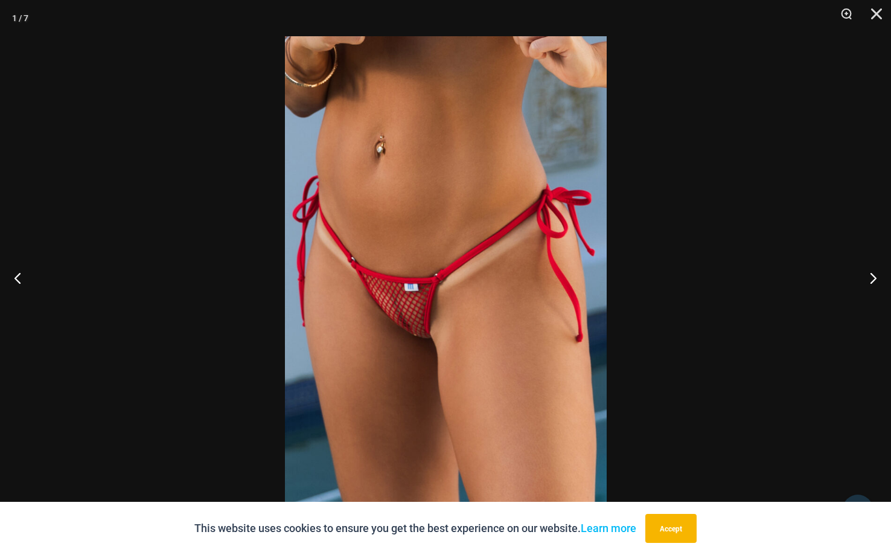
click at [376, 293] on img at bounding box center [446, 277] width 322 height 482
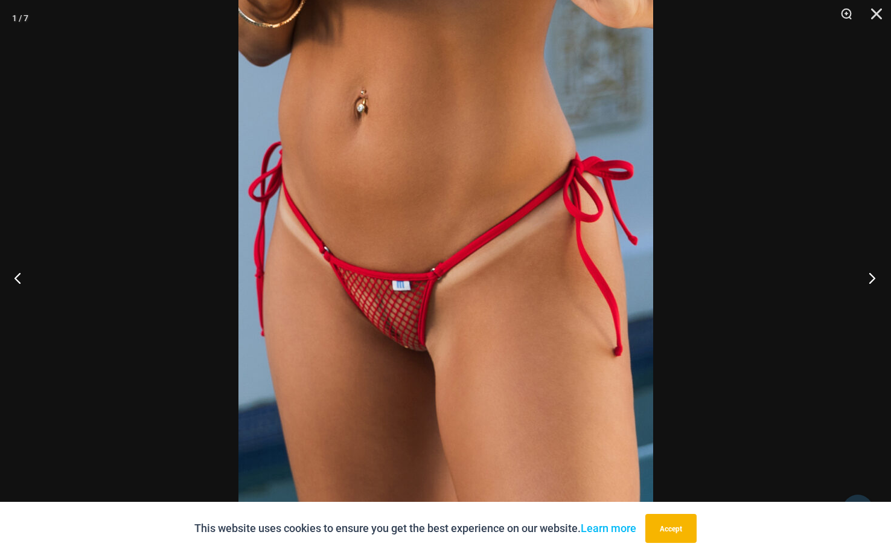
click at [873, 278] on button "Next" at bounding box center [867, 277] width 45 height 60
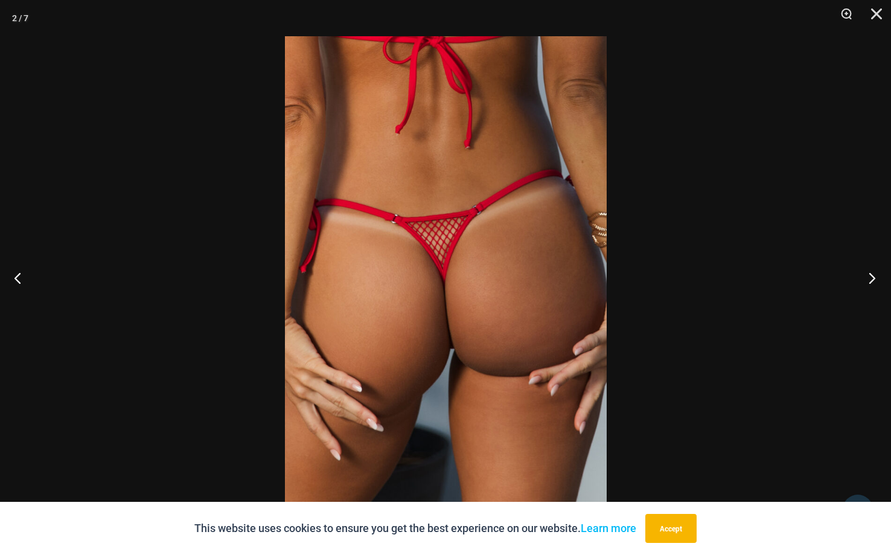
click at [873, 278] on button "Next" at bounding box center [867, 277] width 45 height 60
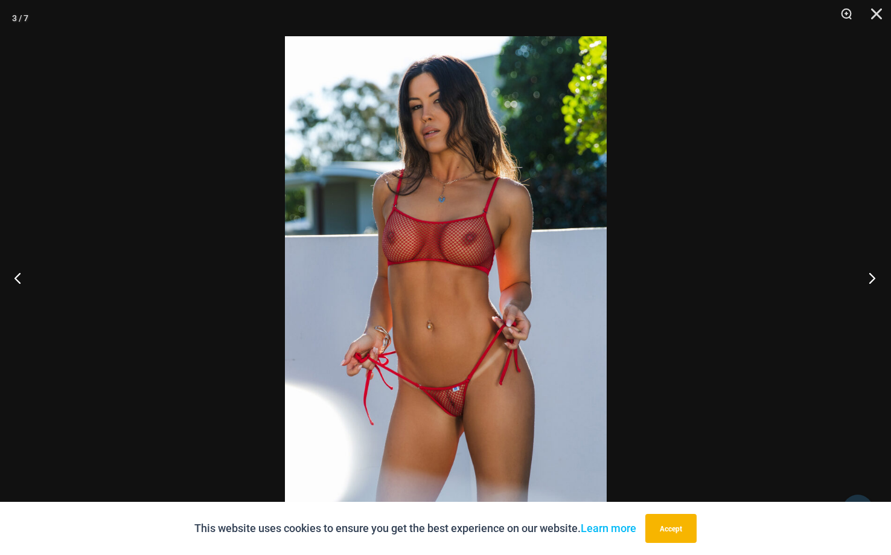
click at [873, 278] on button "Next" at bounding box center [867, 277] width 45 height 60
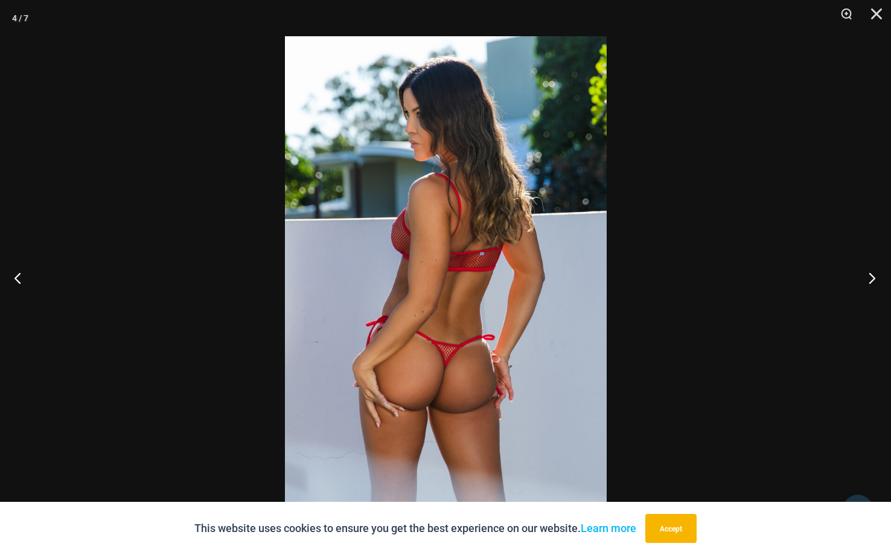
click at [873, 278] on button "Next" at bounding box center [867, 277] width 45 height 60
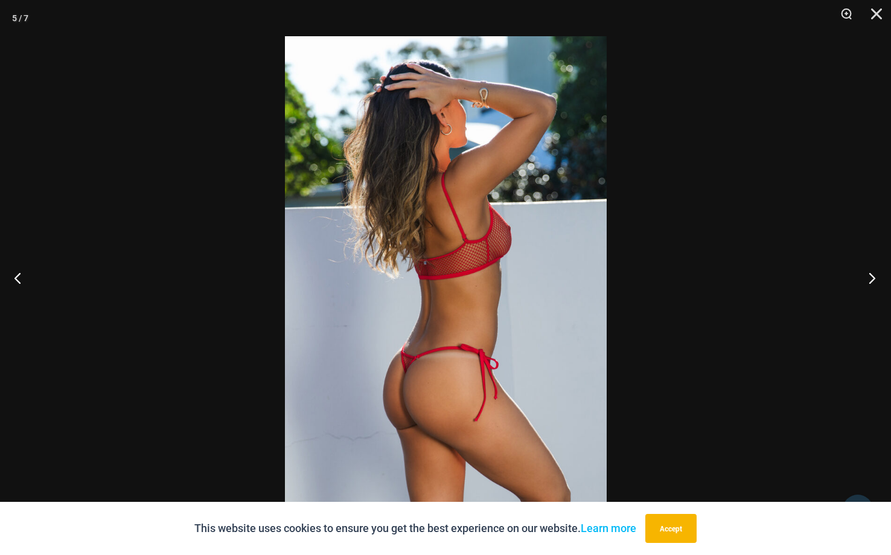
click at [873, 278] on button "Next" at bounding box center [867, 277] width 45 height 60
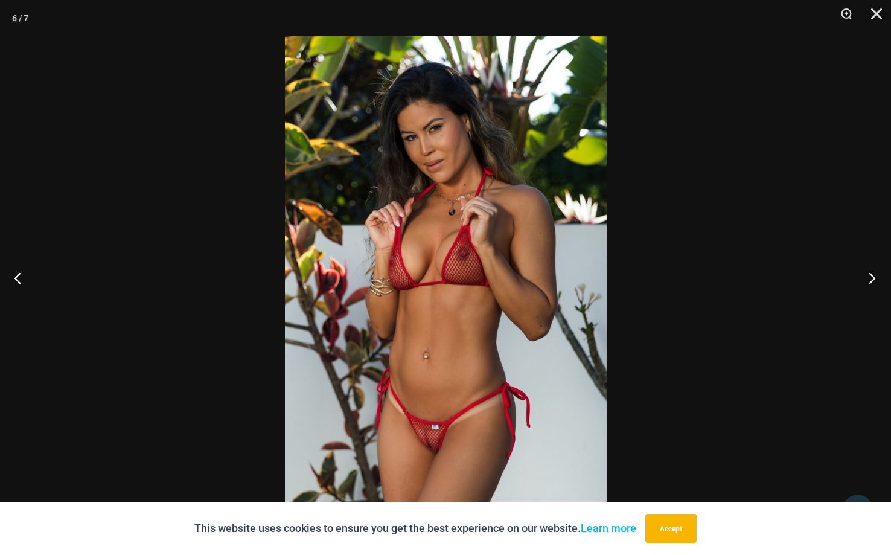
click at [873, 278] on button "Next" at bounding box center [867, 277] width 45 height 60
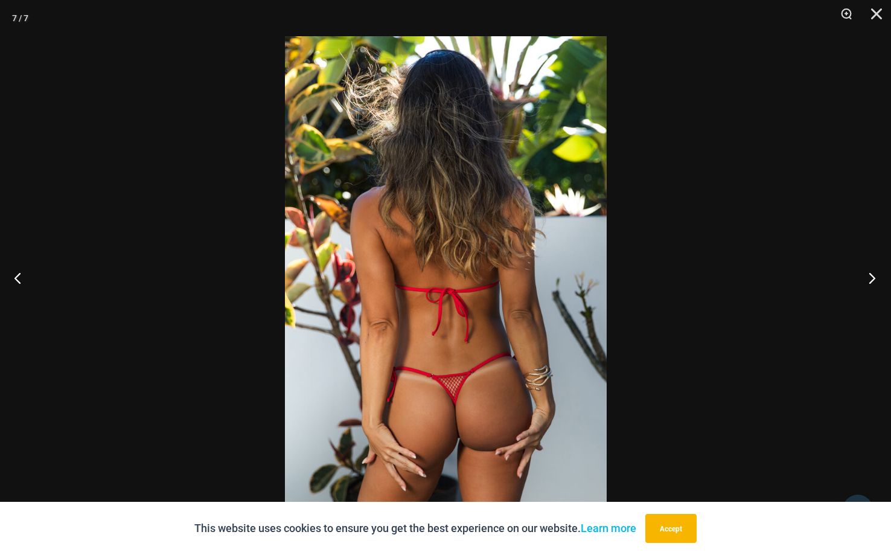
click at [873, 278] on button "Next" at bounding box center [867, 277] width 45 height 60
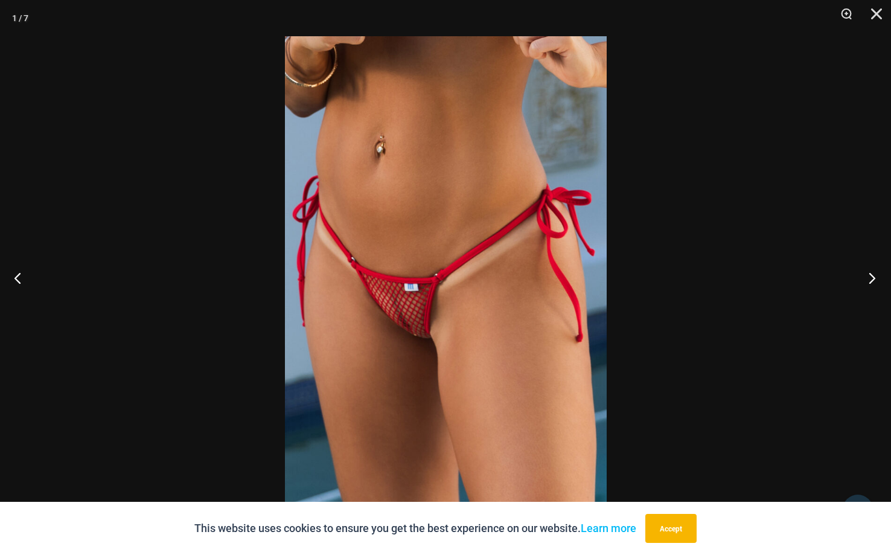
click at [873, 278] on button "Next" at bounding box center [867, 277] width 45 height 60
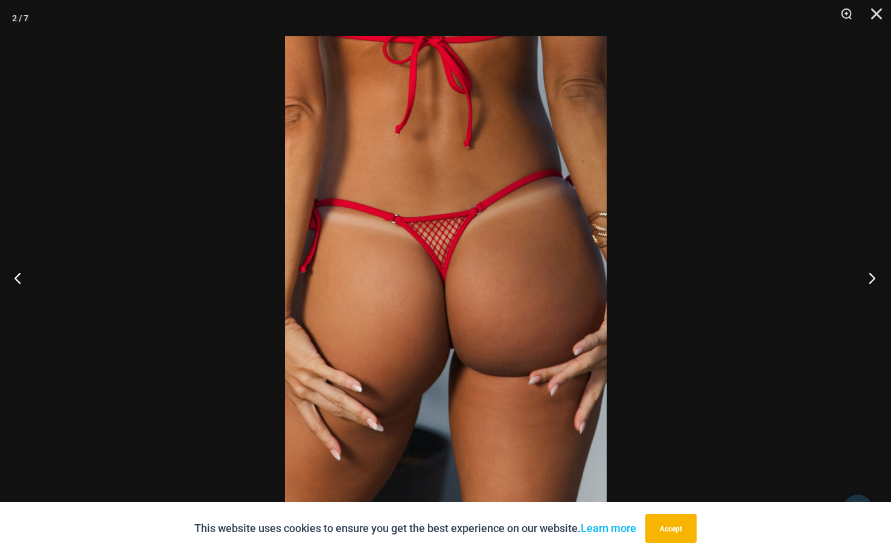
click at [873, 278] on button "Next" at bounding box center [867, 277] width 45 height 60
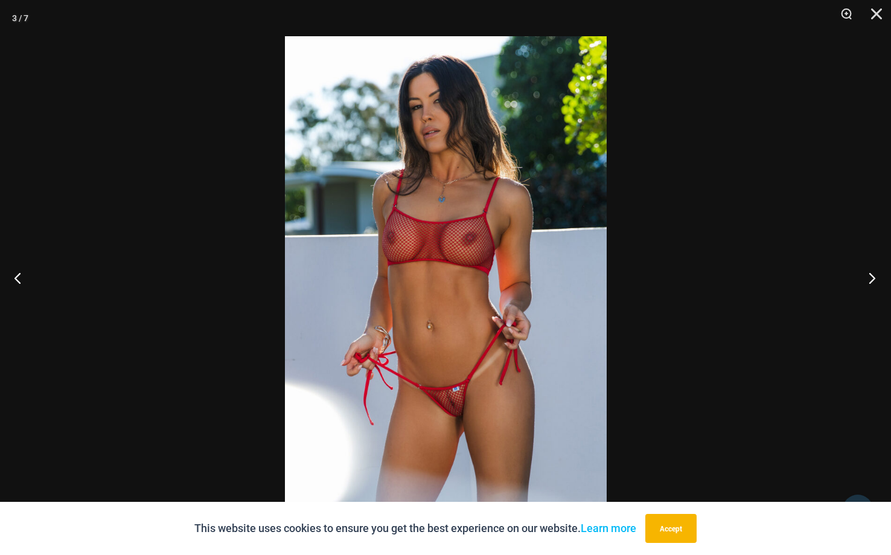
click at [873, 278] on button "Next" at bounding box center [867, 277] width 45 height 60
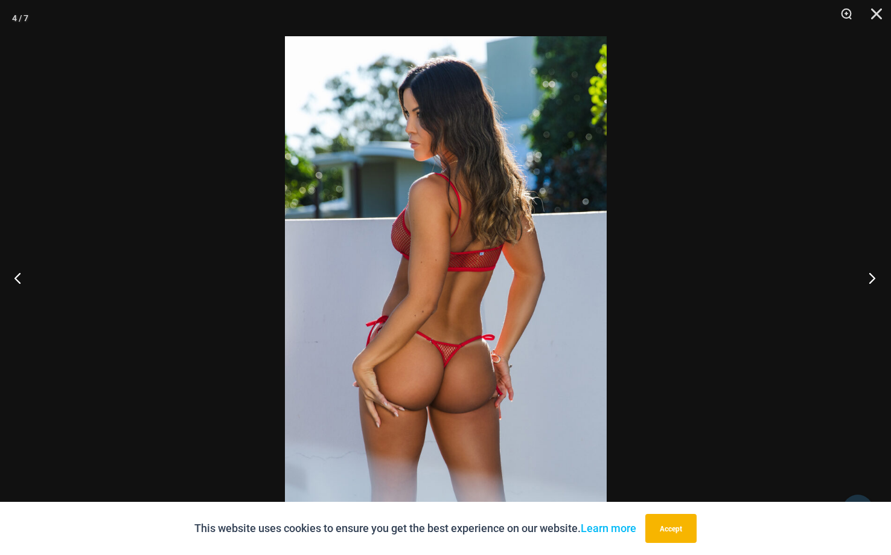
click at [873, 278] on button "Next" at bounding box center [867, 277] width 45 height 60
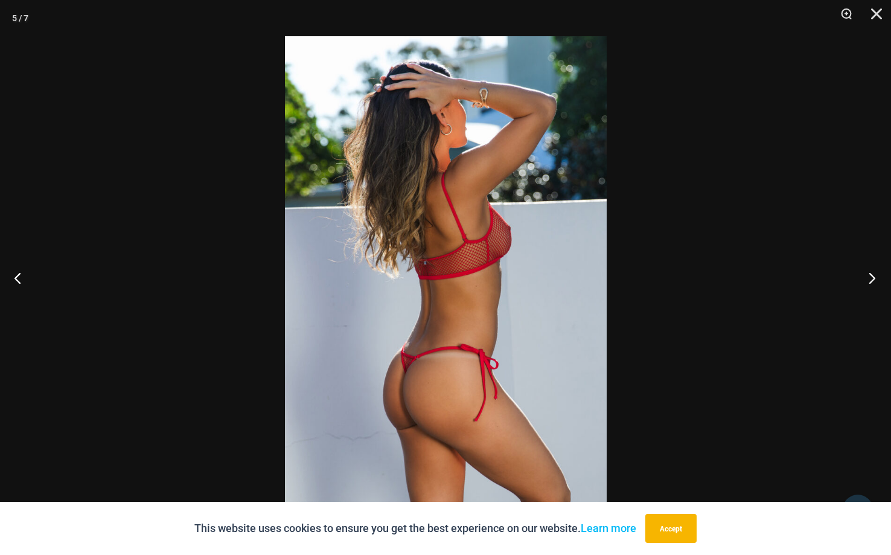
click at [873, 278] on button "Next" at bounding box center [867, 277] width 45 height 60
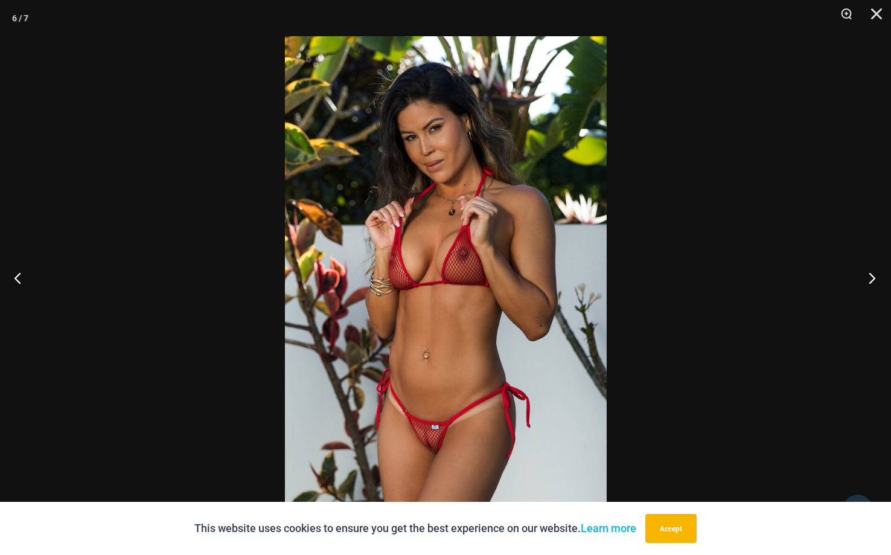
click at [873, 278] on button "Next" at bounding box center [867, 277] width 45 height 60
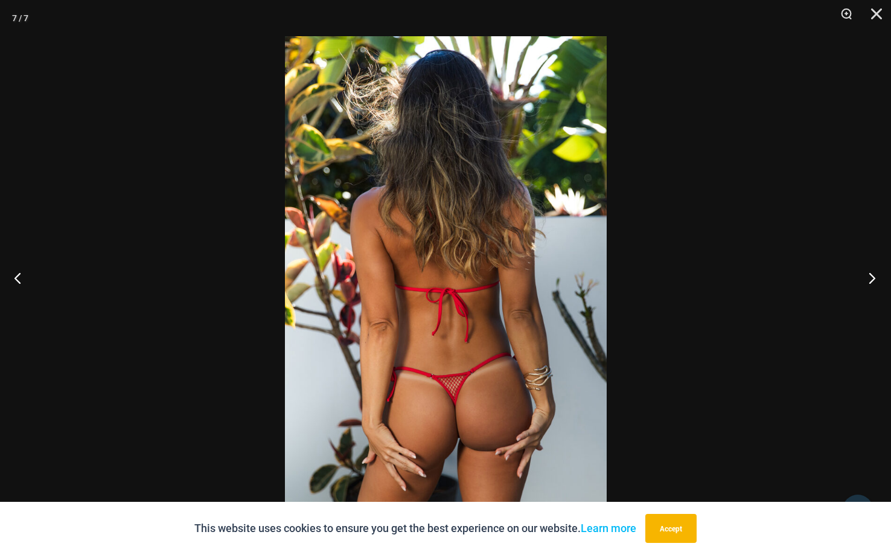
click at [873, 278] on button "Next" at bounding box center [867, 277] width 45 height 60
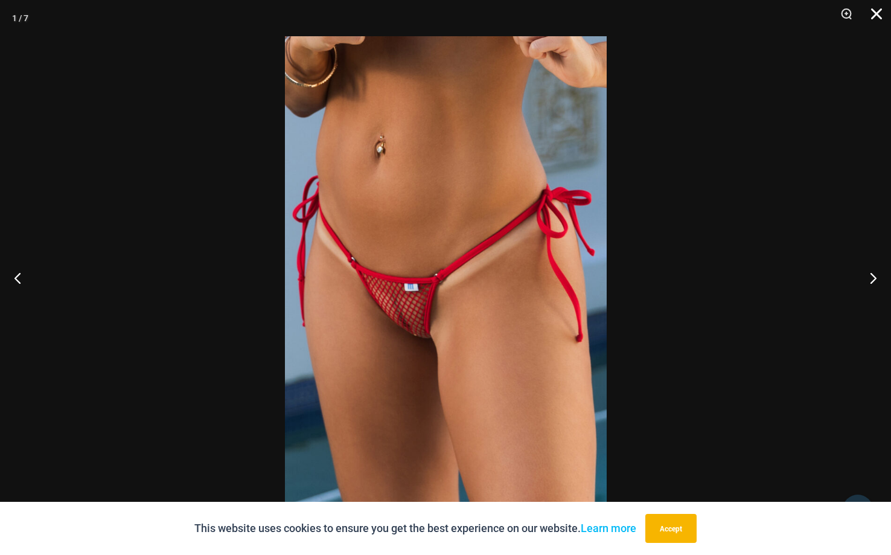
click at [880, 13] on button "Close" at bounding box center [872, 18] width 30 height 36
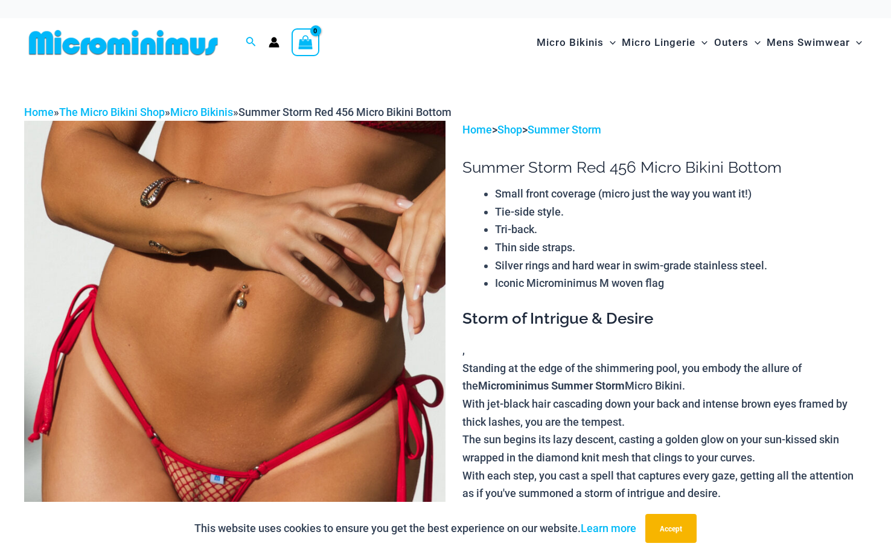
click at [378, 273] on img at bounding box center [234, 437] width 421 height 632
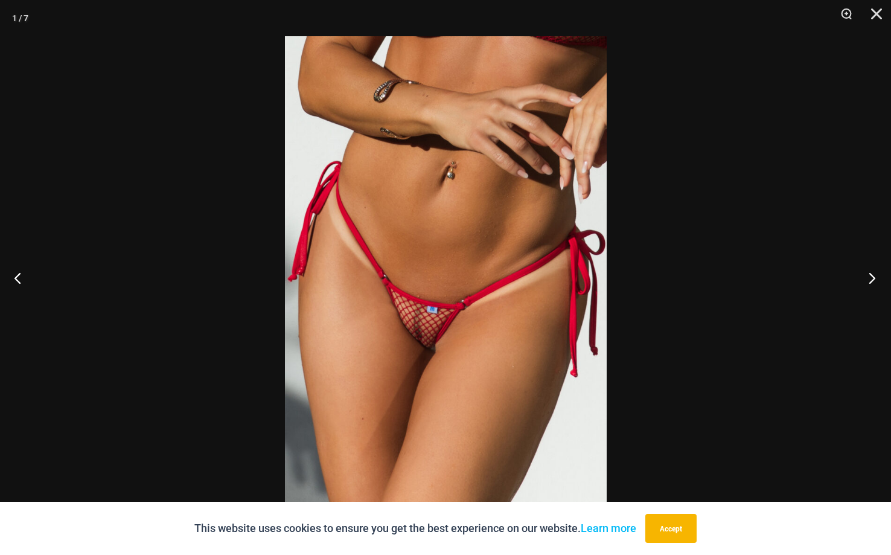
click at [871, 279] on button "Next" at bounding box center [867, 277] width 45 height 60
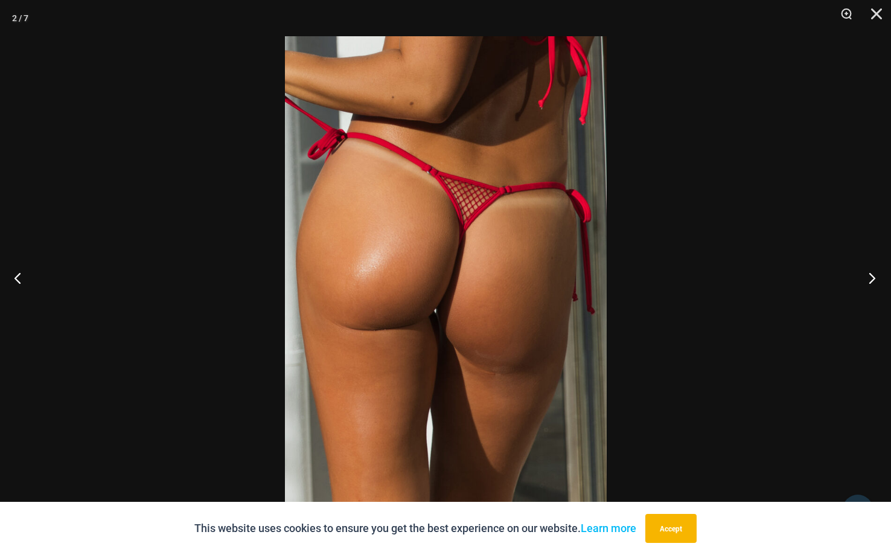
click at [871, 279] on button "Next" at bounding box center [867, 277] width 45 height 60
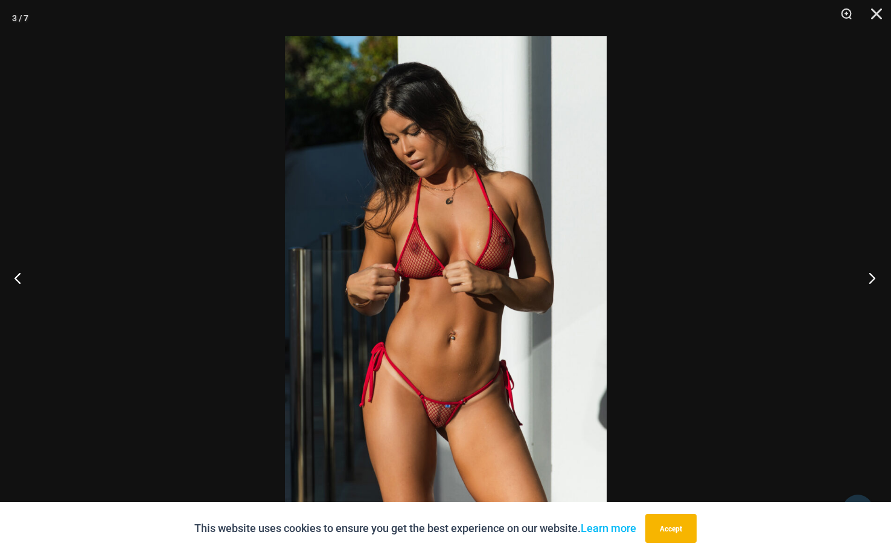
click at [871, 278] on button "Next" at bounding box center [867, 277] width 45 height 60
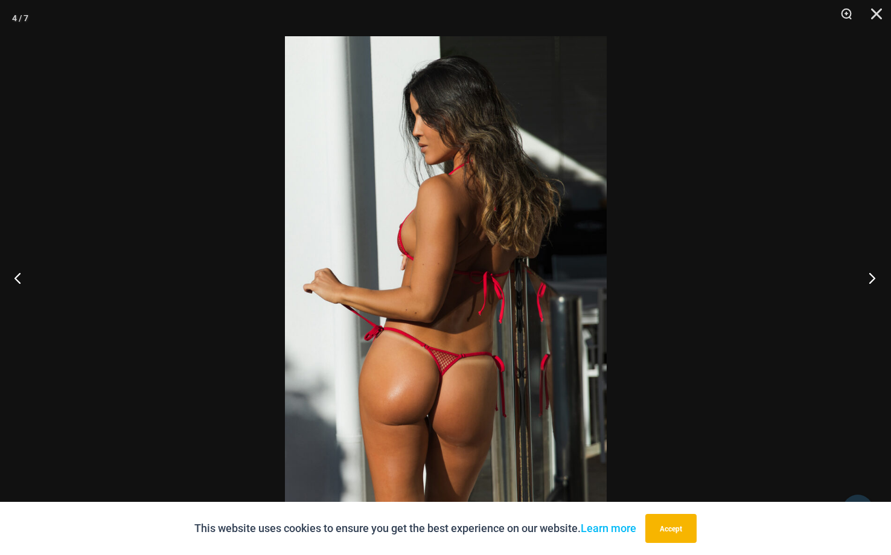
click at [871, 278] on button "Next" at bounding box center [867, 277] width 45 height 60
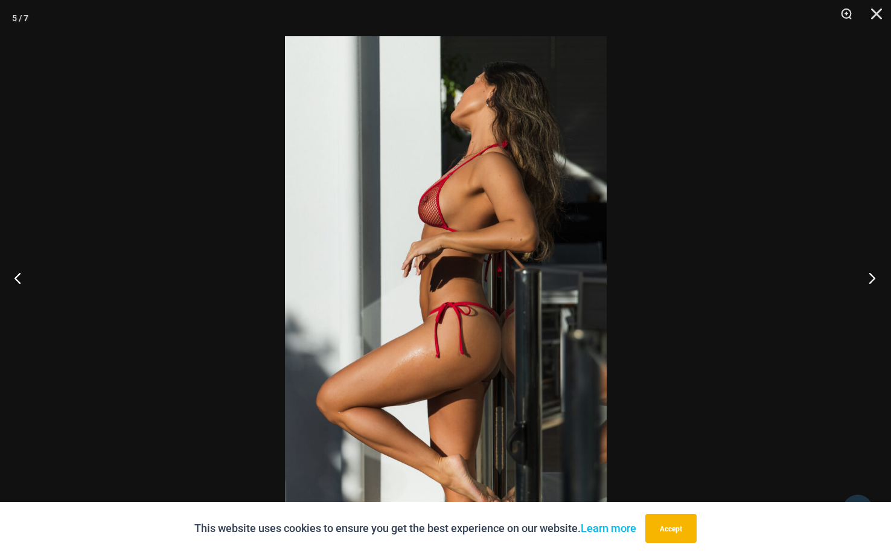
click at [871, 278] on button "Next" at bounding box center [867, 277] width 45 height 60
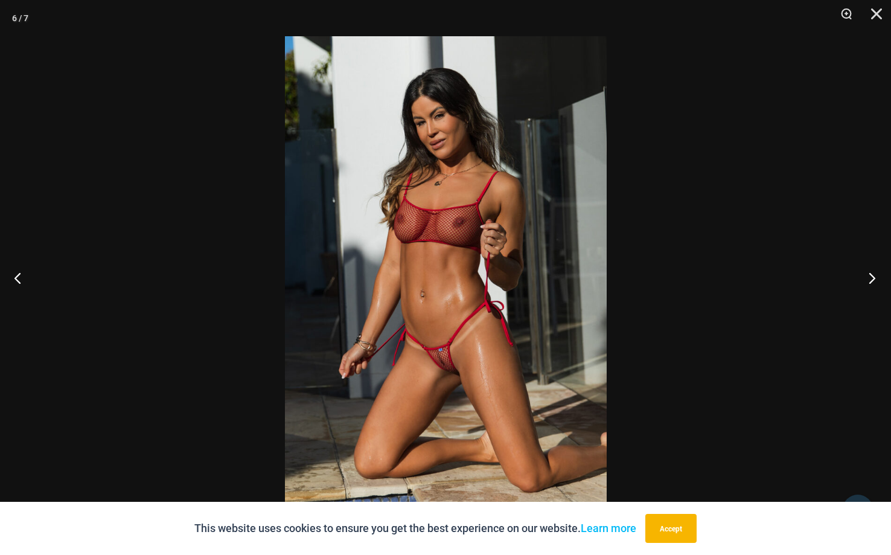
click at [871, 278] on button "Next" at bounding box center [867, 277] width 45 height 60
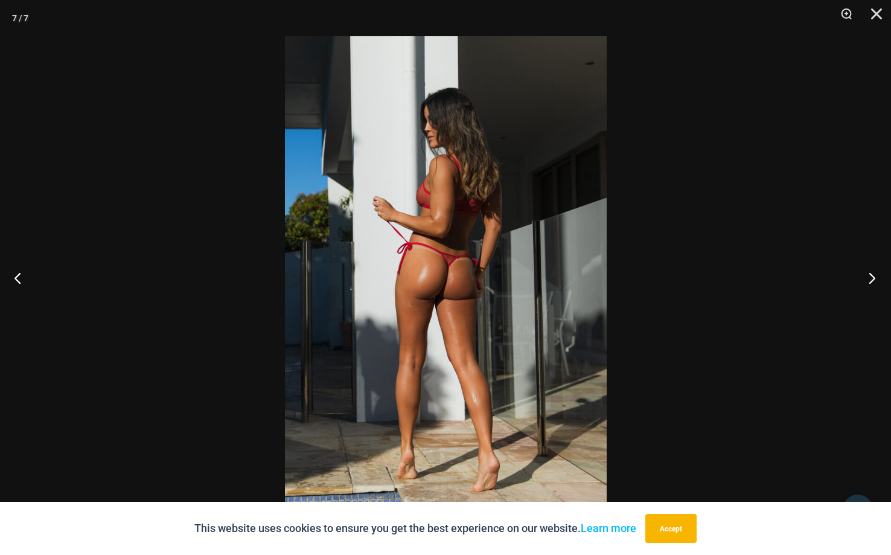
click at [871, 278] on button "Next" at bounding box center [867, 277] width 45 height 60
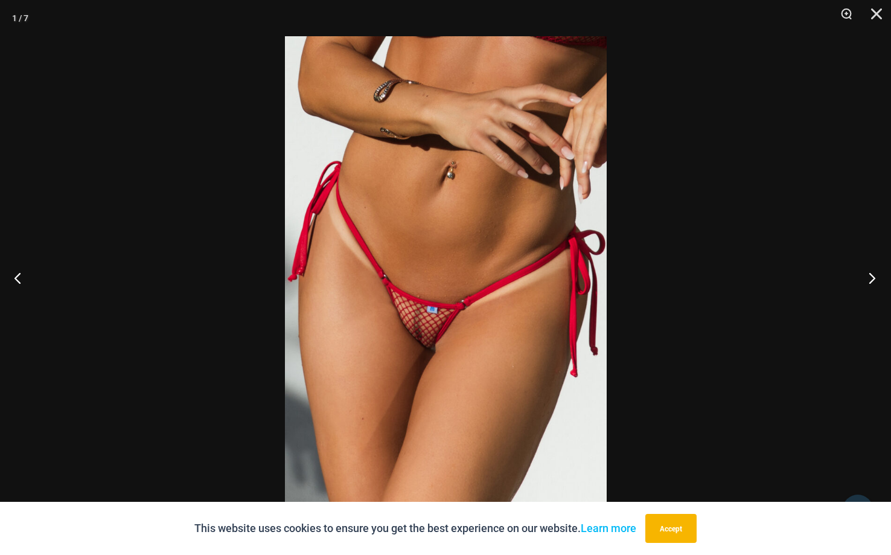
click at [871, 278] on button "Next" at bounding box center [867, 277] width 45 height 60
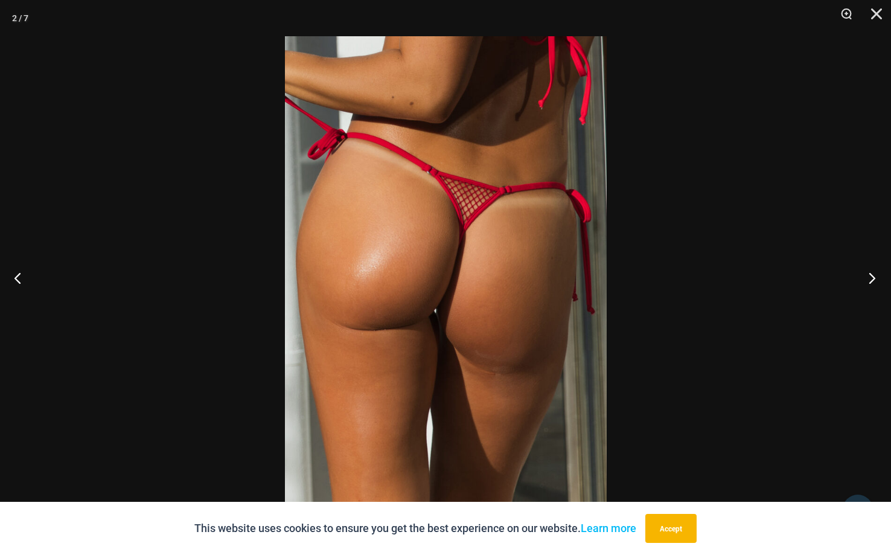
click at [871, 278] on button "Next" at bounding box center [867, 277] width 45 height 60
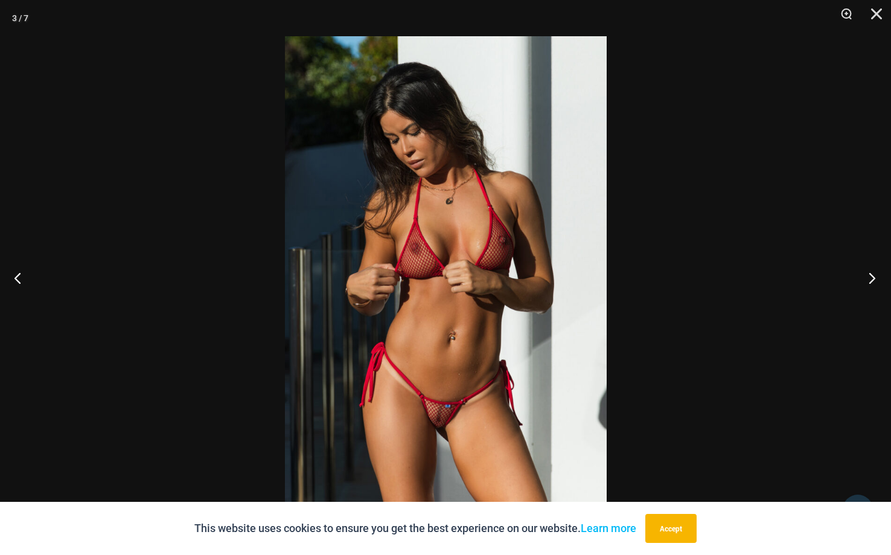
click at [871, 278] on button "Next" at bounding box center [867, 277] width 45 height 60
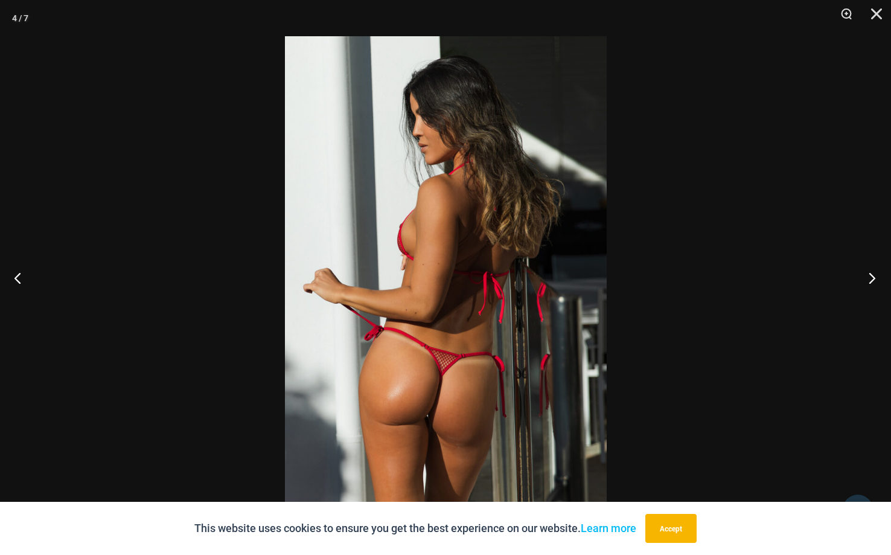
click at [871, 278] on button "Next" at bounding box center [867, 277] width 45 height 60
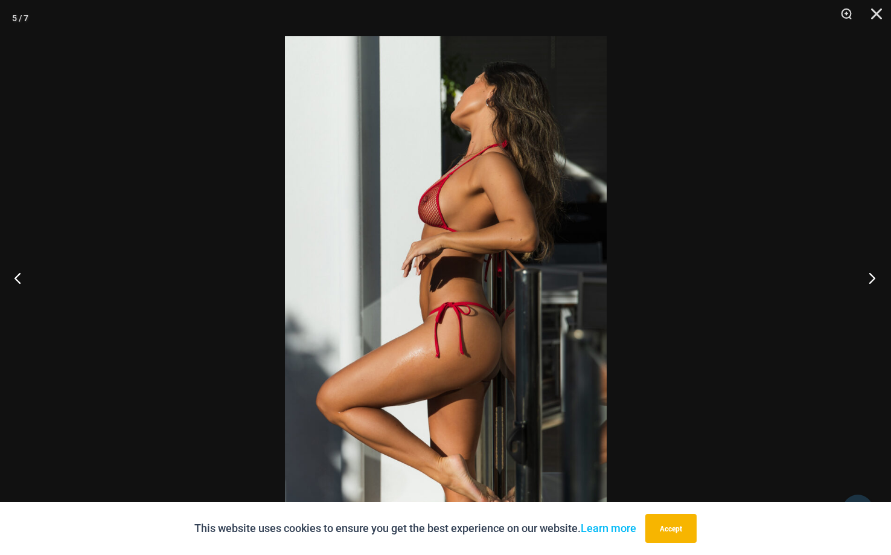
click at [871, 278] on button "Next" at bounding box center [867, 277] width 45 height 60
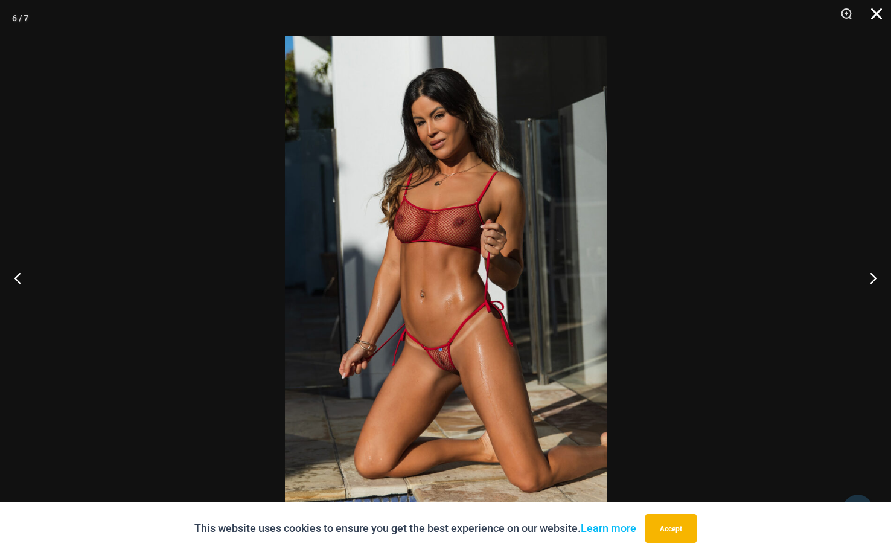
click at [883, 12] on button "Close" at bounding box center [872, 18] width 30 height 36
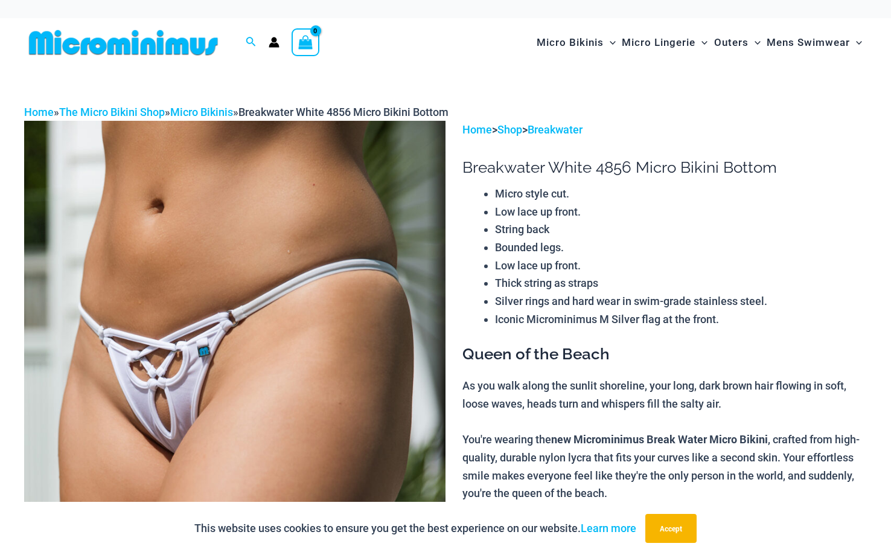
click at [254, 262] on img at bounding box center [234, 437] width 421 height 632
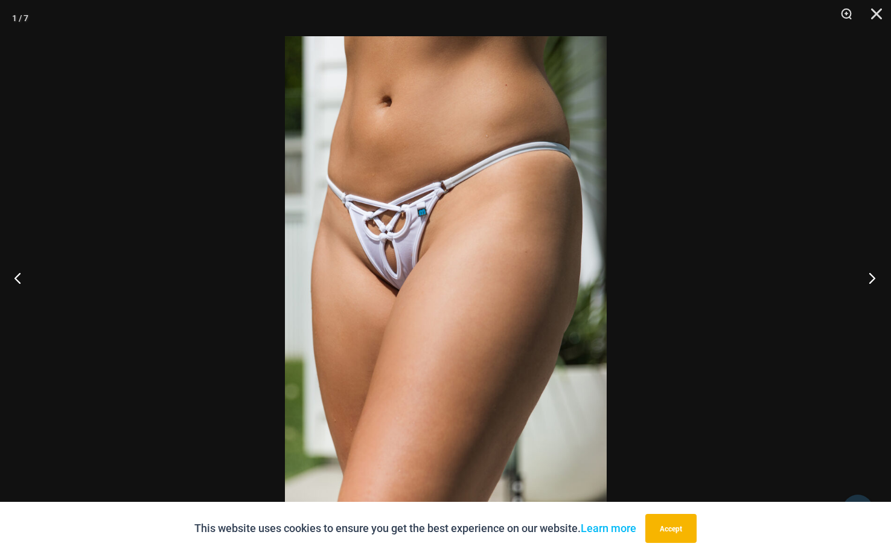
click at [872, 276] on button "Next" at bounding box center [867, 277] width 45 height 60
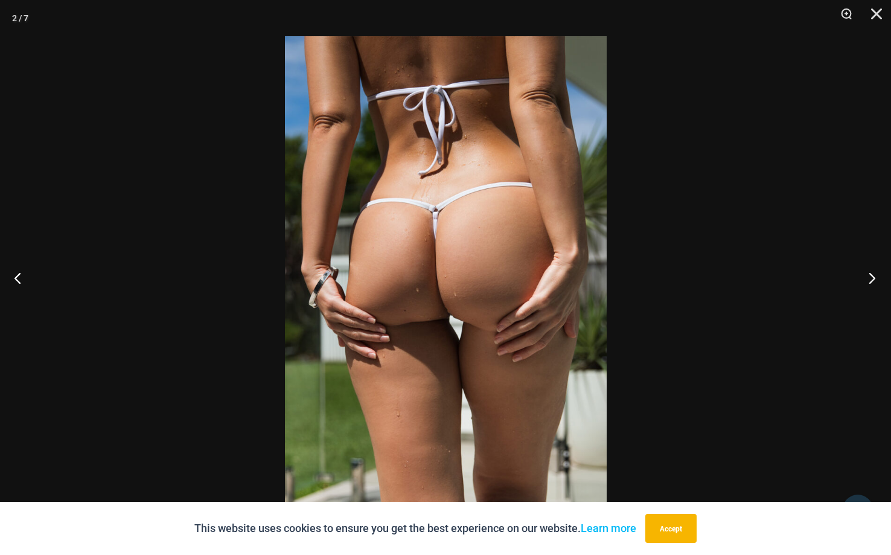
click at [872, 276] on button "Next" at bounding box center [867, 277] width 45 height 60
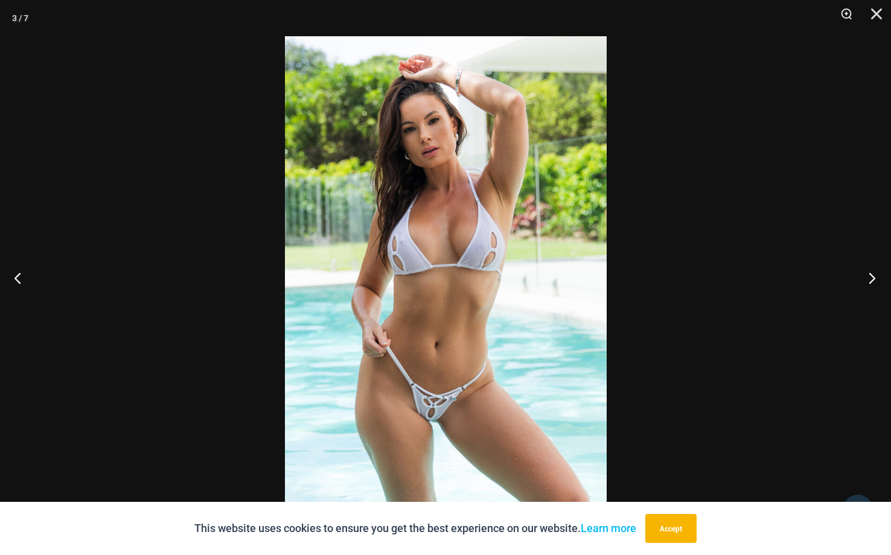
click at [872, 276] on button "Next" at bounding box center [867, 277] width 45 height 60
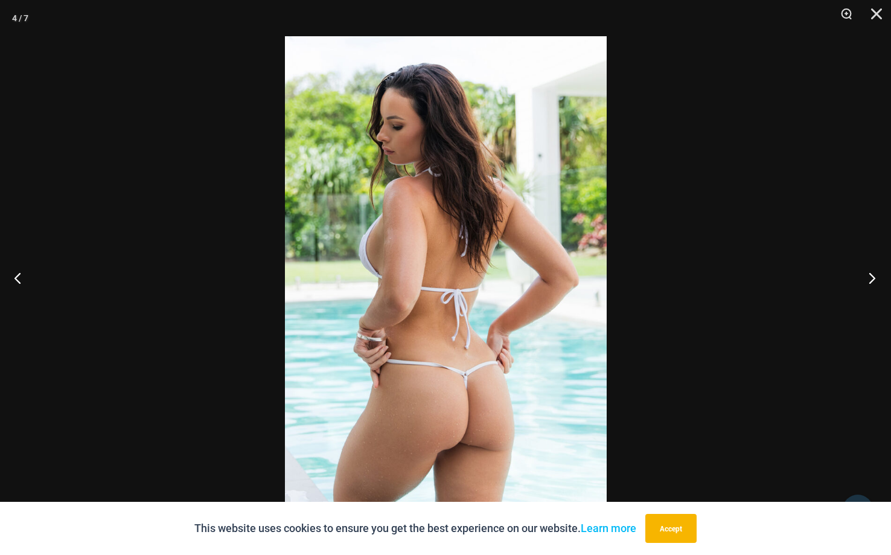
click at [872, 276] on button "Next" at bounding box center [867, 277] width 45 height 60
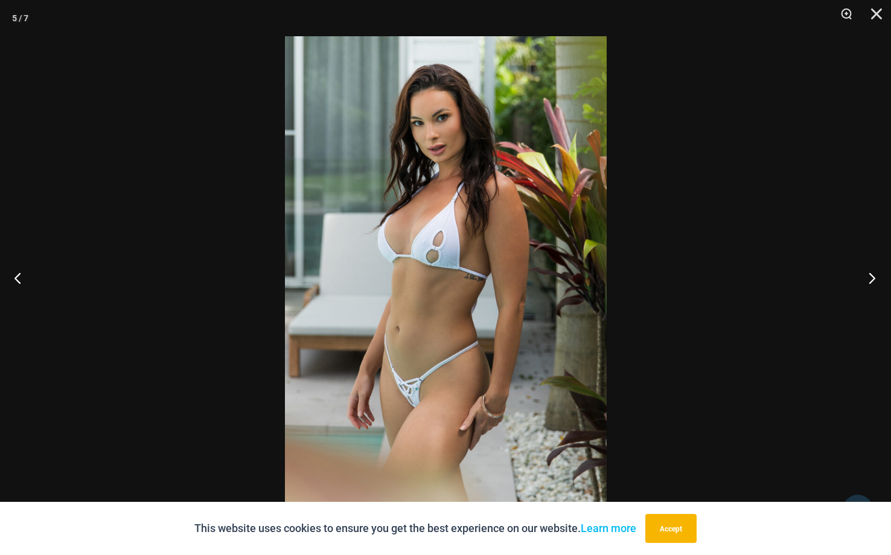
click at [872, 276] on button "Next" at bounding box center [867, 277] width 45 height 60
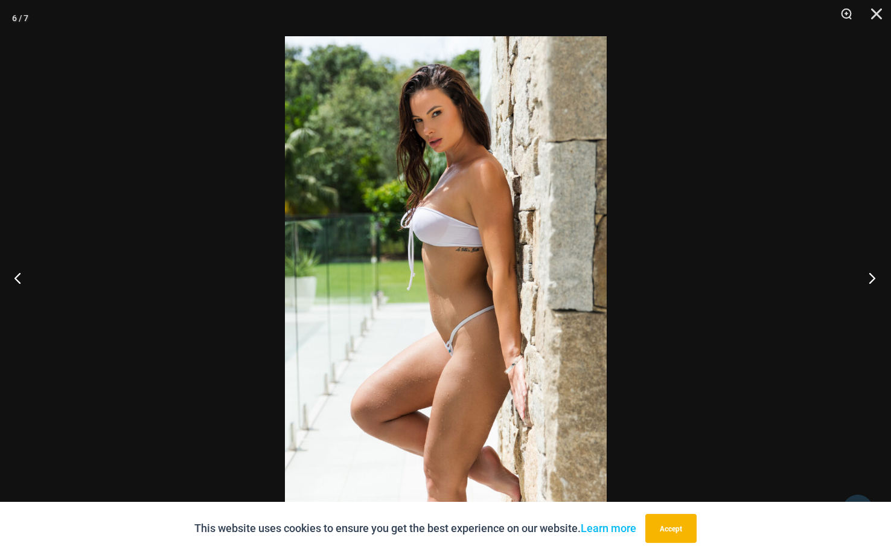
click at [872, 276] on button "Next" at bounding box center [867, 277] width 45 height 60
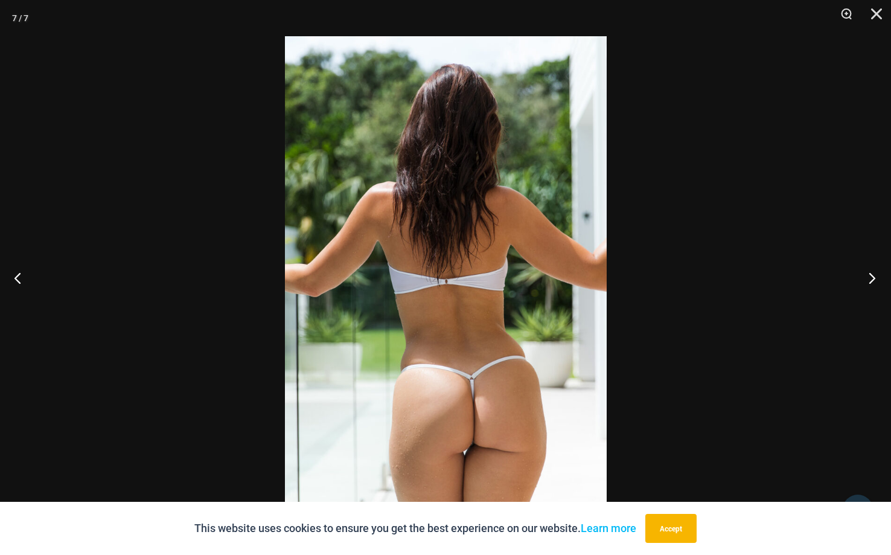
click at [872, 276] on button "Next" at bounding box center [867, 277] width 45 height 60
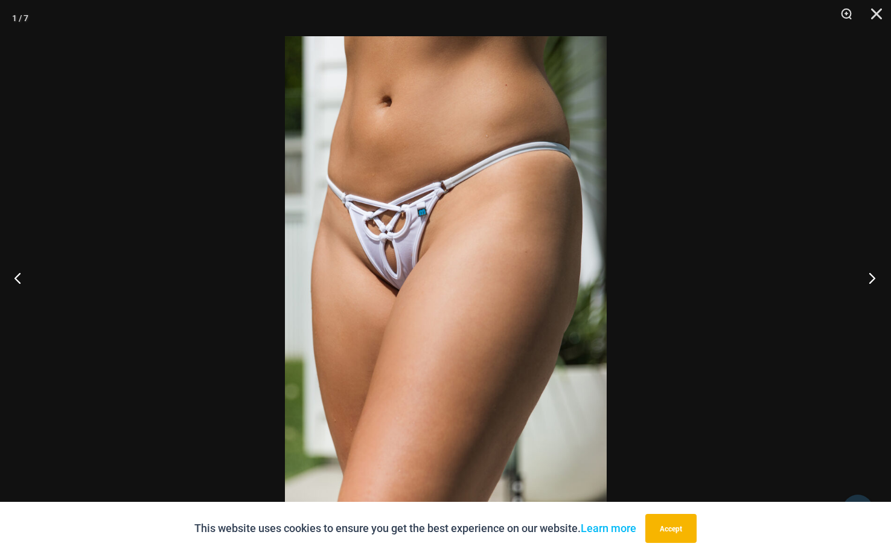
click at [872, 276] on button "Next" at bounding box center [867, 277] width 45 height 60
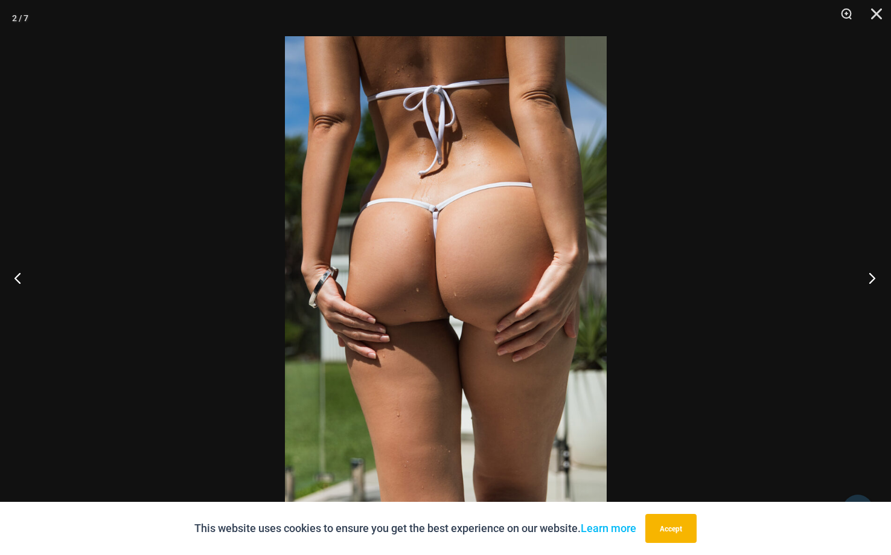
click at [872, 276] on button "Next" at bounding box center [867, 277] width 45 height 60
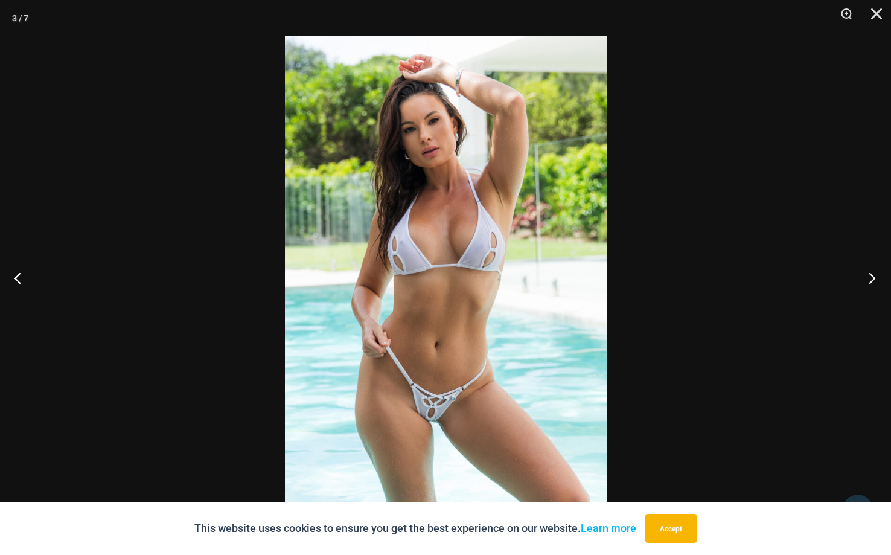
click at [872, 276] on button "Next" at bounding box center [867, 277] width 45 height 60
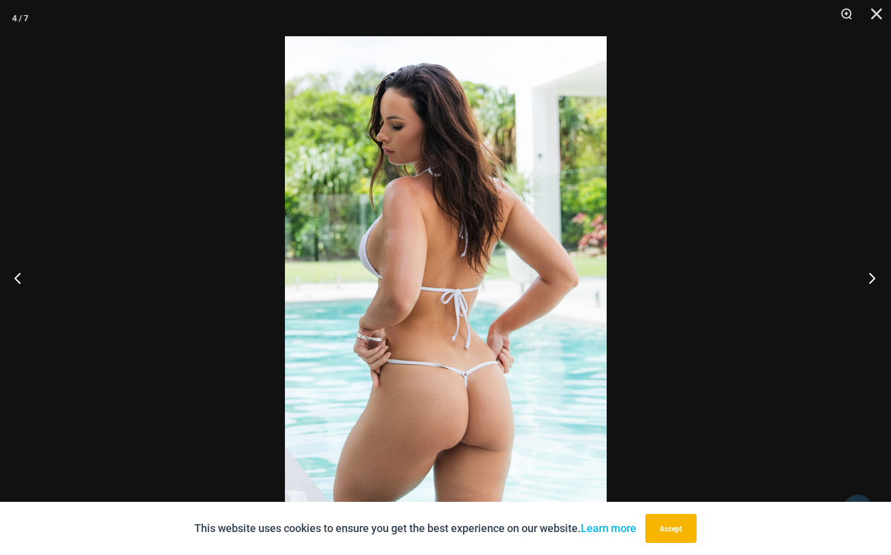
click at [872, 276] on button "Next" at bounding box center [867, 277] width 45 height 60
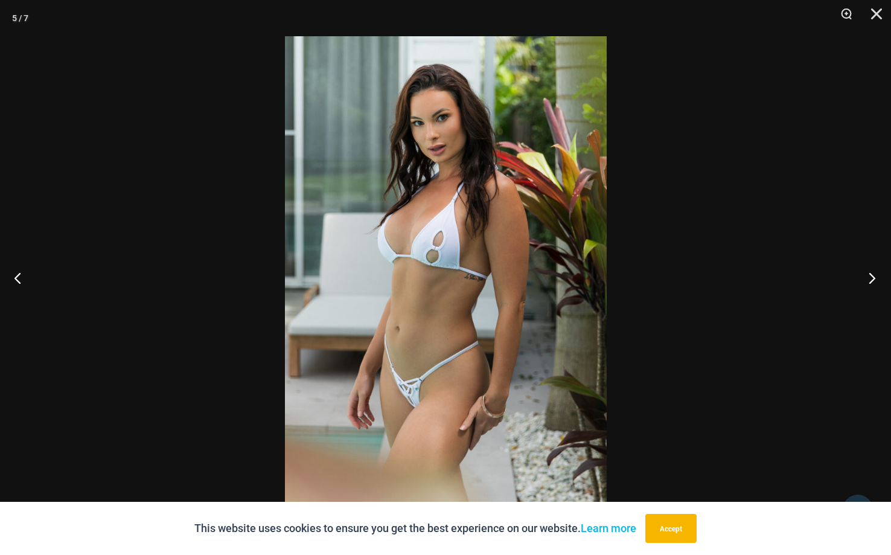
click at [872, 276] on button "Next" at bounding box center [867, 277] width 45 height 60
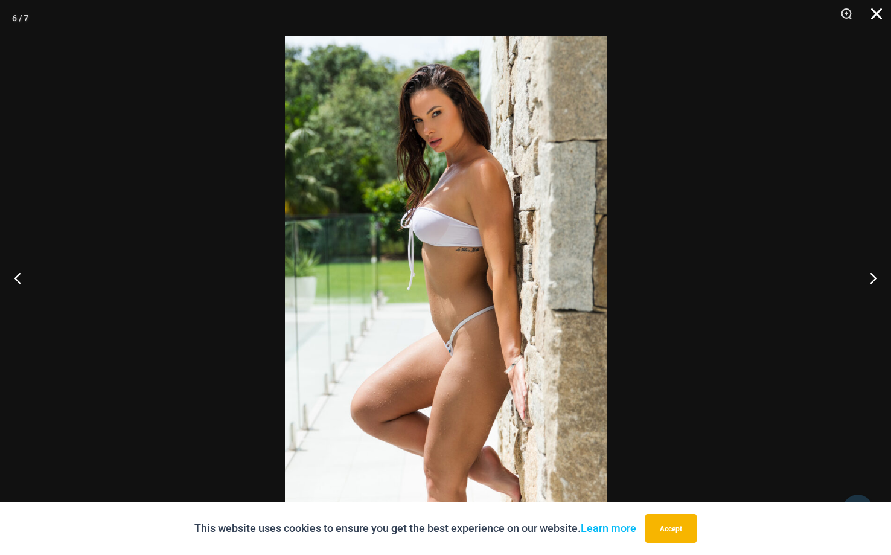
click at [879, 7] on button "Close" at bounding box center [872, 18] width 30 height 36
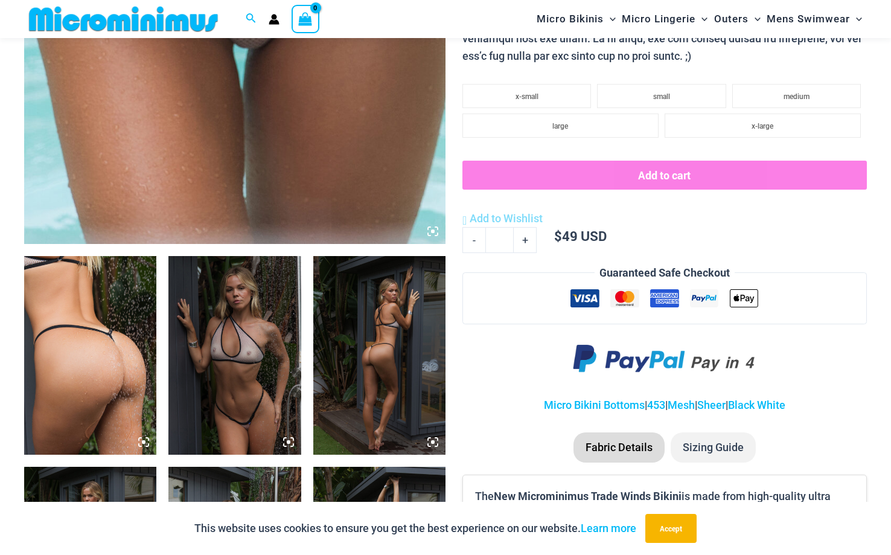
scroll to position [499, 0]
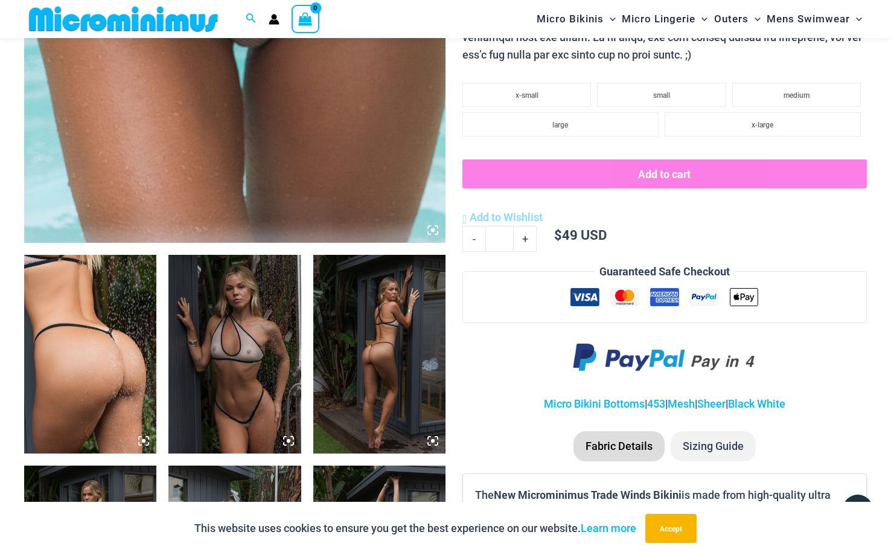
click at [107, 303] on img at bounding box center [90, 354] width 132 height 199
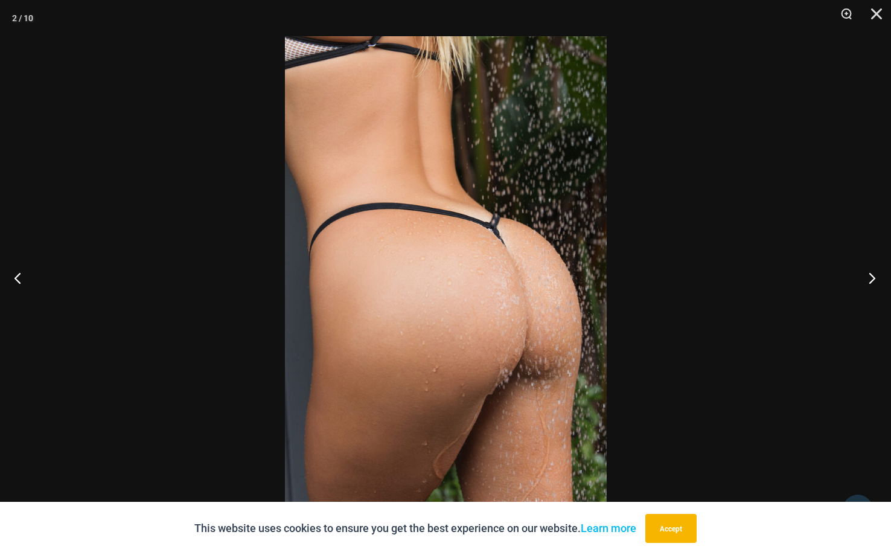
click at [870, 277] on button "Next" at bounding box center [867, 277] width 45 height 60
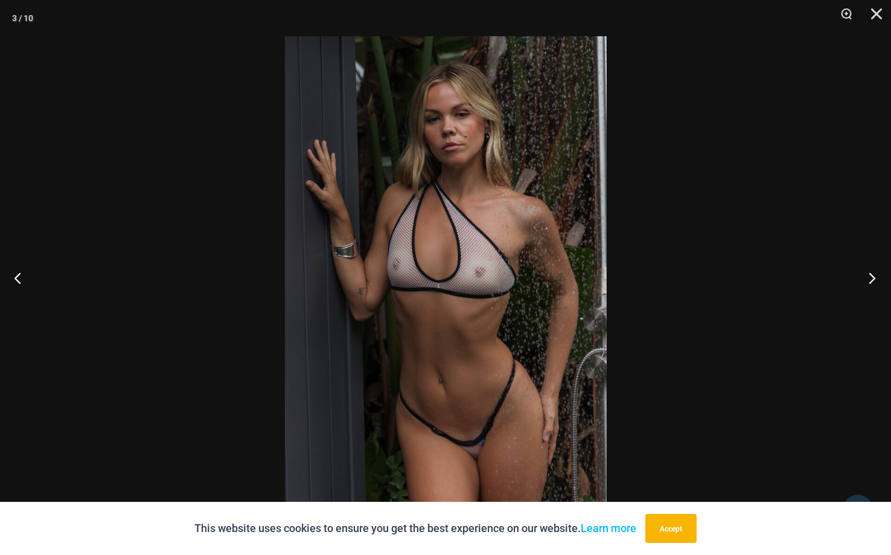
click at [870, 277] on button "Next" at bounding box center [867, 277] width 45 height 60
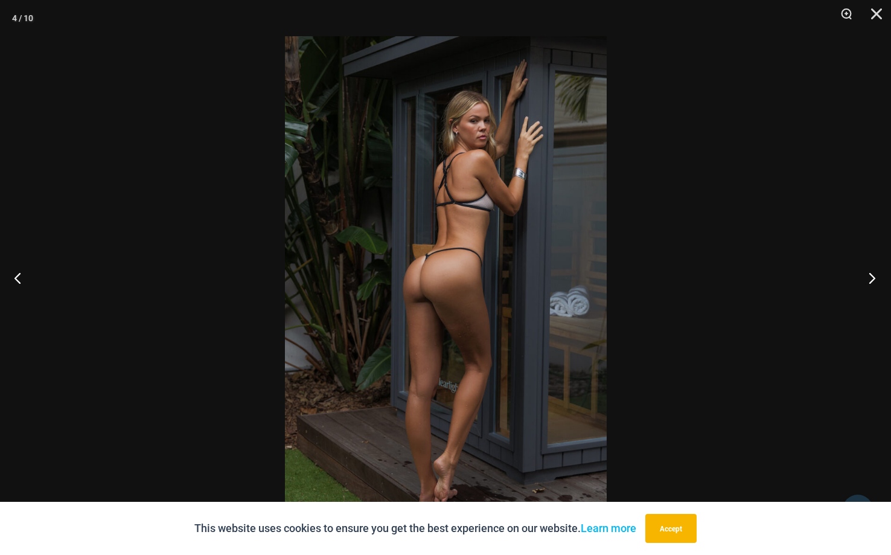
click at [870, 277] on button "Next" at bounding box center [867, 277] width 45 height 60
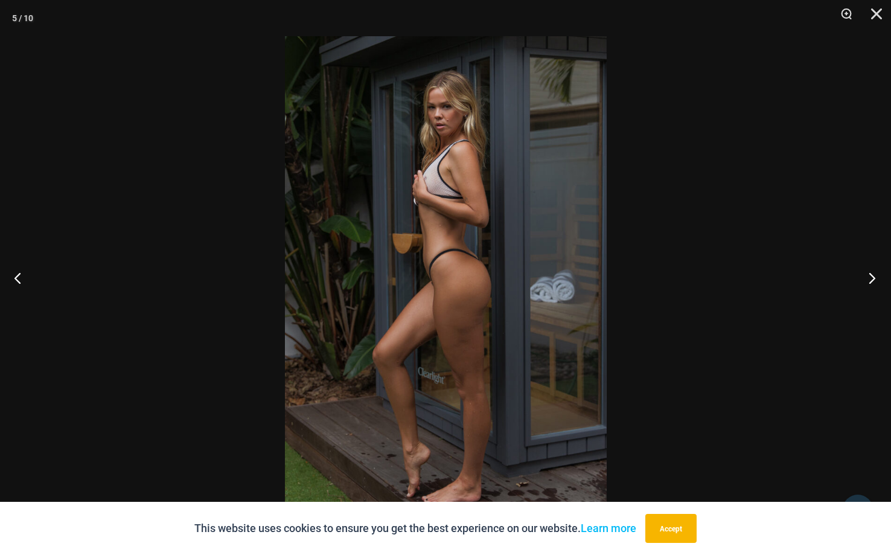
click at [870, 277] on button "Next" at bounding box center [867, 277] width 45 height 60
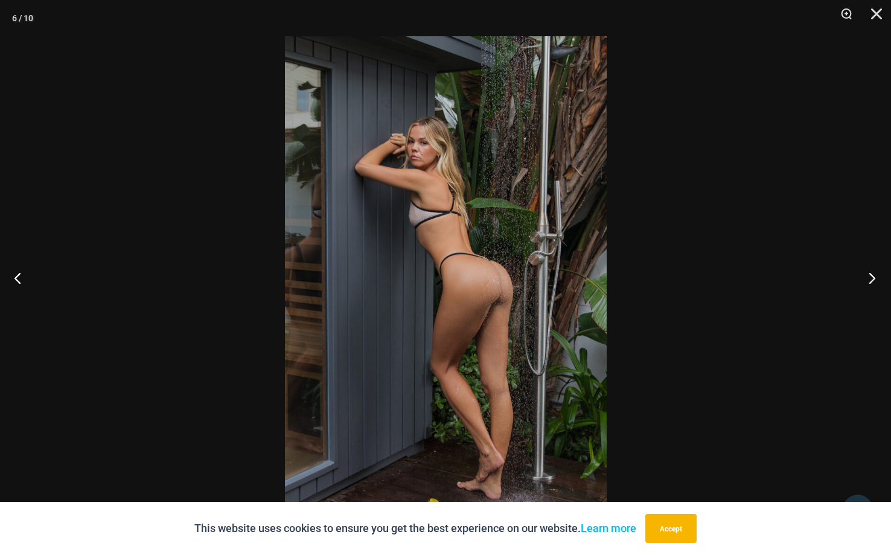
click at [870, 277] on button "Next" at bounding box center [867, 277] width 45 height 60
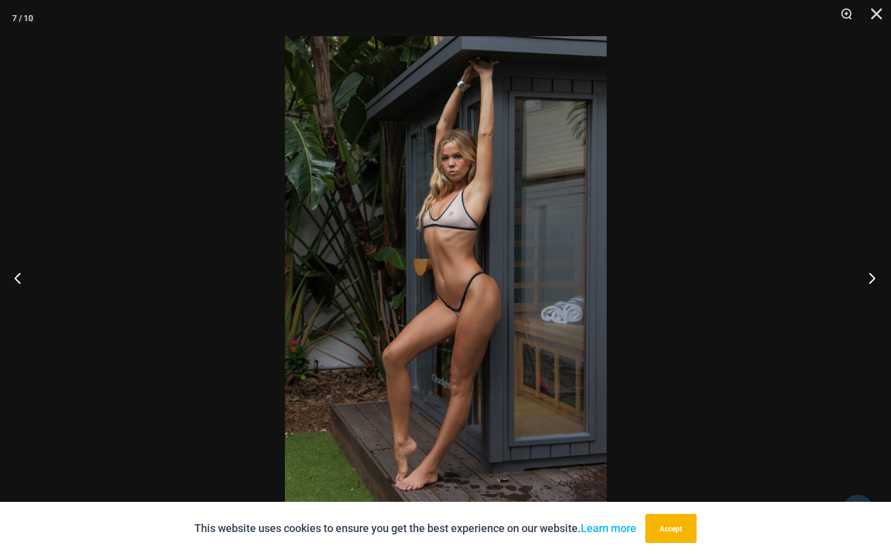
click at [870, 277] on button "Next" at bounding box center [867, 277] width 45 height 60
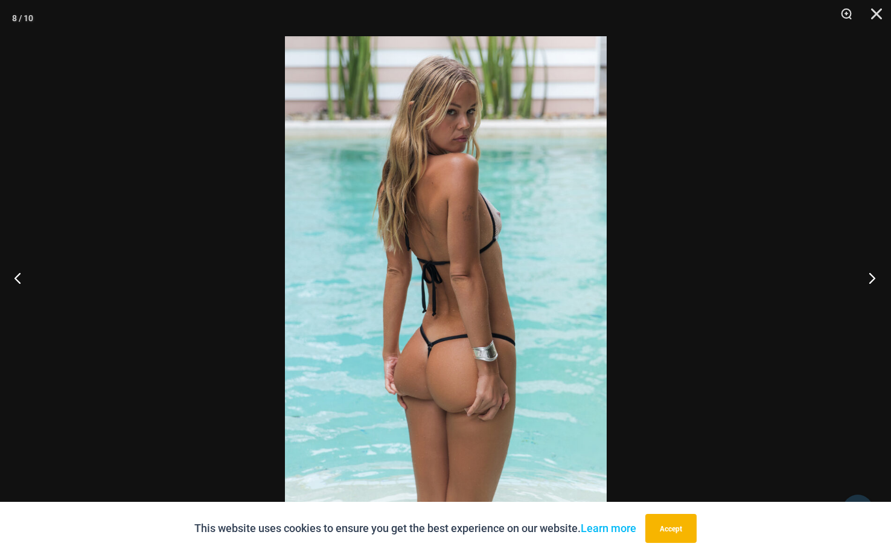
click at [870, 277] on button "Next" at bounding box center [867, 277] width 45 height 60
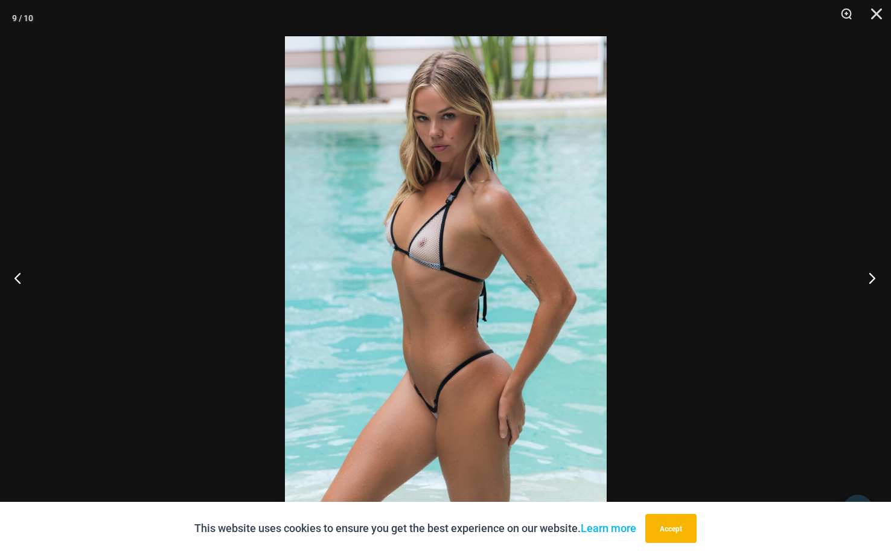
click at [870, 277] on button "Next" at bounding box center [867, 277] width 45 height 60
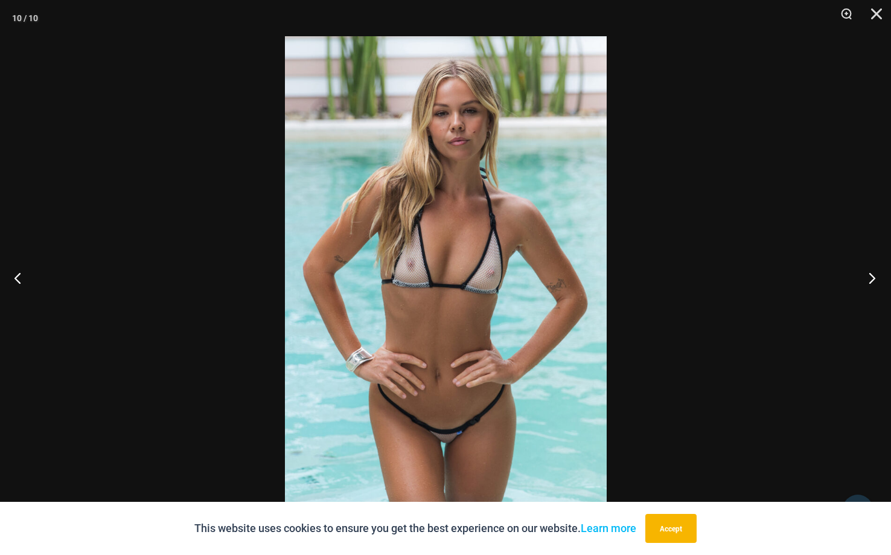
click at [870, 277] on button "Next" at bounding box center [867, 277] width 45 height 60
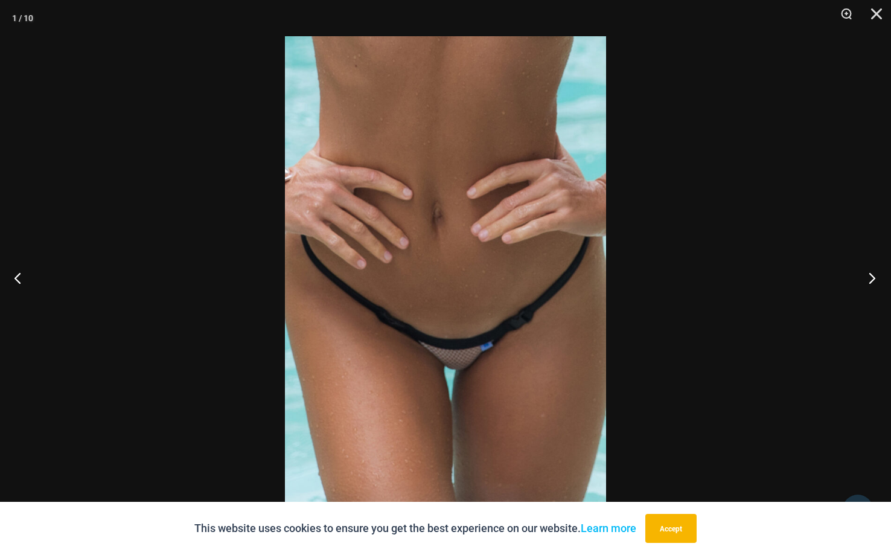
click at [870, 277] on button "Next" at bounding box center [867, 277] width 45 height 60
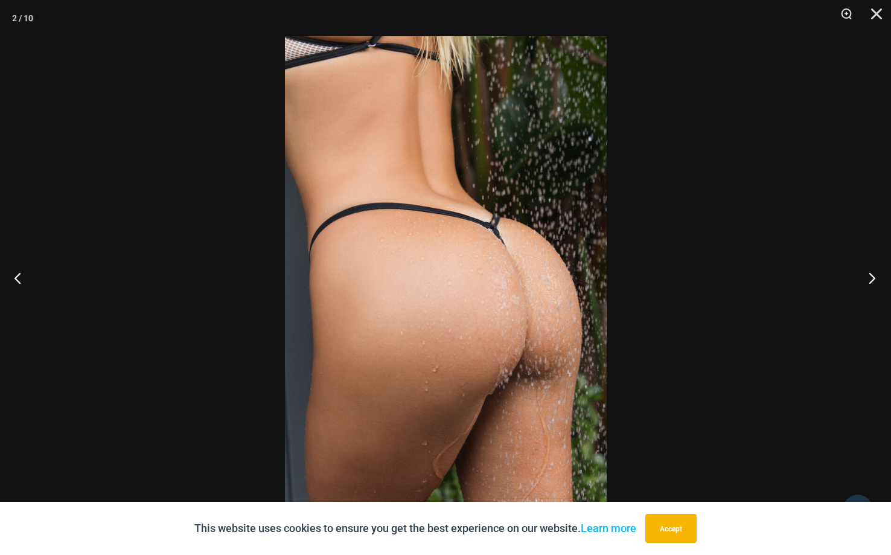
click at [870, 277] on button "Next" at bounding box center [867, 277] width 45 height 60
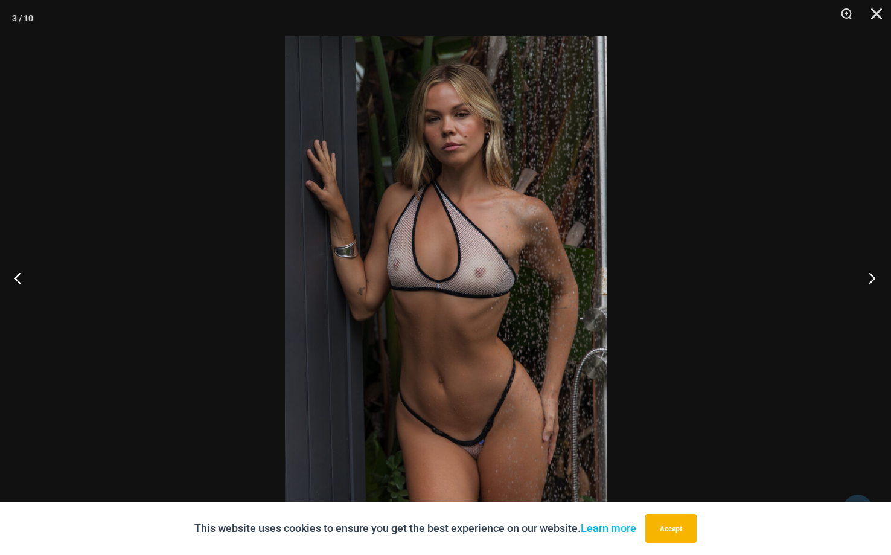
click at [870, 277] on button "Next" at bounding box center [867, 277] width 45 height 60
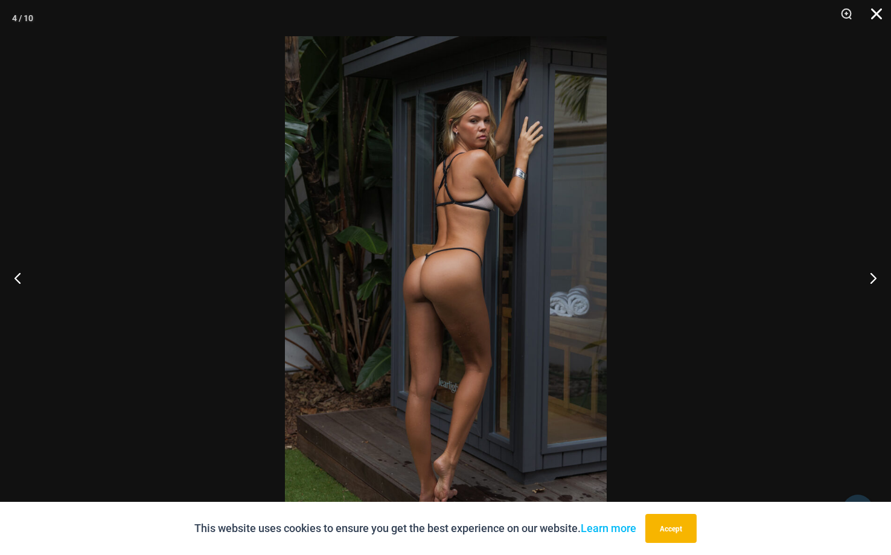
click at [876, 16] on button "Close" at bounding box center [872, 18] width 30 height 36
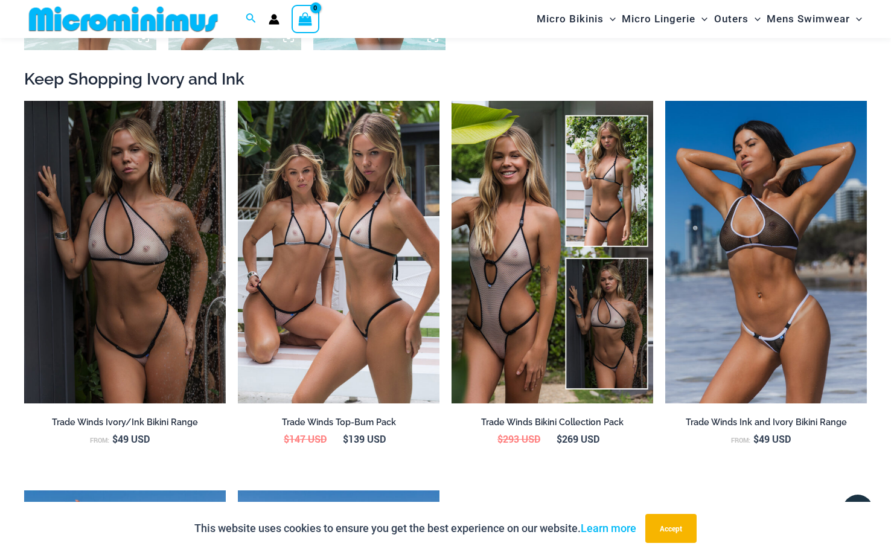
scroll to position [1332, 0]
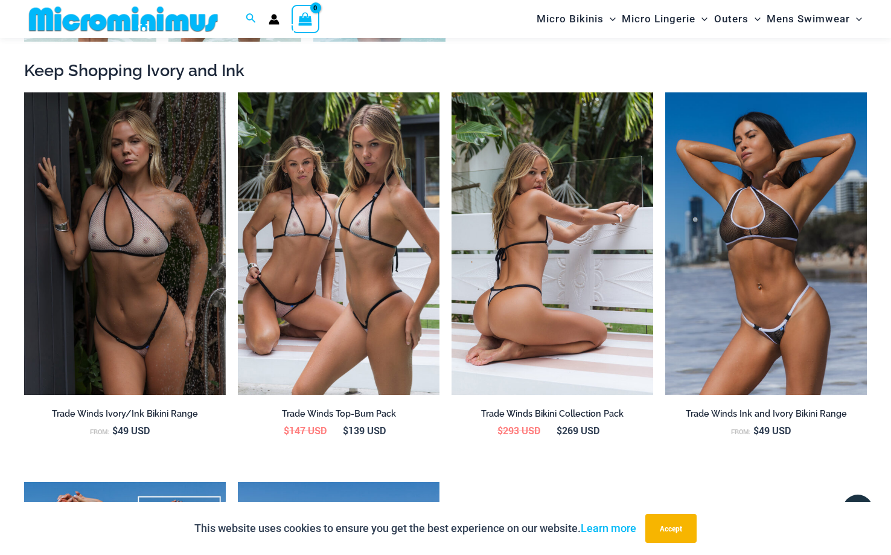
click at [552, 194] on img at bounding box center [552, 243] width 202 height 302
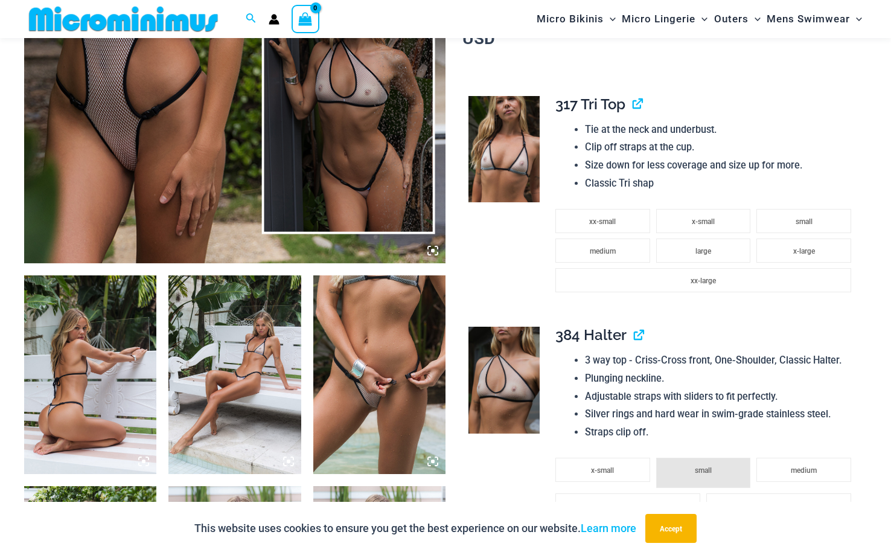
scroll to position [486, 0]
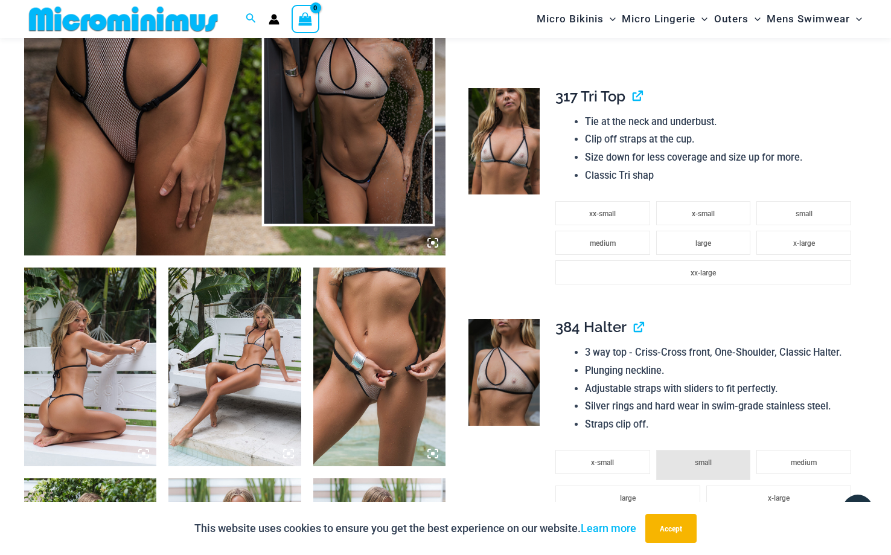
click at [366, 378] on img at bounding box center [379, 366] width 132 height 199
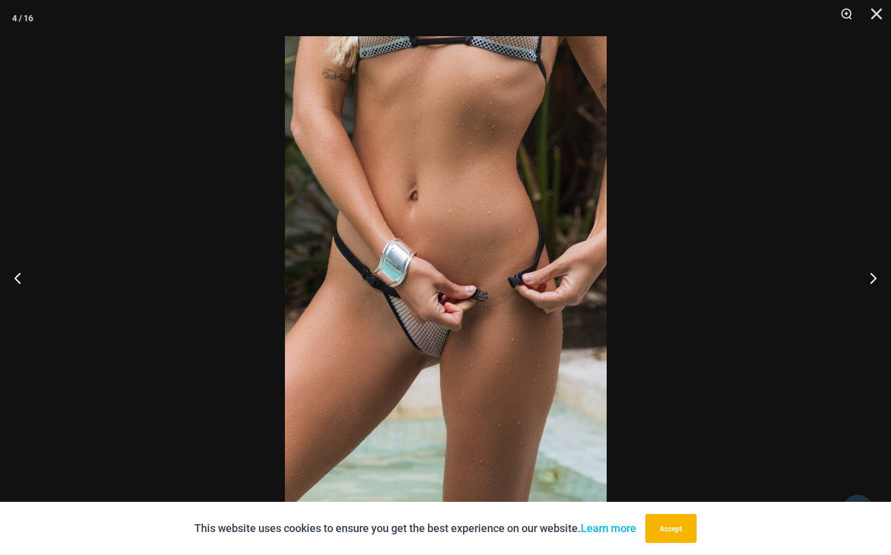
click at [423, 340] on img at bounding box center [446, 277] width 322 height 482
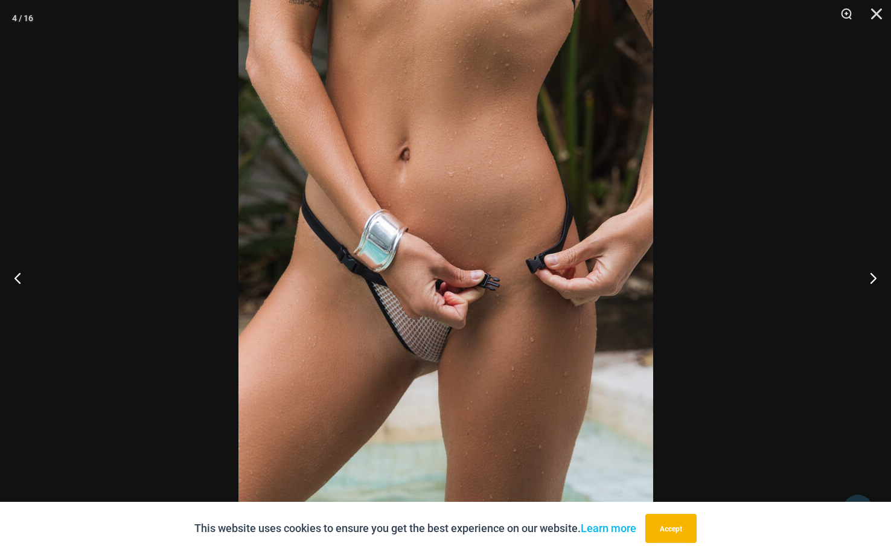
click at [520, 300] on img at bounding box center [445, 260] width 415 height 622
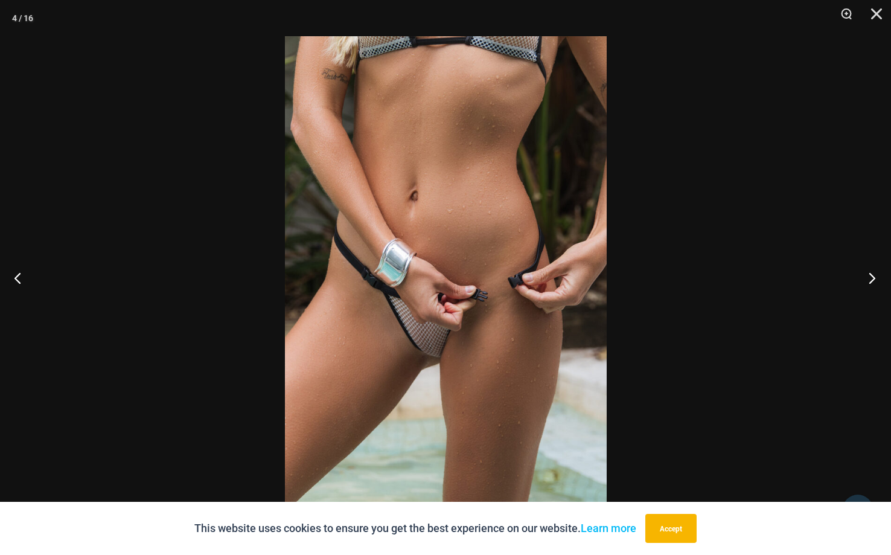
click at [873, 277] on button "Next" at bounding box center [867, 277] width 45 height 60
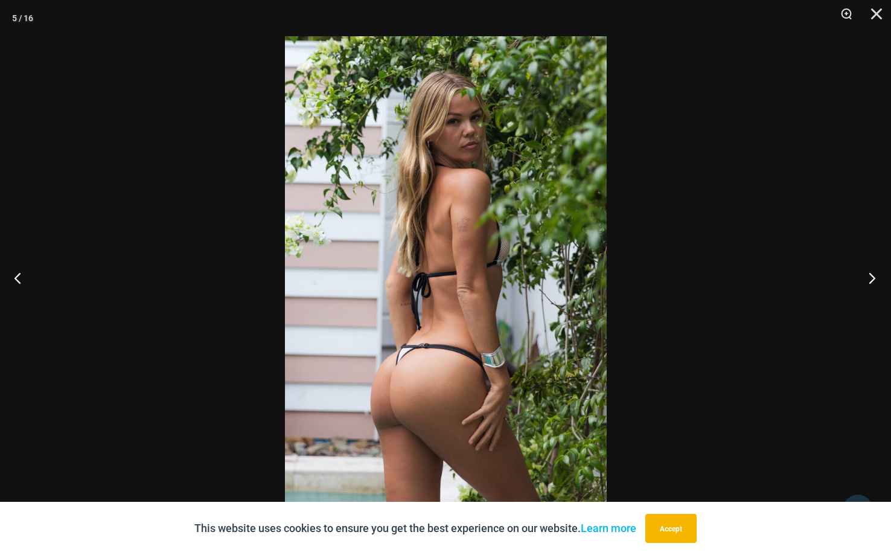
click at [873, 277] on button "Next" at bounding box center [867, 277] width 45 height 60
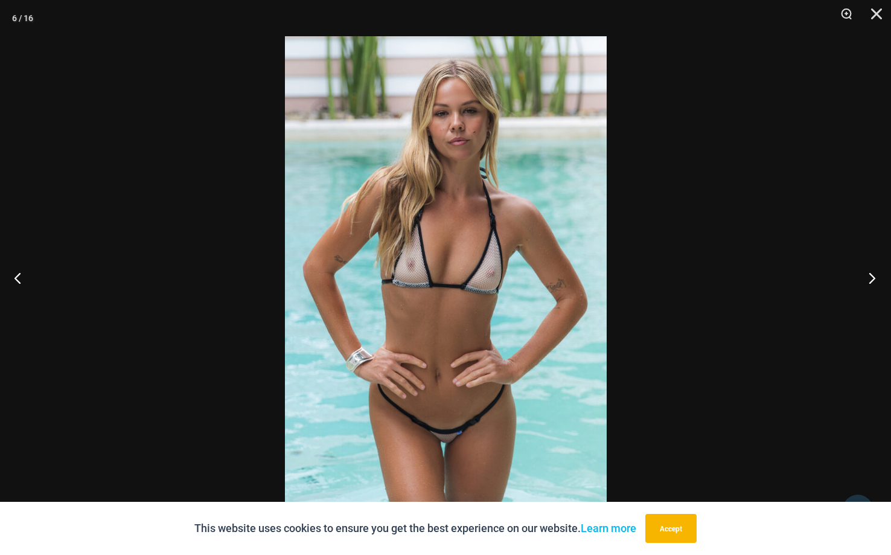
click at [873, 277] on button "Next" at bounding box center [867, 277] width 45 height 60
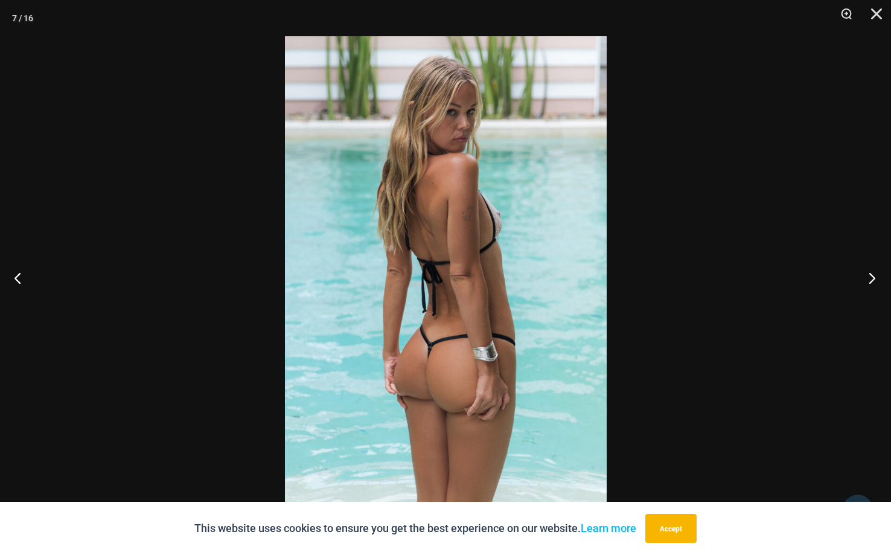
click at [873, 277] on button "Next" at bounding box center [867, 277] width 45 height 60
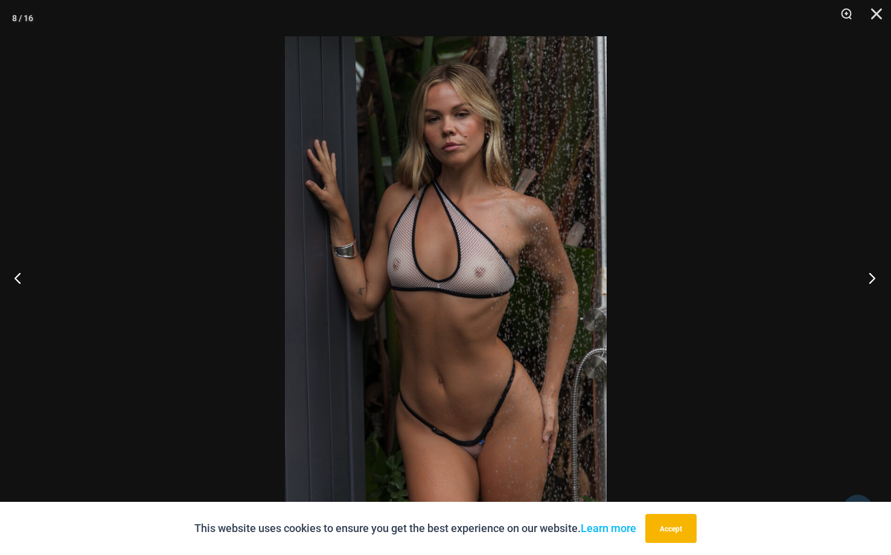
click at [873, 277] on button "Next" at bounding box center [867, 277] width 45 height 60
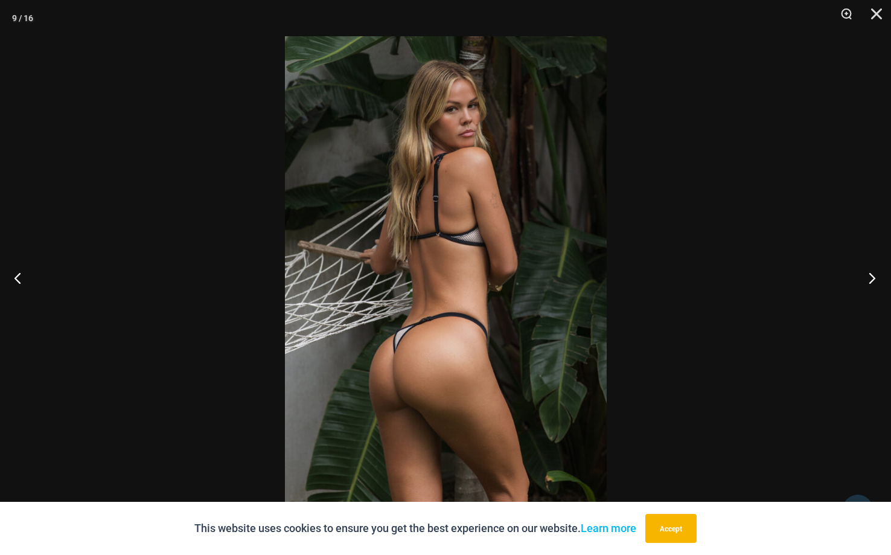
click at [873, 277] on button "Next" at bounding box center [867, 277] width 45 height 60
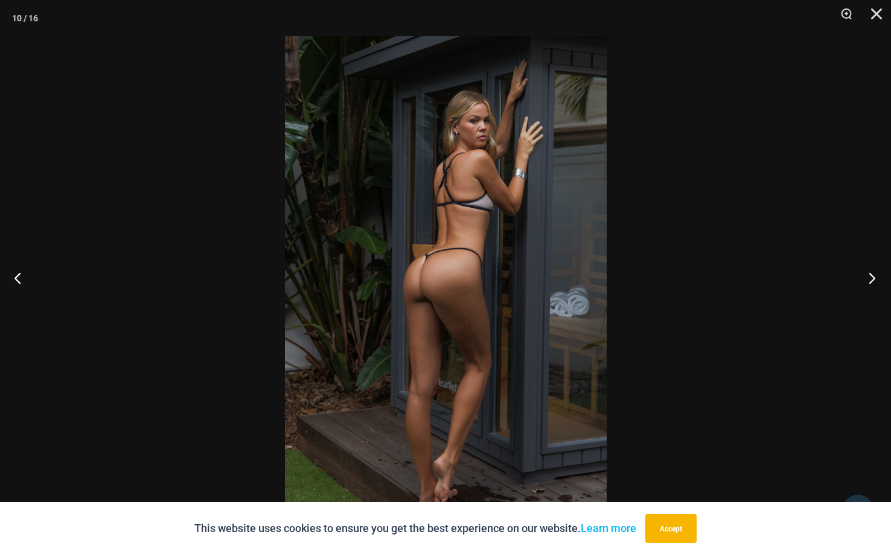
click at [873, 277] on button "Next" at bounding box center [867, 277] width 45 height 60
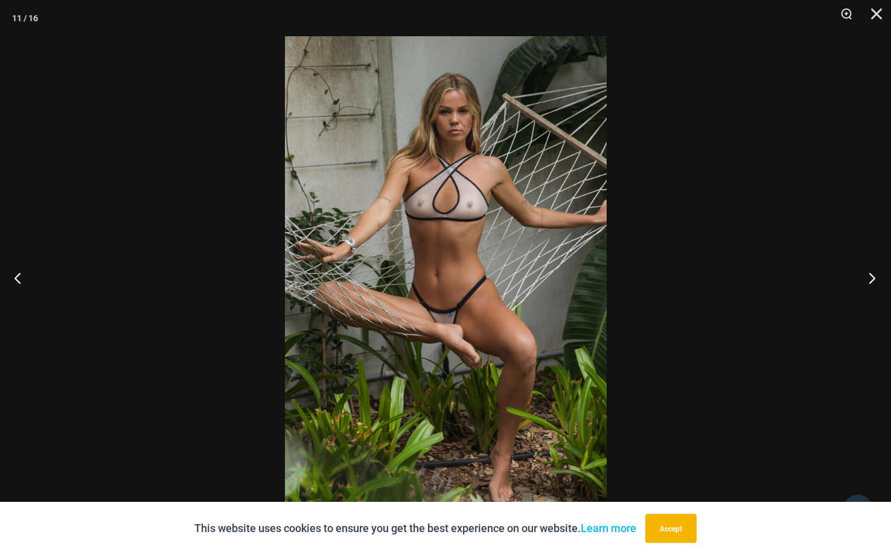
click at [873, 277] on button "Next" at bounding box center [867, 277] width 45 height 60
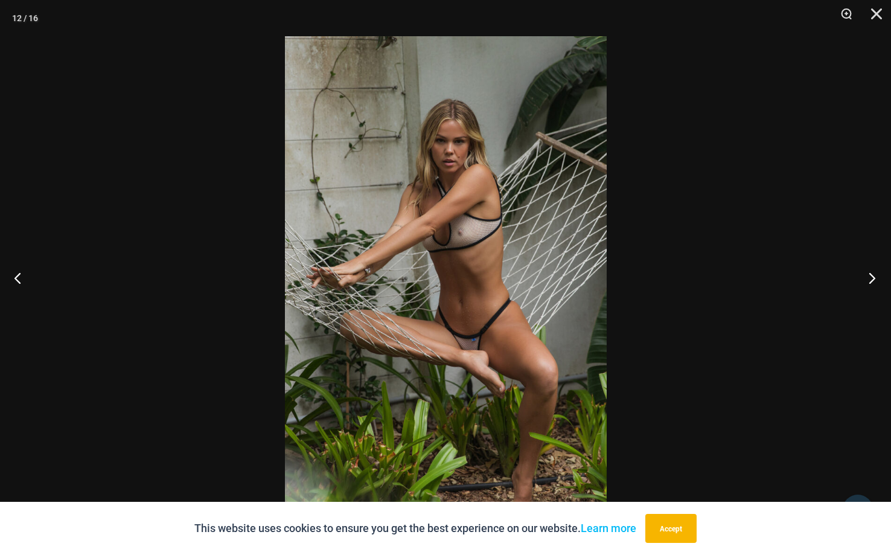
click at [873, 277] on button "Next" at bounding box center [867, 277] width 45 height 60
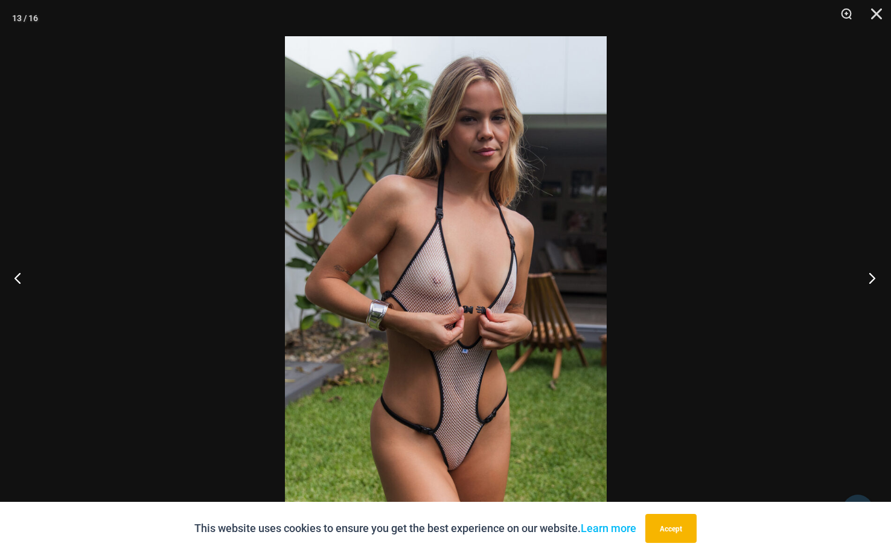
click at [873, 277] on button "Next" at bounding box center [867, 277] width 45 height 60
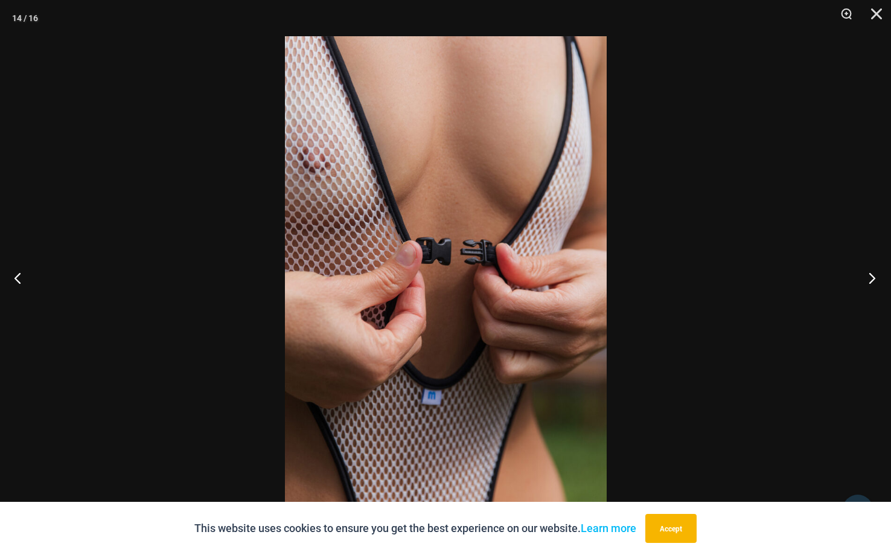
click at [873, 277] on button "Next" at bounding box center [867, 277] width 45 height 60
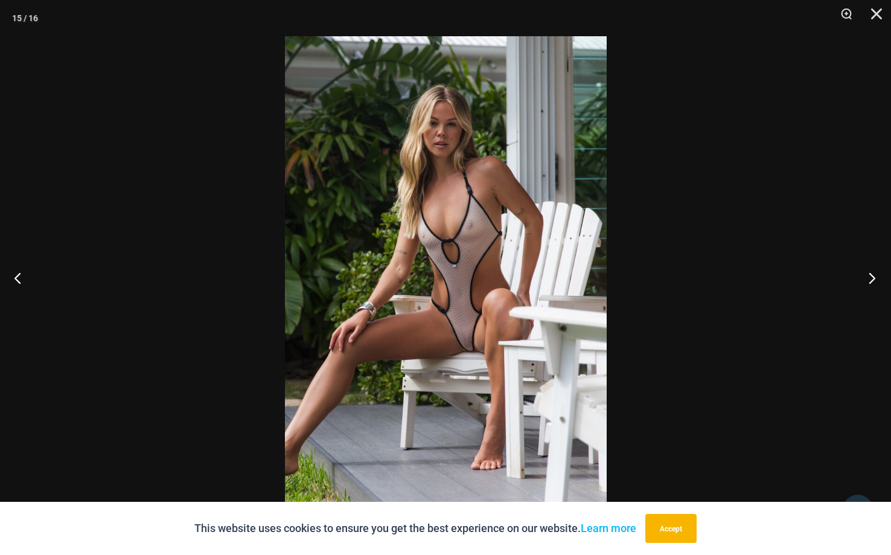
click at [873, 276] on button "Next" at bounding box center [867, 277] width 45 height 60
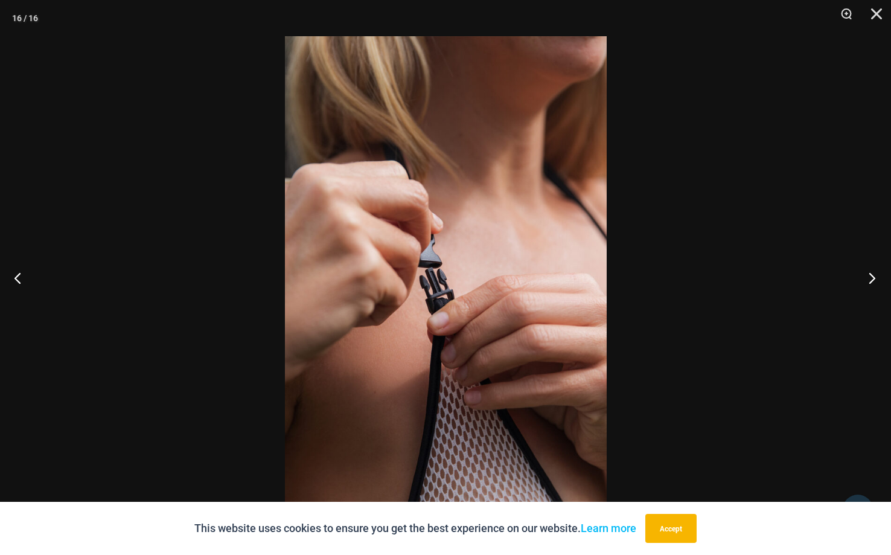
click at [873, 276] on button "Next" at bounding box center [867, 277] width 45 height 60
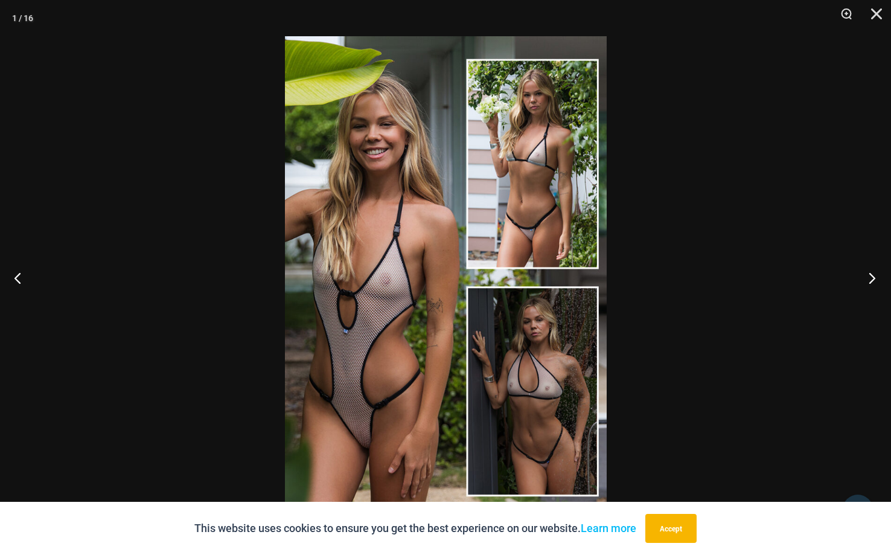
click at [873, 276] on button "Next" at bounding box center [867, 277] width 45 height 60
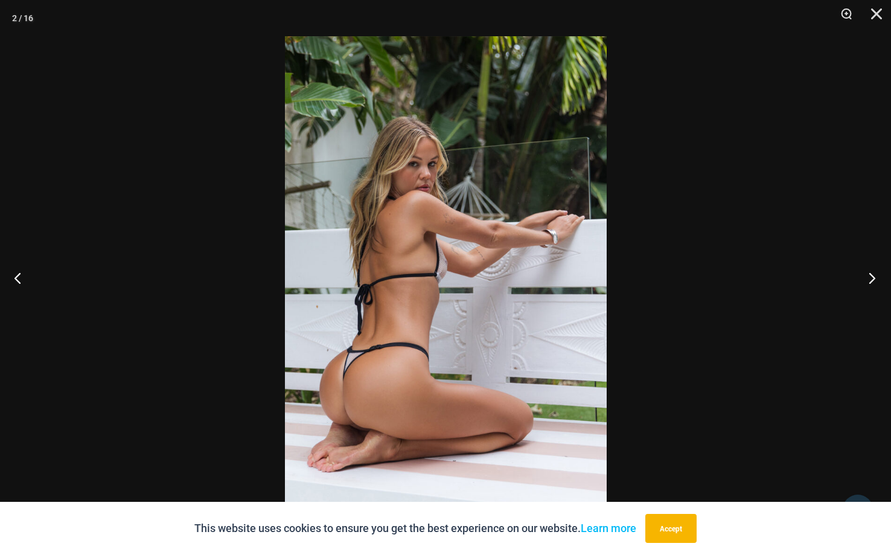
click at [873, 276] on button "Next" at bounding box center [867, 277] width 45 height 60
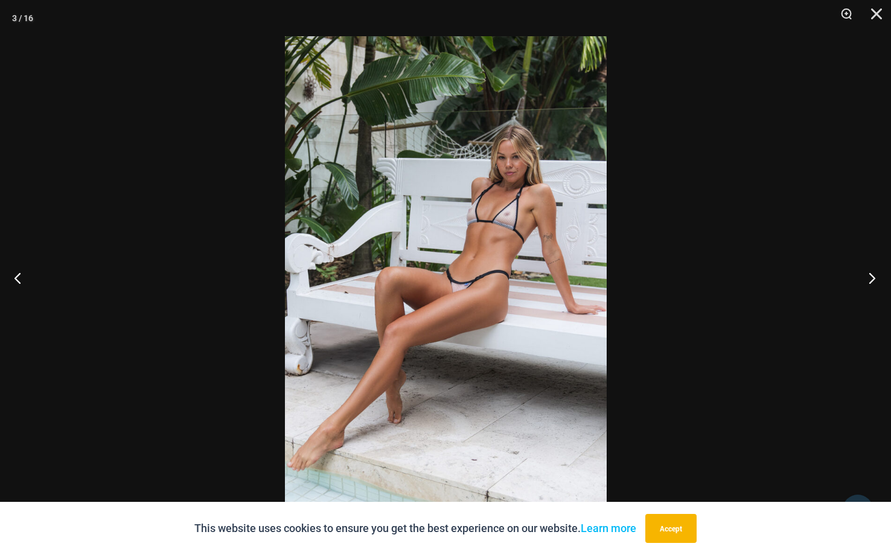
click at [873, 276] on button "Next" at bounding box center [867, 277] width 45 height 60
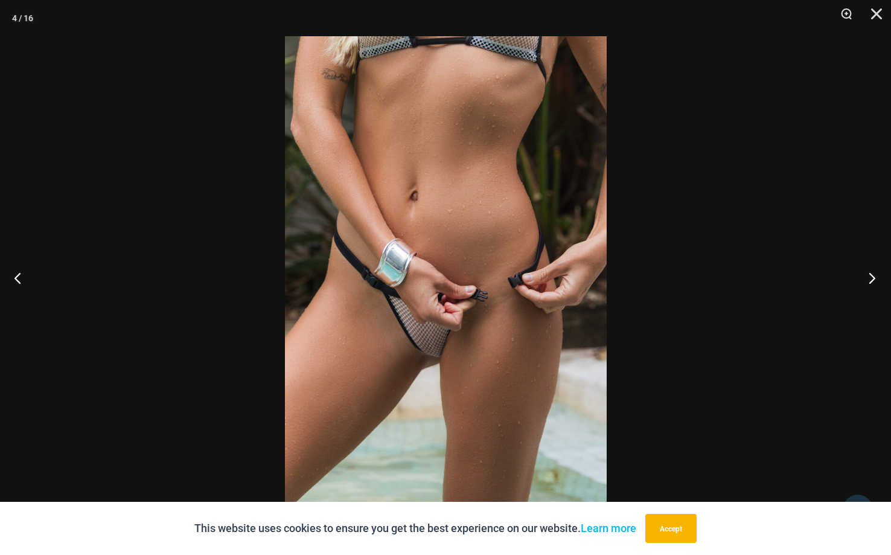
click at [870, 275] on button "Next" at bounding box center [867, 277] width 45 height 60
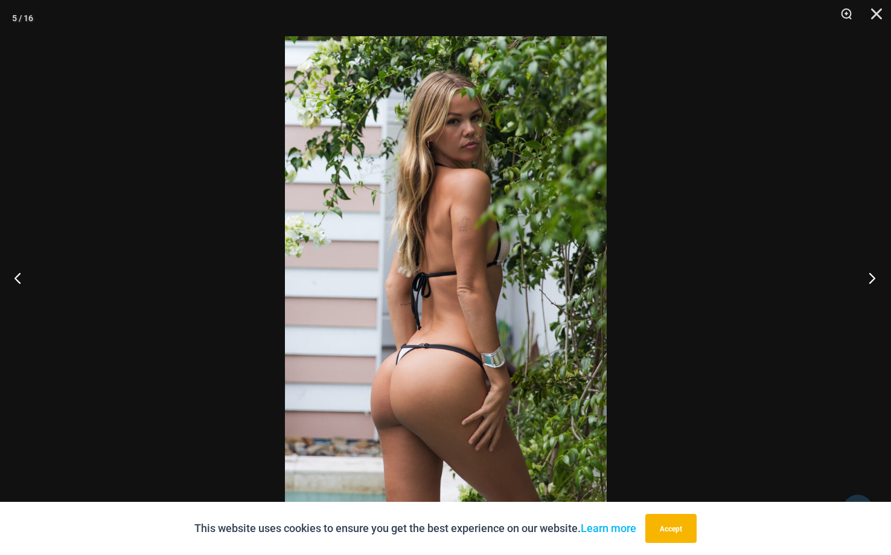
click at [870, 275] on button "Next" at bounding box center [867, 277] width 45 height 60
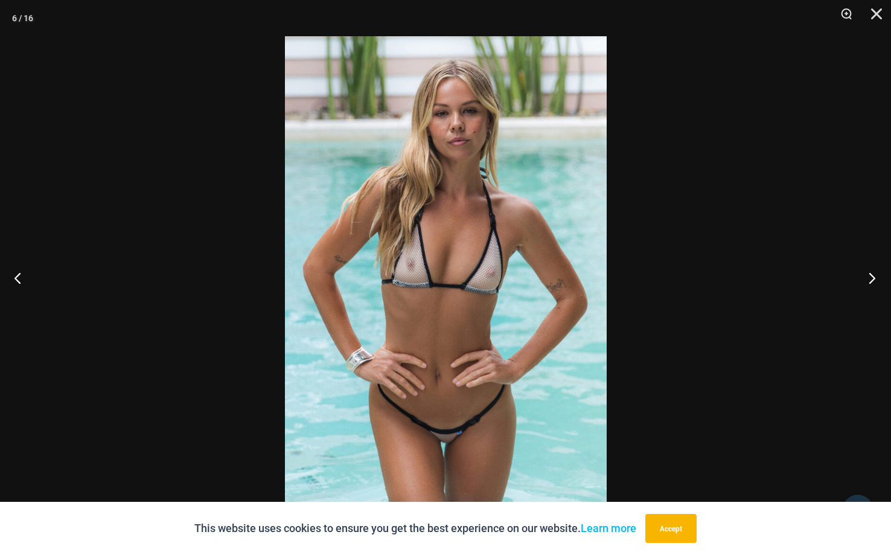
click at [870, 275] on button "Next" at bounding box center [867, 277] width 45 height 60
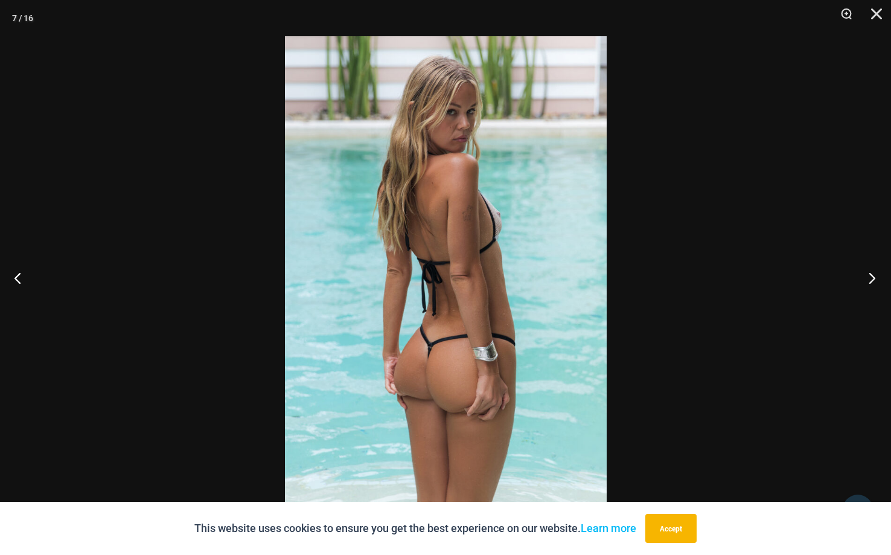
click at [870, 275] on button "Next" at bounding box center [867, 277] width 45 height 60
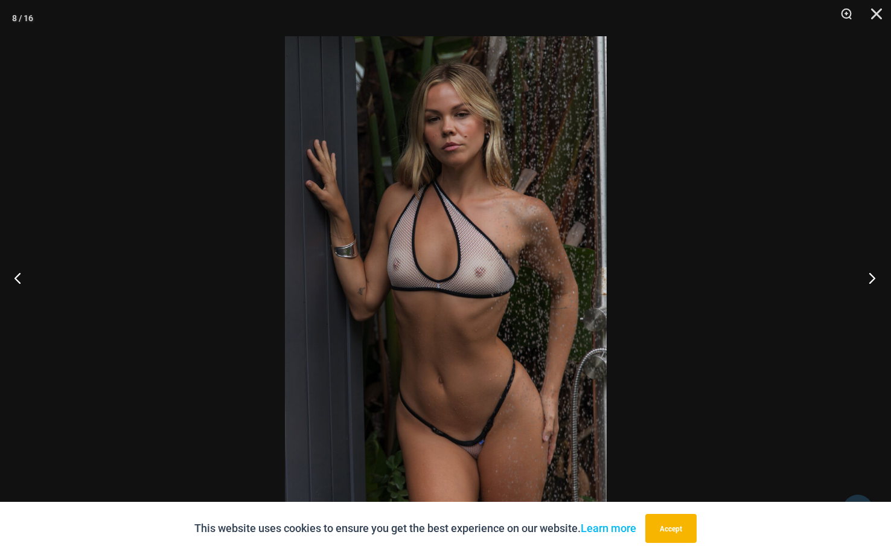
click at [870, 275] on button "Next" at bounding box center [867, 277] width 45 height 60
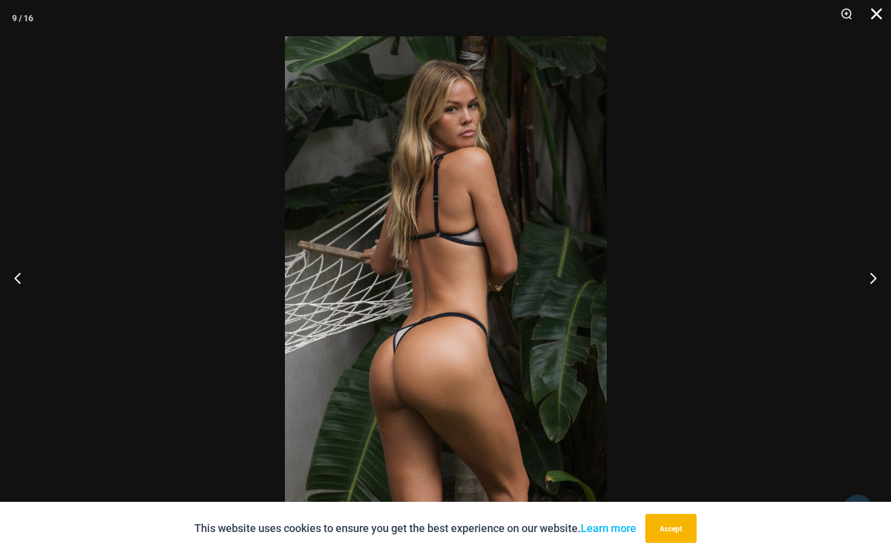
click at [877, 22] on button "Close" at bounding box center [872, 18] width 30 height 36
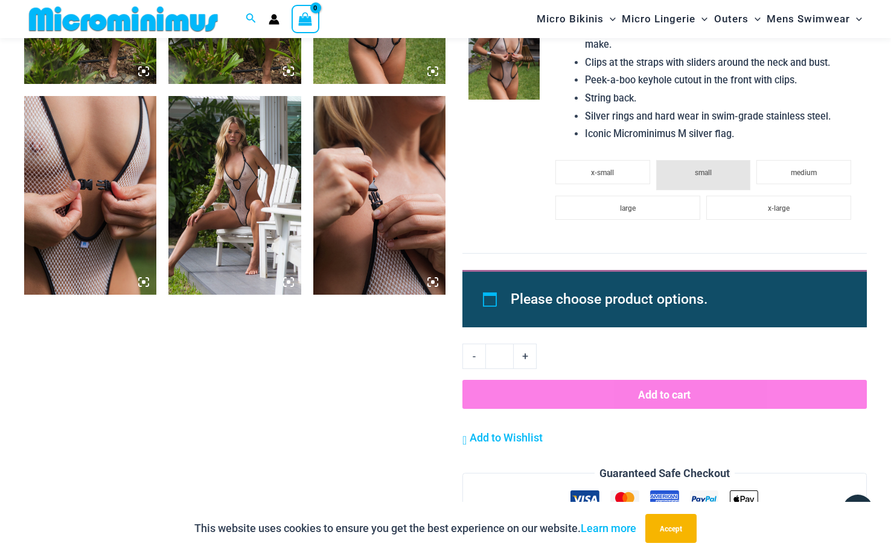
scroll to position [1528, 0]
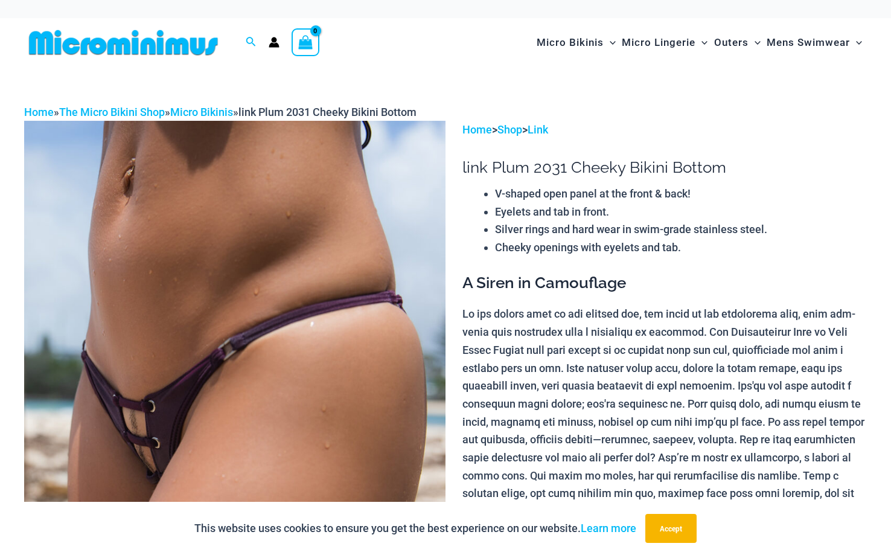
click at [376, 348] on img at bounding box center [234, 437] width 421 height 632
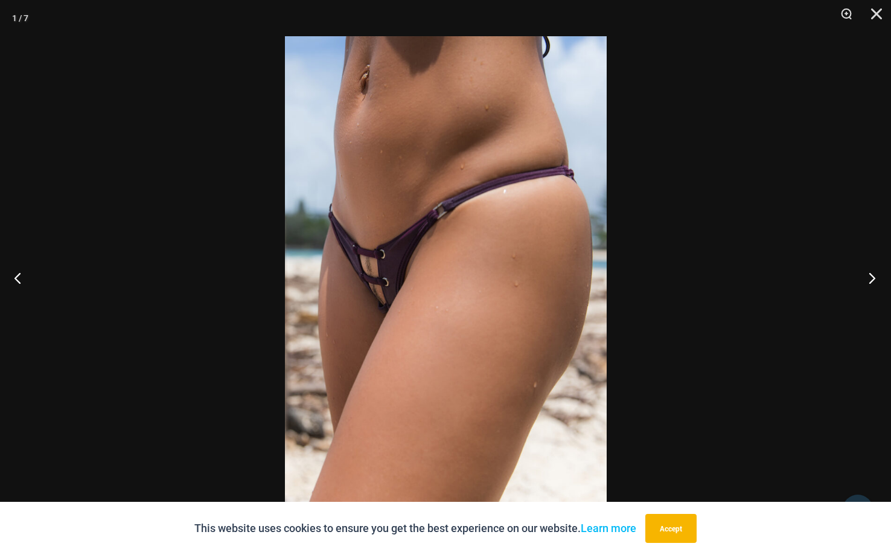
click at [874, 277] on button "Next" at bounding box center [867, 277] width 45 height 60
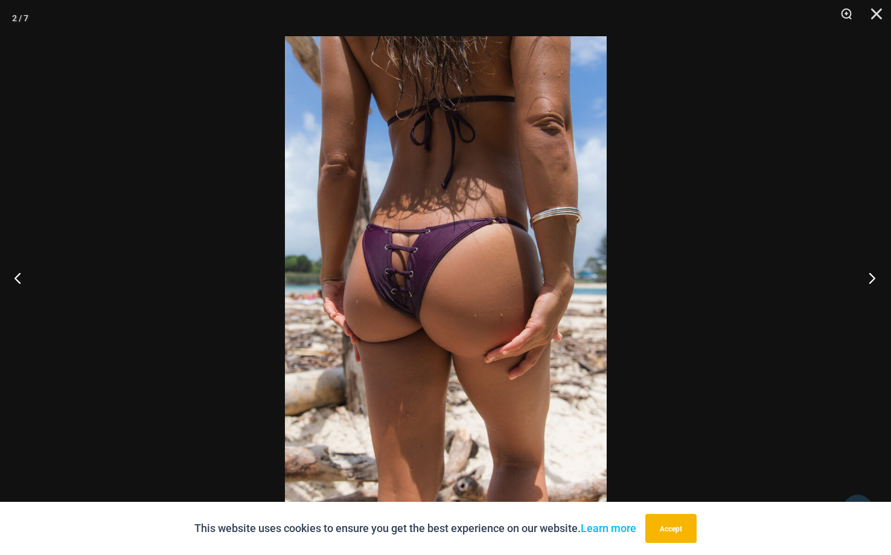
click at [874, 277] on button "Next" at bounding box center [867, 277] width 45 height 60
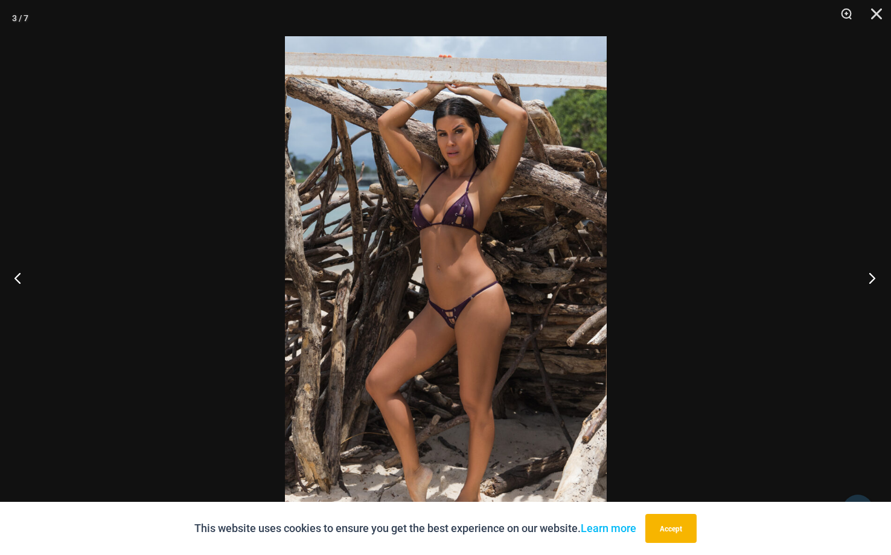
click at [874, 277] on button "Next" at bounding box center [867, 277] width 45 height 60
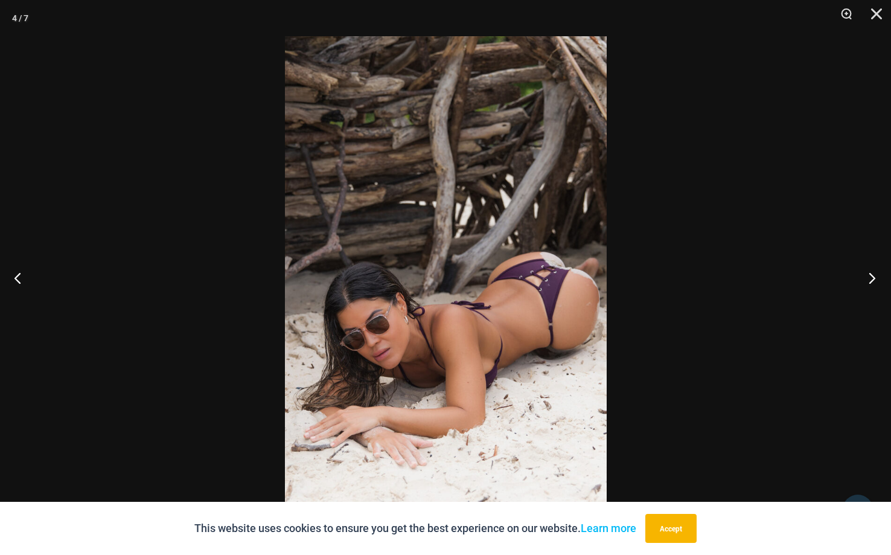
click at [874, 277] on button "Next" at bounding box center [867, 277] width 45 height 60
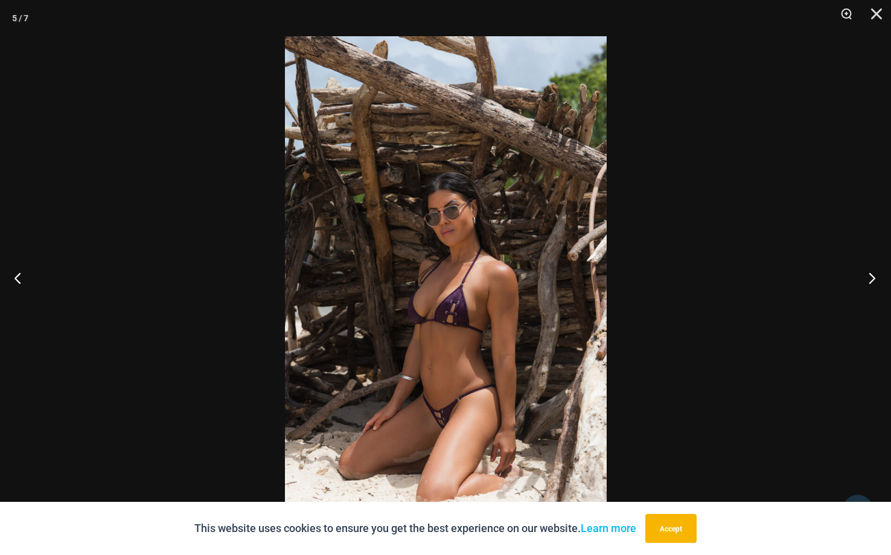
click at [873, 277] on button "Next" at bounding box center [867, 277] width 45 height 60
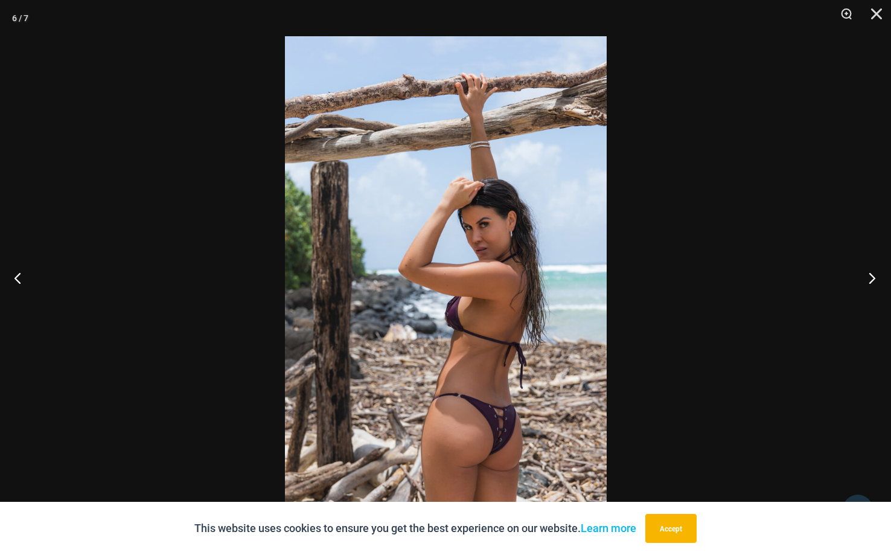
click at [873, 277] on button "Next" at bounding box center [867, 277] width 45 height 60
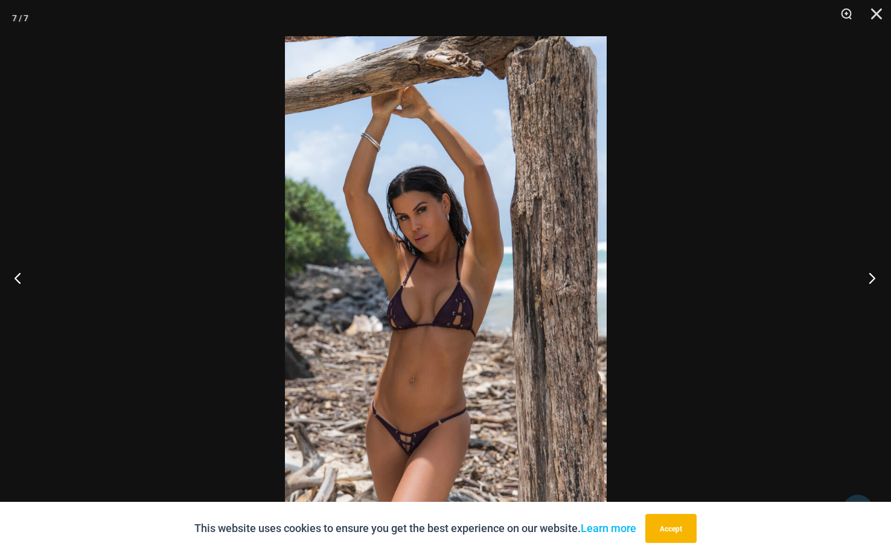
click at [873, 277] on button "Next" at bounding box center [867, 277] width 45 height 60
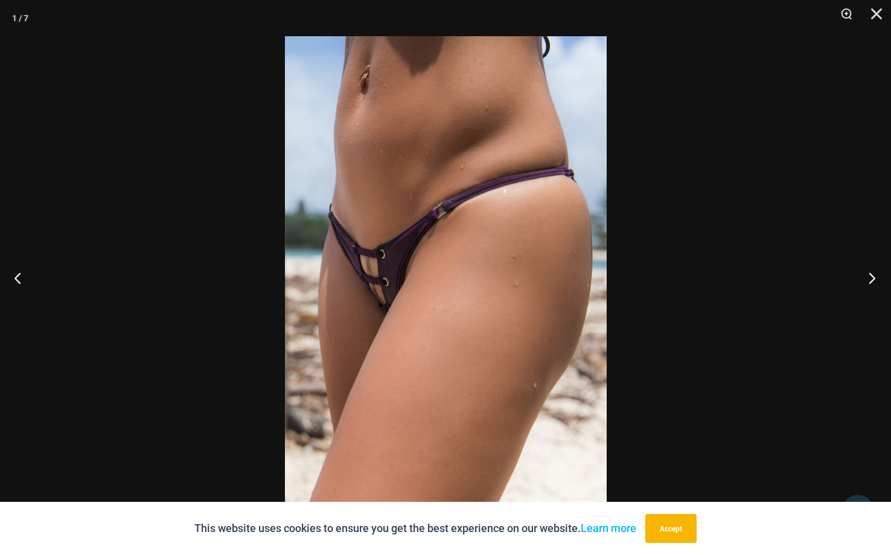
click at [873, 277] on button "Next" at bounding box center [867, 277] width 45 height 60
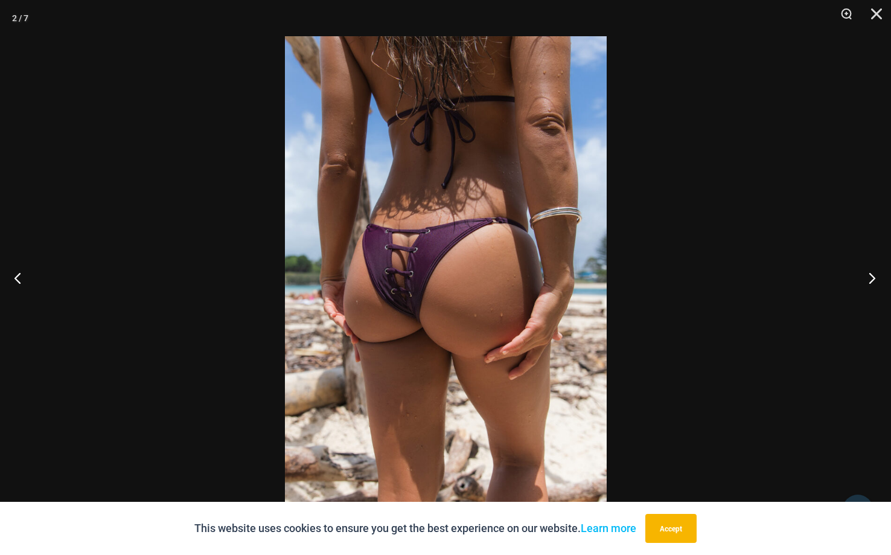
click at [873, 277] on button "Next" at bounding box center [867, 277] width 45 height 60
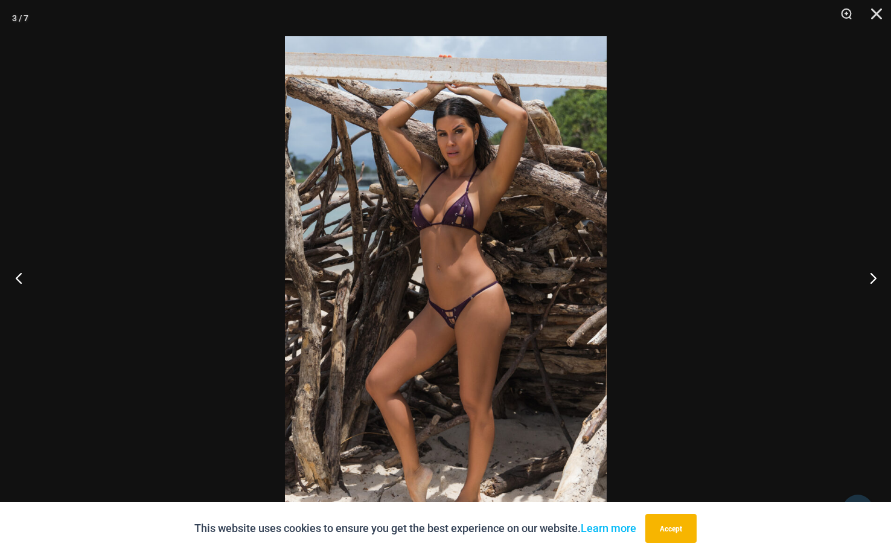
click at [16, 275] on button "Previous" at bounding box center [22, 277] width 45 height 60
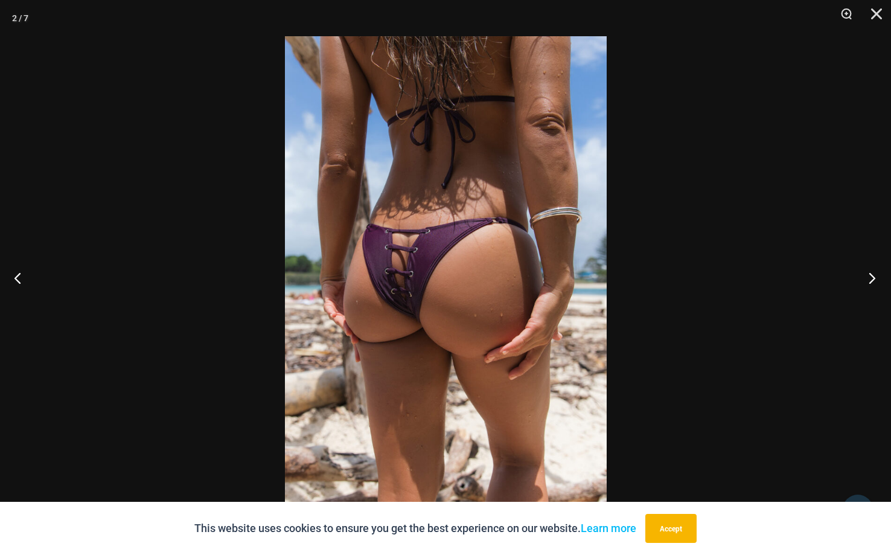
click at [873, 276] on button "Next" at bounding box center [867, 277] width 45 height 60
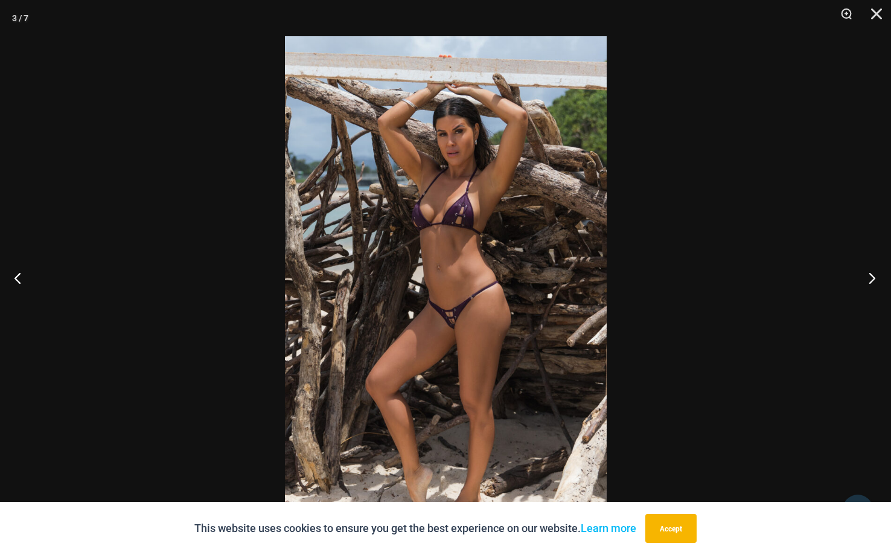
click at [873, 276] on button "Next" at bounding box center [867, 277] width 45 height 60
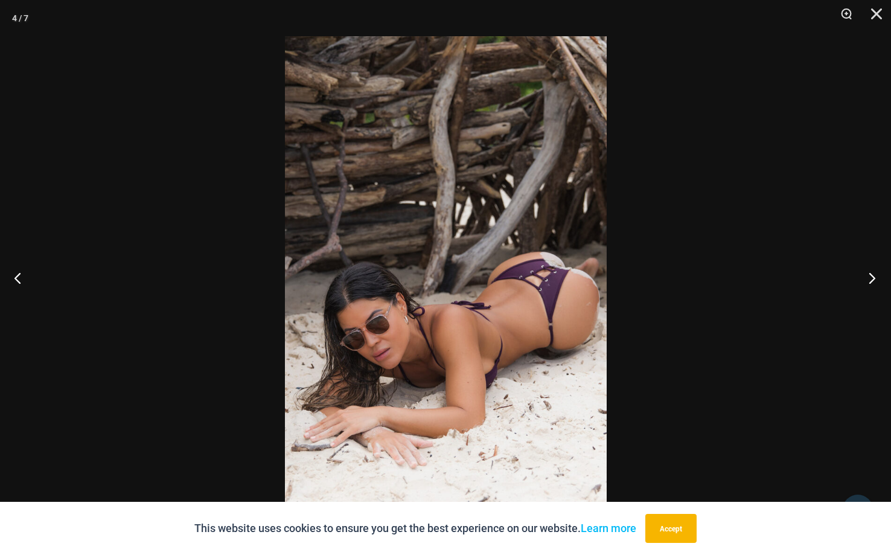
click at [873, 276] on button "Next" at bounding box center [867, 277] width 45 height 60
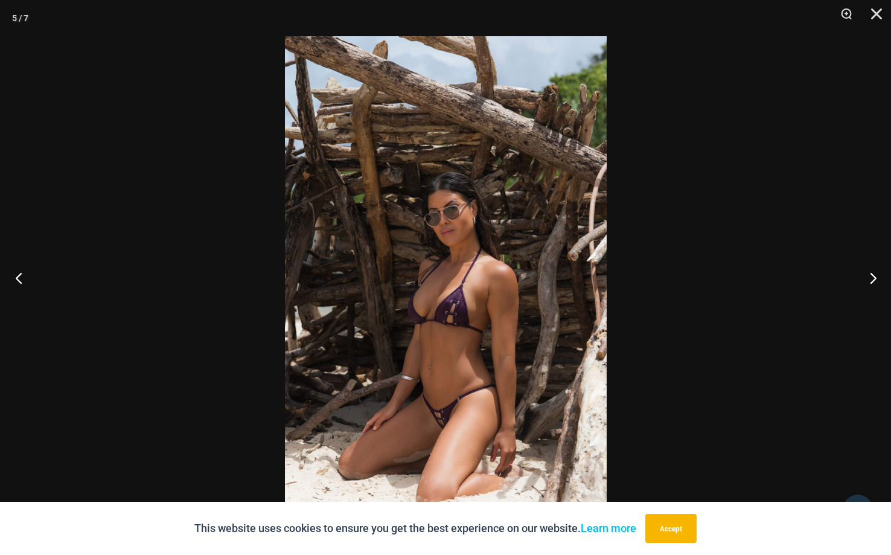
click at [21, 276] on button "Previous" at bounding box center [22, 277] width 45 height 60
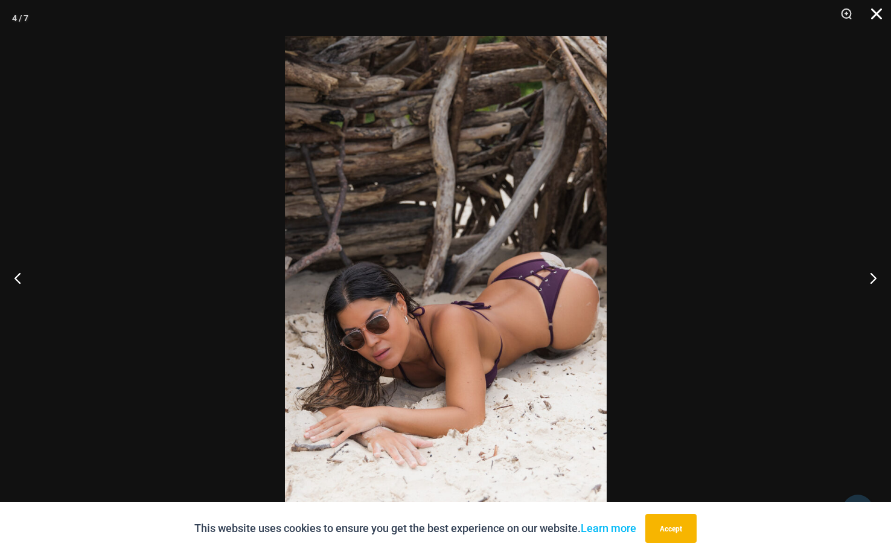
click at [876, 14] on button "Close" at bounding box center [872, 18] width 30 height 36
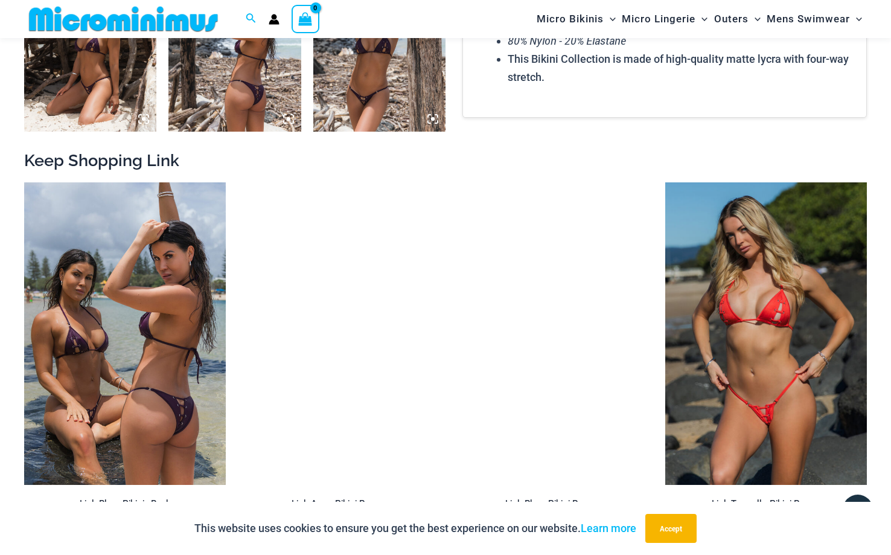
scroll to position [1033, 0]
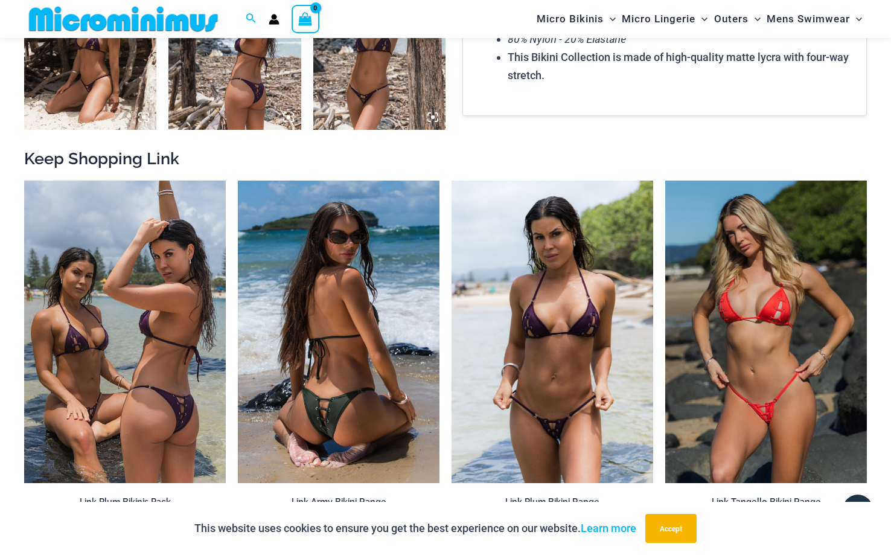
click at [316, 267] on img at bounding box center [339, 331] width 202 height 302
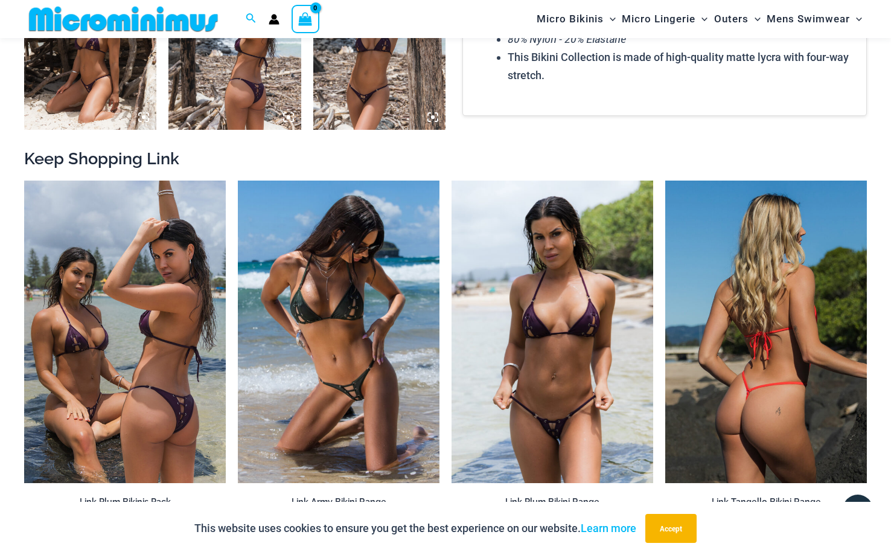
click at [746, 364] on img at bounding box center [766, 331] width 202 height 302
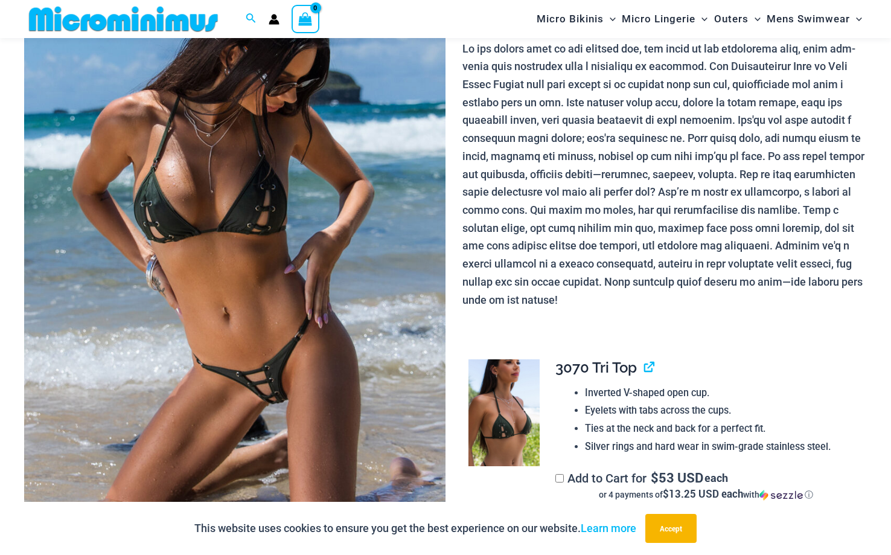
scroll to position [164, 0]
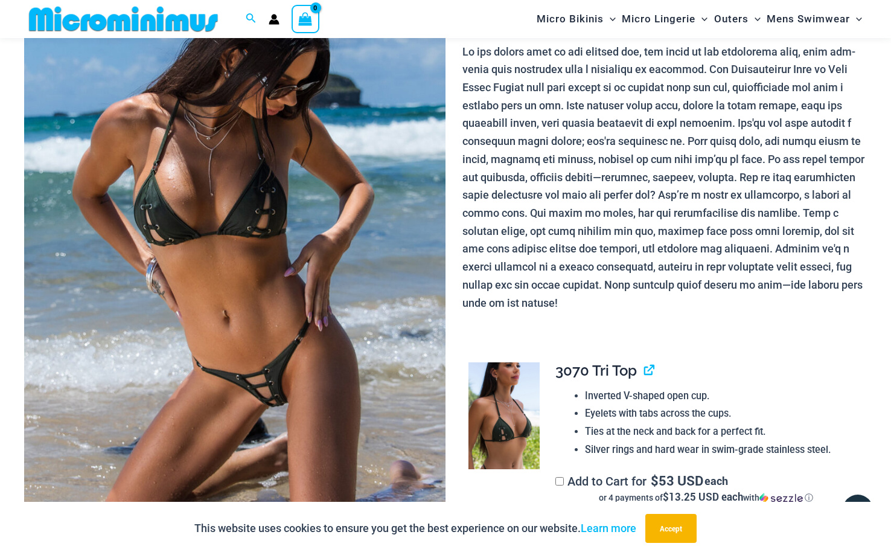
click at [334, 302] on img at bounding box center [234, 262] width 421 height 632
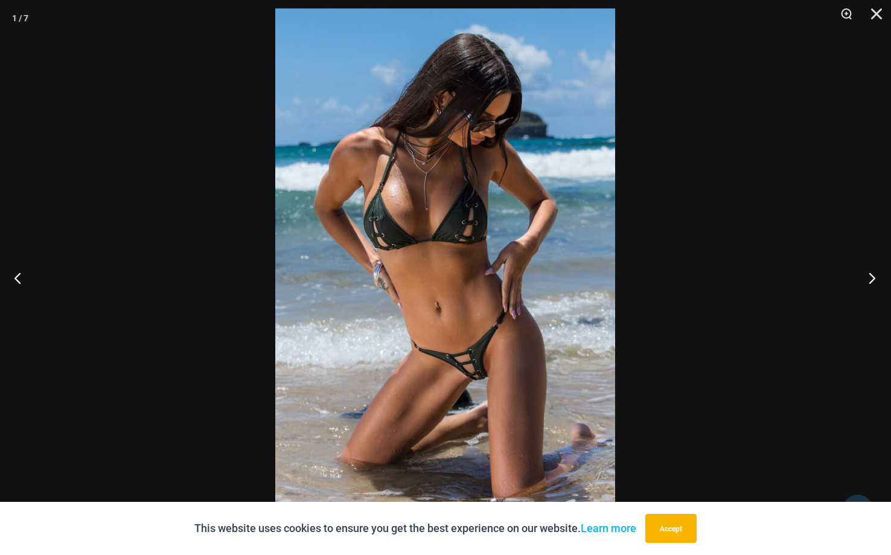
click at [870, 276] on button "Next" at bounding box center [867, 277] width 45 height 60
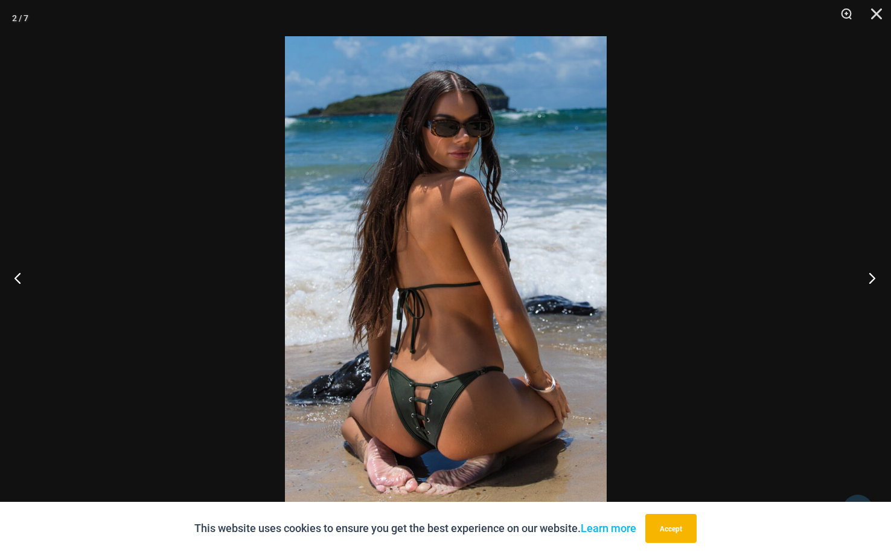
click at [870, 276] on button "Next" at bounding box center [867, 277] width 45 height 60
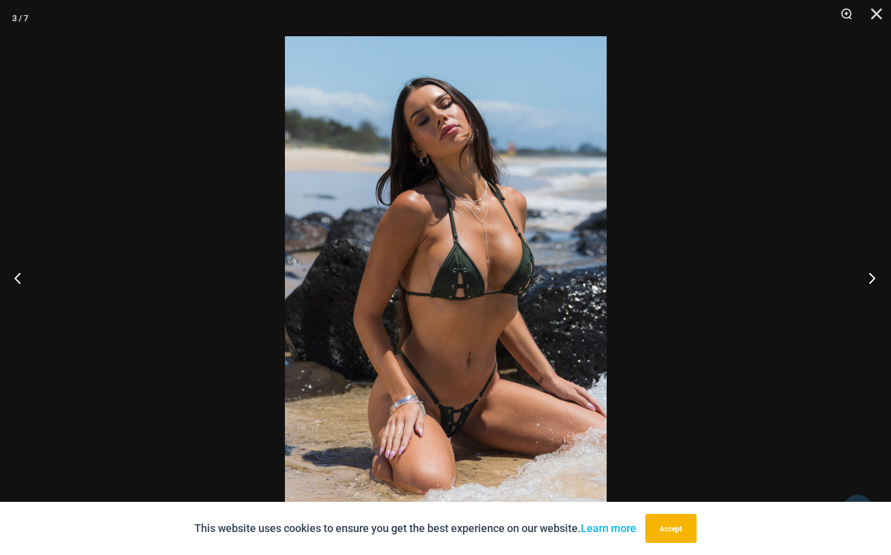
click at [870, 276] on button "Next" at bounding box center [867, 277] width 45 height 60
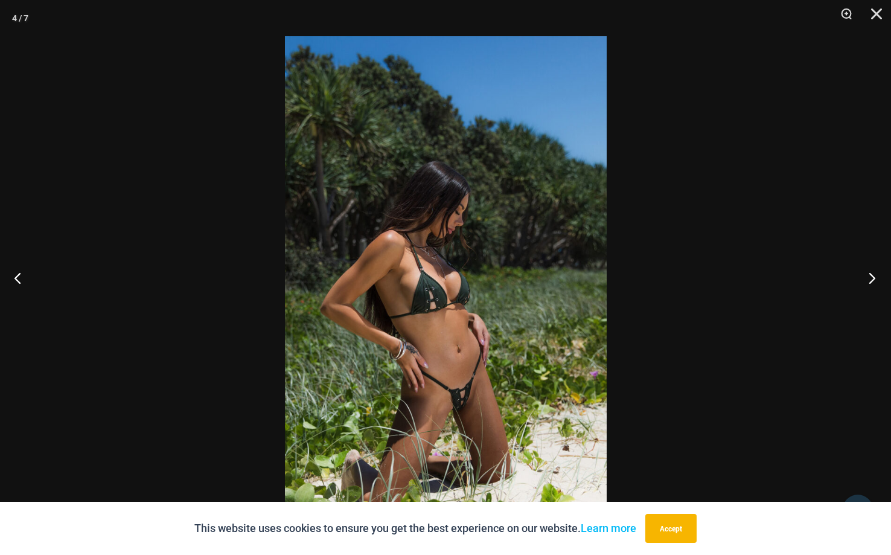
click at [870, 276] on button "Next" at bounding box center [867, 277] width 45 height 60
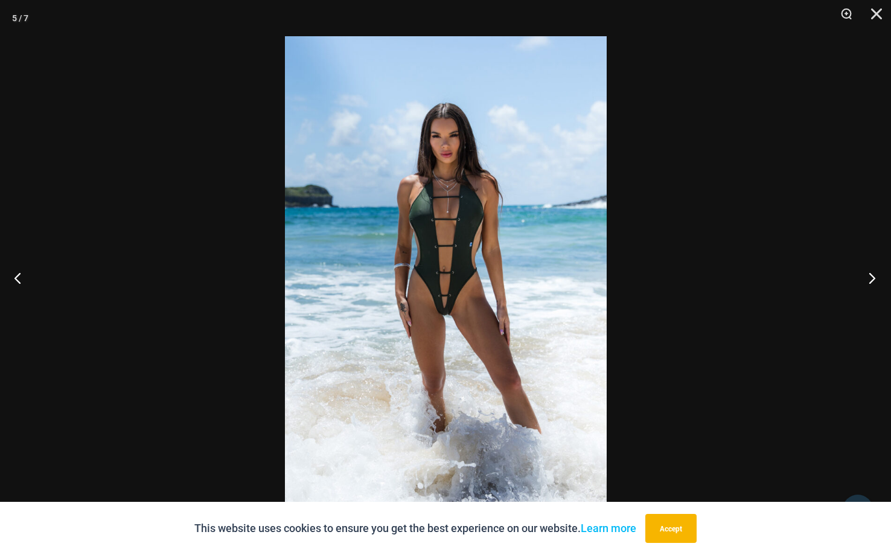
click at [870, 276] on button "Next" at bounding box center [867, 277] width 45 height 60
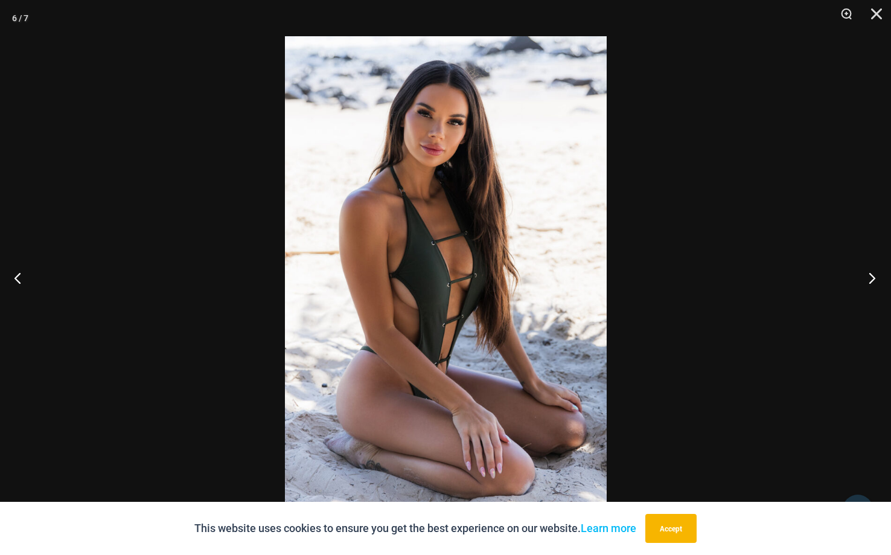
click at [870, 277] on button "Next" at bounding box center [867, 277] width 45 height 60
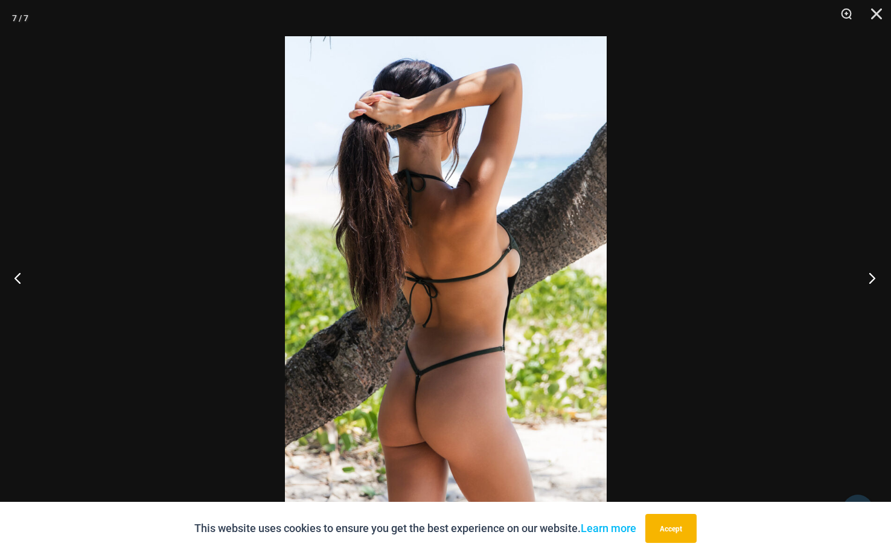
click at [870, 277] on button "Next" at bounding box center [867, 277] width 45 height 60
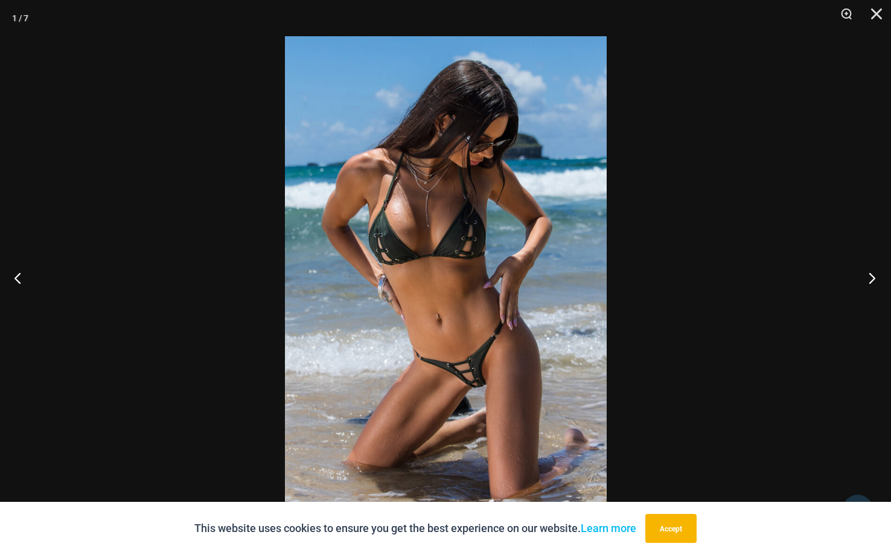
click at [870, 276] on button "Next" at bounding box center [867, 277] width 45 height 60
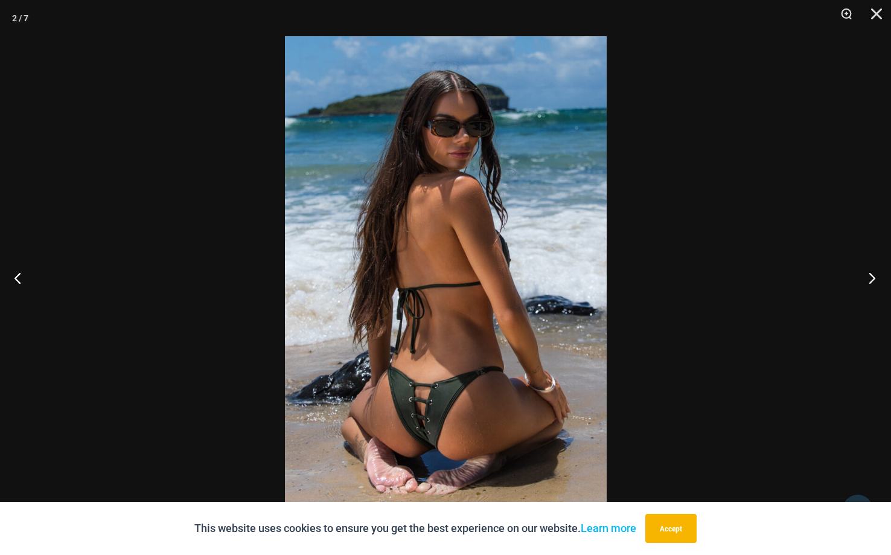
click at [870, 276] on button "Next" at bounding box center [867, 277] width 45 height 60
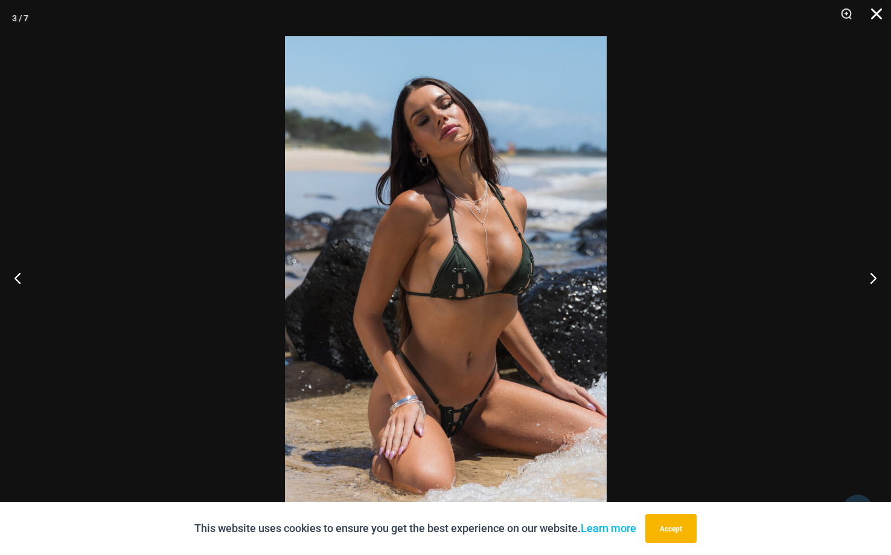
click at [871, 17] on button "Close" at bounding box center [872, 18] width 30 height 36
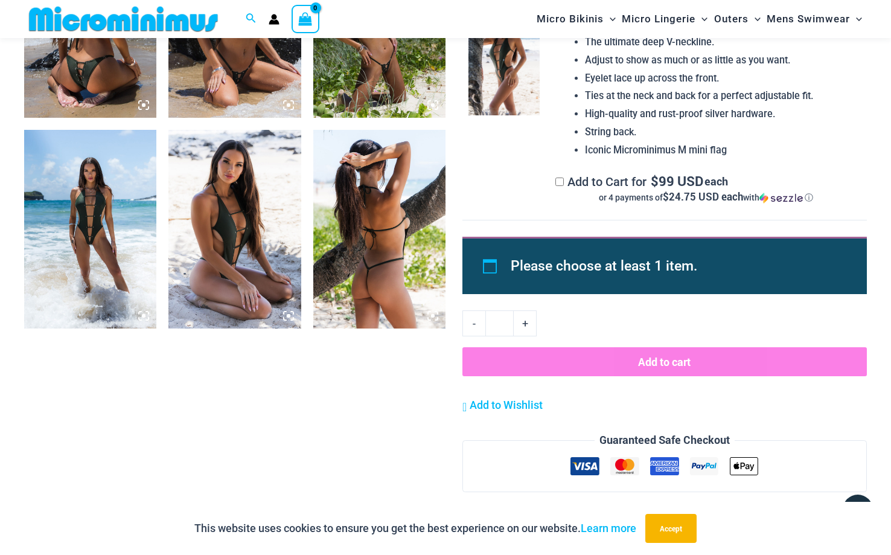
scroll to position [835, 0]
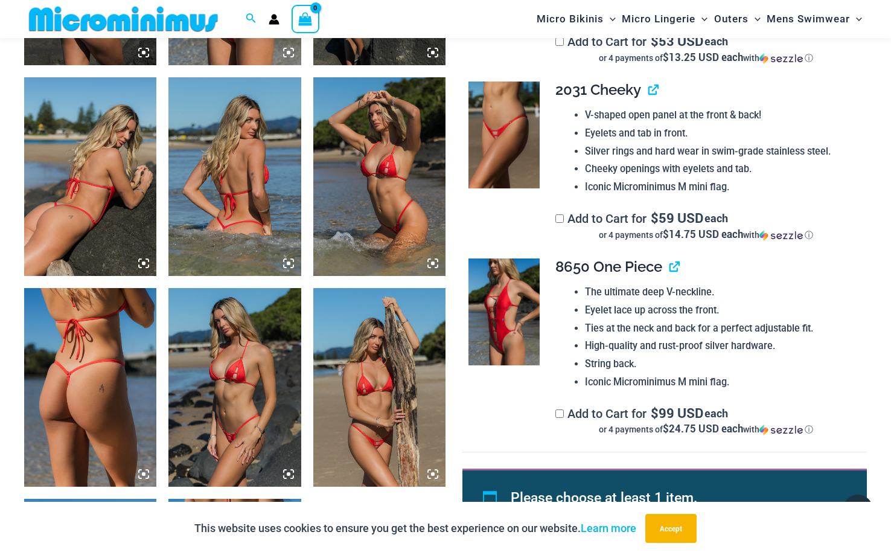
scroll to position [886, 0]
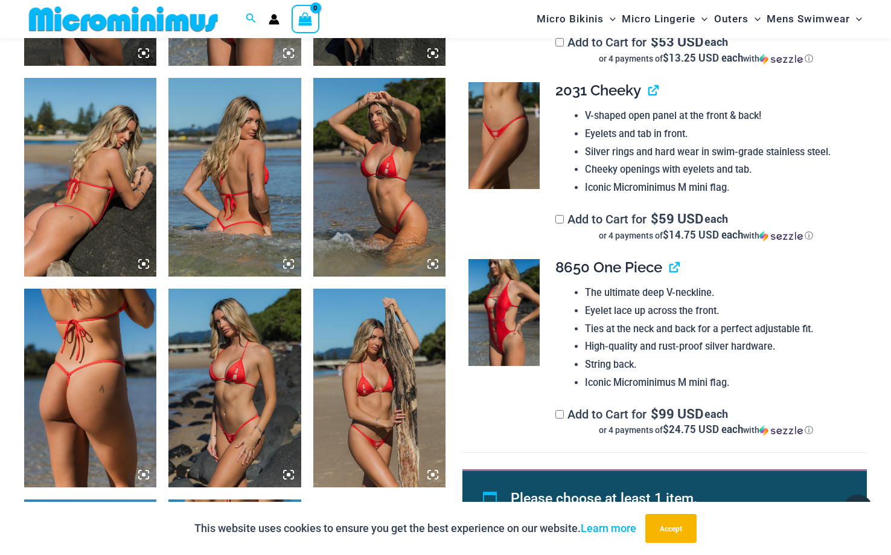
click at [491, 333] on img at bounding box center [503, 312] width 71 height 107
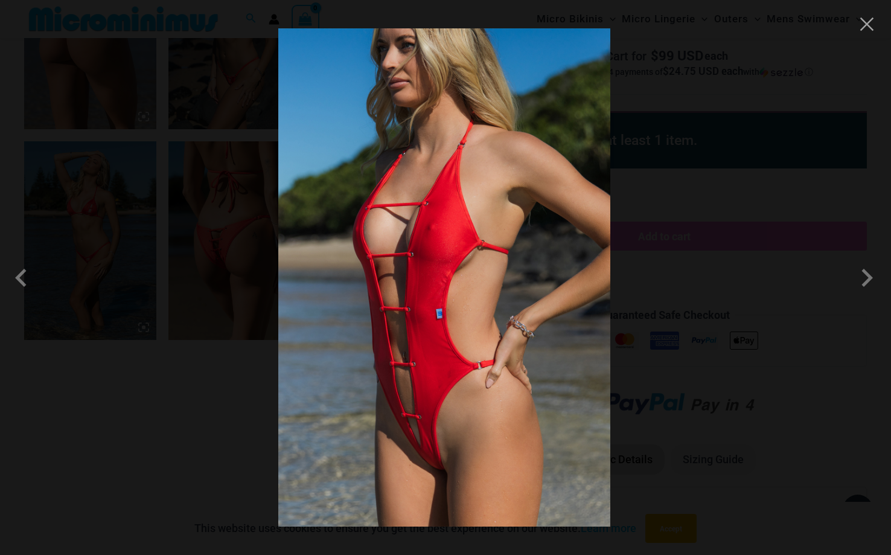
scroll to position [1247, 0]
click at [474, 272] on img at bounding box center [444, 277] width 332 height 498
click at [867, 275] on span at bounding box center [866, 277] width 36 height 36
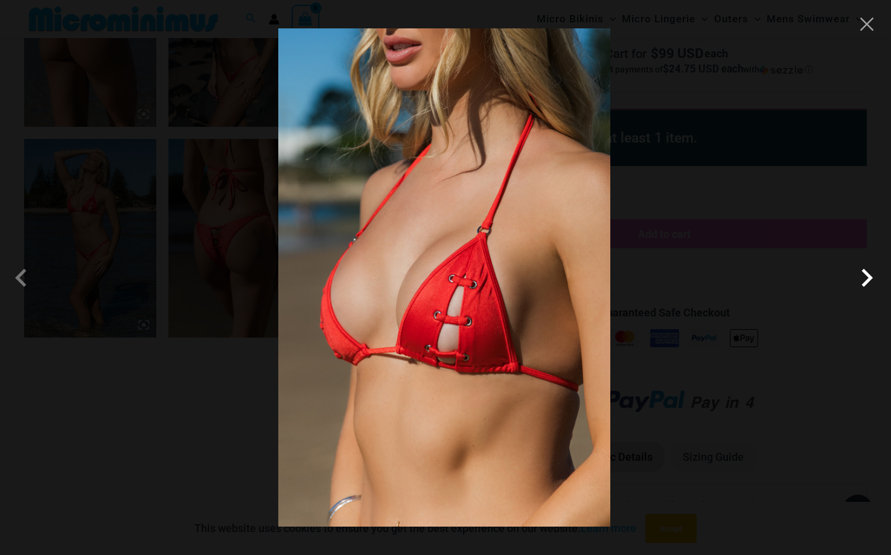
click at [866, 275] on span at bounding box center [866, 277] width 36 height 36
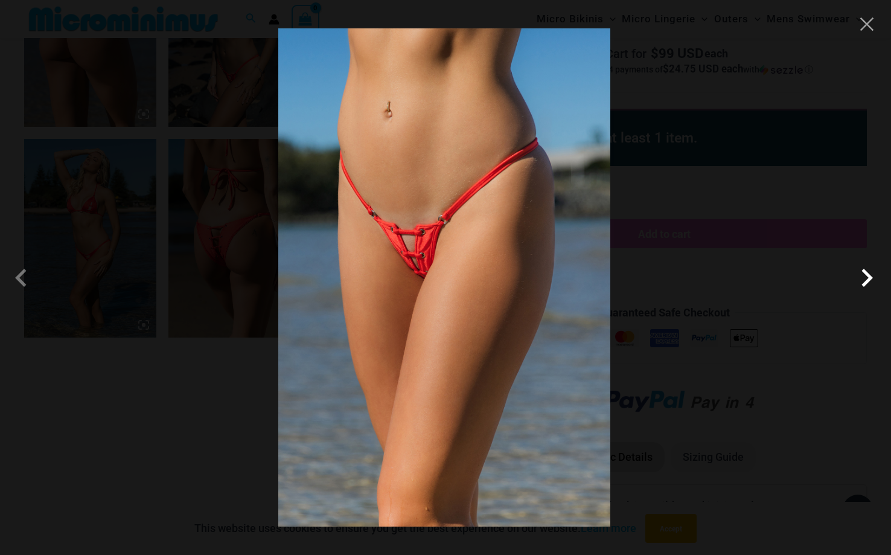
click at [866, 275] on span at bounding box center [866, 277] width 36 height 36
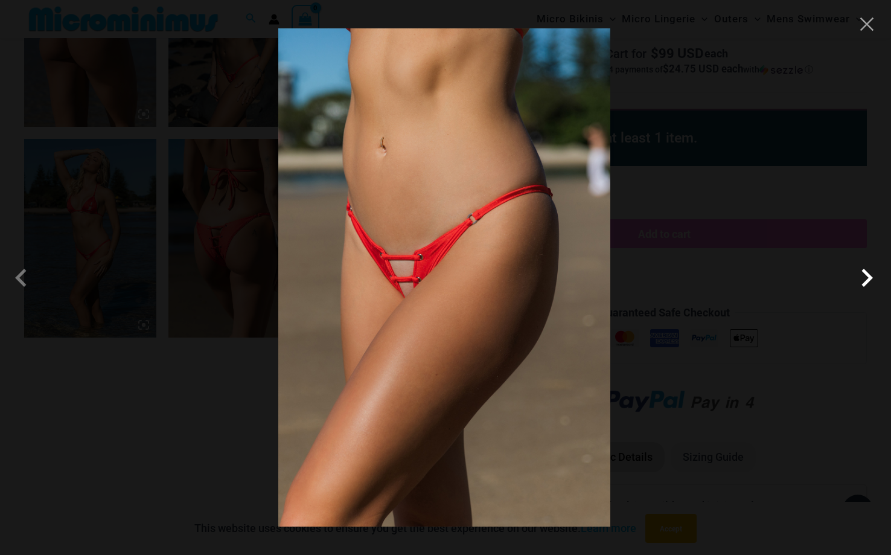
click at [864, 274] on span at bounding box center [866, 277] width 36 height 36
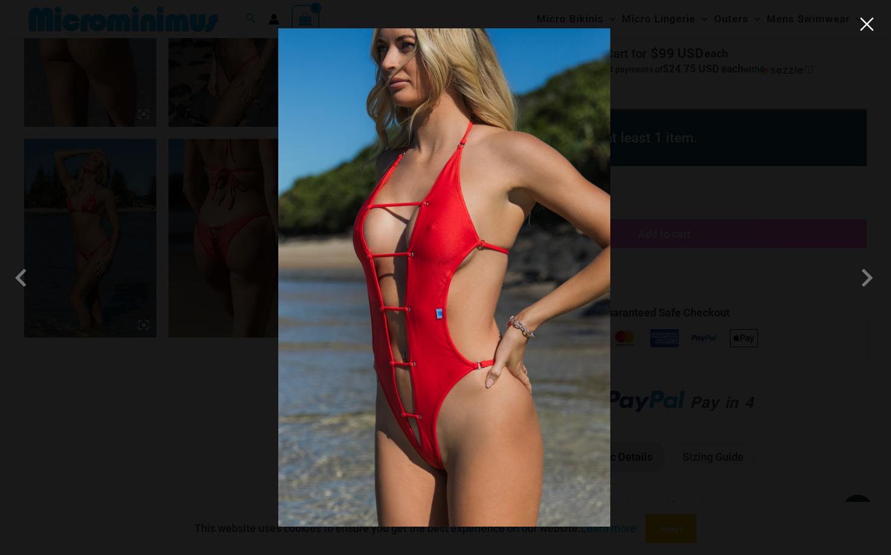
click at [867, 24] on button "Close" at bounding box center [866, 24] width 18 height 18
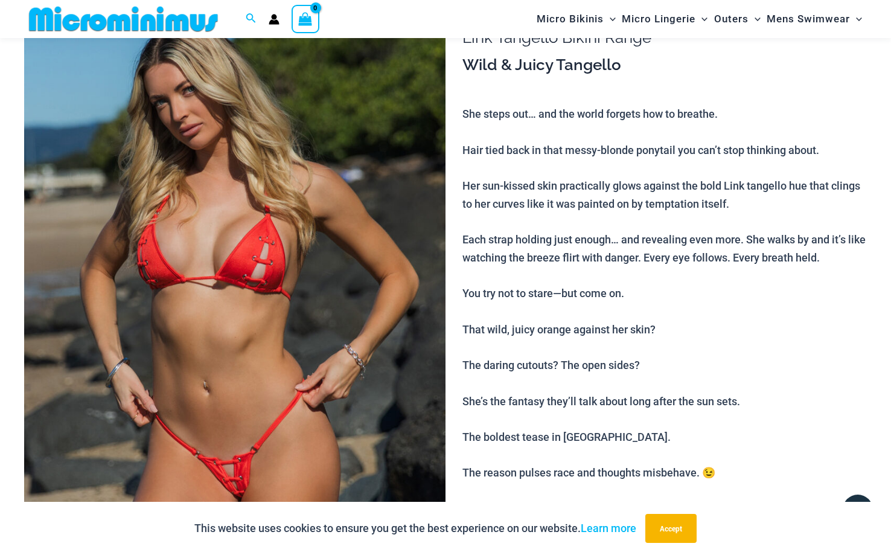
scroll to position [0, 0]
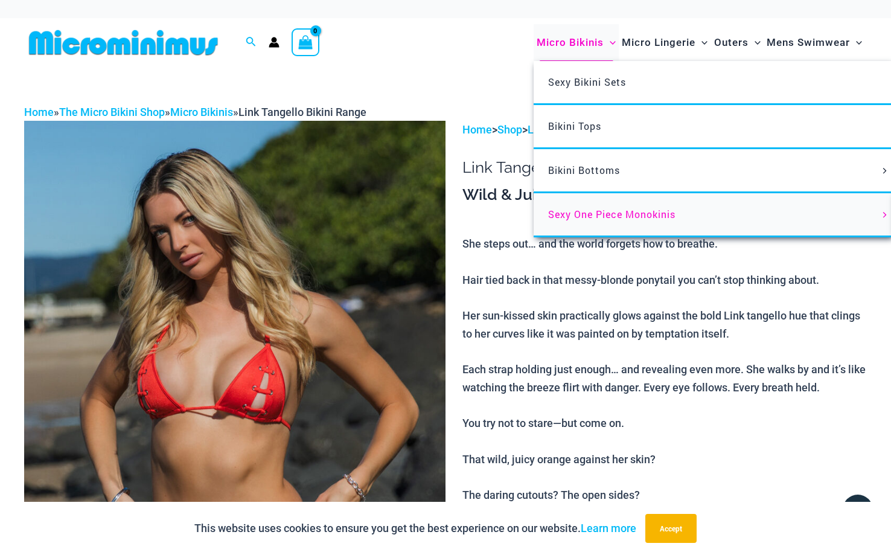
click at [885, 215] on icon "Menu Toggle" at bounding box center [885, 215] width 6 height 6
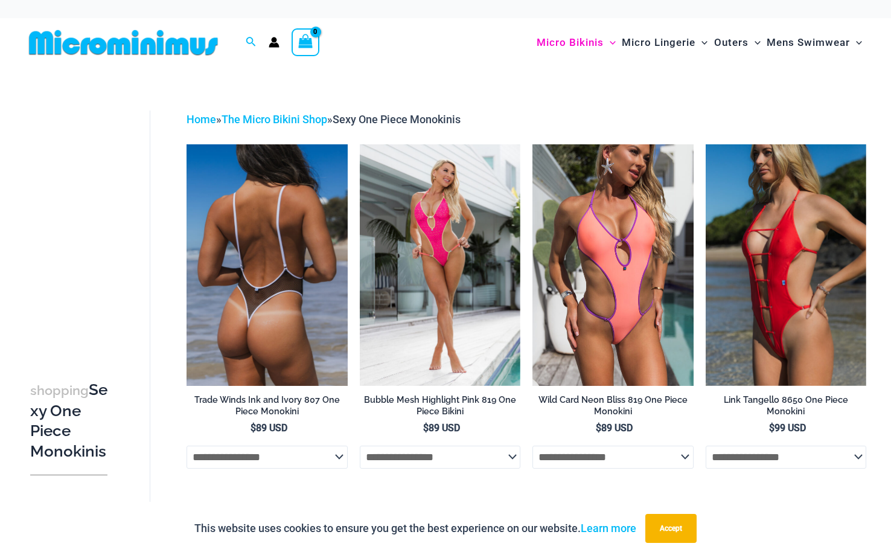
click at [265, 246] on img at bounding box center [266, 264] width 161 height 241
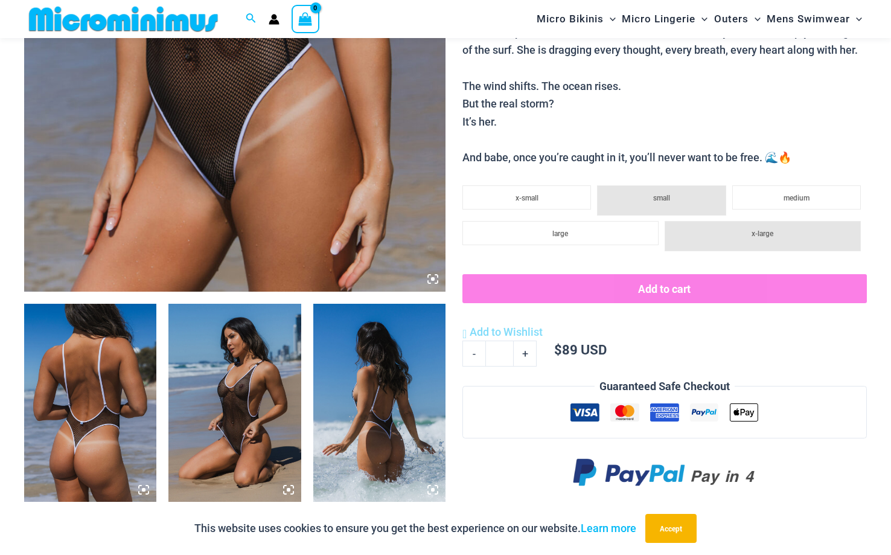
scroll to position [535, 0]
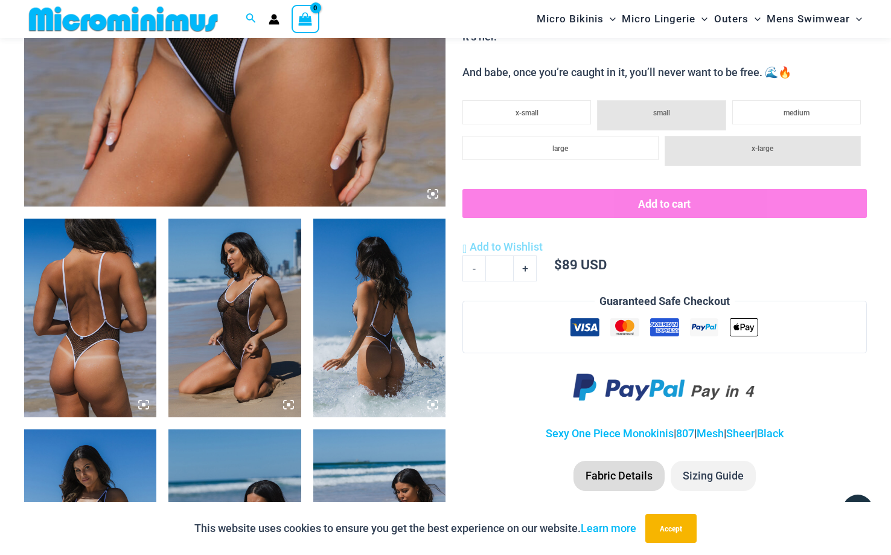
click at [90, 310] on img at bounding box center [90, 317] width 132 height 199
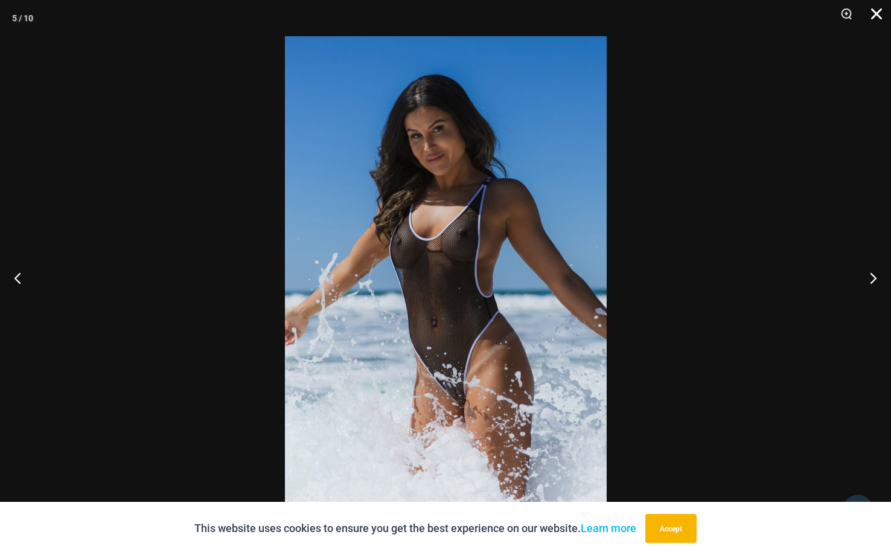
click at [876, 12] on button "Close" at bounding box center [872, 18] width 30 height 36
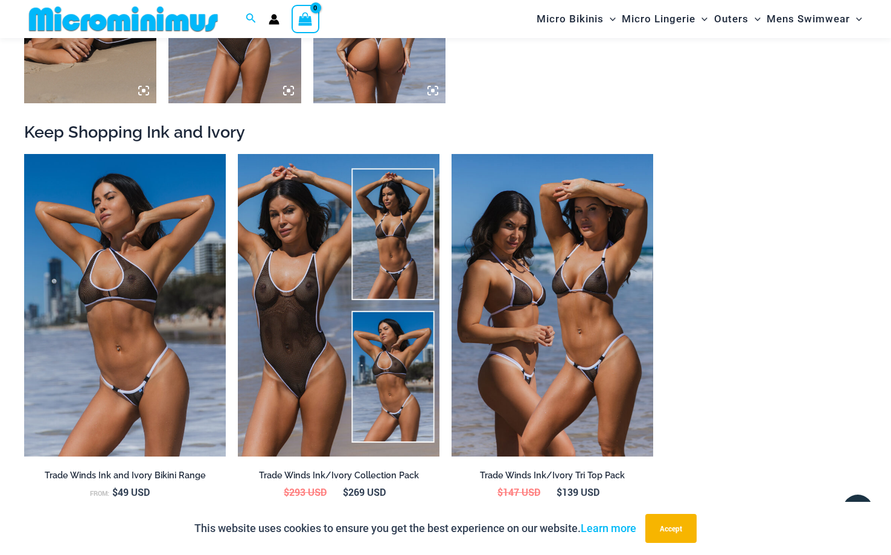
scroll to position [1272, 0]
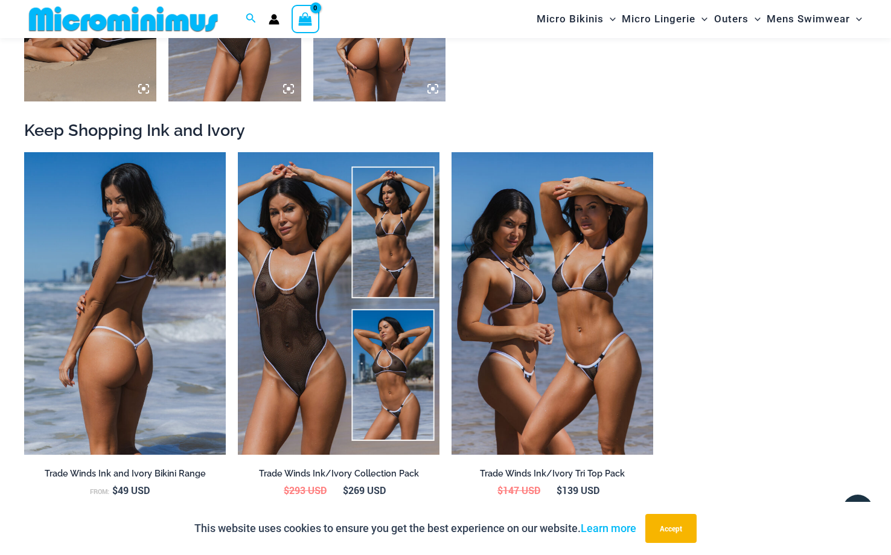
click at [150, 249] on img at bounding box center [125, 303] width 202 height 302
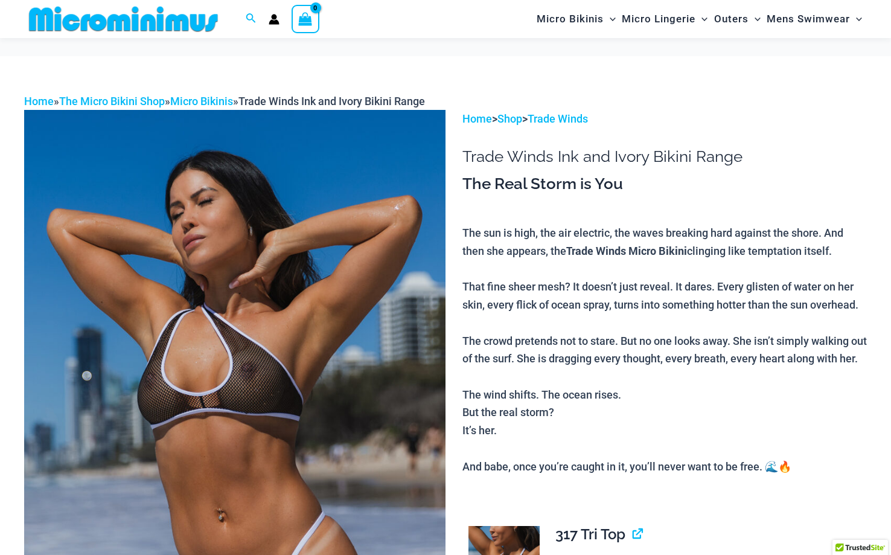
scroll to position [83, 0]
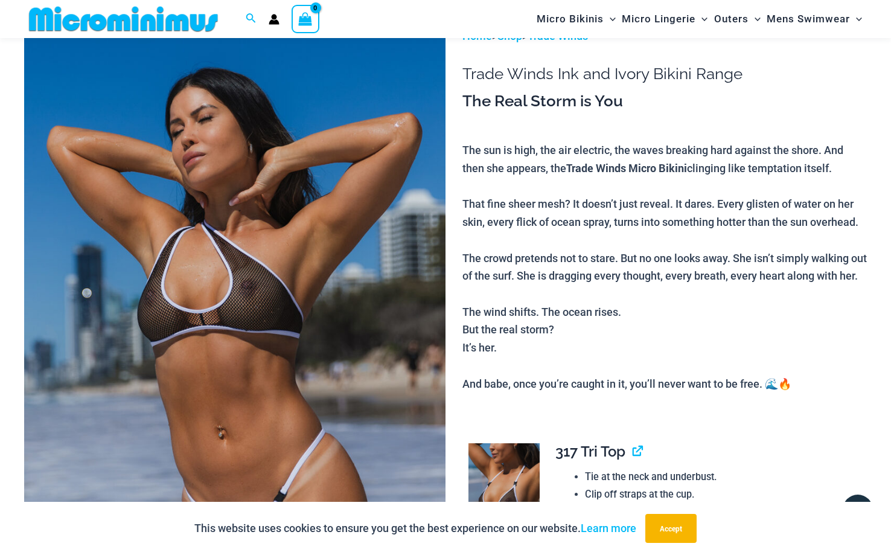
click at [218, 322] on img at bounding box center [234, 343] width 421 height 632
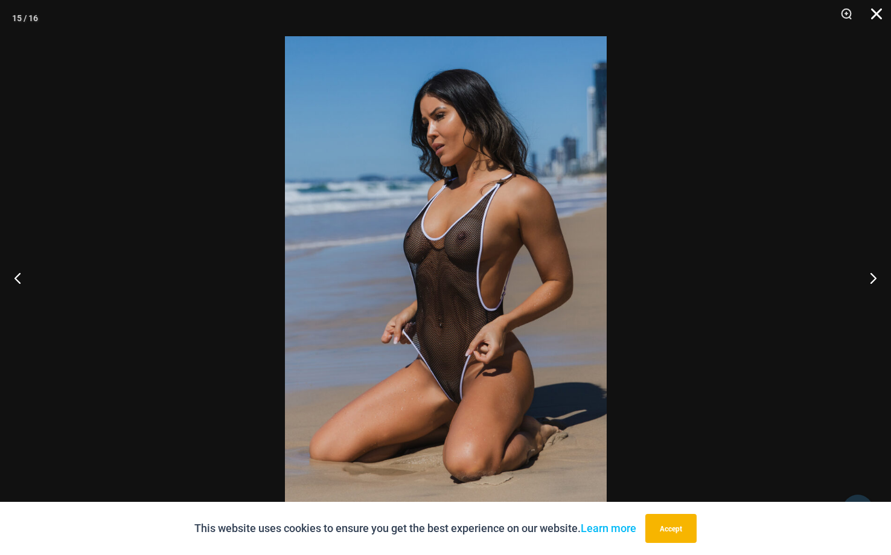
click at [876, 11] on button "Close" at bounding box center [872, 18] width 30 height 36
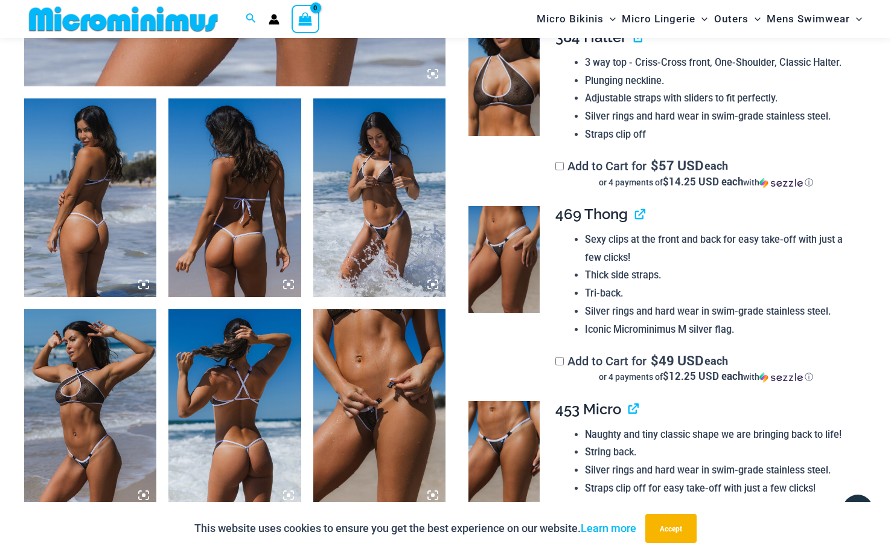
scroll to position [661, 0]
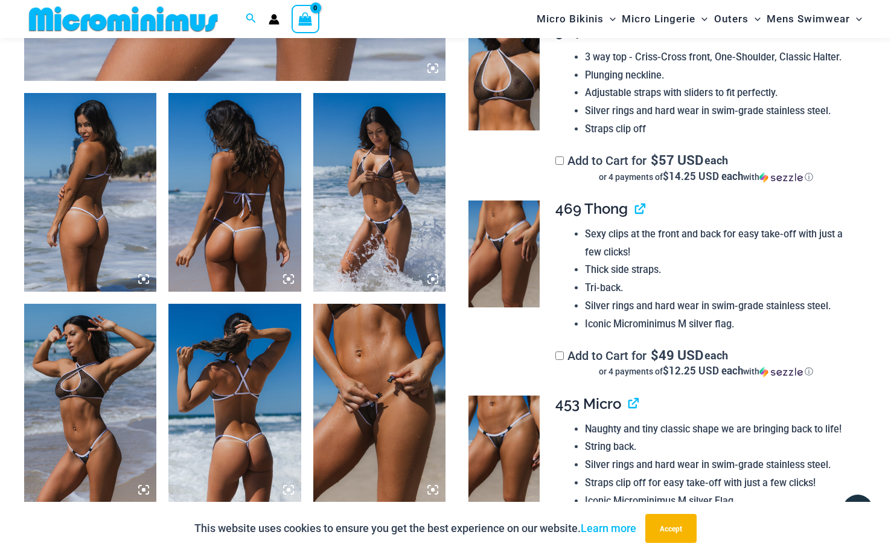
click at [520, 115] on img at bounding box center [503, 77] width 71 height 107
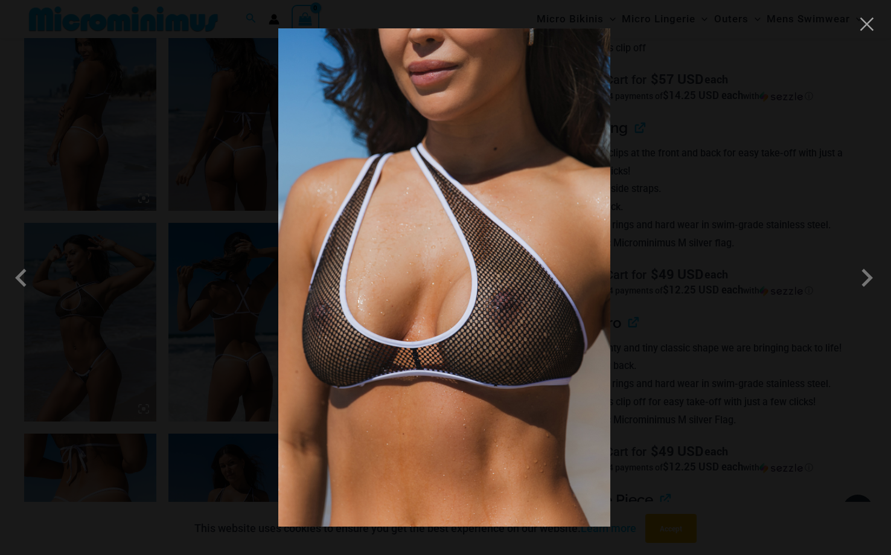
scroll to position [740, 0]
click at [871, 276] on span at bounding box center [866, 277] width 36 height 36
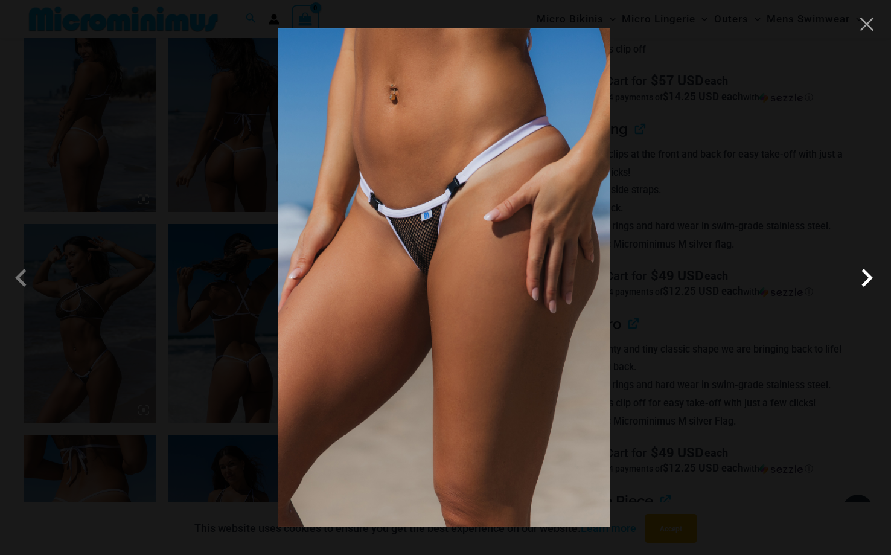
click at [871, 276] on span at bounding box center [866, 277] width 36 height 36
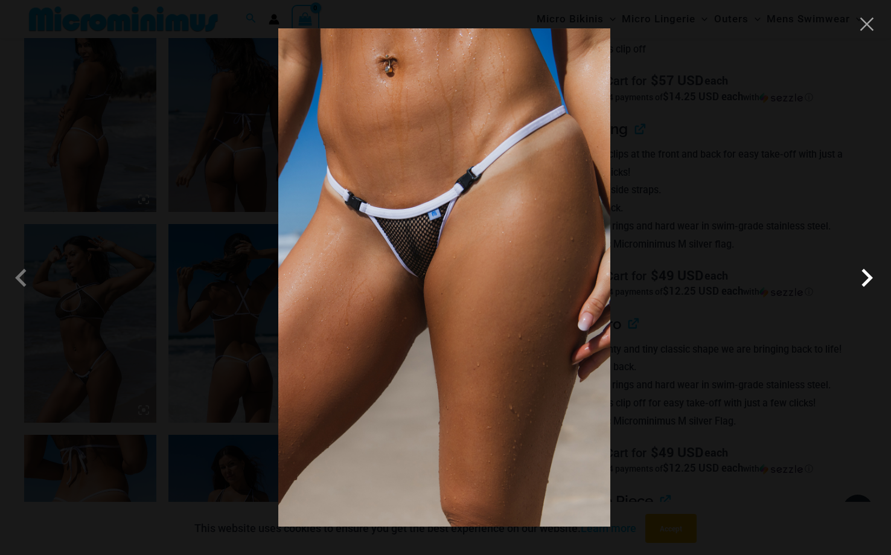
click at [871, 276] on span at bounding box center [866, 277] width 36 height 36
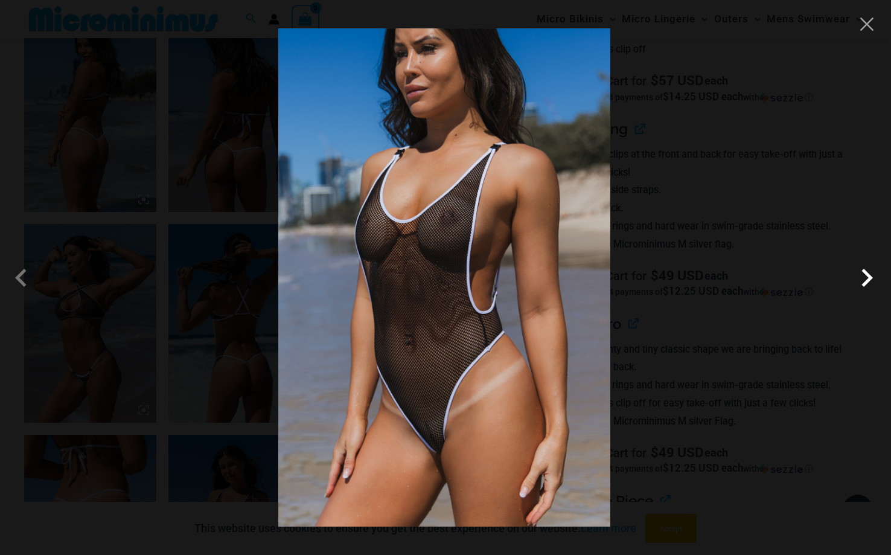
click at [871, 276] on span at bounding box center [866, 277] width 36 height 36
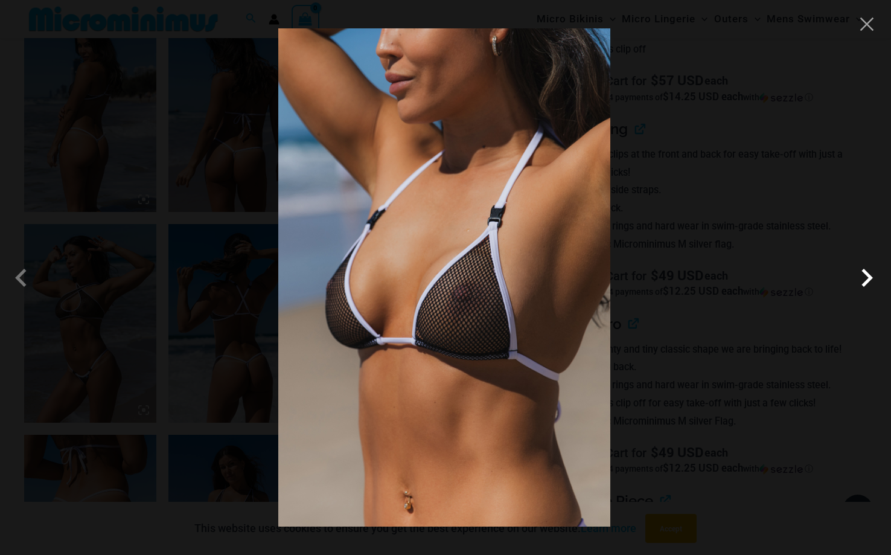
click at [871, 276] on span at bounding box center [866, 277] width 36 height 36
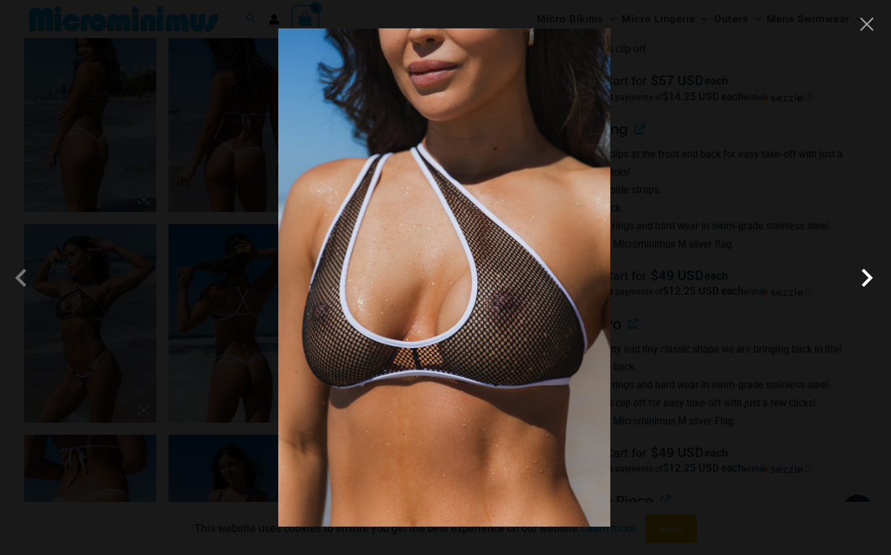
click at [871, 276] on span at bounding box center [866, 277] width 36 height 36
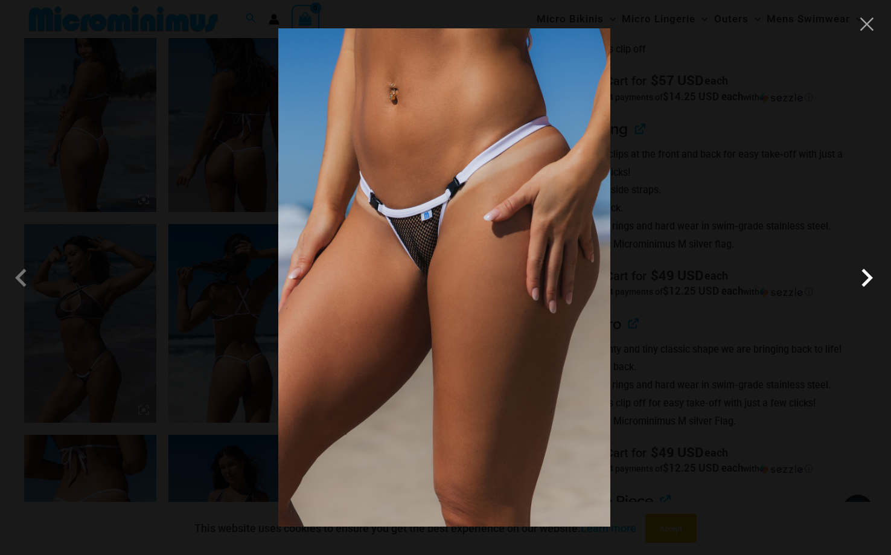
click at [871, 276] on span at bounding box center [866, 277] width 36 height 36
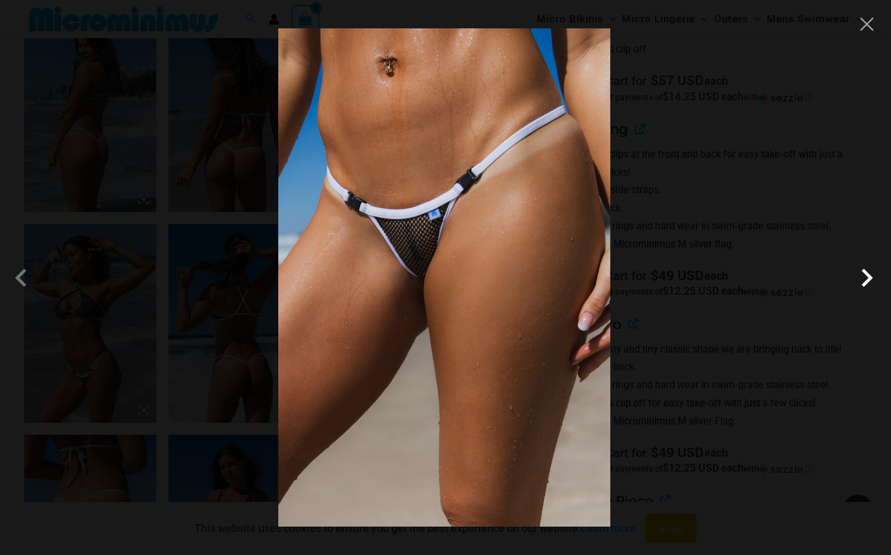
click at [872, 276] on span at bounding box center [866, 277] width 36 height 36
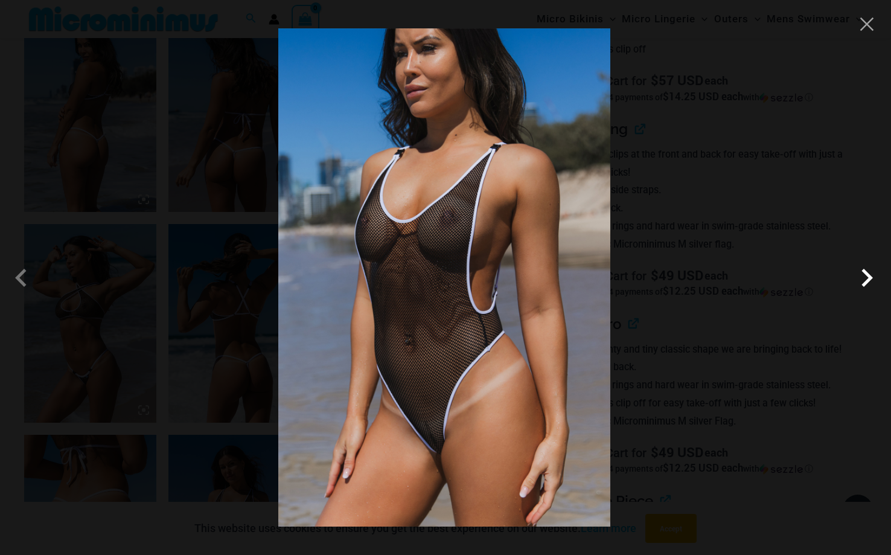
click at [873, 275] on span at bounding box center [866, 277] width 36 height 36
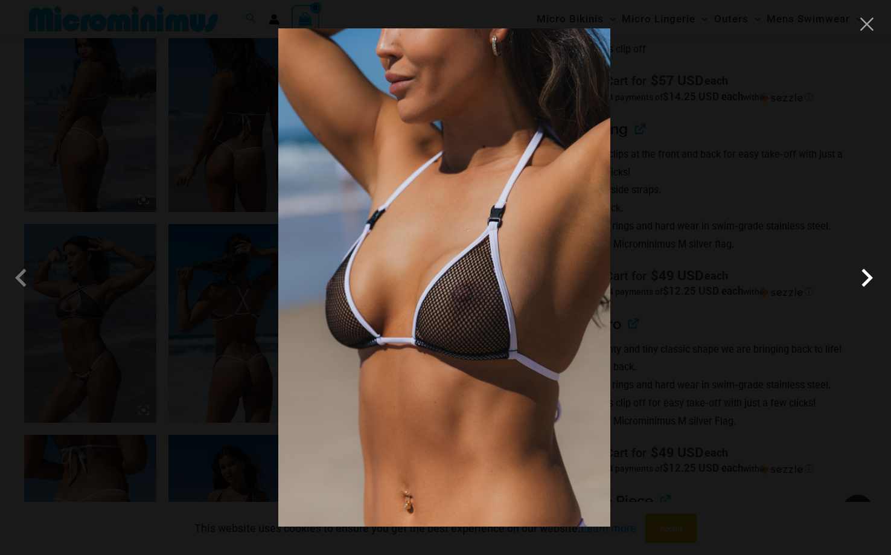
click at [873, 275] on span at bounding box center [866, 277] width 36 height 36
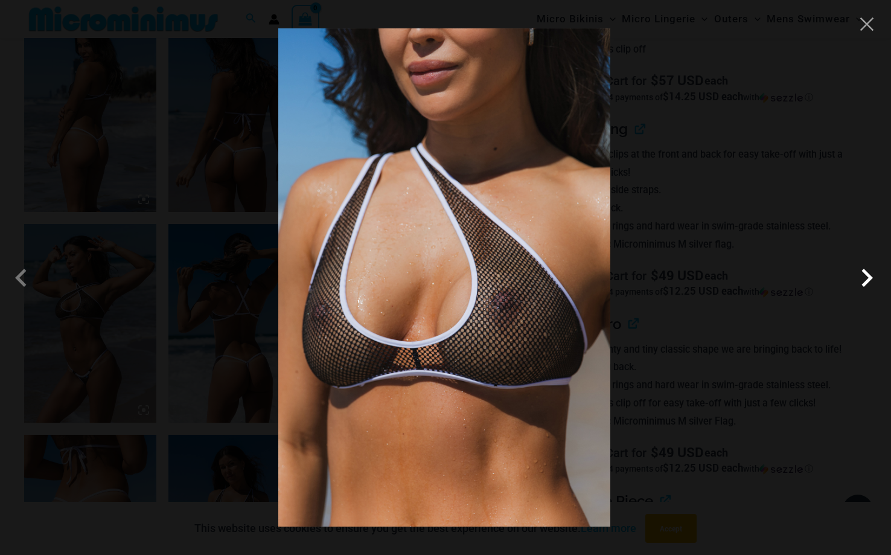
click at [873, 275] on span at bounding box center [866, 277] width 36 height 36
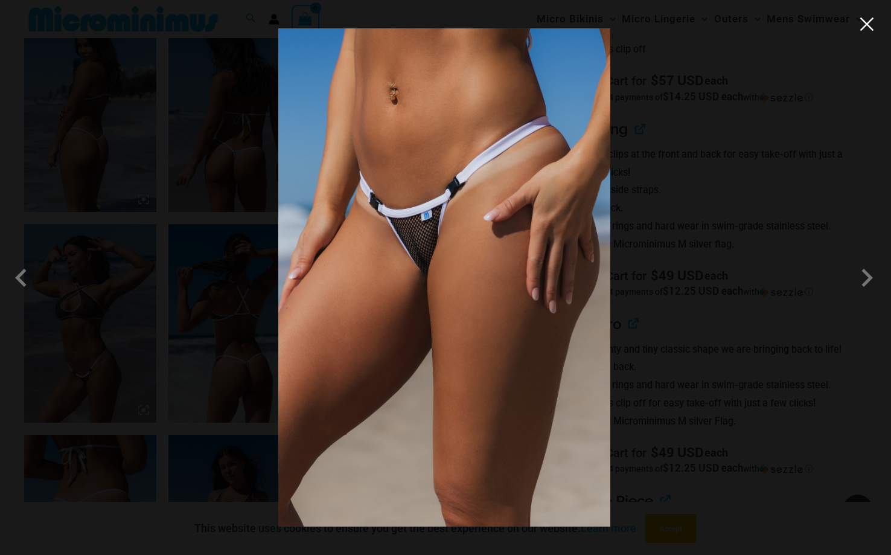
click at [871, 25] on button "Close" at bounding box center [866, 24] width 18 height 18
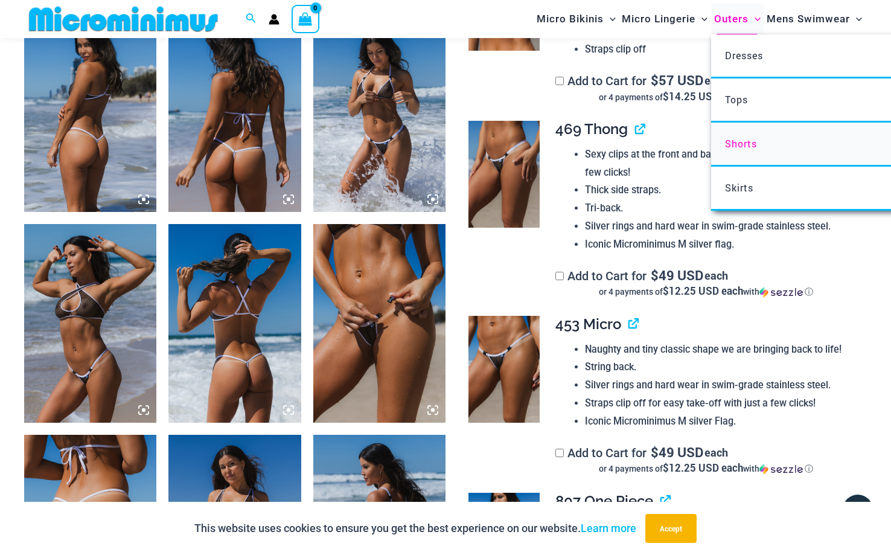
click at [743, 141] on span "Shorts" at bounding box center [741, 143] width 32 height 13
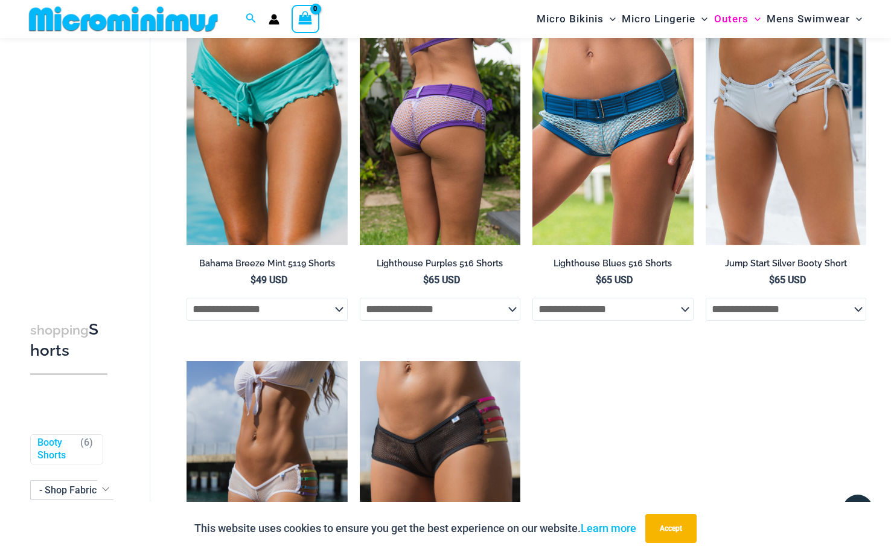
scroll to position [118, 0]
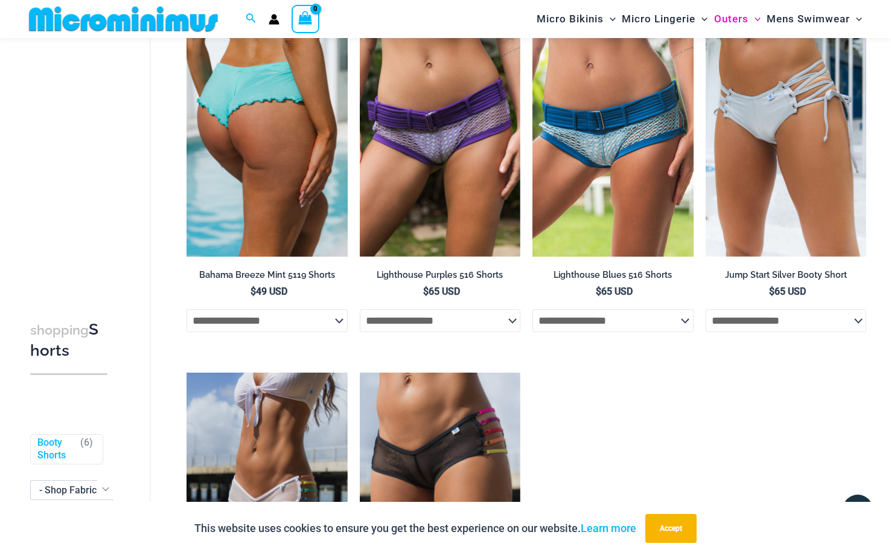
click at [288, 183] on img at bounding box center [266, 135] width 161 height 241
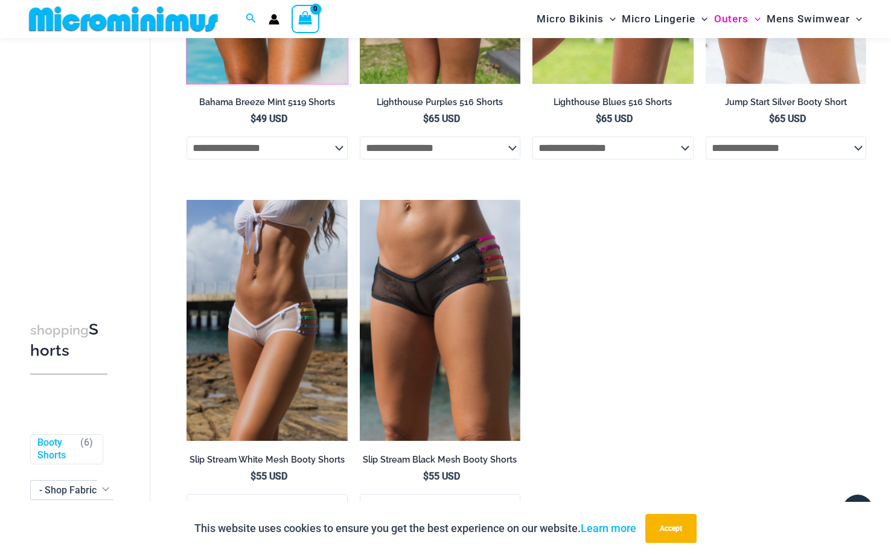
scroll to position [299, 0]
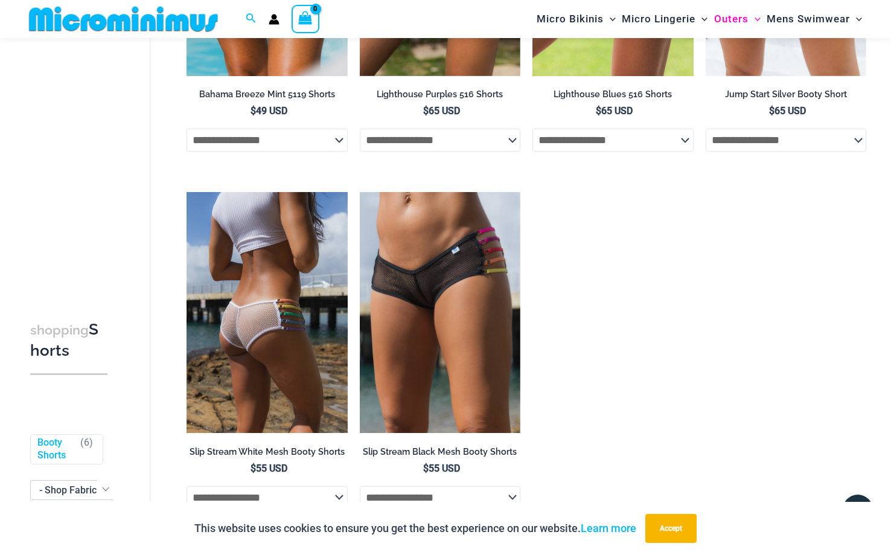
click at [261, 311] on img at bounding box center [266, 312] width 161 height 241
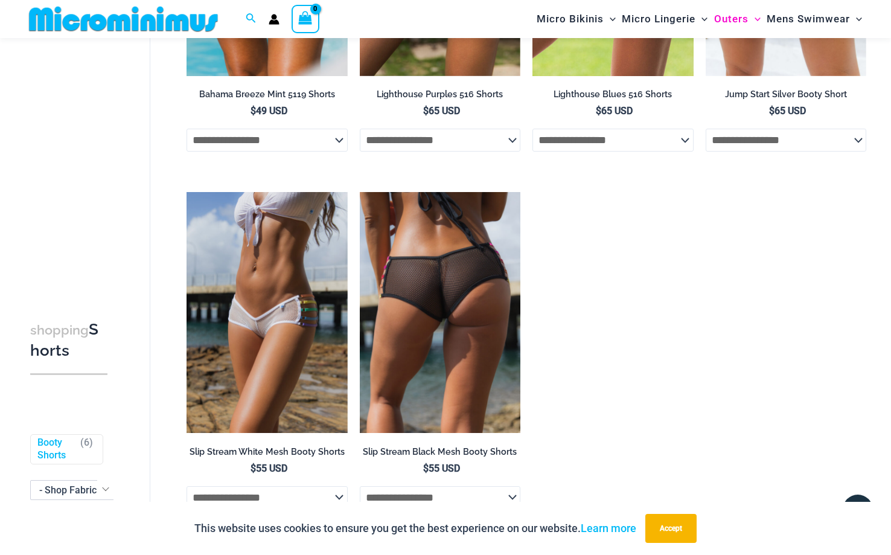
click at [419, 267] on img at bounding box center [440, 312] width 161 height 241
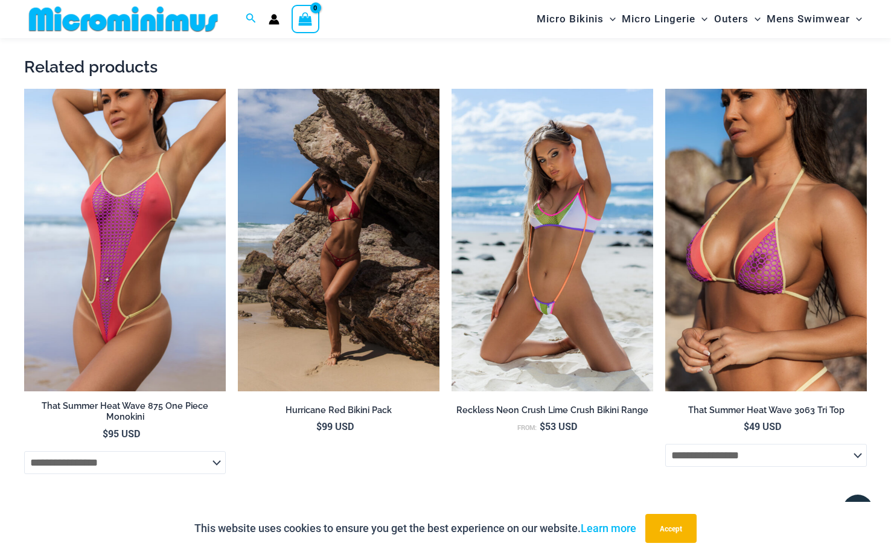
scroll to position [1571, 0]
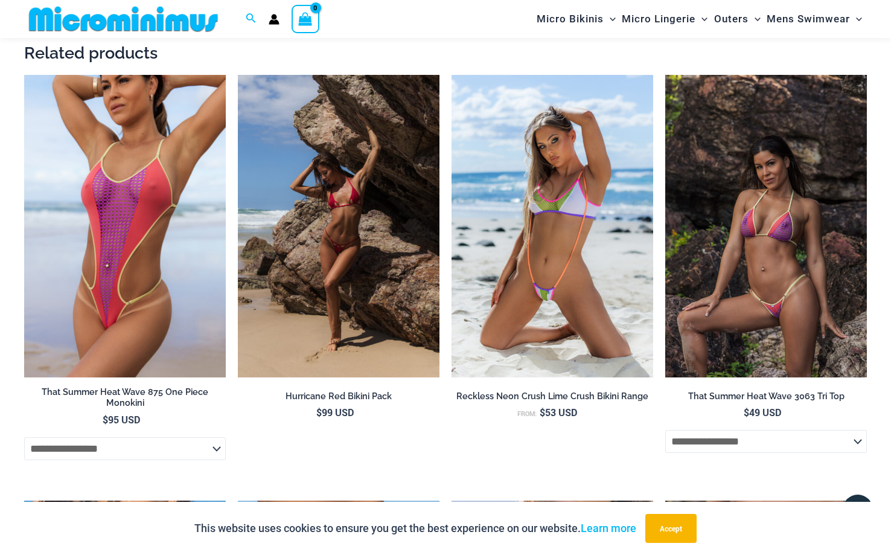
click at [749, 234] on img at bounding box center [766, 226] width 202 height 302
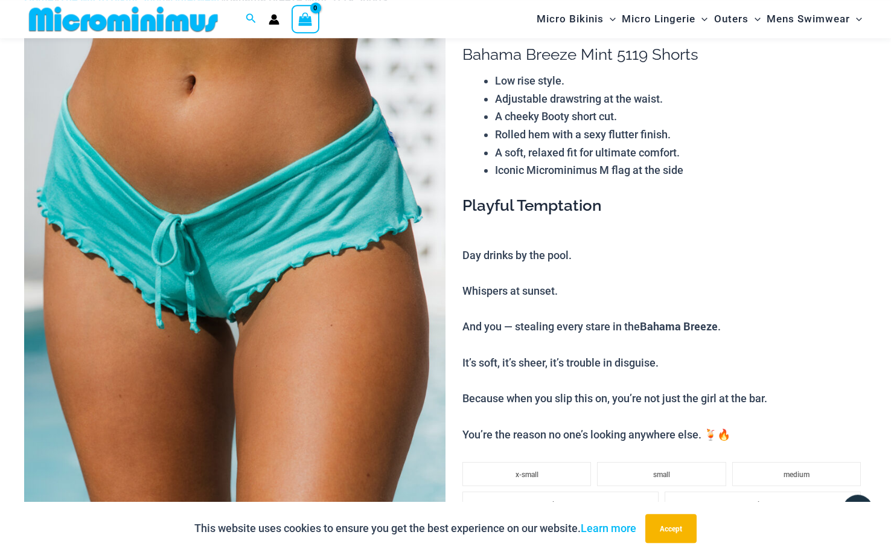
scroll to position [0, 0]
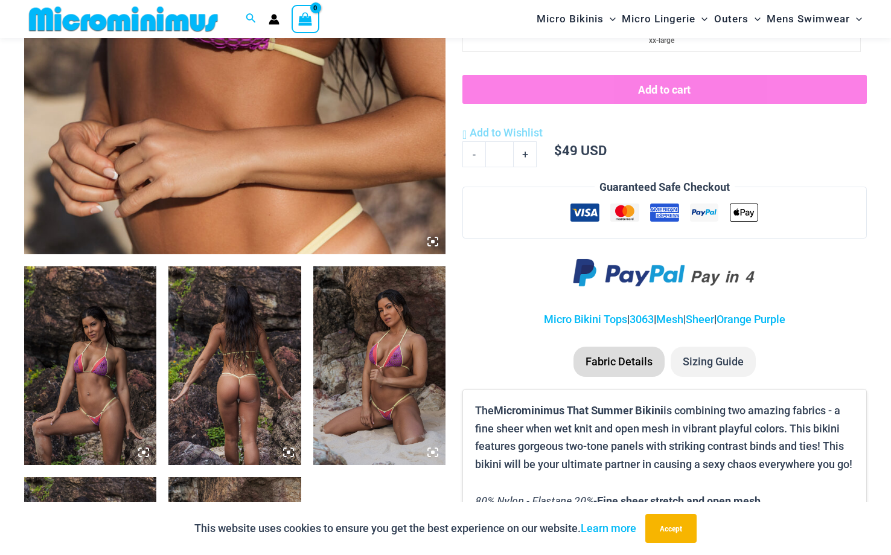
scroll to position [503, 0]
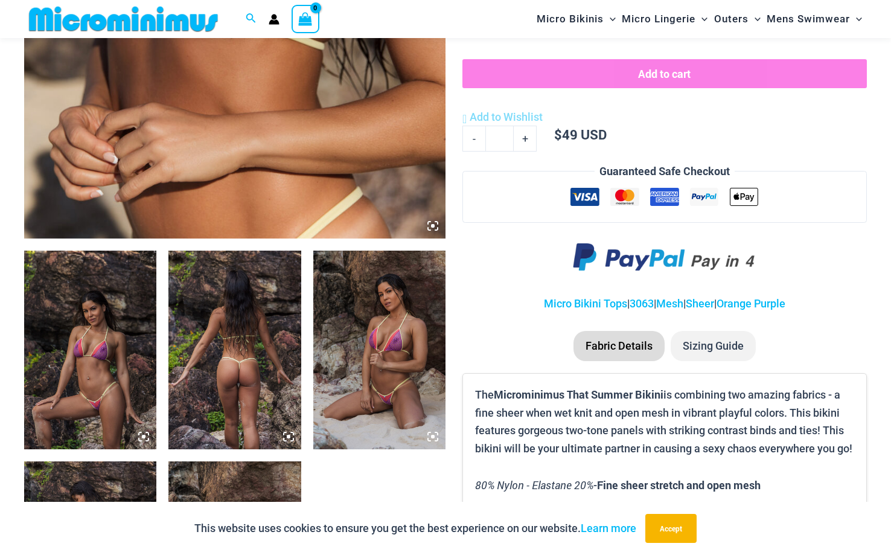
click at [84, 370] on img at bounding box center [90, 349] width 132 height 199
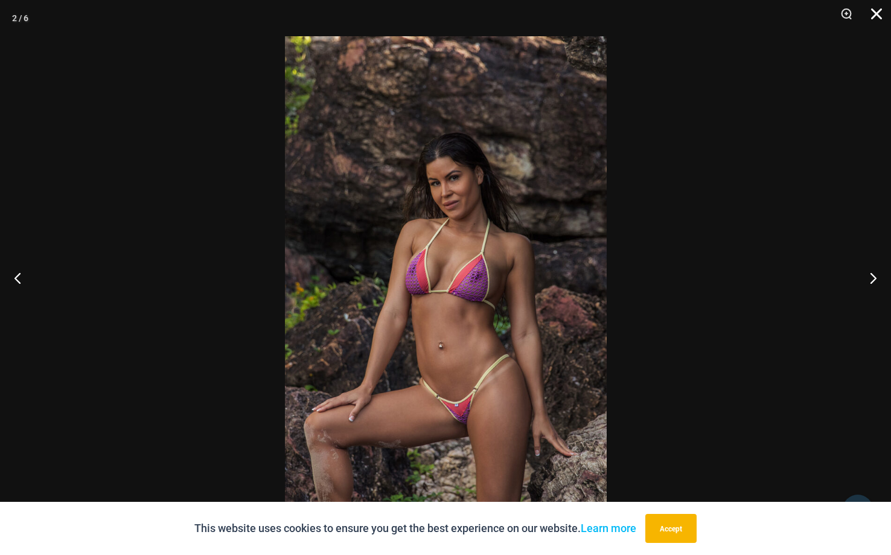
click at [877, 14] on button "Close" at bounding box center [872, 18] width 30 height 36
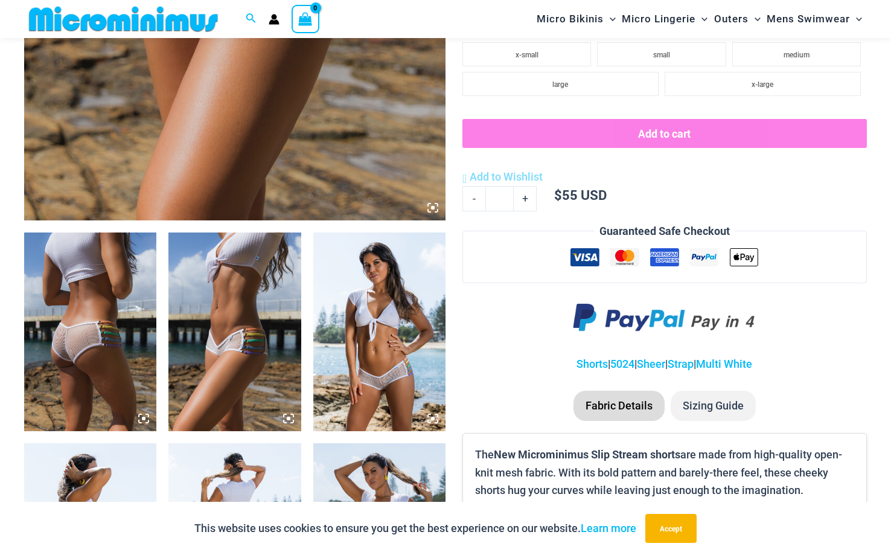
scroll to position [526, 0]
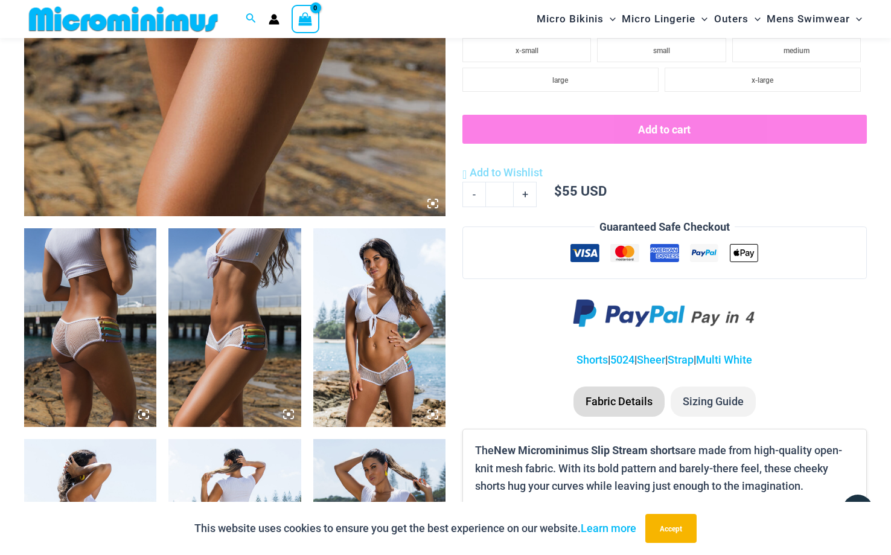
click at [75, 277] on img at bounding box center [90, 327] width 132 height 199
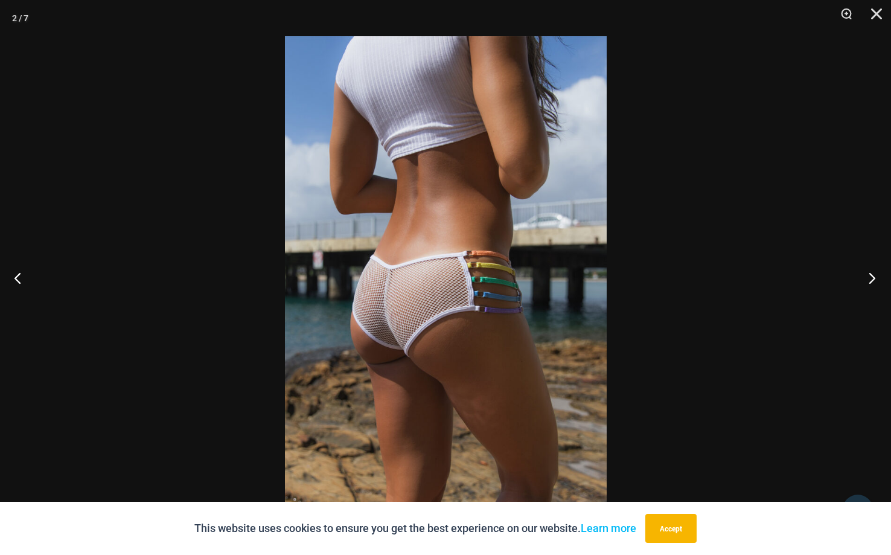
click at [873, 276] on button "Next" at bounding box center [867, 277] width 45 height 60
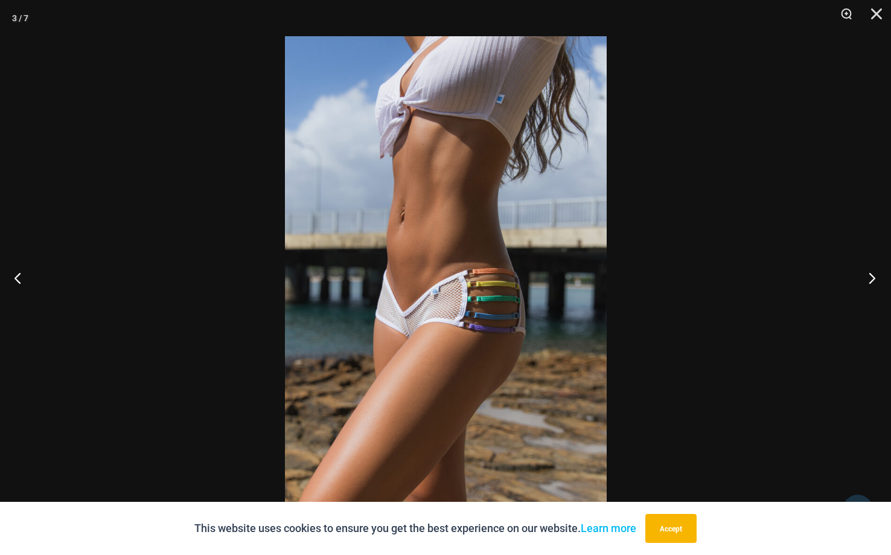
click at [873, 276] on button "Next" at bounding box center [867, 277] width 45 height 60
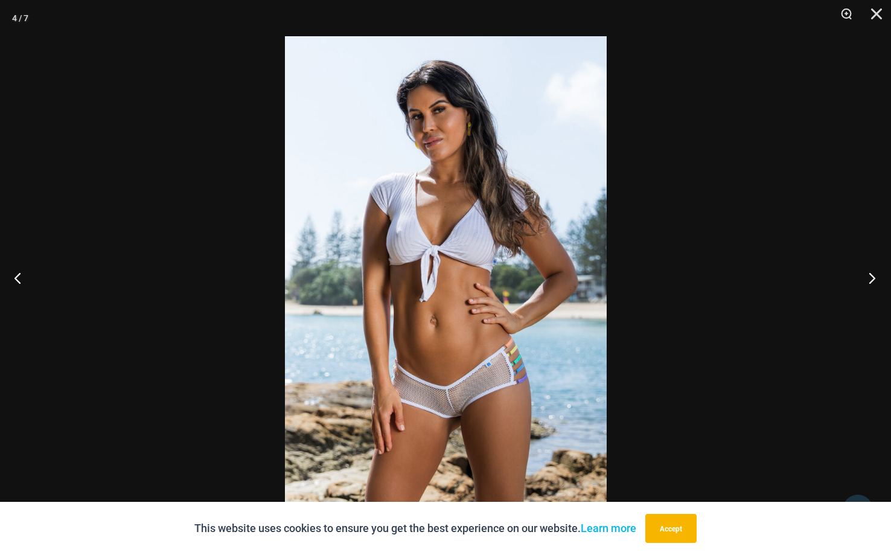
click at [873, 276] on button "Next" at bounding box center [867, 277] width 45 height 60
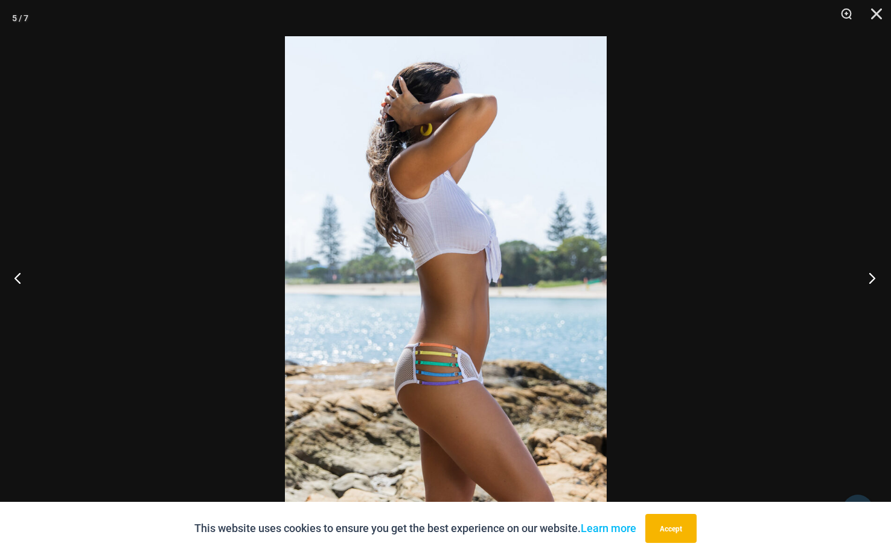
click at [873, 276] on button "Next" at bounding box center [867, 277] width 45 height 60
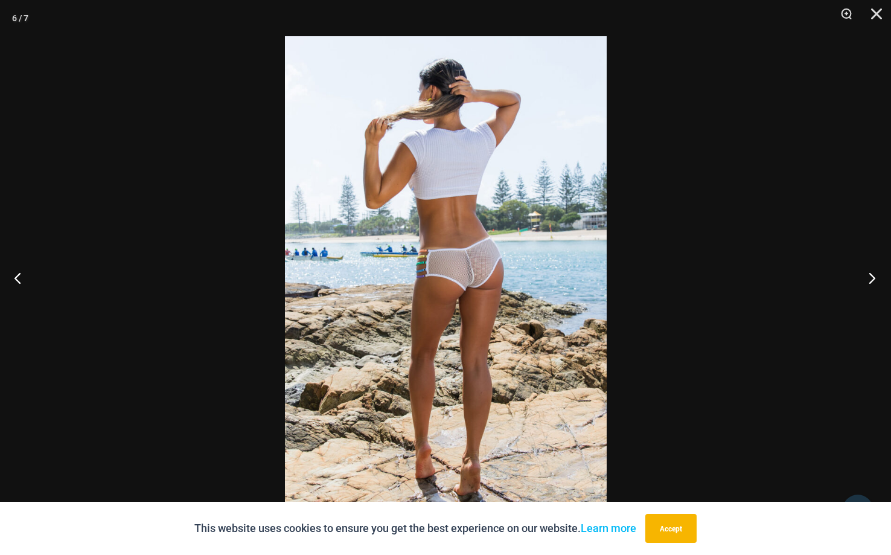
click at [873, 276] on button "Next" at bounding box center [867, 277] width 45 height 60
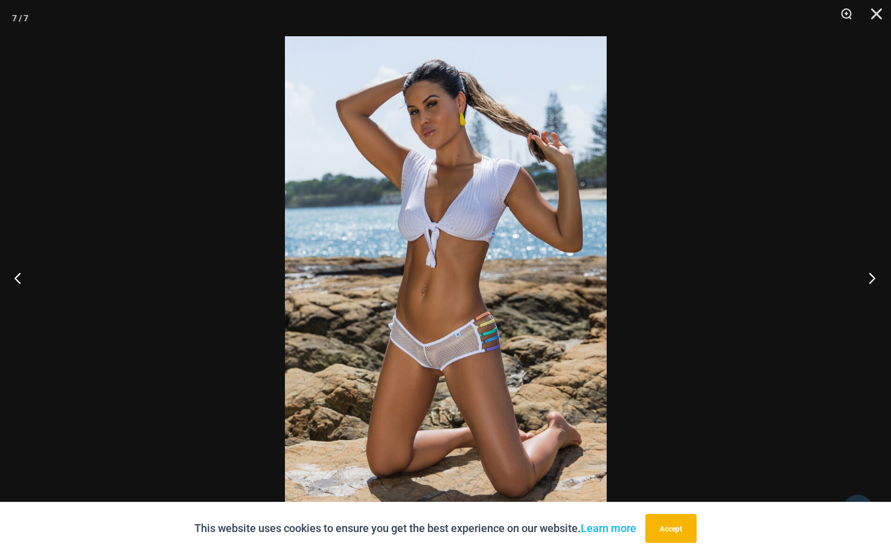
click at [873, 276] on button "Next" at bounding box center [867, 277] width 45 height 60
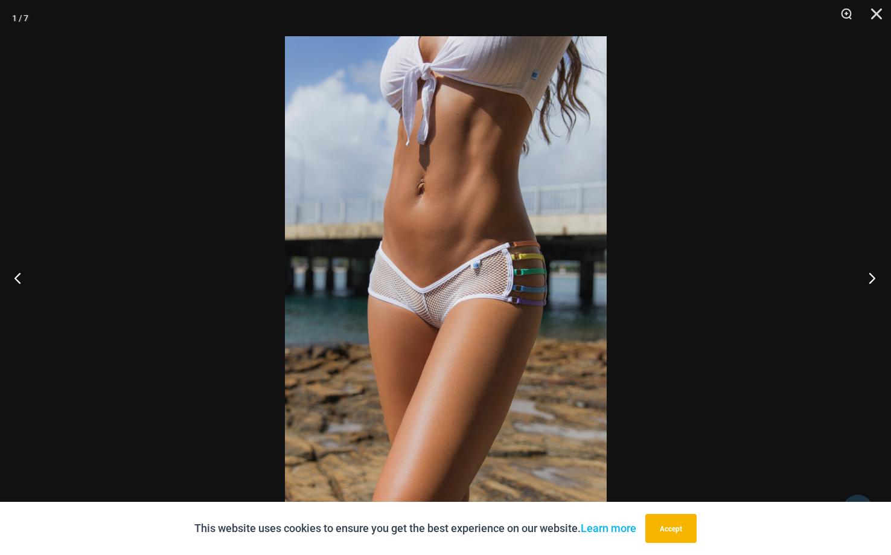
click at [873, 276] on button "Next" at bounding box center [867, 277] width 45 height 60
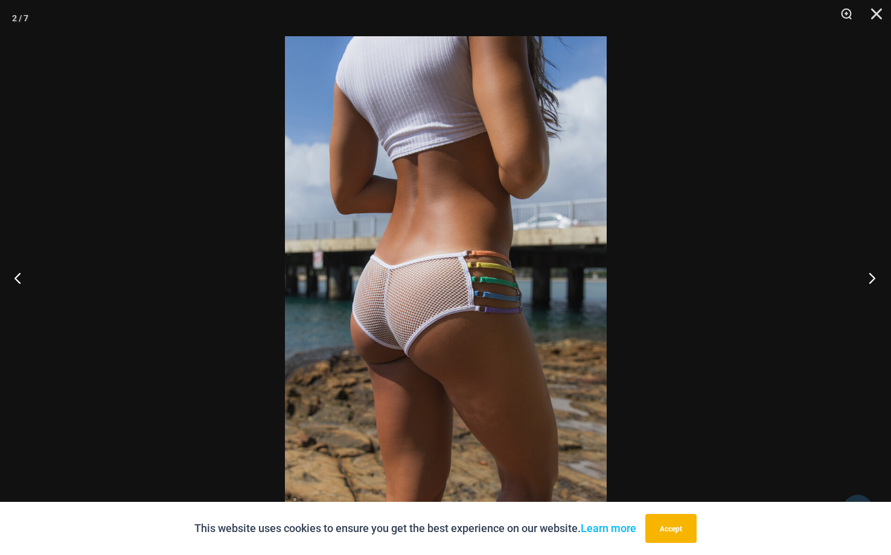
click at [873, 276] on button "Next" at bounding box center [867, 277] width 45 height 60
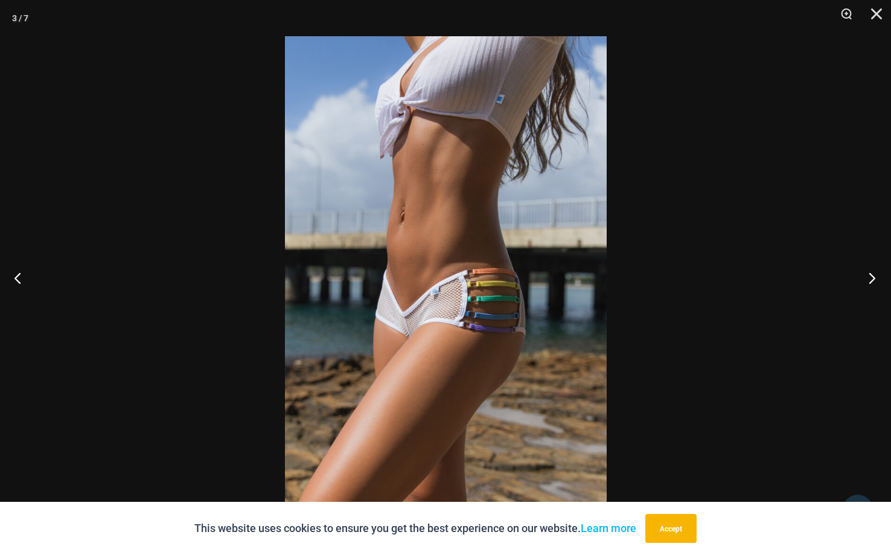
click at [873, 276] on button "Next" at bounding box center [867, 277] width 45 height 60
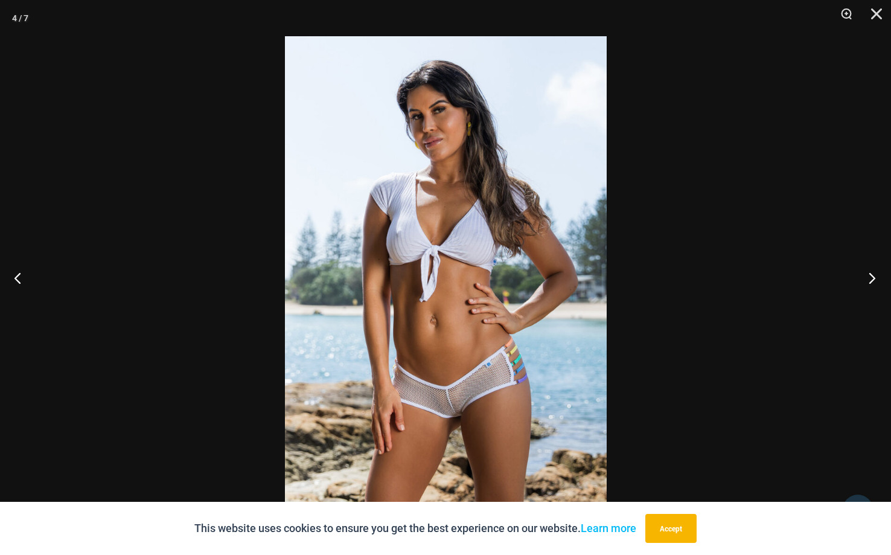
click at [873, 276] on button "Next" at bounding box center [867, 277] width 45 height 60
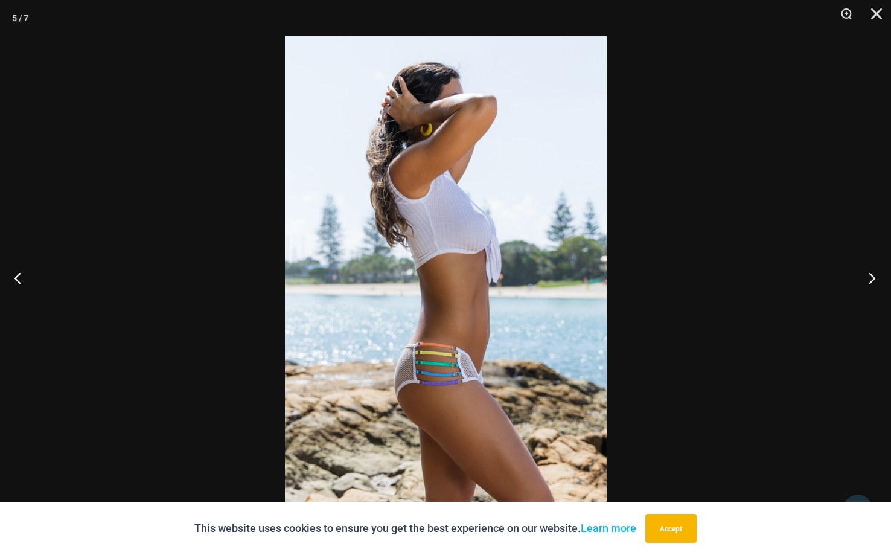
click at [873, 276] on button "Next" at bounding box center [867, 277] width 45 height 60
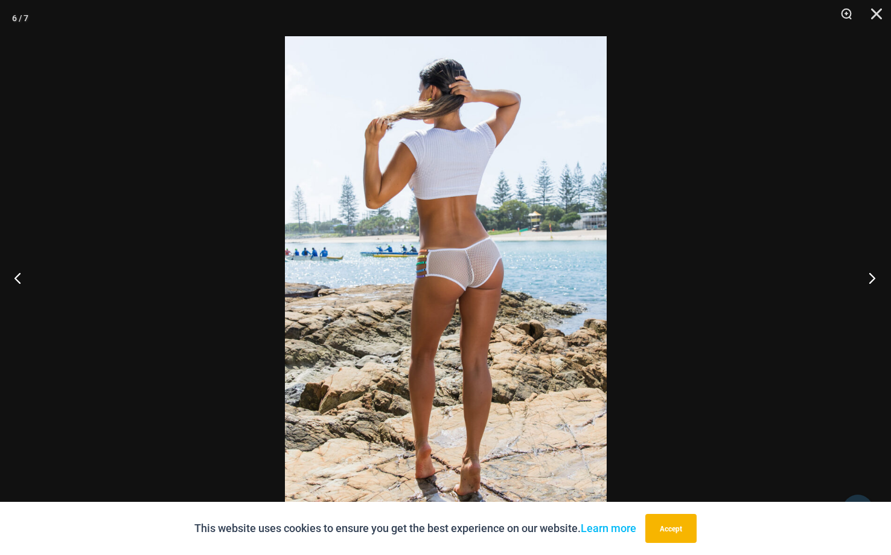
click at [873, 276] on button "Next" at bounding box center [867, 277] width 45 height 60
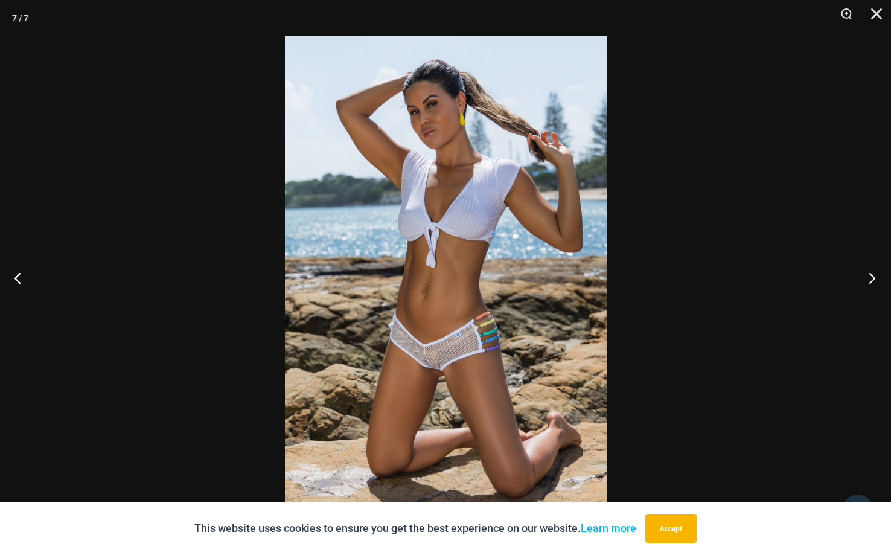
click at [873, 276] on button "Next" at bounding box center [867, 277] width 45 height 60
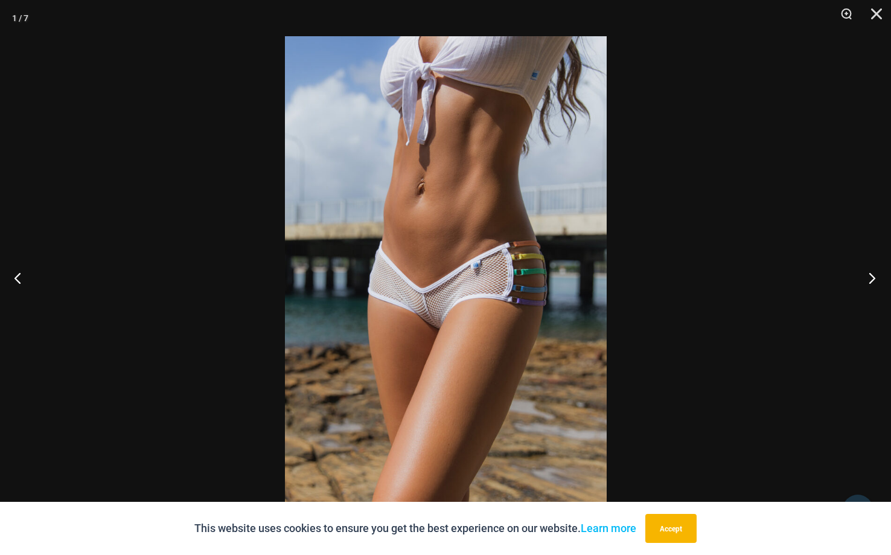
click at [873, 276] on button "Next" at bounding box center [867, 277] width 45 height 60
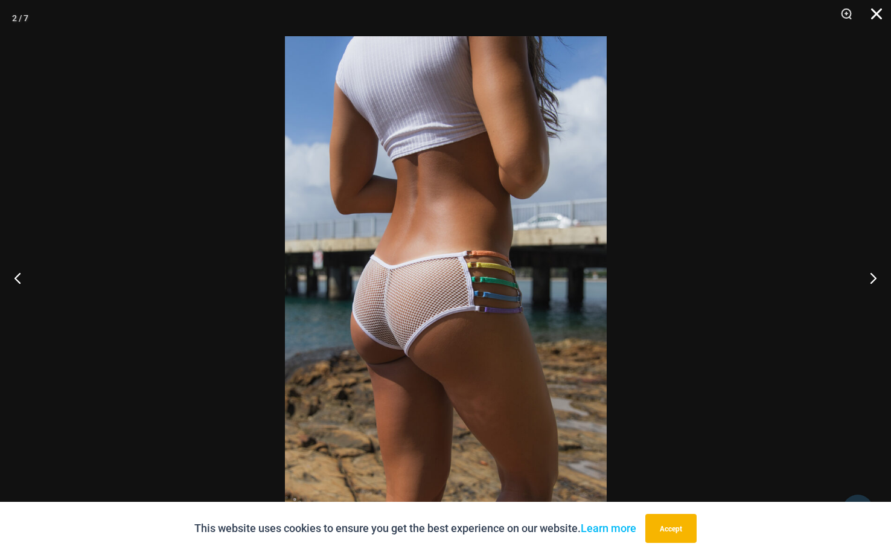
click at [879, 11] on button "Close" at bounding box center [872, 18] width 30 height 36
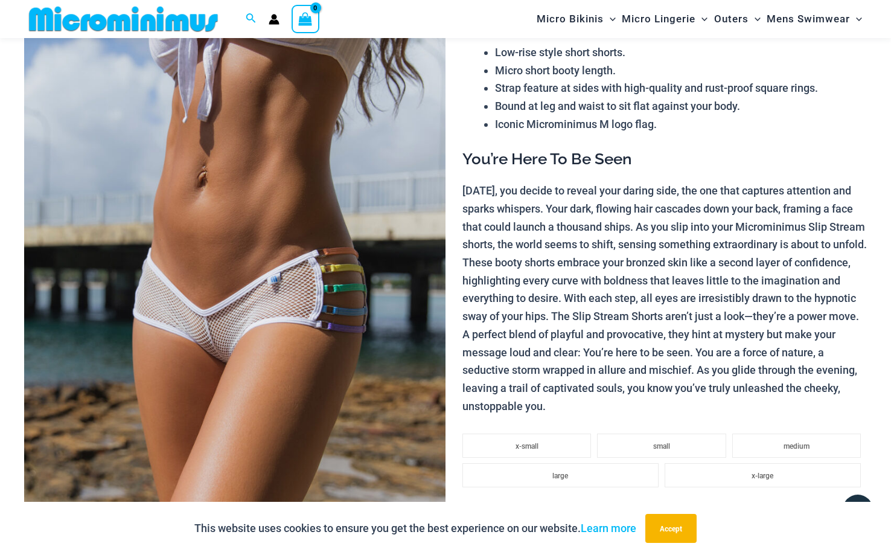
scroll to position [0, 0]
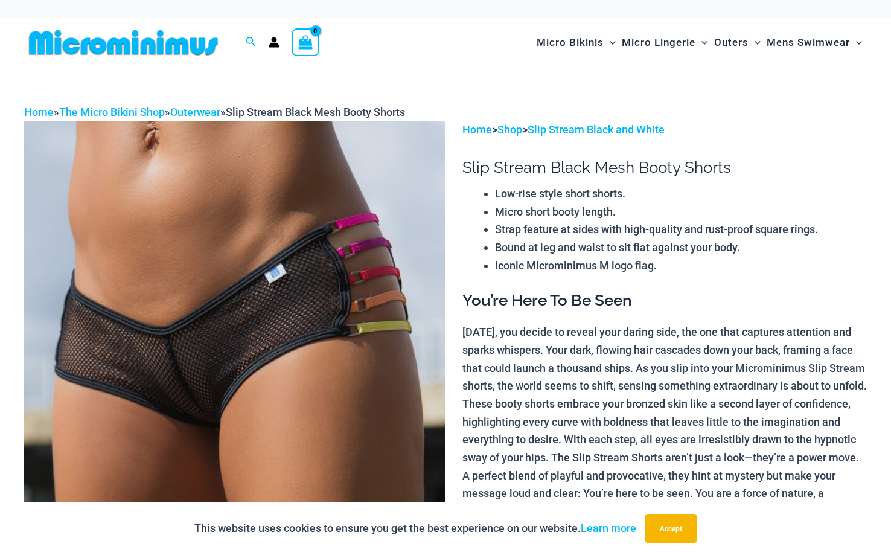
click at [367, 310] on img at bounding box center [234, 437] width 421 height 632
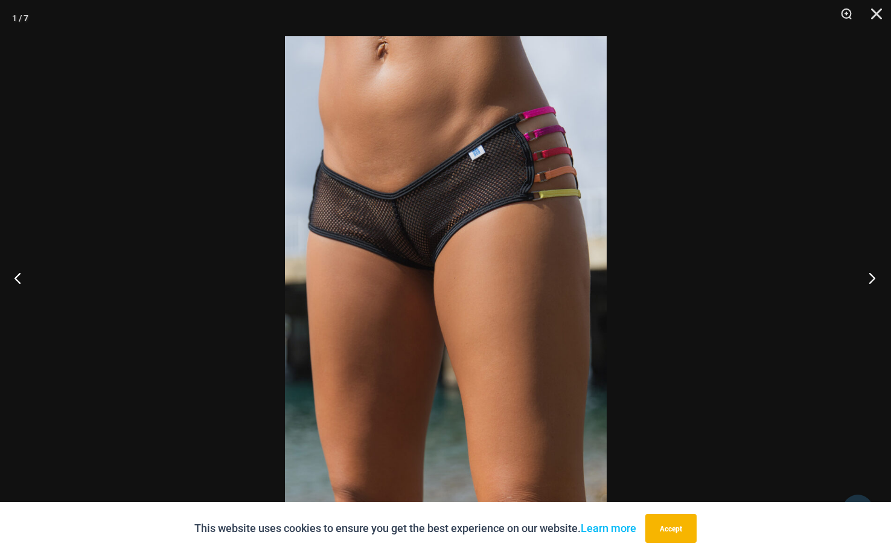
click at [877, 276] on button "Next" at bounding box center [867, 277] width 45 height 60
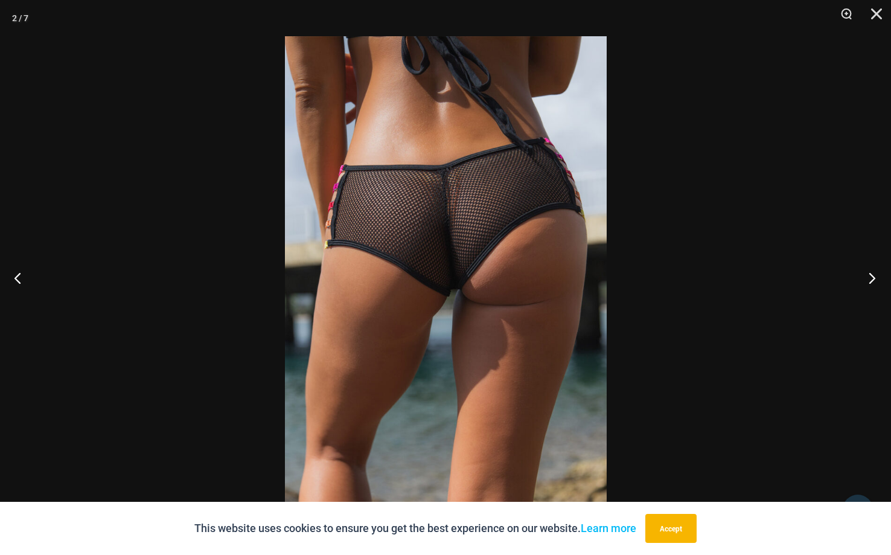
click at [877, 276] on button "Next" at bounding box center [867, 277] width 45 height 60
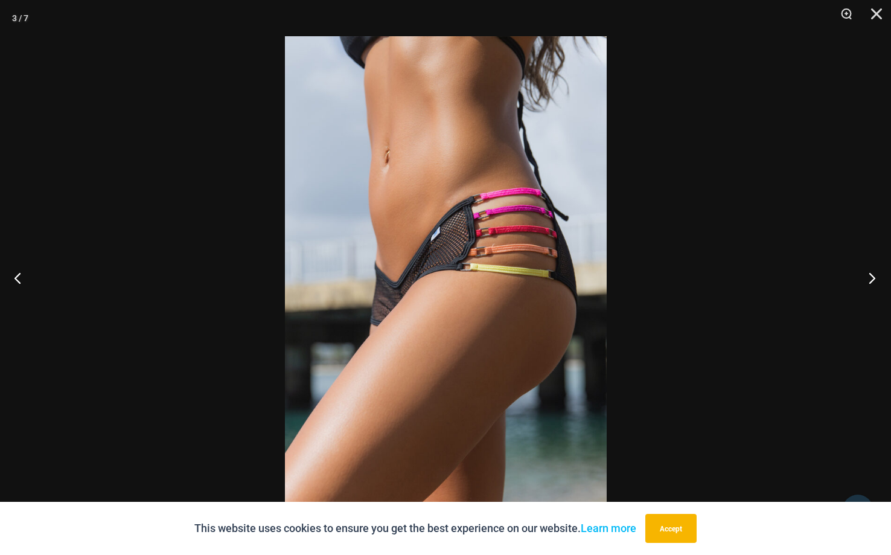
click at [877, 276] on button "Next" at bounding box center [867, 277] width 45 height 60
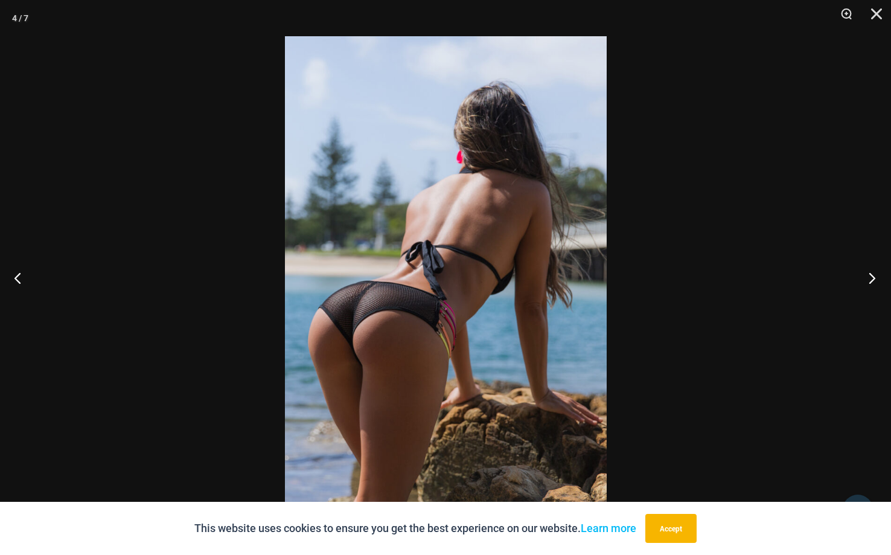
click at [877, 276] on button "Next" at bounding box center [867, 277] width 45 height 60
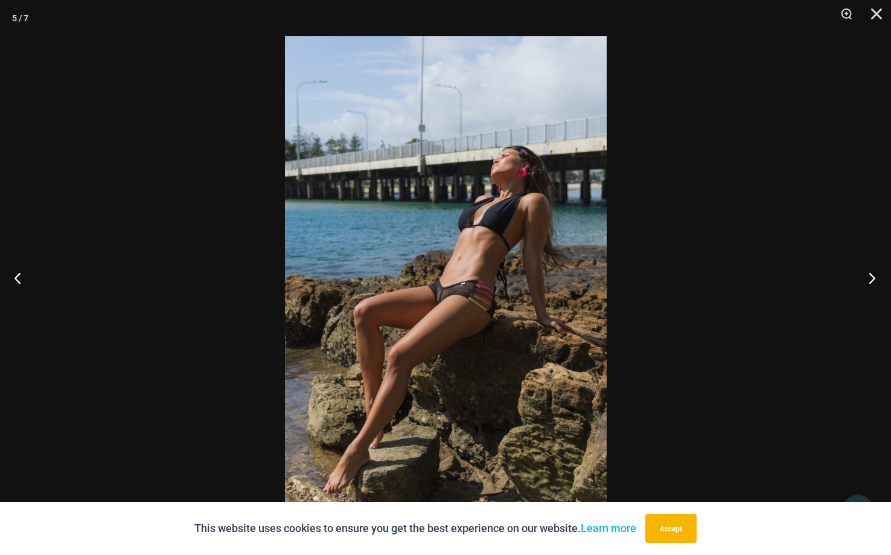
click at [877, 276] on button "Next" at bounding box center [867, 277] width 45 height 60
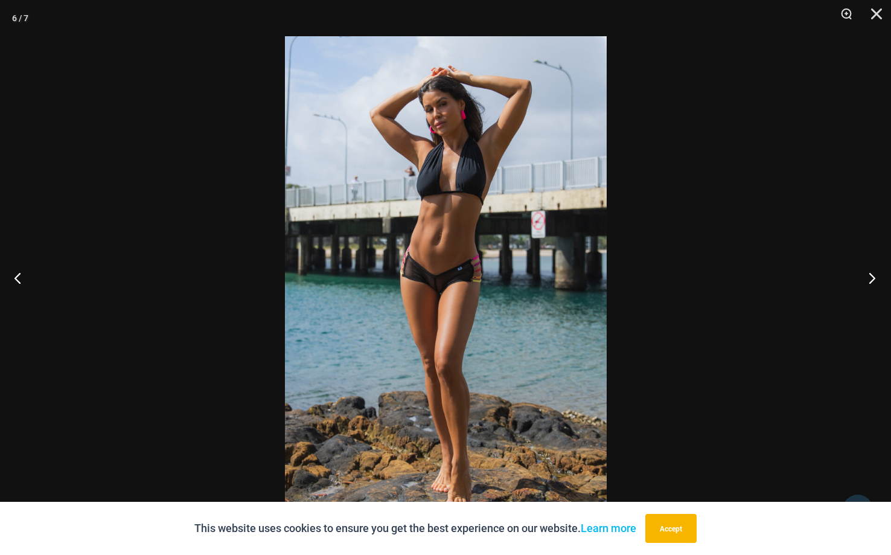
click at [877, 276] on button "Next" at bounding box center [867, 277] width 45 height 60
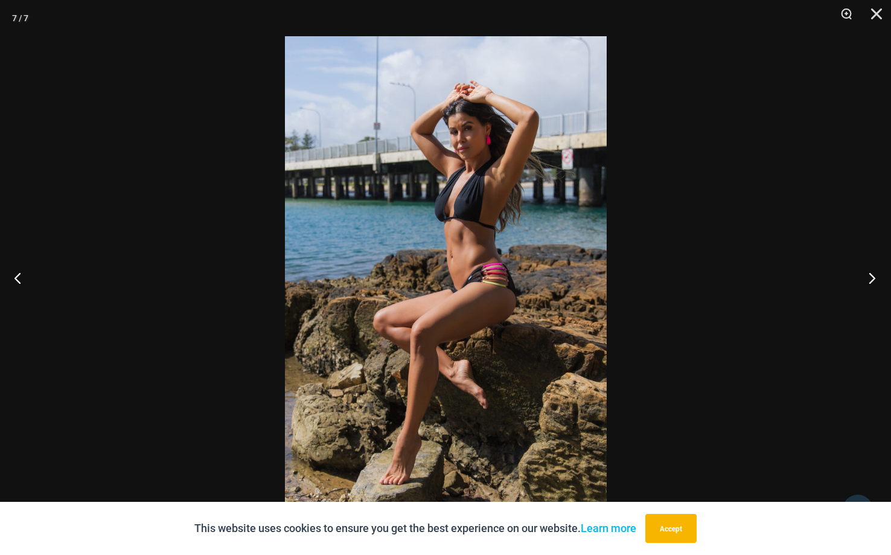
click at [877, 276] on button "Next" at bounding box center [867, 277] width 45 height 60
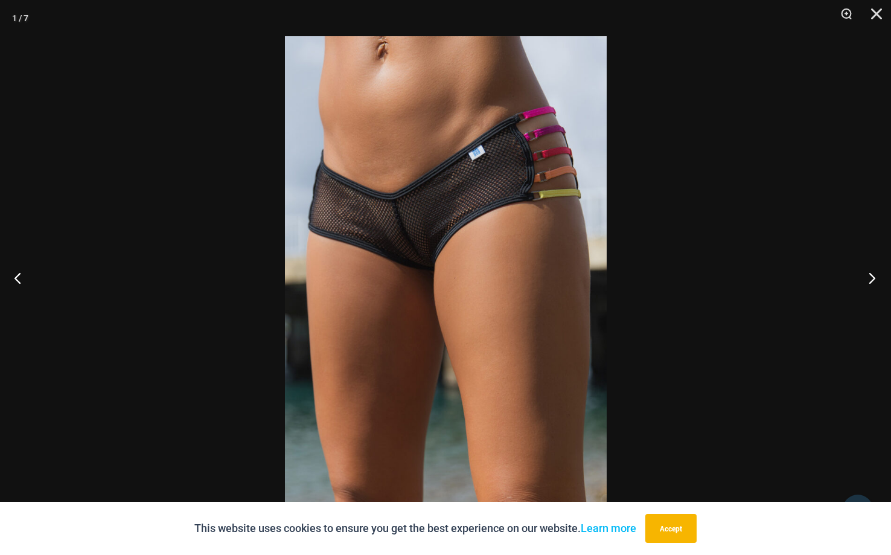
click at [877, 276] on button "Next" at bounding box center [867, 277] width 45 height 60
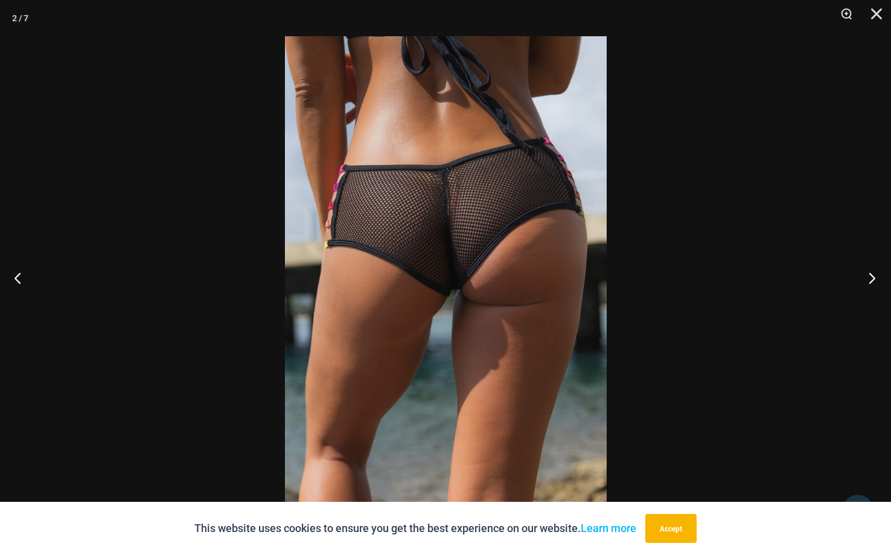
click at [877, 276] on button "Next" at bounding box center [867, 277] width 45 height 60
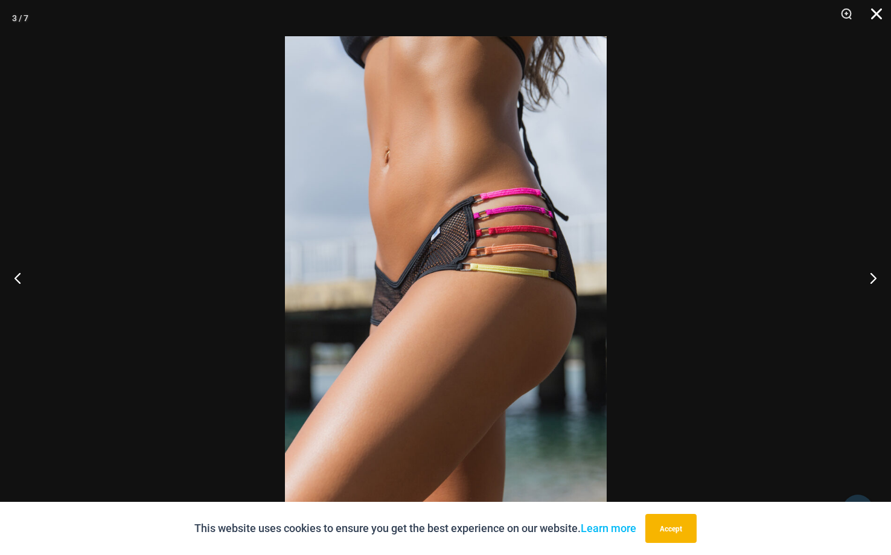
click at [878, 16] on button "Close" at bounding box center [872, 18] width 30 height 36
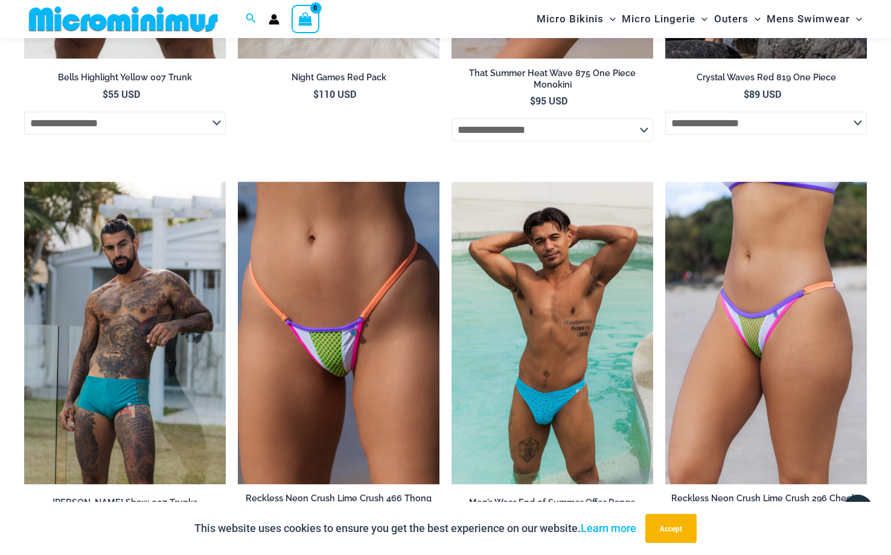
scroll to position [1512, 0]
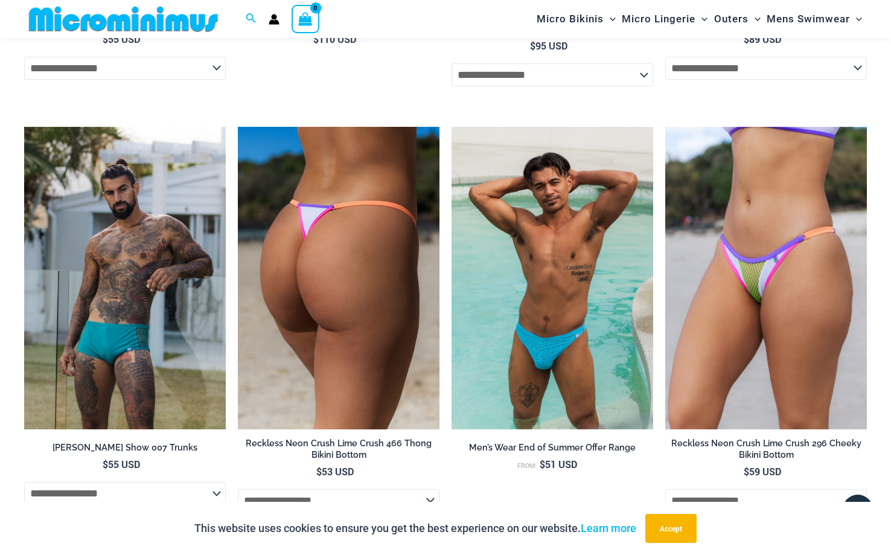
click at [347, 272] on img at bounding box center [339, 278] width 202 height 302
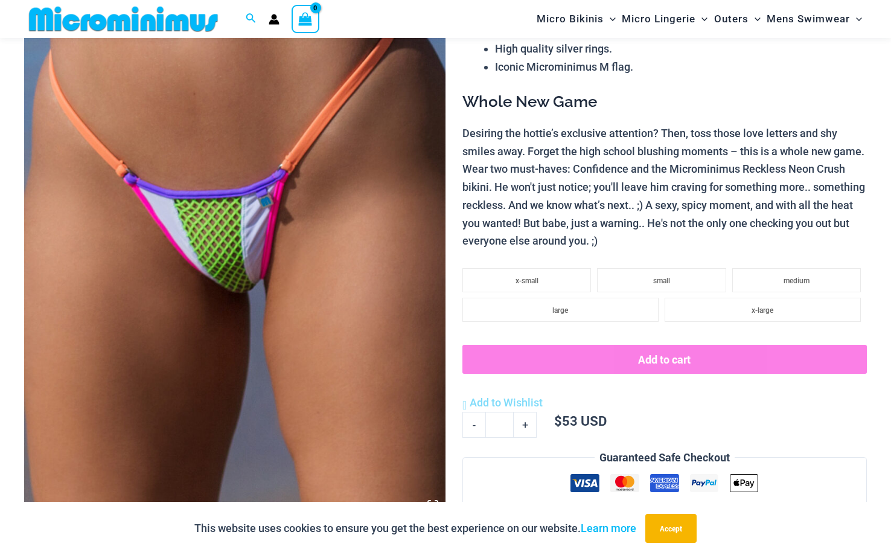
scroll to position [226, 0]
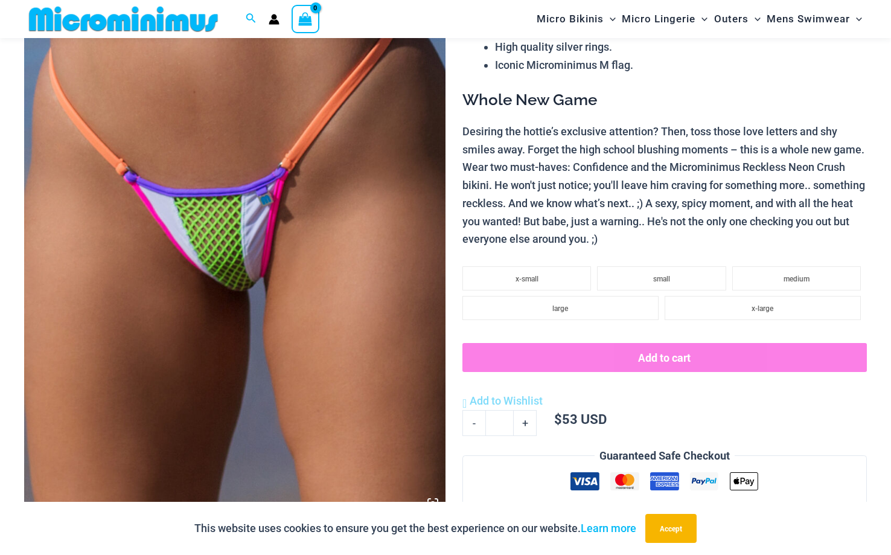
click at [302, 316] on img at bounding box center [234, 200] width 421 height 632
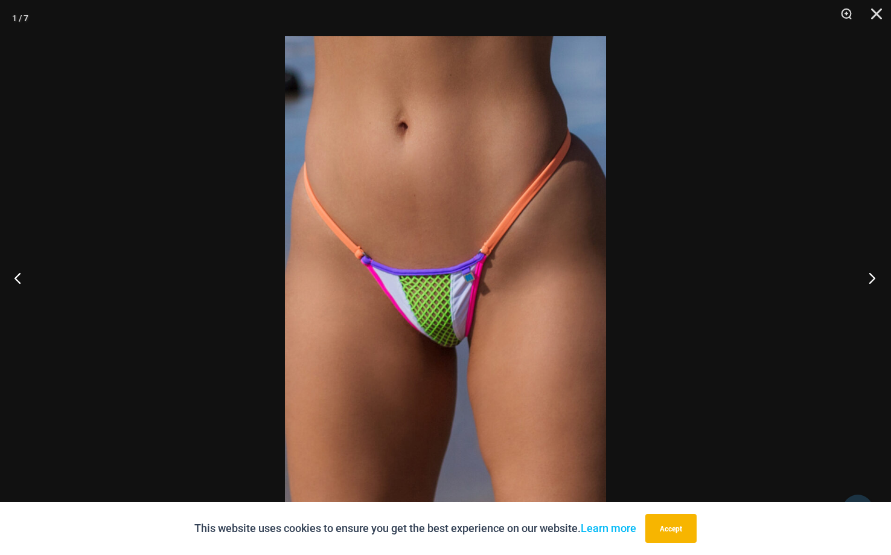
click at [874, 278] on button "Next" at bounding box center [867, 277] width 45 height 60
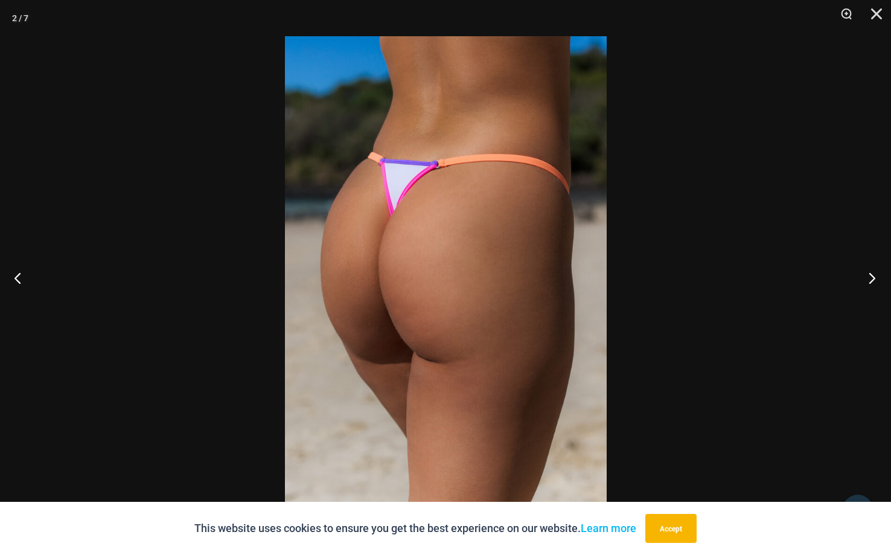
click at [874, 278] on button "Next" at bounding box center [867, 277] width 45 height 60
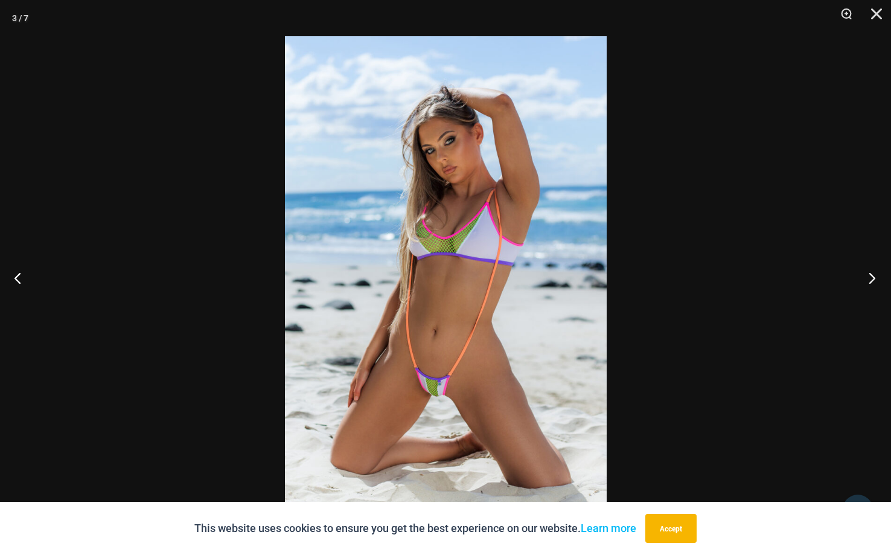
click at [874, 278] on button "Next" at bounding box center [867, 277] width 45 height 60
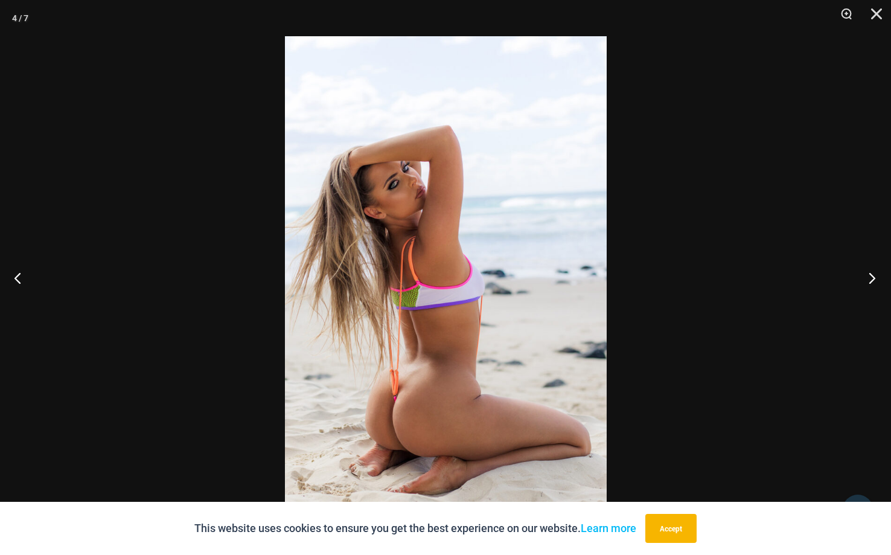
click at [874, 278] on button "Next" at bounding box center [867, 277] width 45 height 60
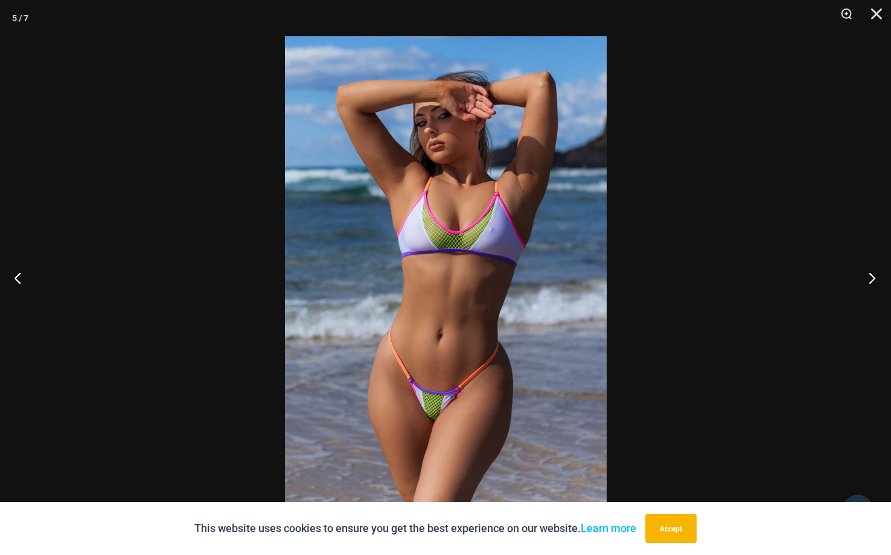
click at [874, 278] on button "Next" at bounding box center [867, 277] width 45 height 60
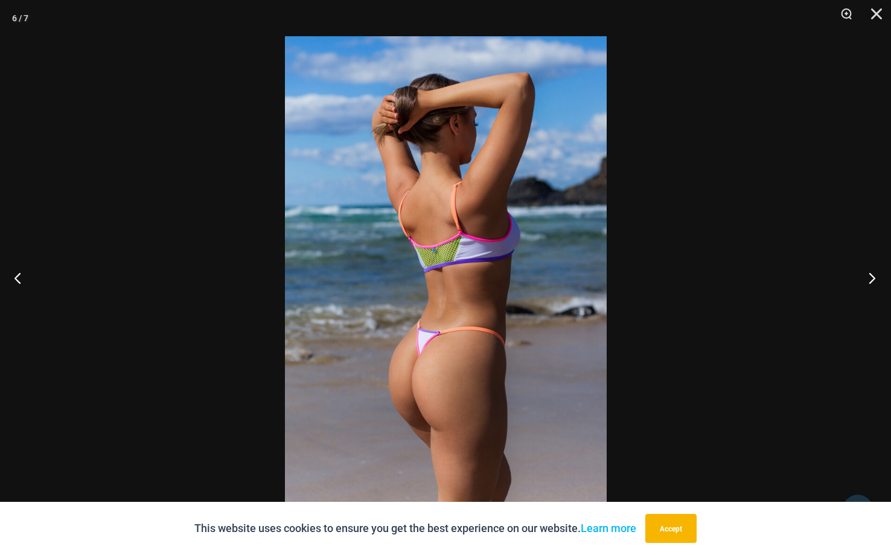
click at [874, 278] on button "Next" at bounding box center [867, 277] width 45 height 60
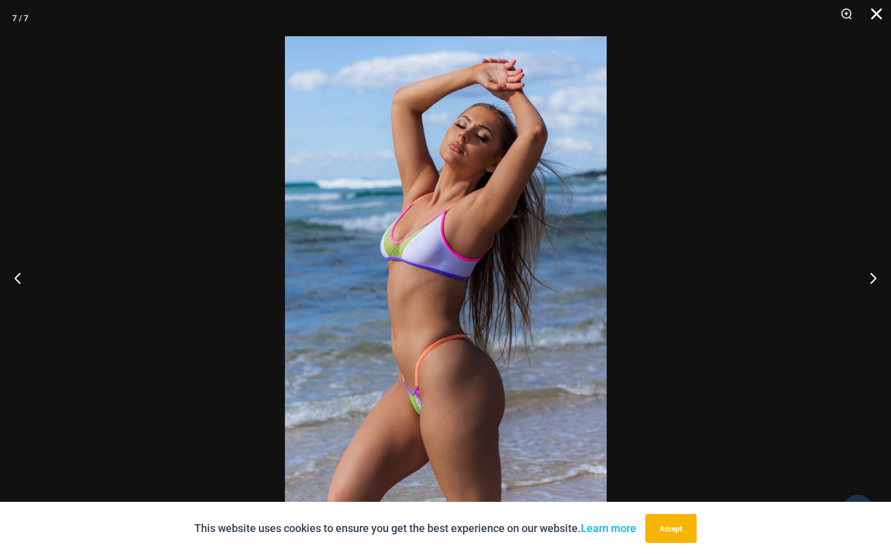
click at [877, 5] on button "Close" at bounding box center [872, 18] width 30 height 36
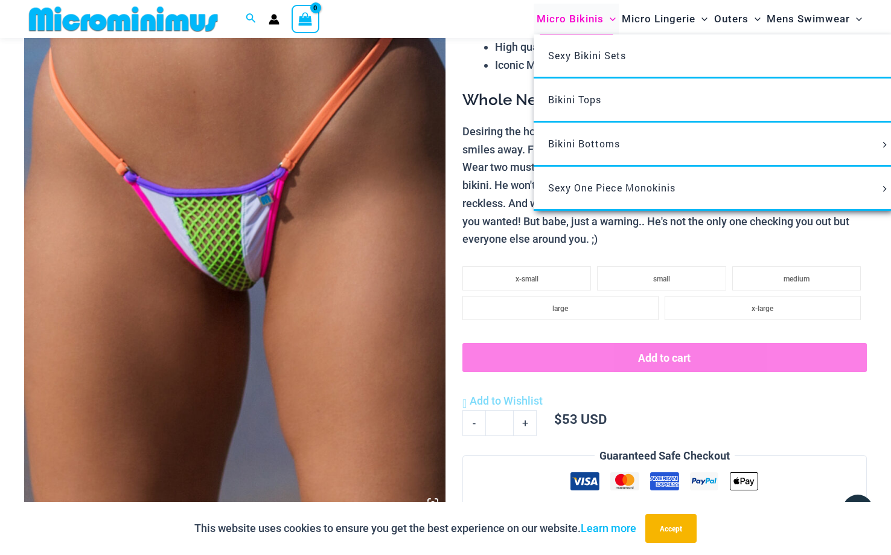
click at [566, 11] on span "Micro Bikinis" at bounding box center [569, 19] width 67 height 31
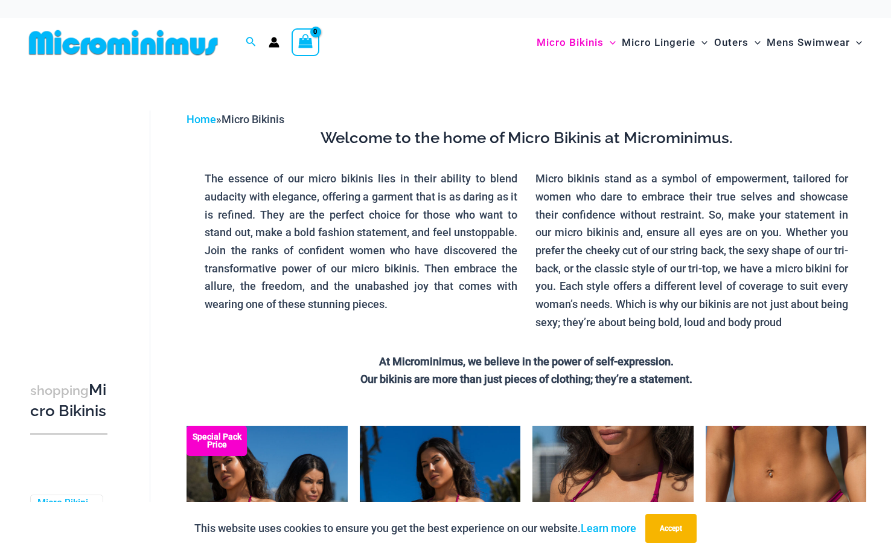
scroll to position [2, 0]
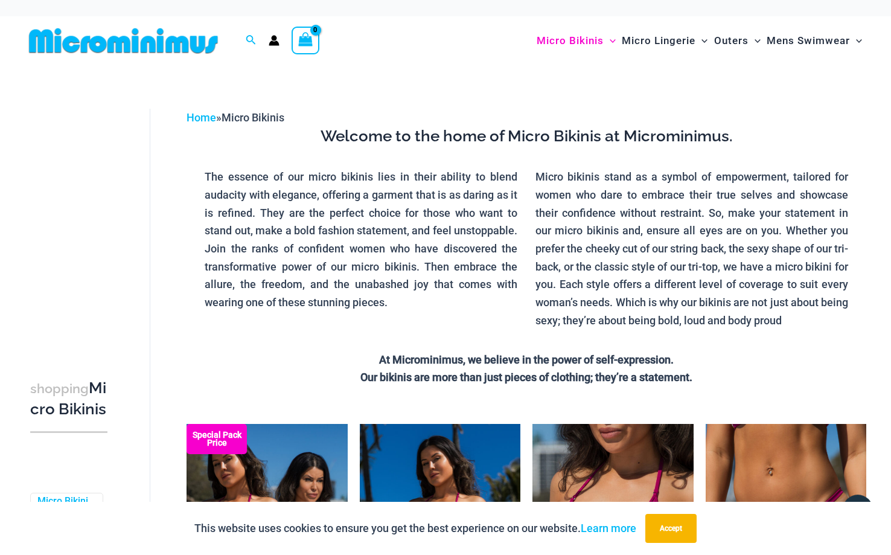
click at [186, 40] on img at bounding box center [123, 40] width 199 height 27
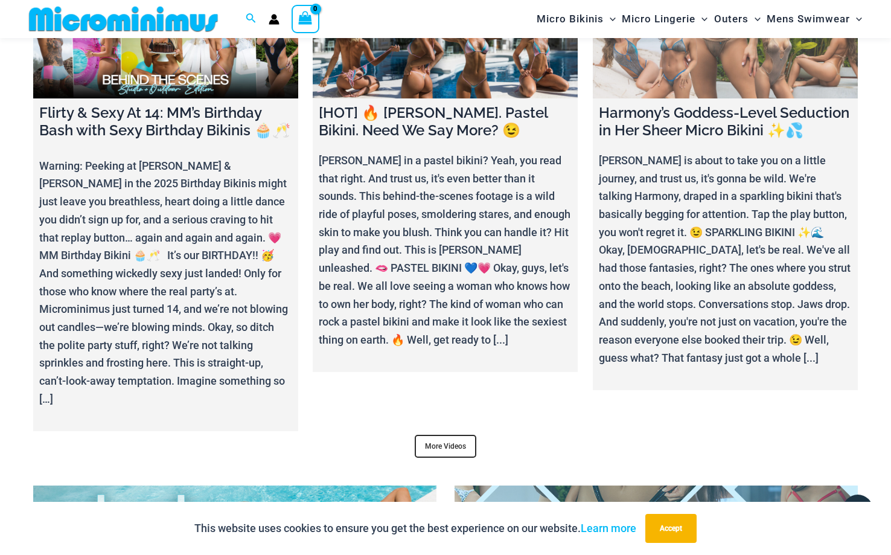
scroll to position [4319, 0]
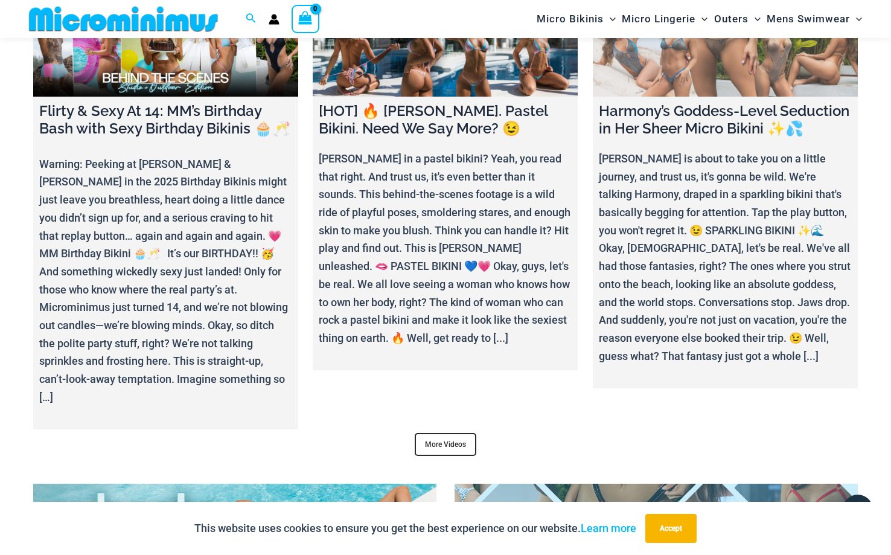
click at [713, 72] on link at bounding box center [725, 50] width 265 height 93
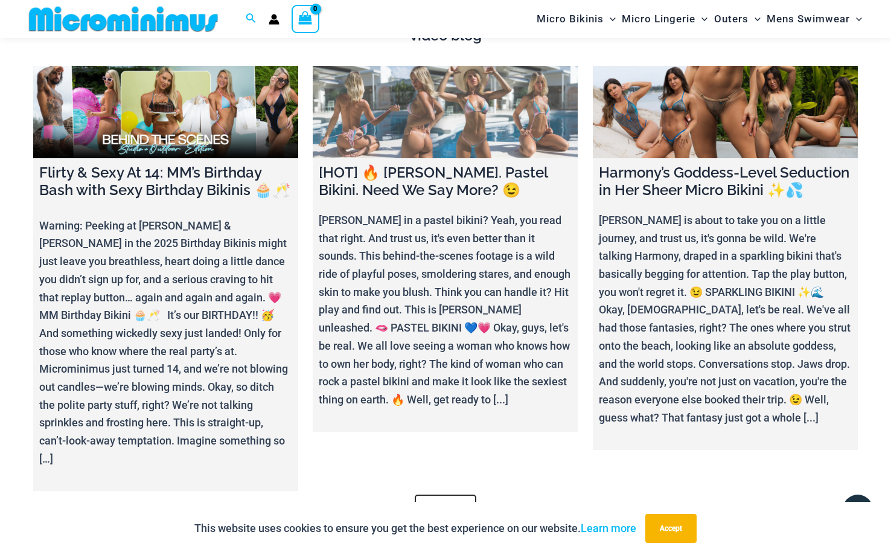
scroll to position [4252, 0]
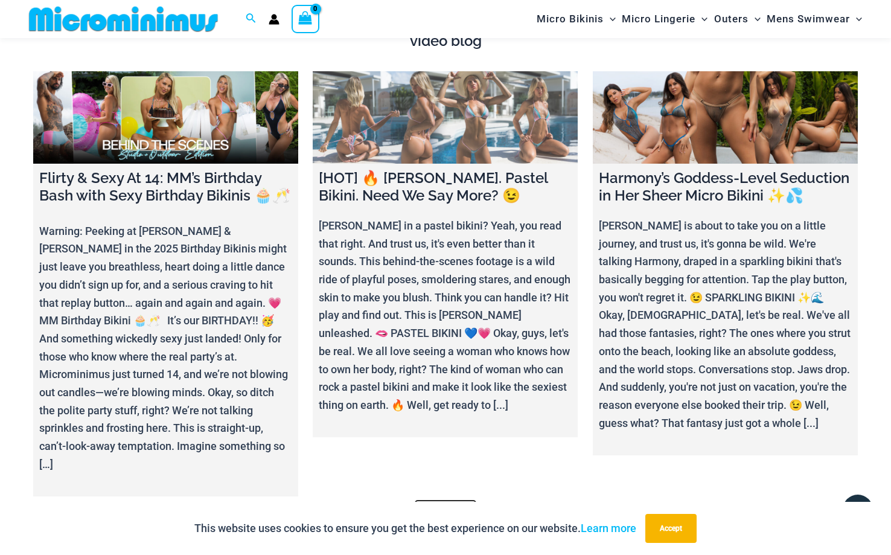
click at [431, 113] on link at bounding box center [445, 117] width 265 height 93
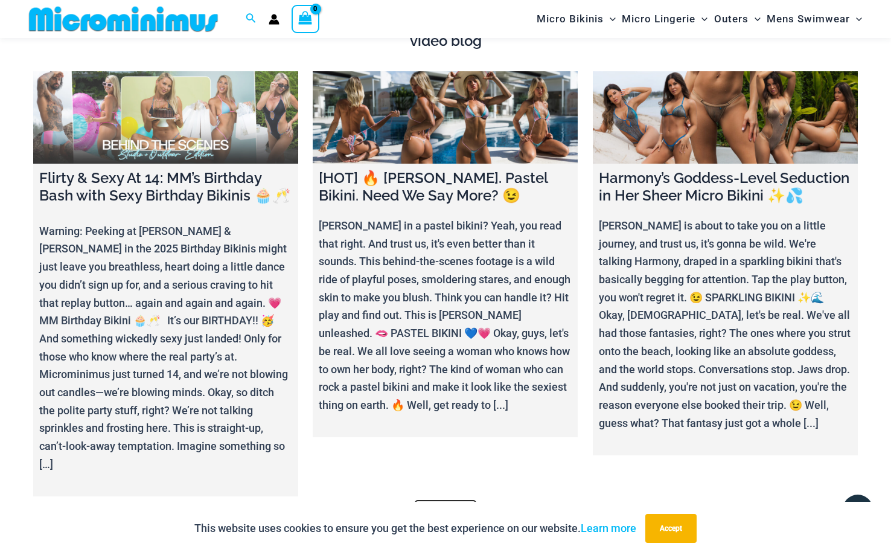
click at [175, 135] on link at bounding box center [165, 117] width 265 height 93
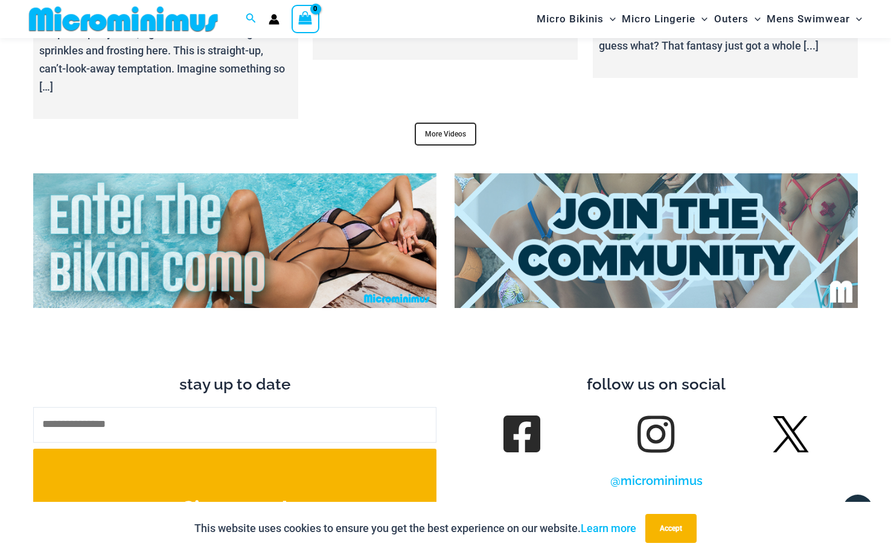
scroll to position [4630, 0]
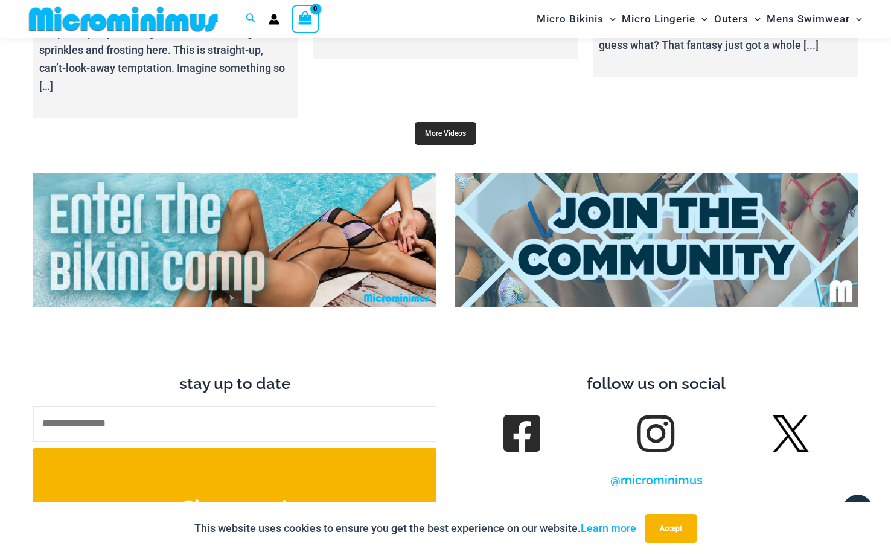
click at [454, 123] on link "More Videos" at bounding box center [446, 133] width 62 height 23
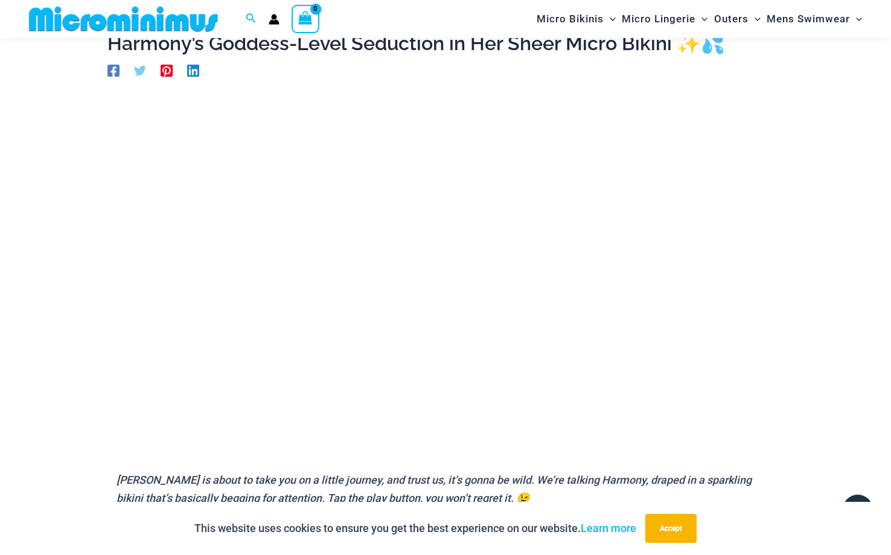
scroll to position [72, 0]
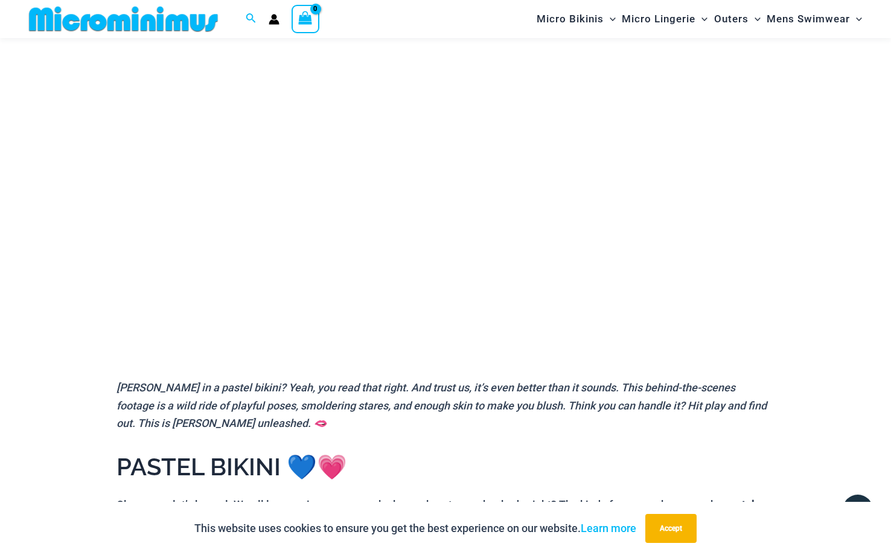
scroll to position [225, 0]
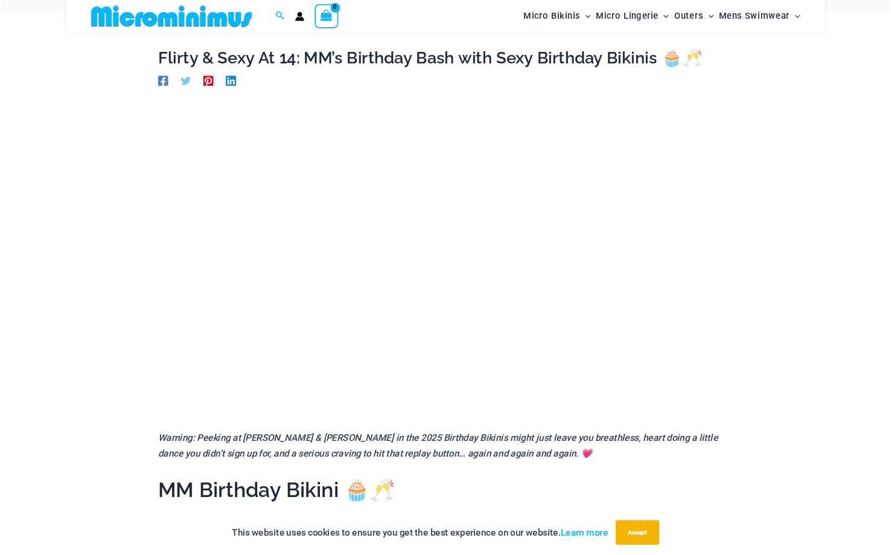
scroll to position [5, 0]
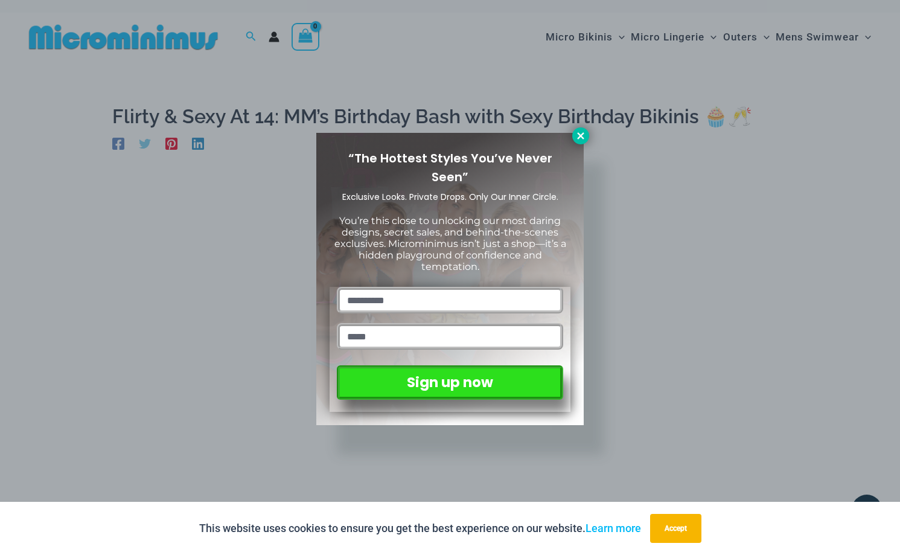
click at [577, 135] on icon at bounding box center [580, 135] width 11 height 11
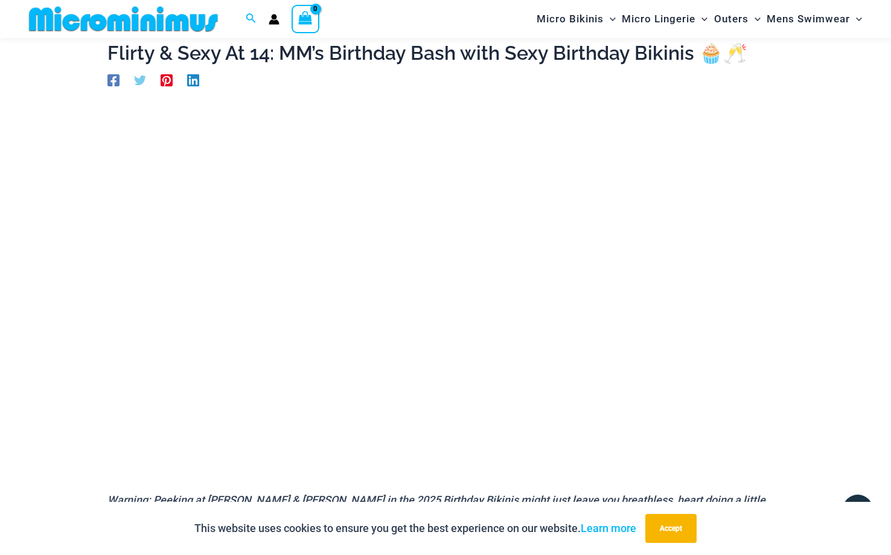
scroll to position [0, 0]
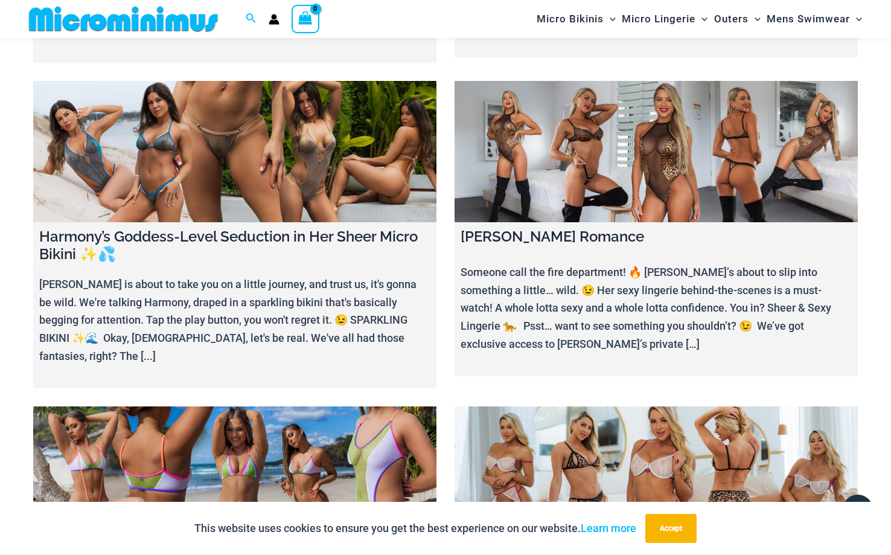
scroll to position [319, 0]
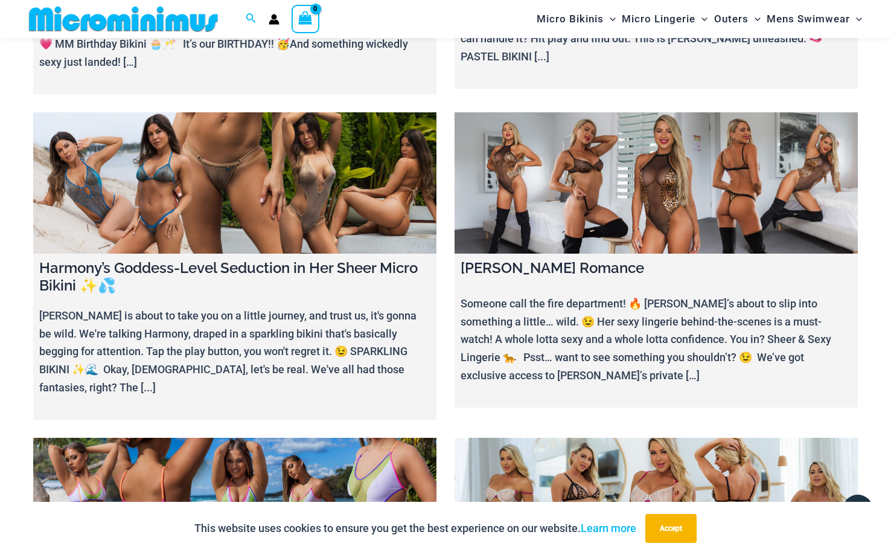
click at [606, 168] on link at bounding box center [655, 182] width 403 height 141
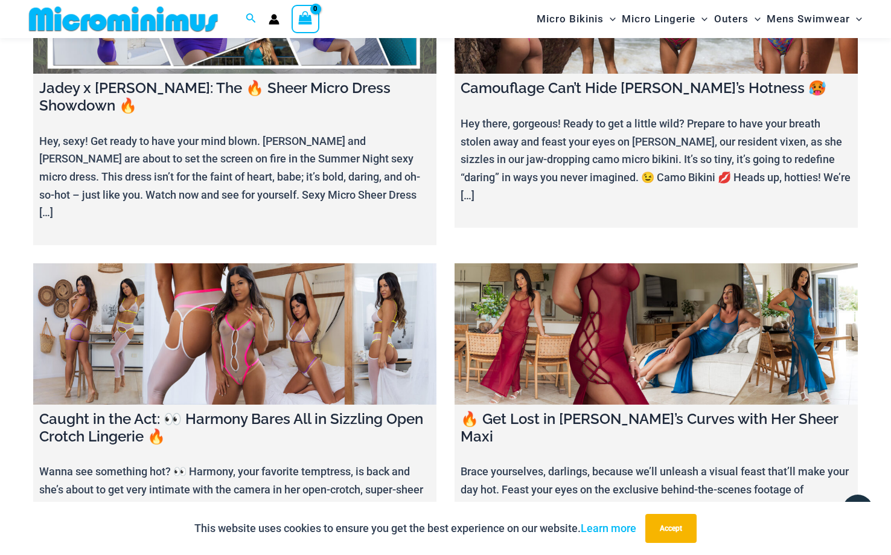
scroll to position [1156, 0]
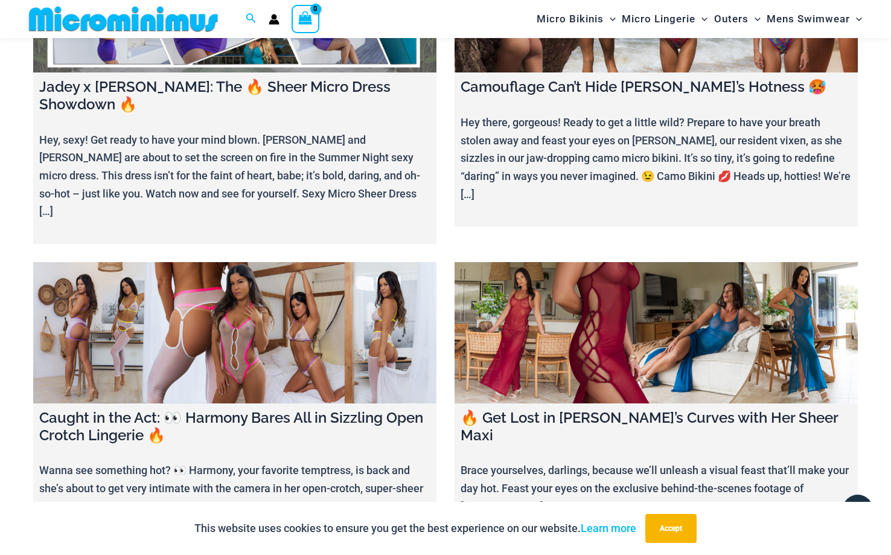
click at [213, 262] on link at bounding box center [234, 332] width 403 height 141
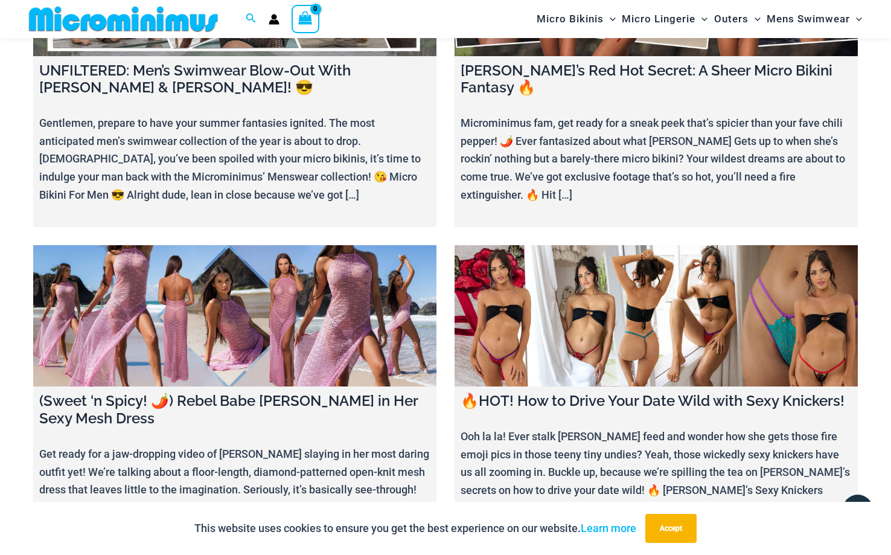
scroll to position [2158, 0]
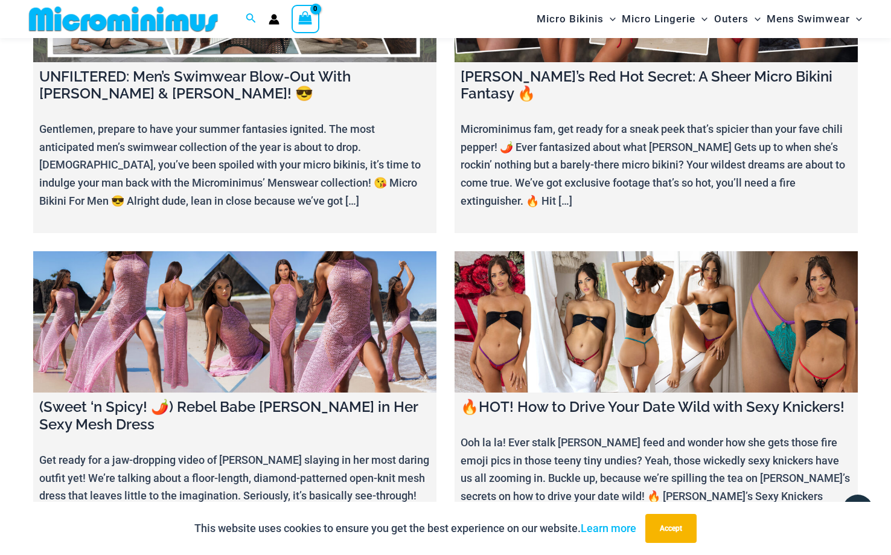
click at [691, 259] on link at bounding box center [655, 321] width 403 height 141
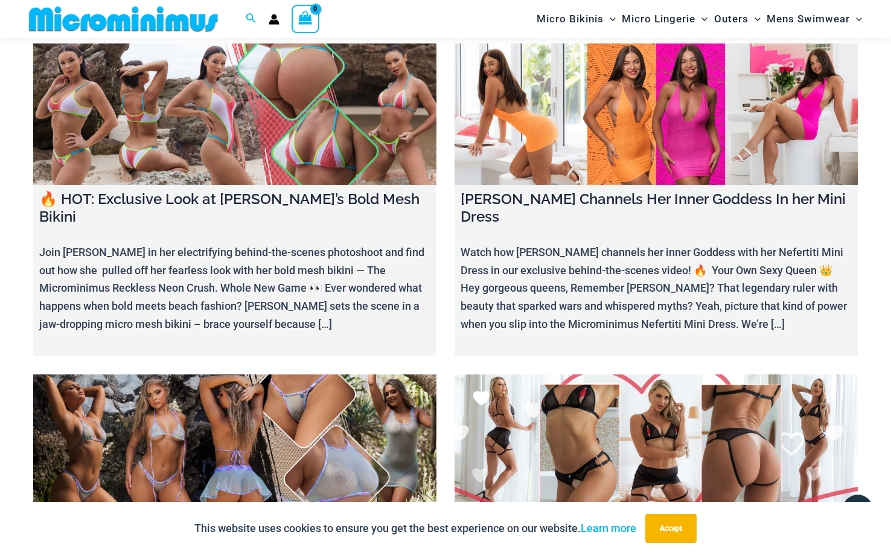
scroll to position [4329, 0]
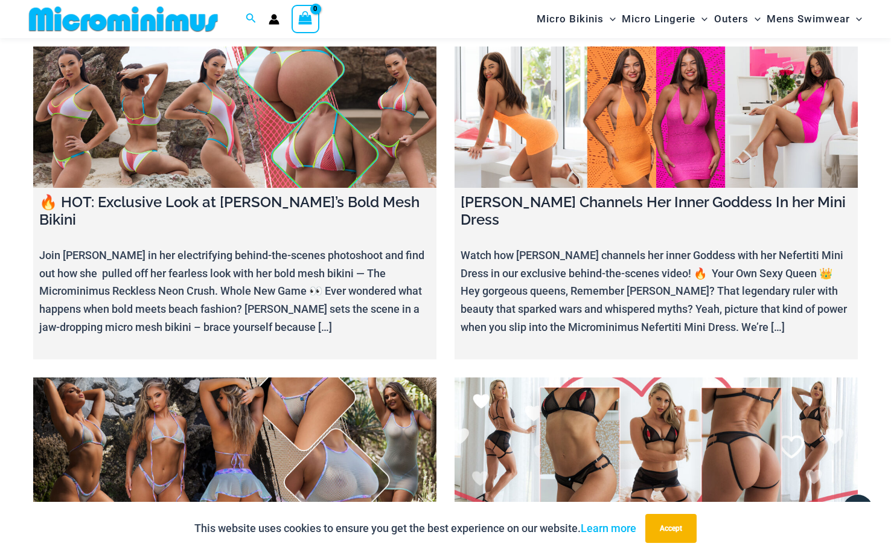
click at [240, 377] on link at bounding box center [234, 447] width 403 height 141
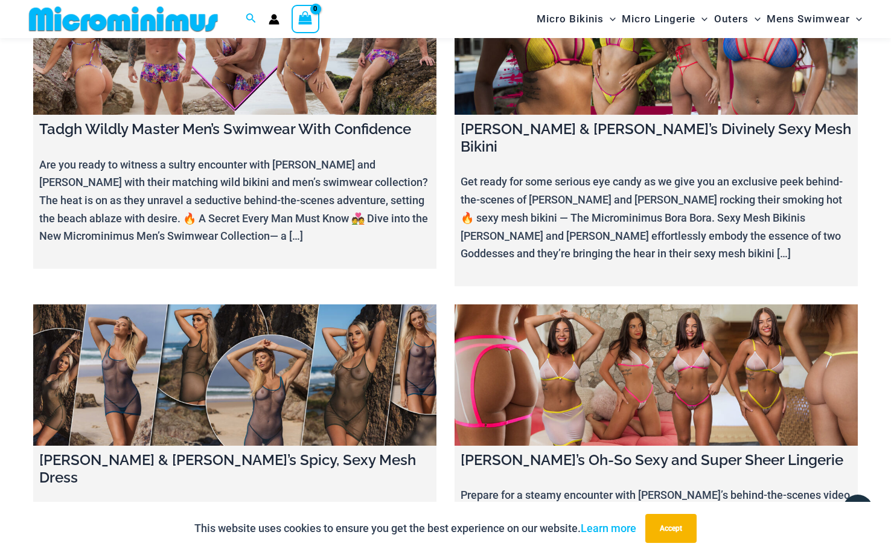
scroll to position [5070, 0]
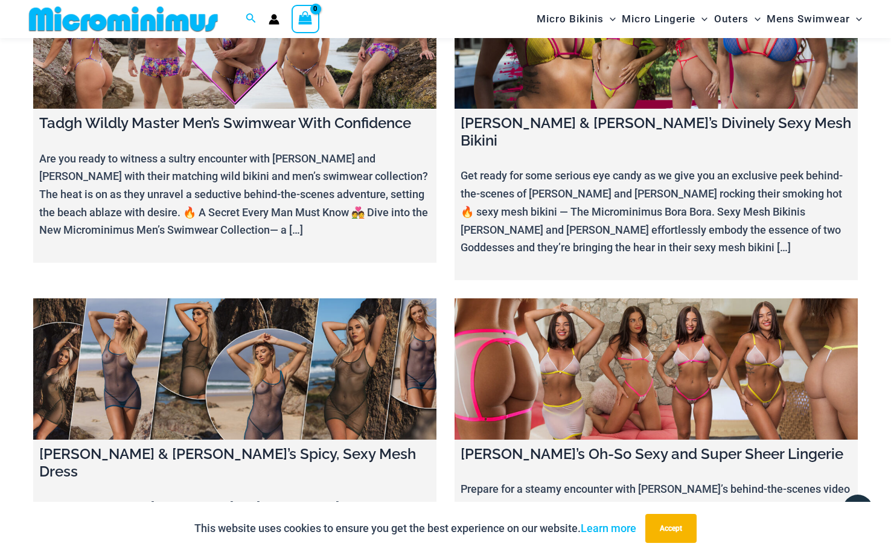
click at [606, 298] on link at bounding box center [655, 368] width 403 height 141
click at [282, 298] on link at bounding box center [234, 368] width 403 height 141
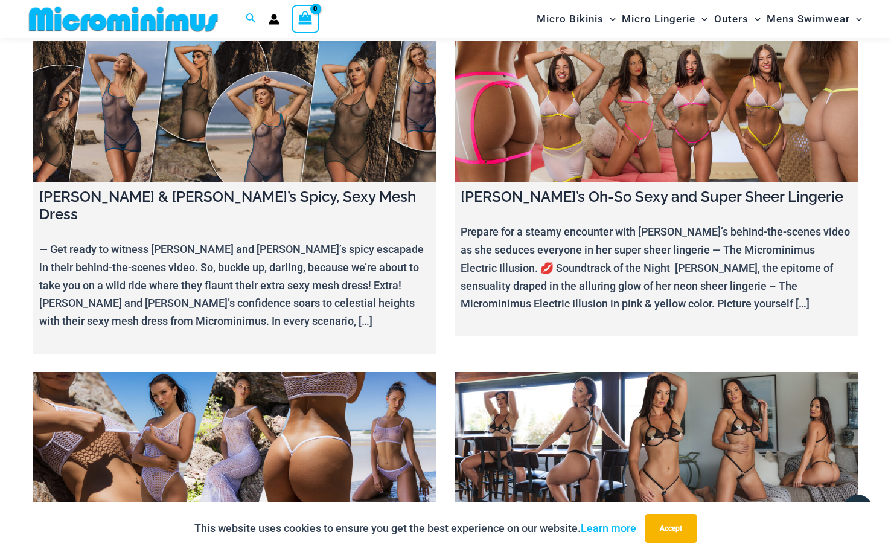
scroll to position [5326, 0]
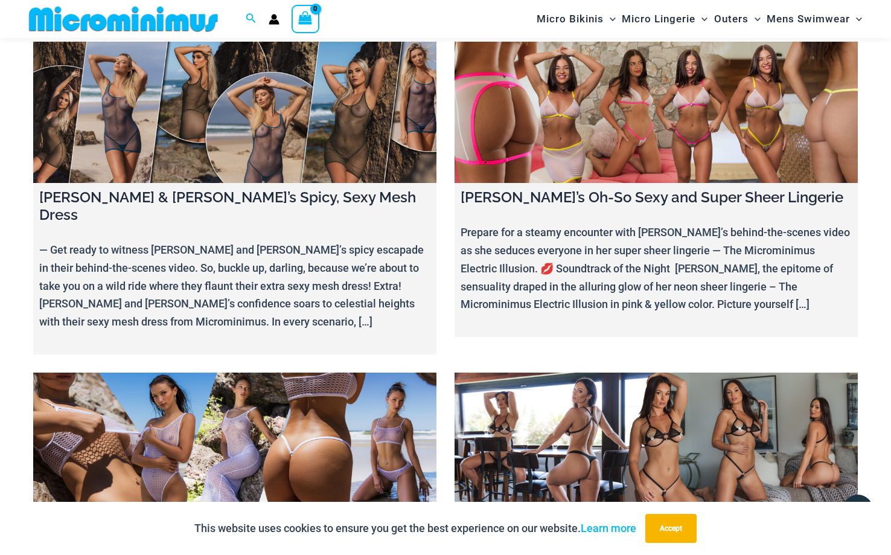
click at [147, 189] on h4 "Rachel & Temmi’s Spicy, Sexy Mesh Dress" at bounding box center [234, 206] width 391 height 35
click at [264, 372] on link at bounding box center [234, 442] width 403 height 141
click at [682, 372] on link at bounding box center [655, 442] width 403 height 141
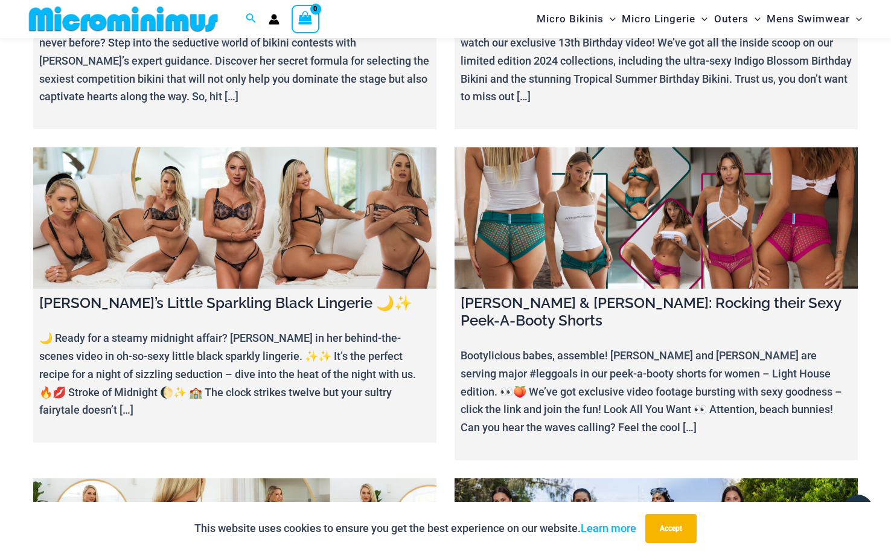
scroll to position [3562, 0]
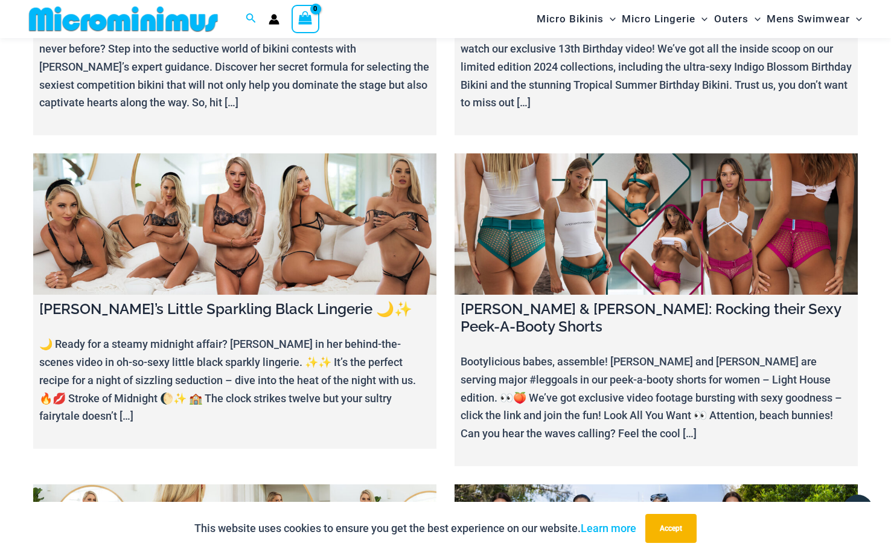
click at [593, 153] on link at bounding box center [655, 223] width 403 height 141
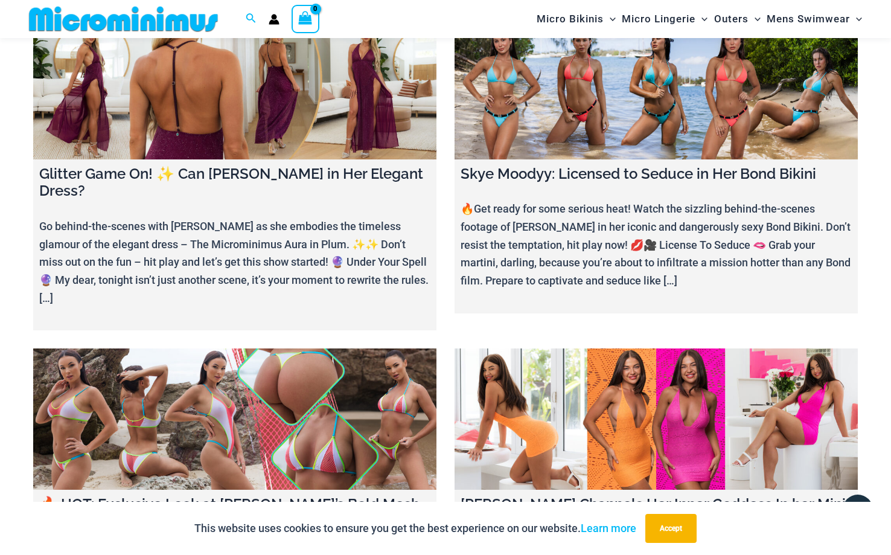
scroll to position [4029, 0]
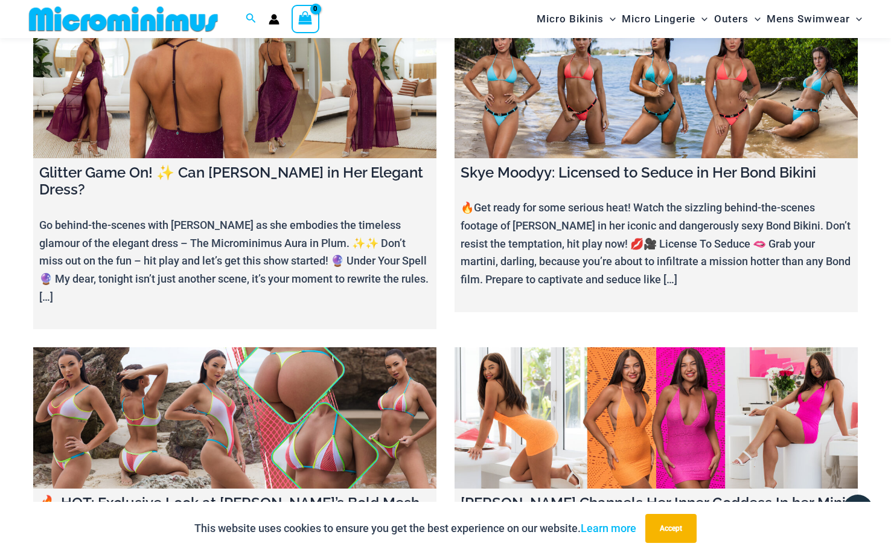
click at [274, 347] on link at bounding box center [234, 417] width 403 height 141
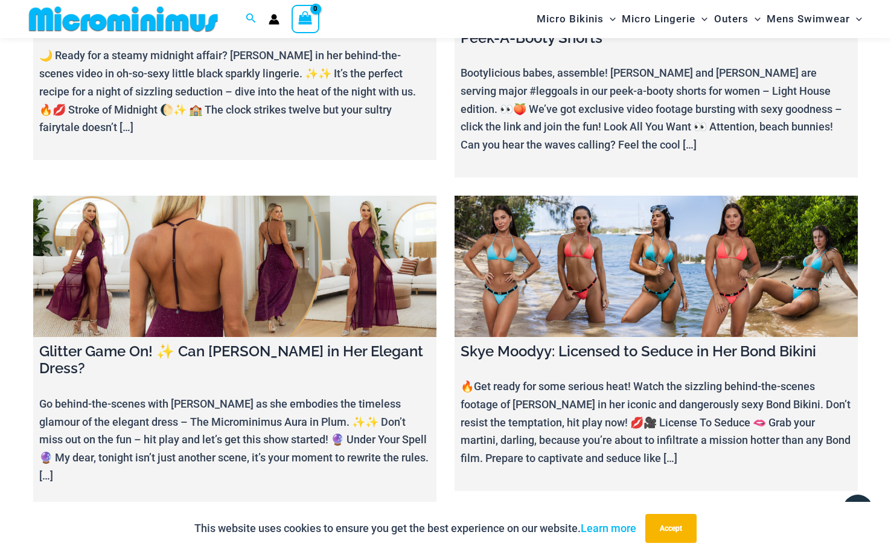
scroll to position [3835, 0]
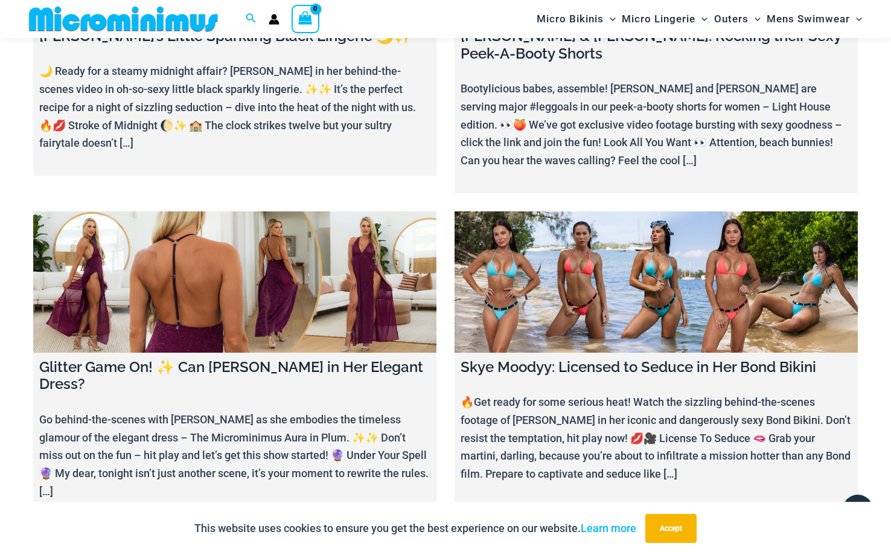
click at [215, 211] on link at bounding box center [234, 281] width 403 height 141
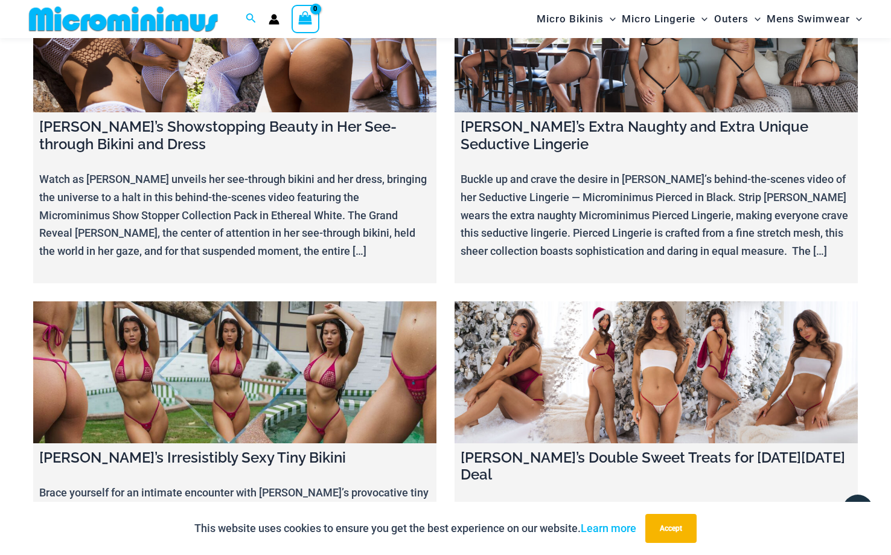
scroll to position [5729, 0]
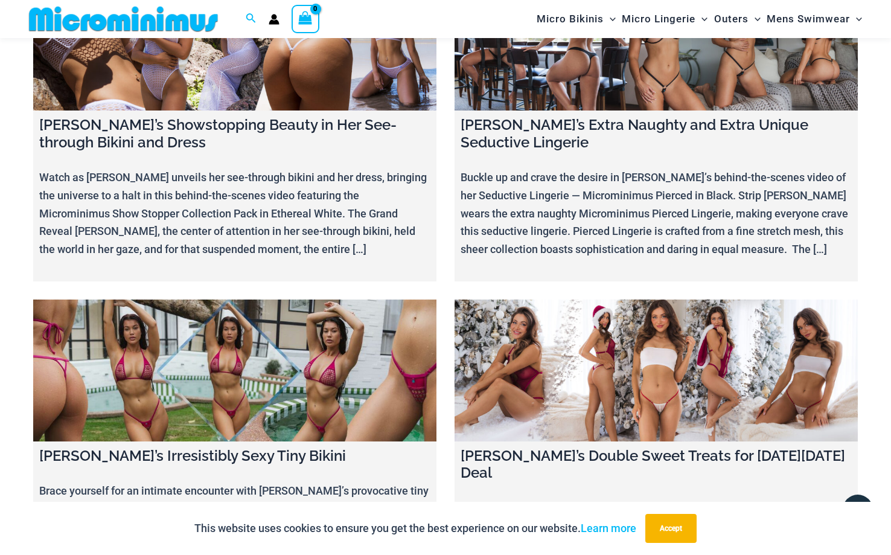
click at [213, 299] on link at bounding box center [234, 369] width 403 height 141
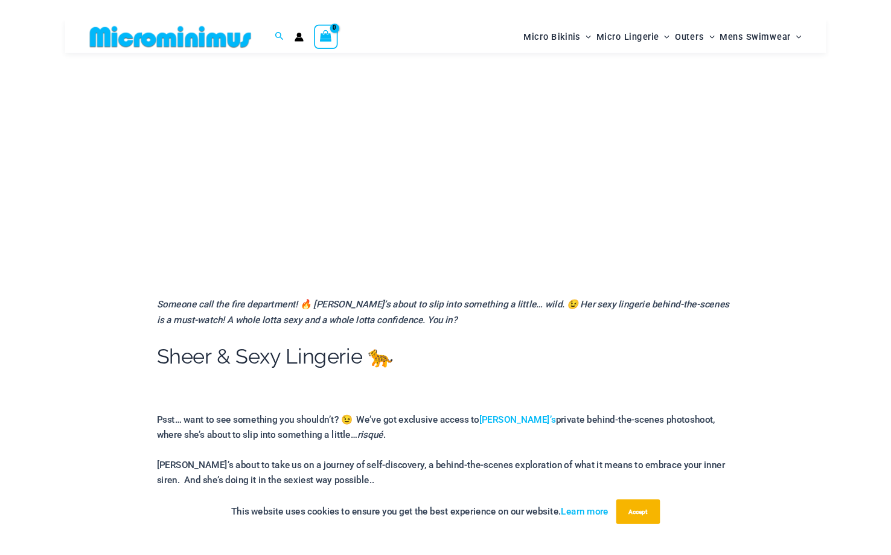
scroll to position [225, 0]
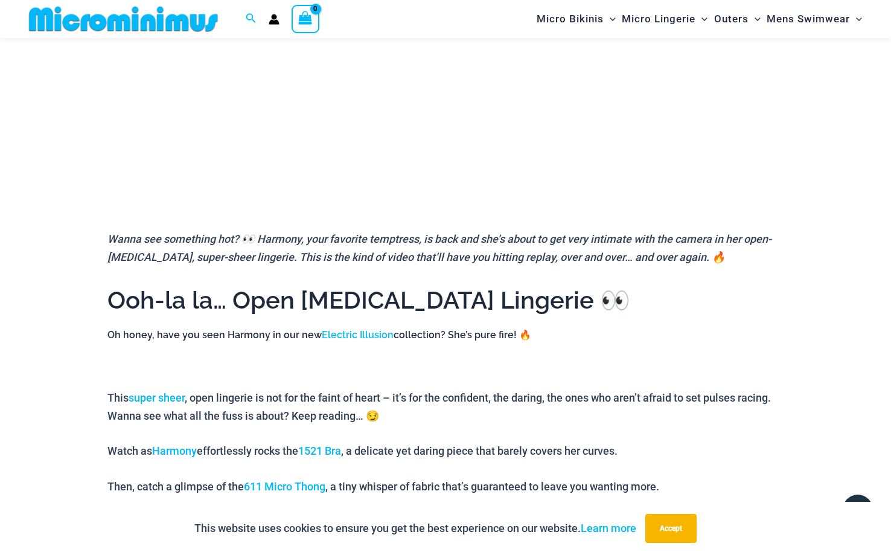
scroll to position [353, 0]
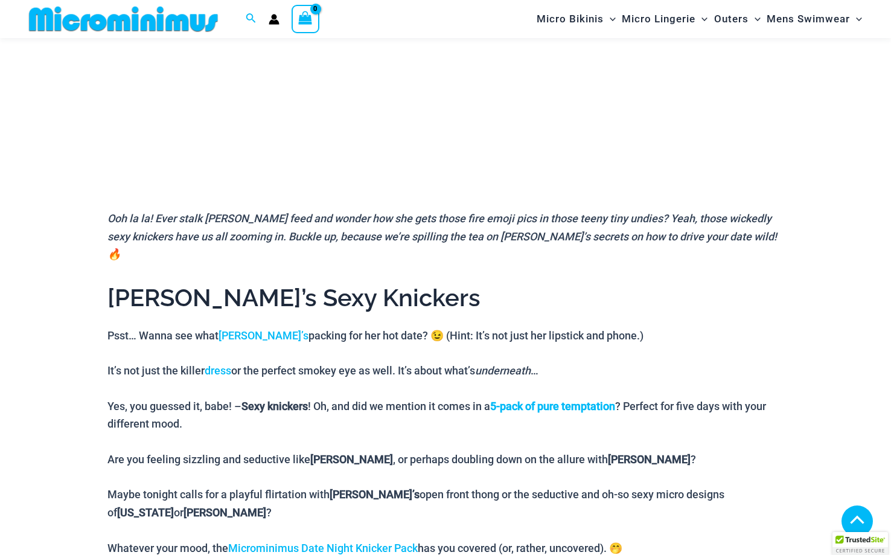
scroll to position [345, 0]
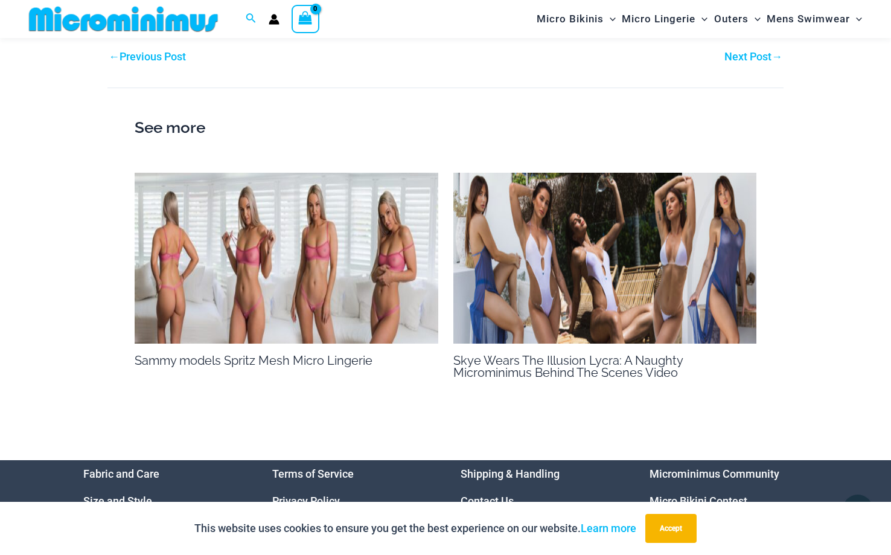
scroll to position [1194, 0]
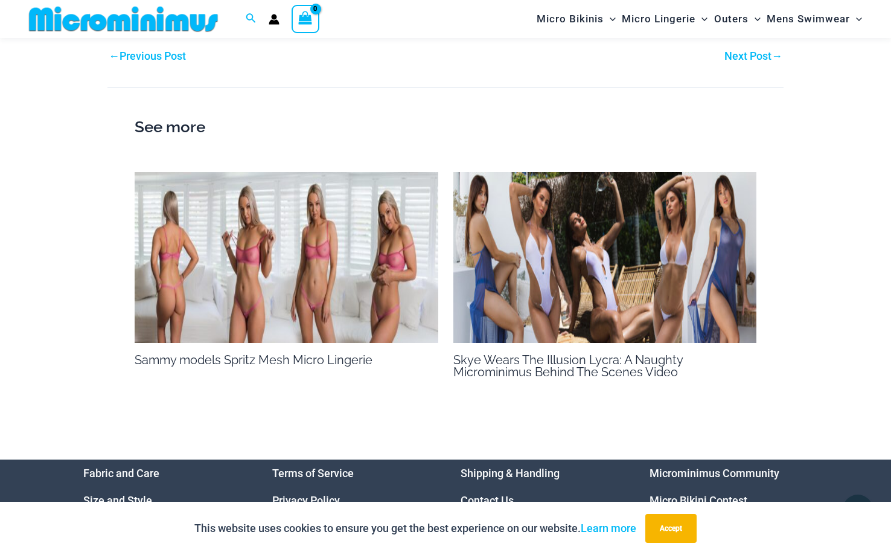
click at [311, 255] on img at bounding box center [287, 257] width 304 height 171
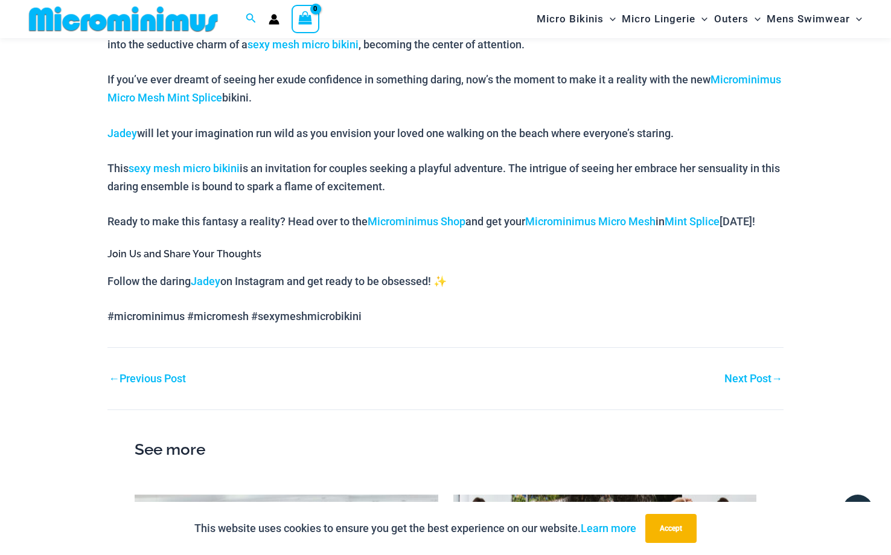
scroll to position [870, 0]
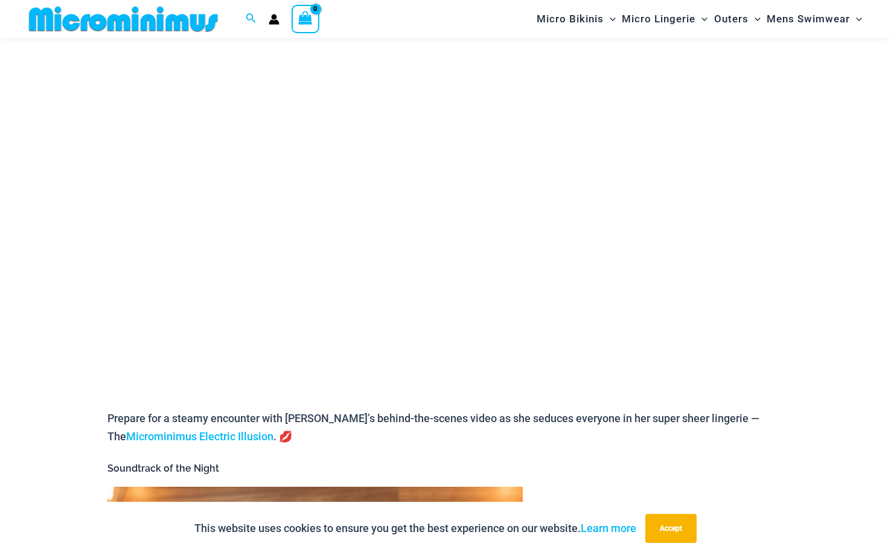
scroll to position [139, 0]
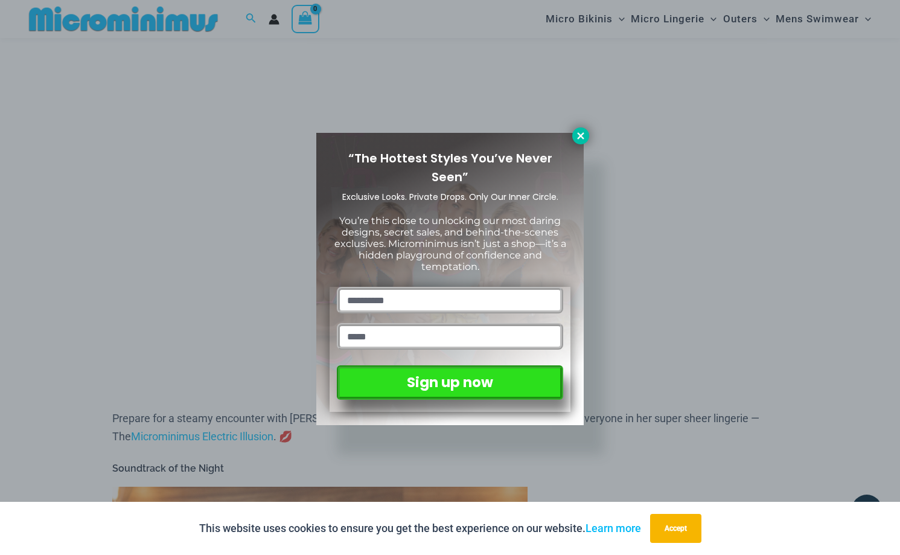
click at [582, 135] on icon at bounding box center [580, 135] width 7 height 7
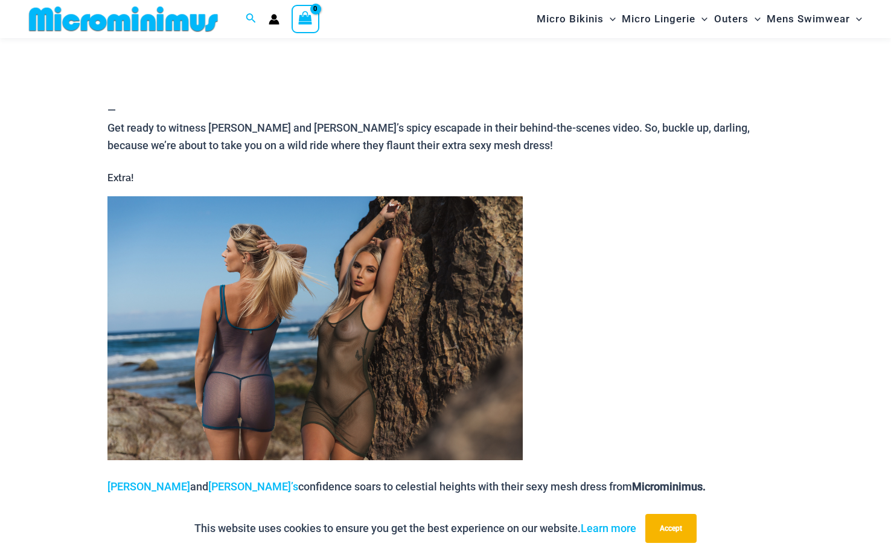
scroll to position [454, 0]
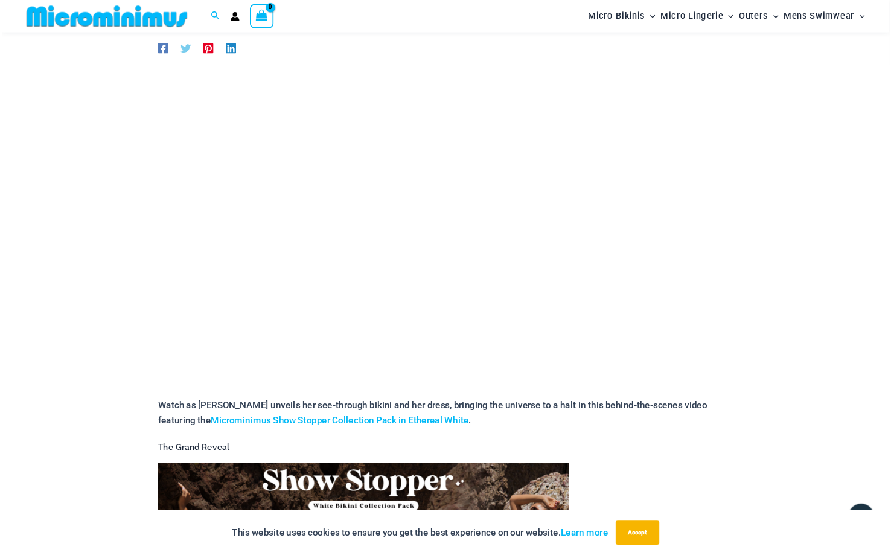
scroll to position [143, 0]
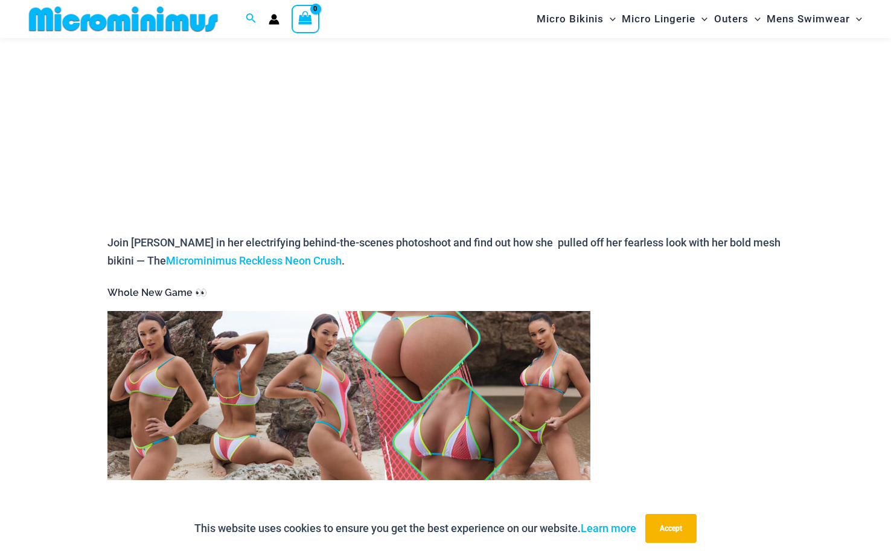
scroll to position [323, 0]
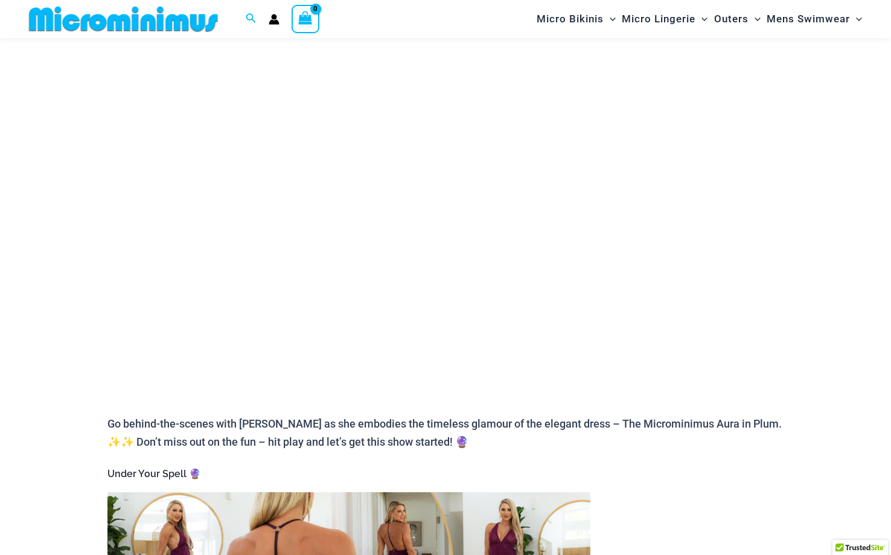
scroll to position [138, 0]
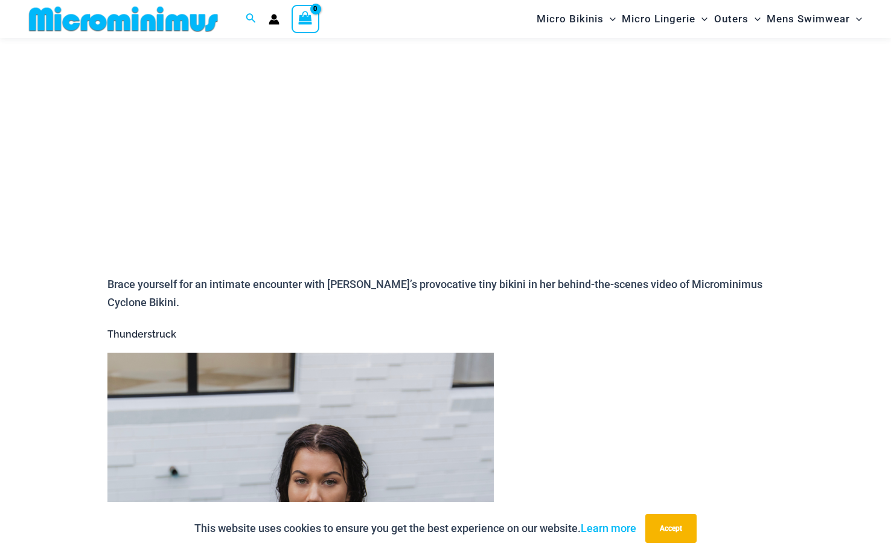
scroll to position [279, 0]
